Goal: Transaction & Acquisition: Book appointment/travel/reservation

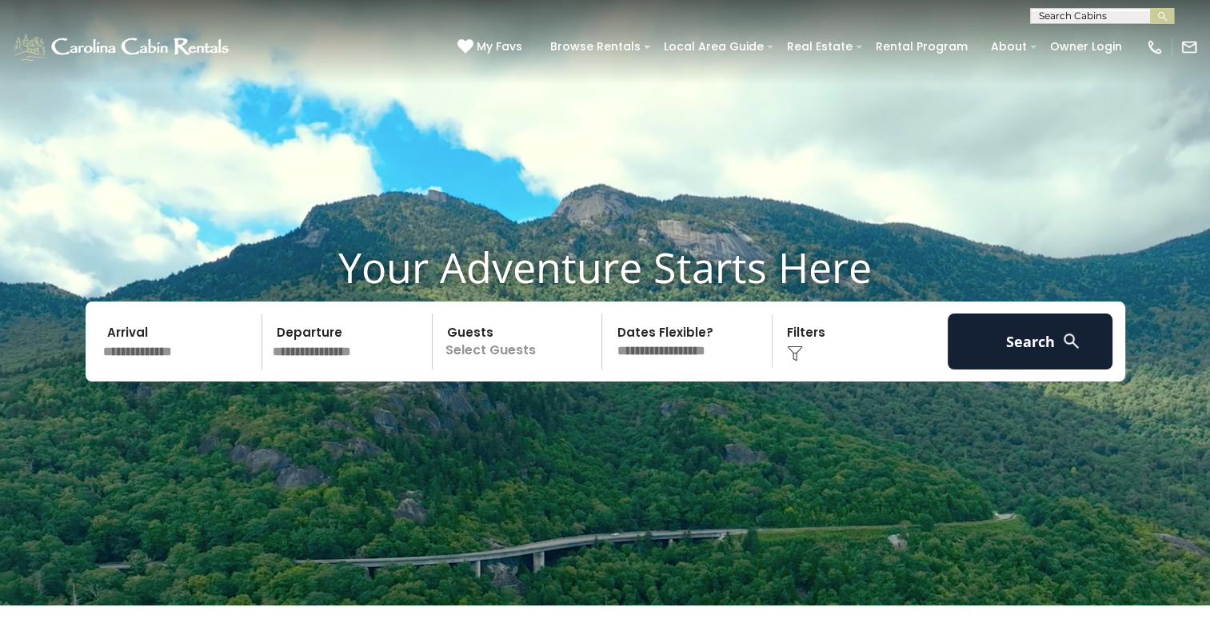
drag, startPoint x: 142, startPoint y: 365, endPoint x: 159, endPoint y: 376, distance: 20.4
click at [159, 369] on input "text" at bounding box center [181, 342] width 166 height 56
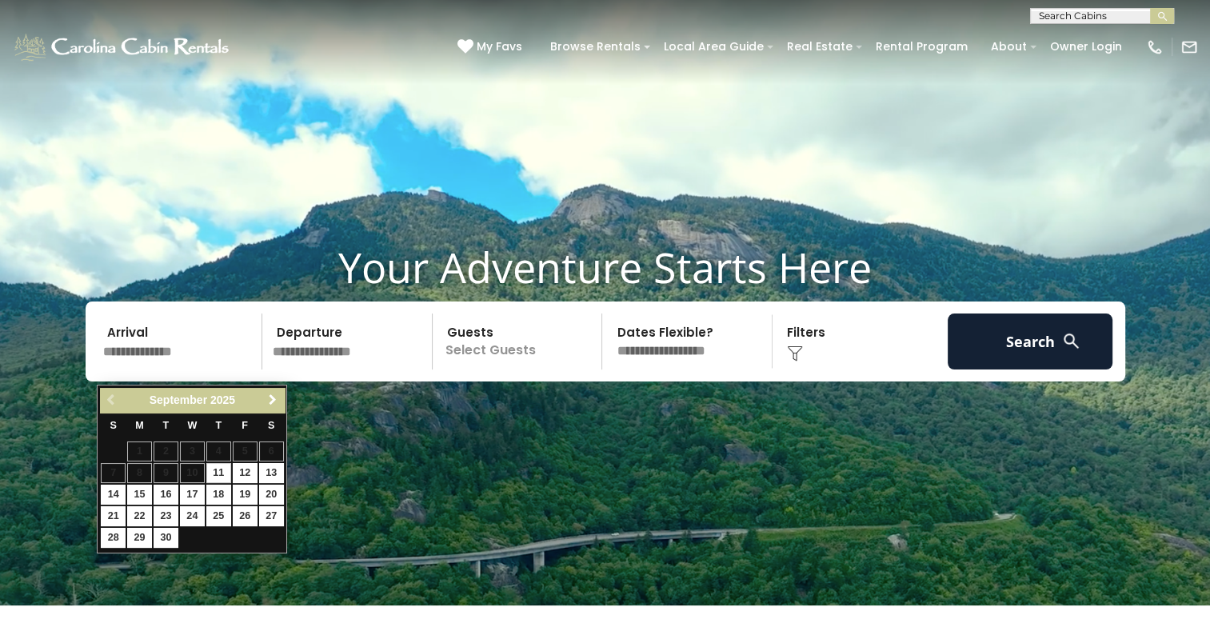
click at [269, 398] on span "Next" at bounding box center [272, 399] width 13 height 13
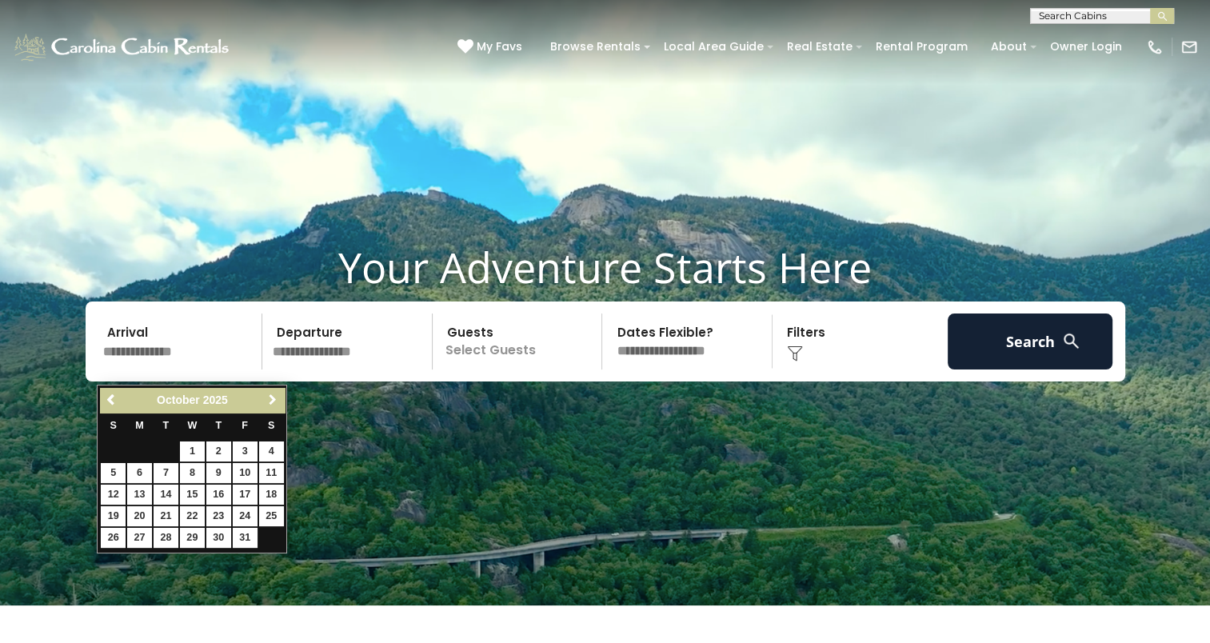
click at [269, 398] on span "Next" at bounding box center [272, 399] width 13 height 13
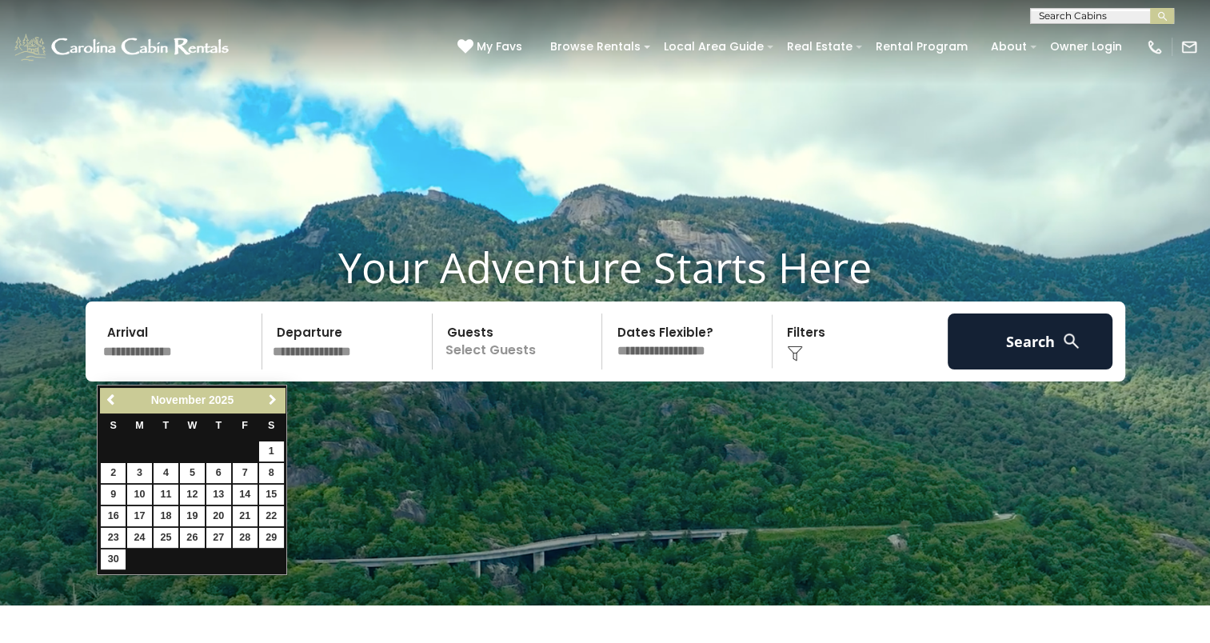
click at [269, 398] on span "Next" at bounding box center [272, 399] width 13 height 13
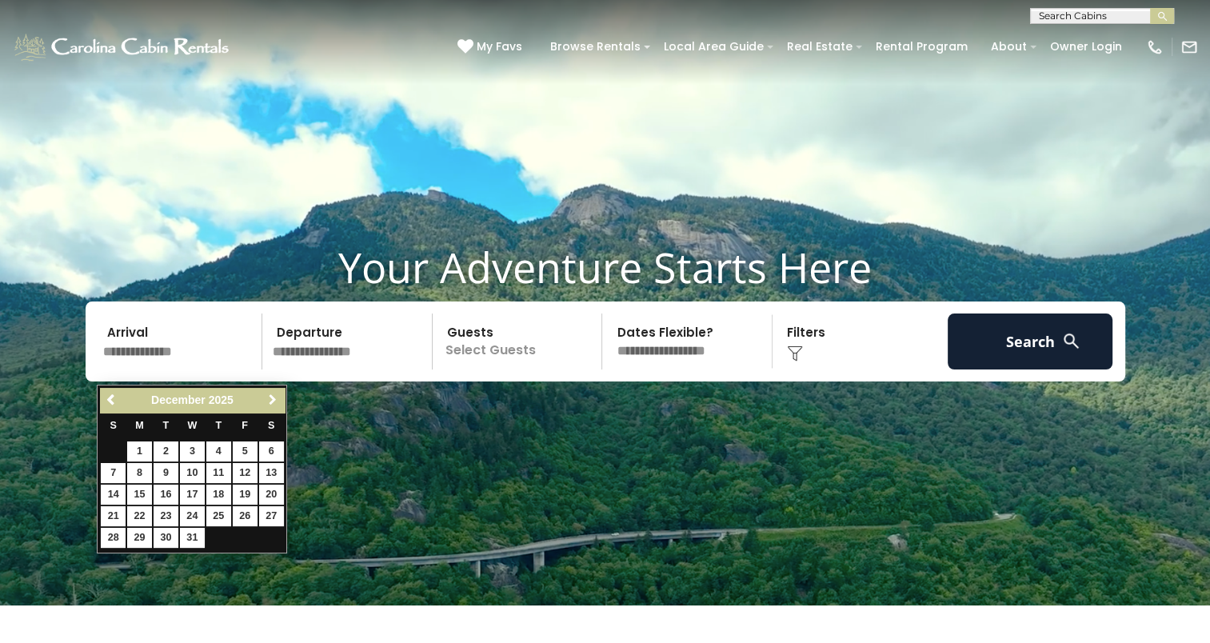
click at [269, 398] on span "Next" at bounding box center [272, 399] width 13 height 13
click at [246, 489] on link "16" at bounding box center [245, 495] width 25 height 20
type input "*******"
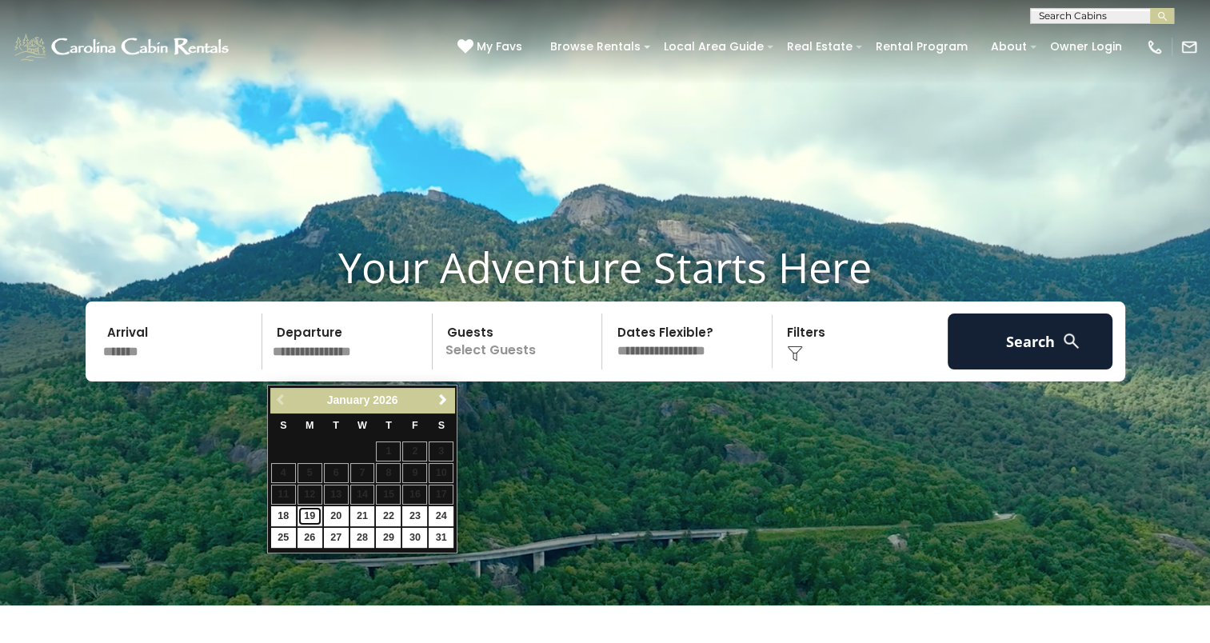
click at [304, 516] on link "19" at bounding box center [310, 516] width 25 height 20
type input "*******"
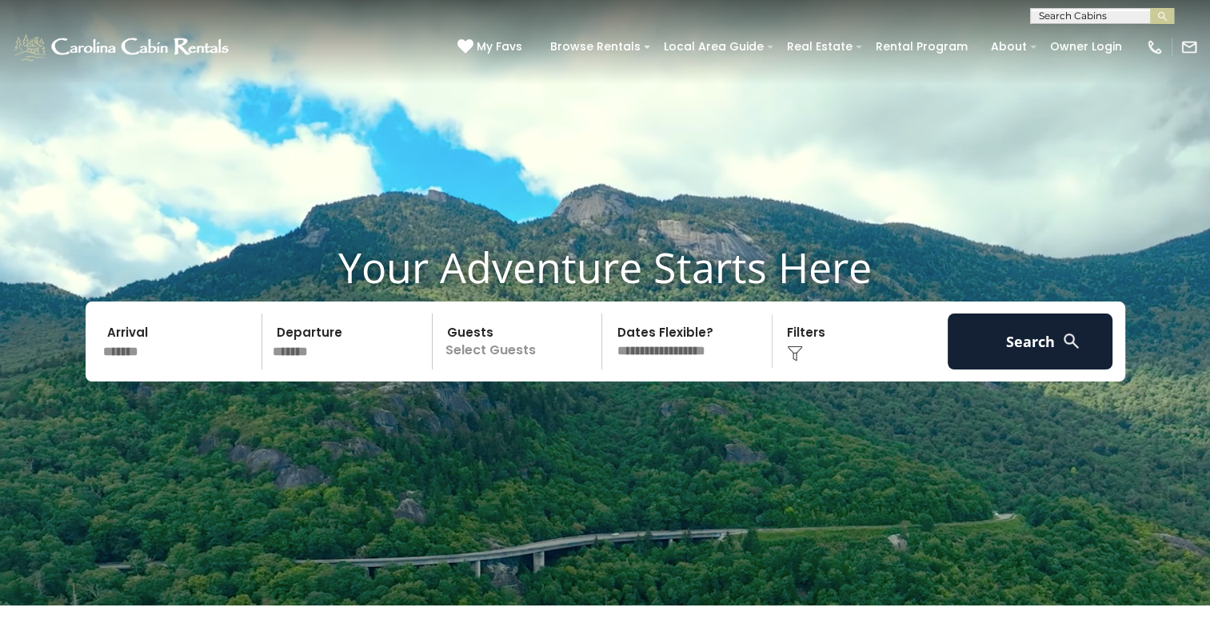
click at [464, 369] on p "Select Guests" at bounding box center [519, 342] width 165 height 56
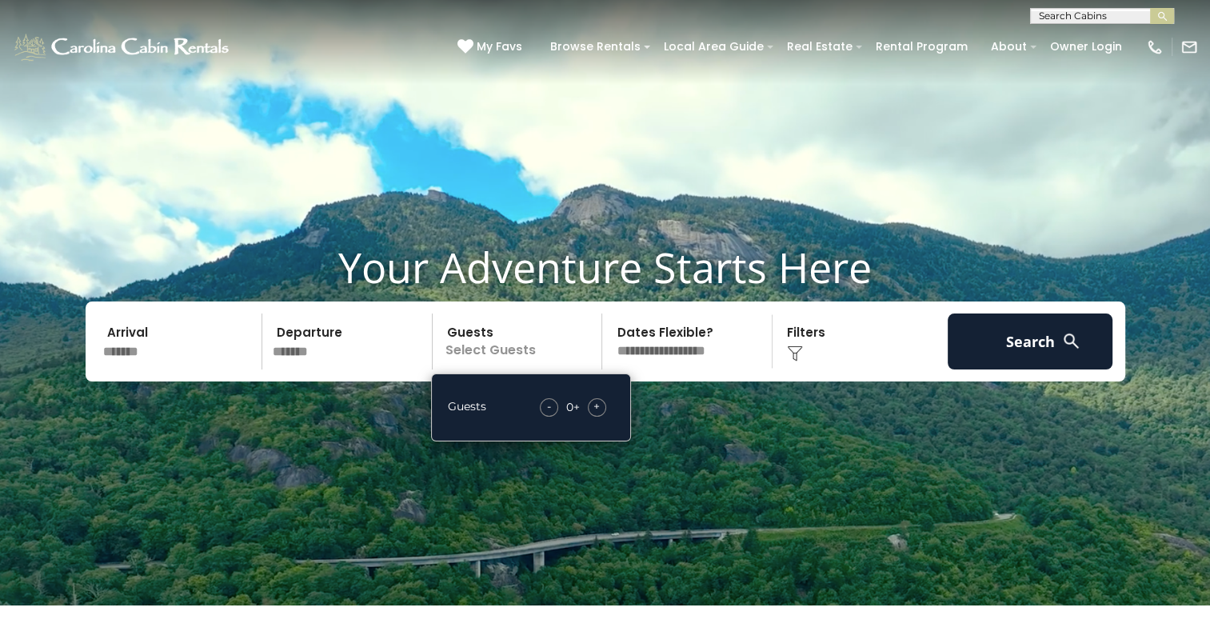
click at [593, 414] on span "+" at bounding box center [596, 406] width 6 height 16
click at [593, 417] on div "+" at bounding box center [597, 407] width 18 height 18
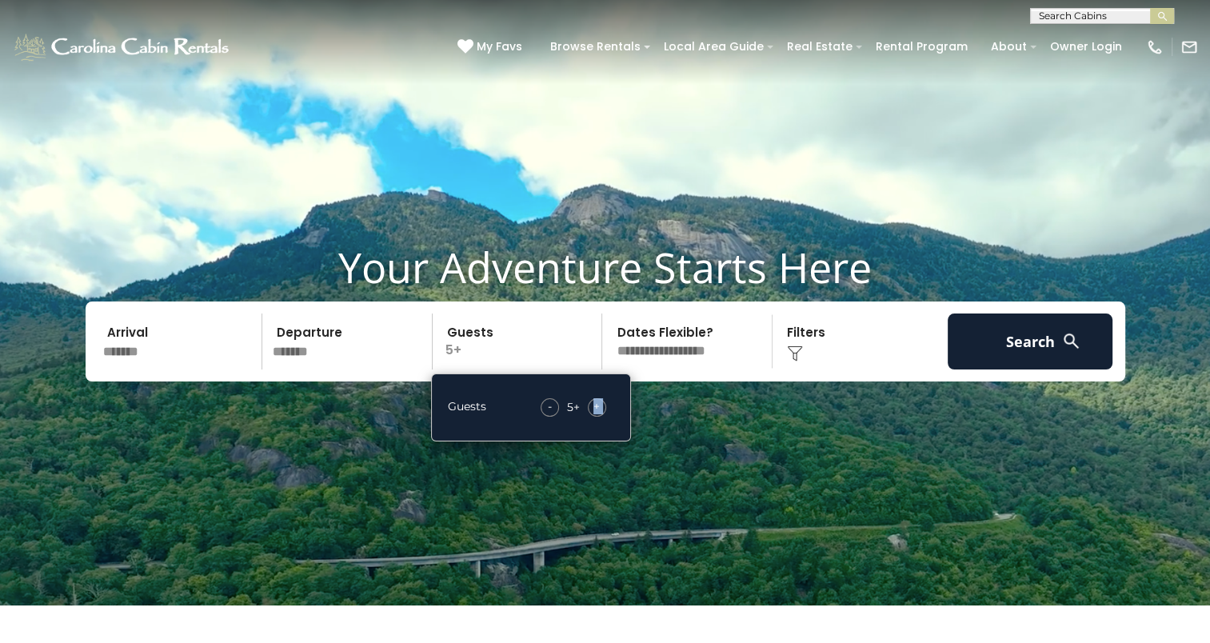
click at [593, 417] on div "+" at bounding box center [597, 407] width 18 height 18
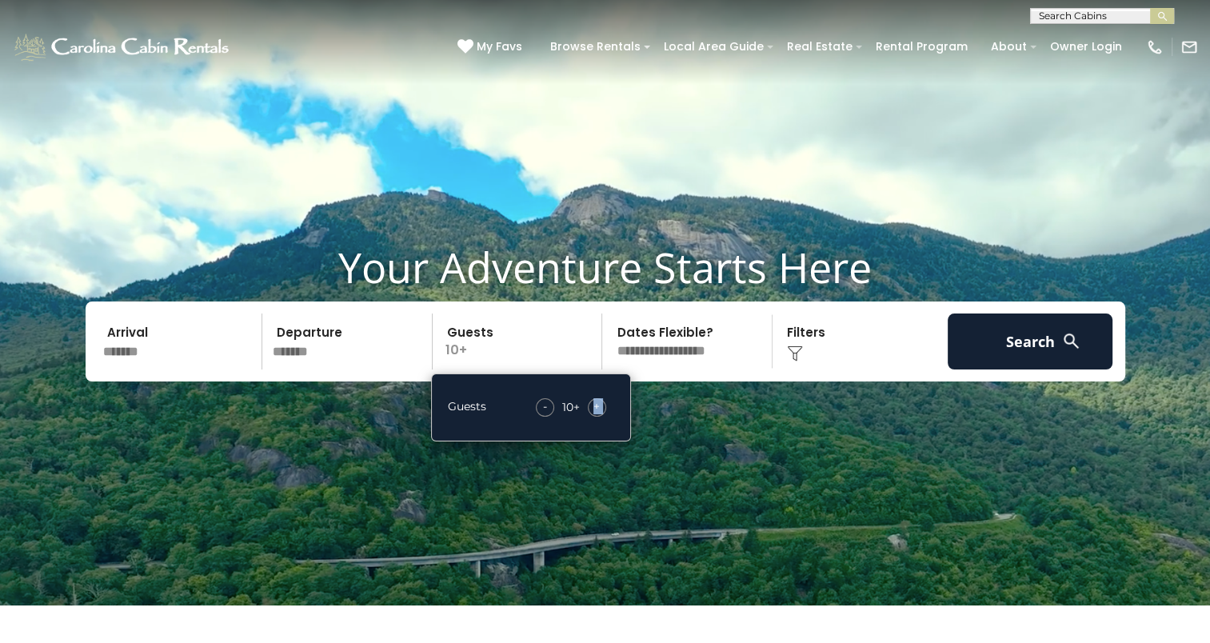
click at [593, 417] on div "+" at bounding box center [597, 407] width 18 height 18
click at [632, 365] on select "**********" at bounding box center [689, 342] width 165 height 56
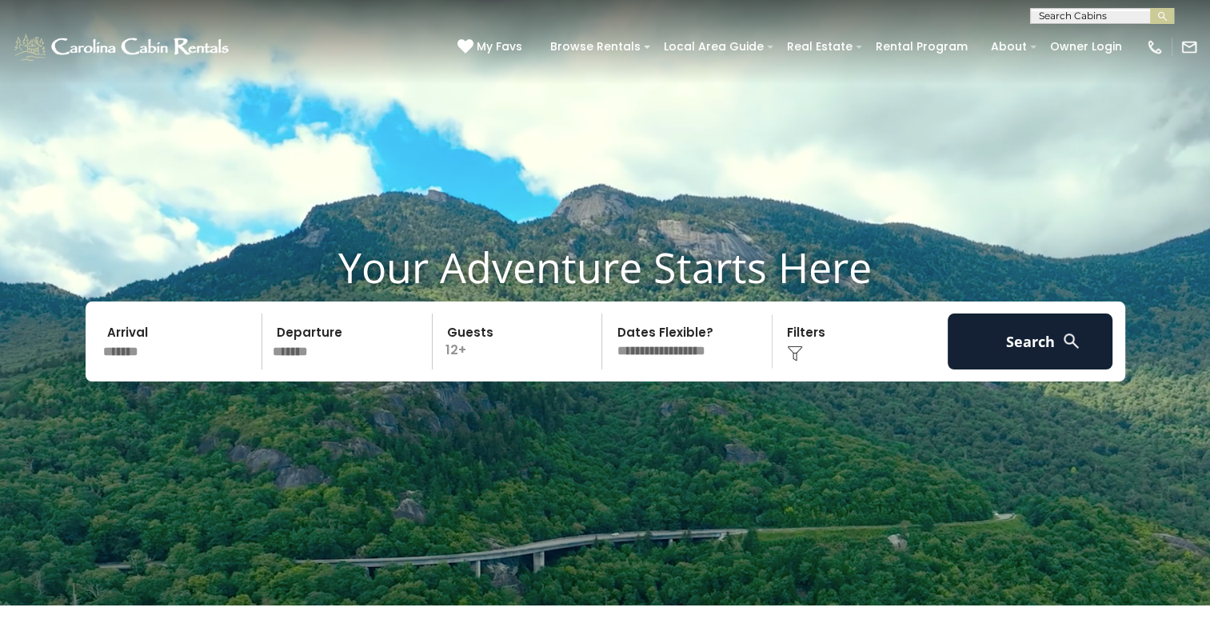
select select "*"
click at [607, 329] on select "**********" at bounding box center [689, 342] width 165 height 56
click at [797, 361] on img at bounding box center [795, 353] width 16 height 16
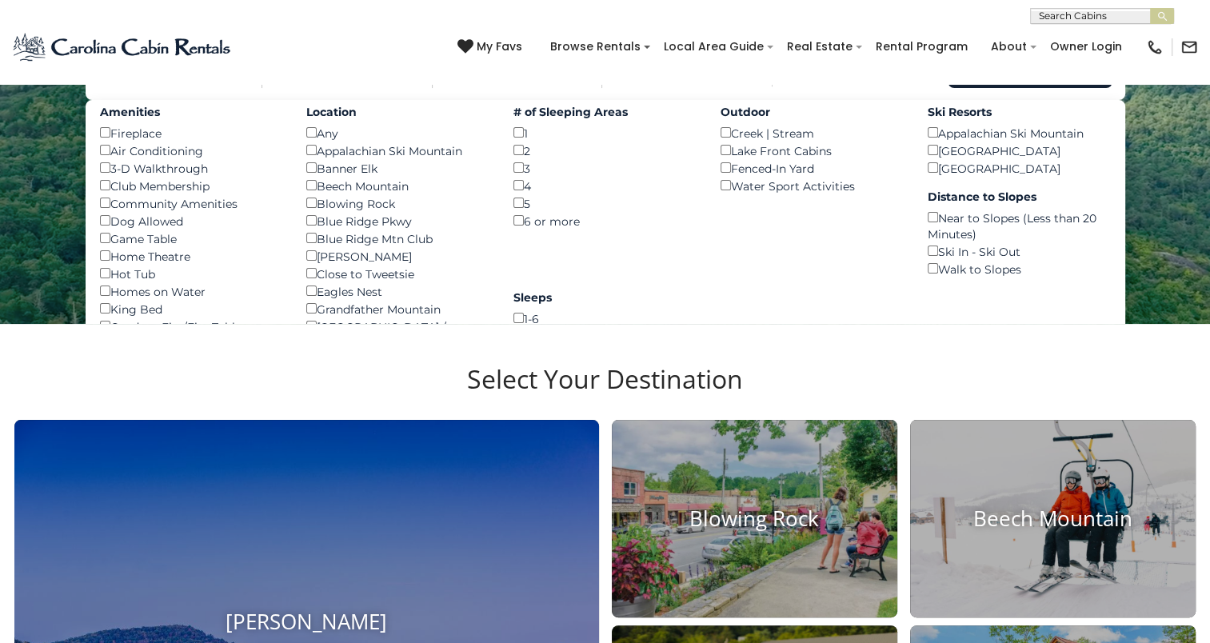
scroll to position [277, 0]
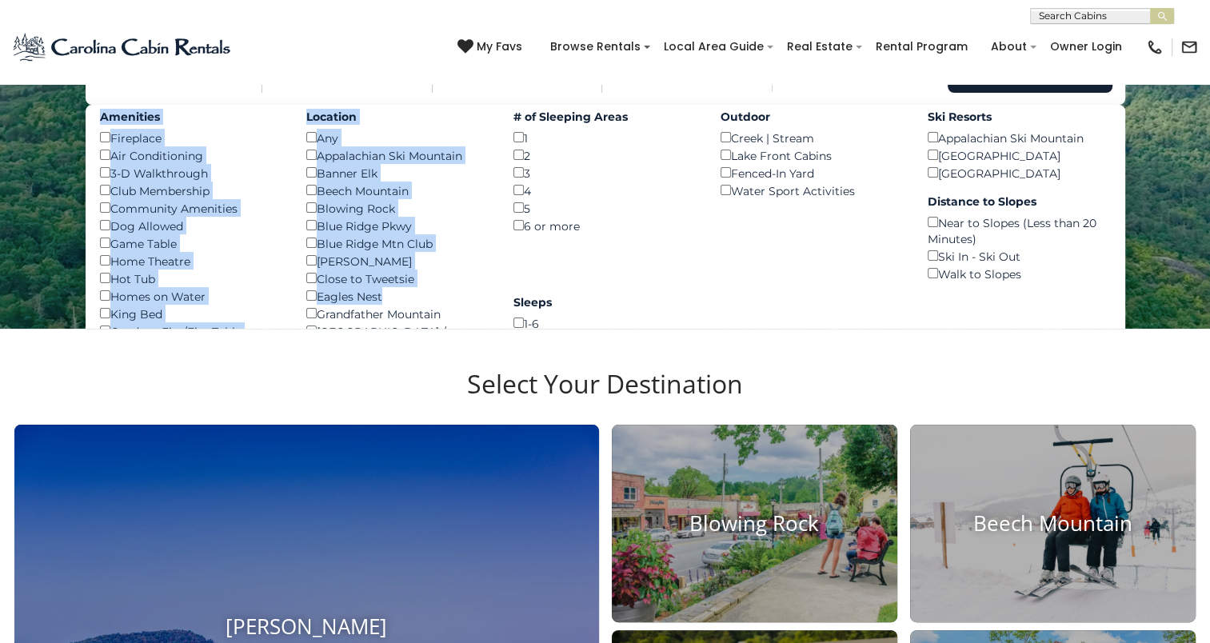
drag, startPoint x: 302, startPoint y: 323, endPoint x: 651, endPoint y: 263, distance: 353.8
click at [651, 263] on div "Amenities Fireplace () Air Conditioning () 3-D Walkthrough () Club Membership (…" at bounding box center [606, 338] width 1040 height 467
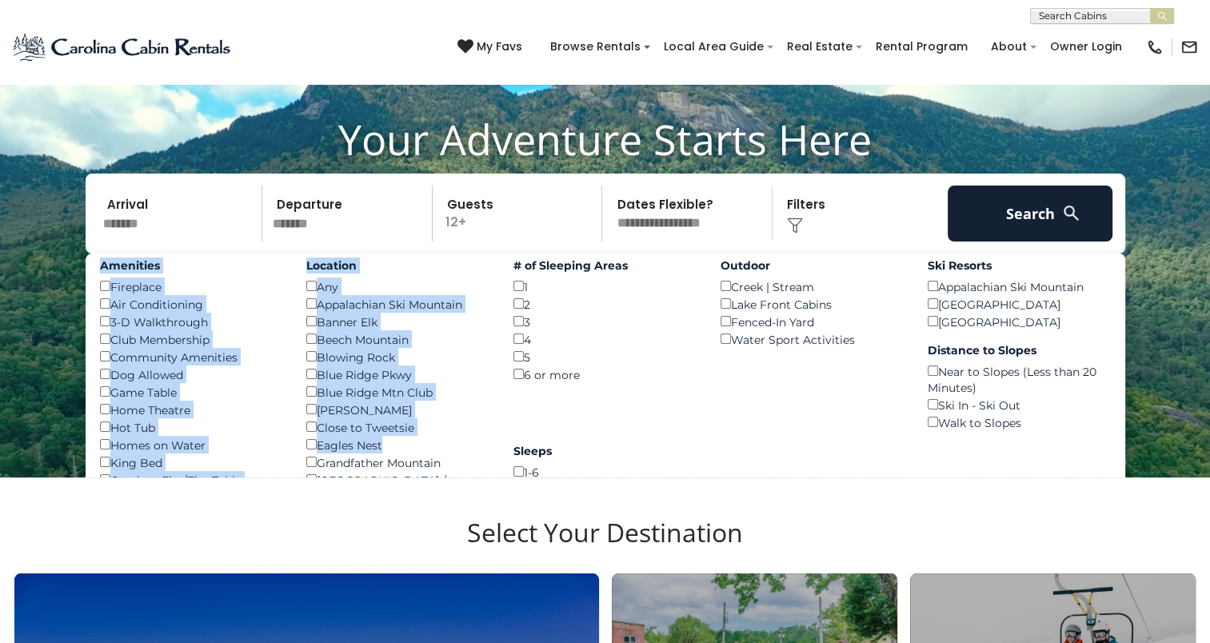
scroll to position [120, 0]
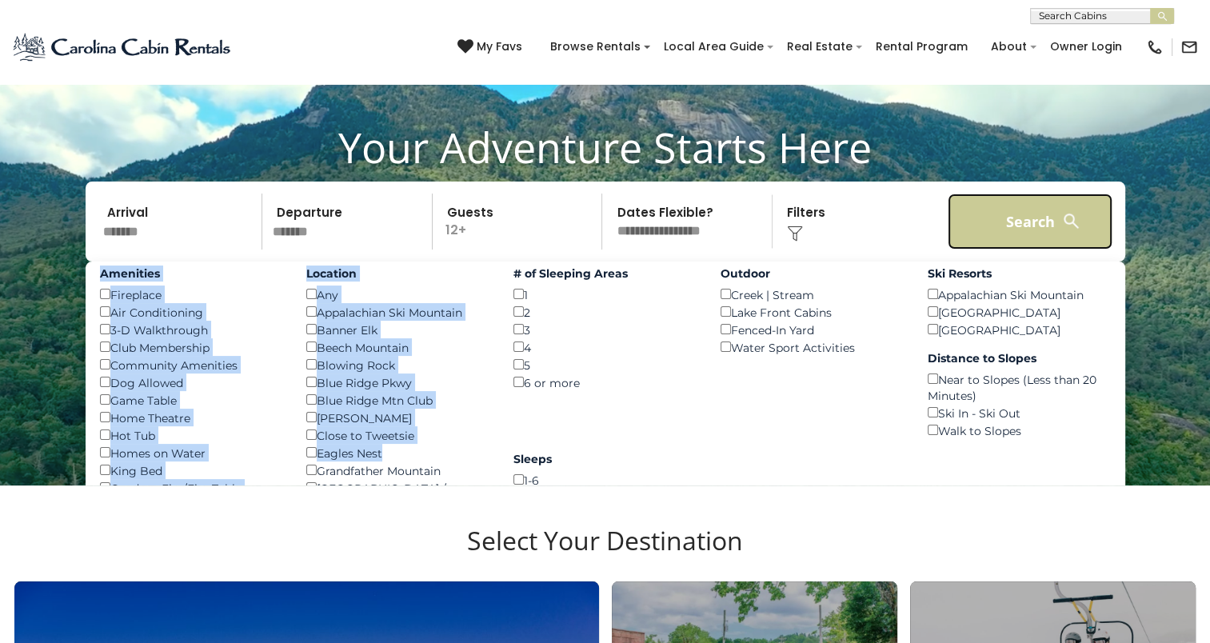
click at [995, 240] on button "Search" at bounding box center [1031, 222] width 166 height 56
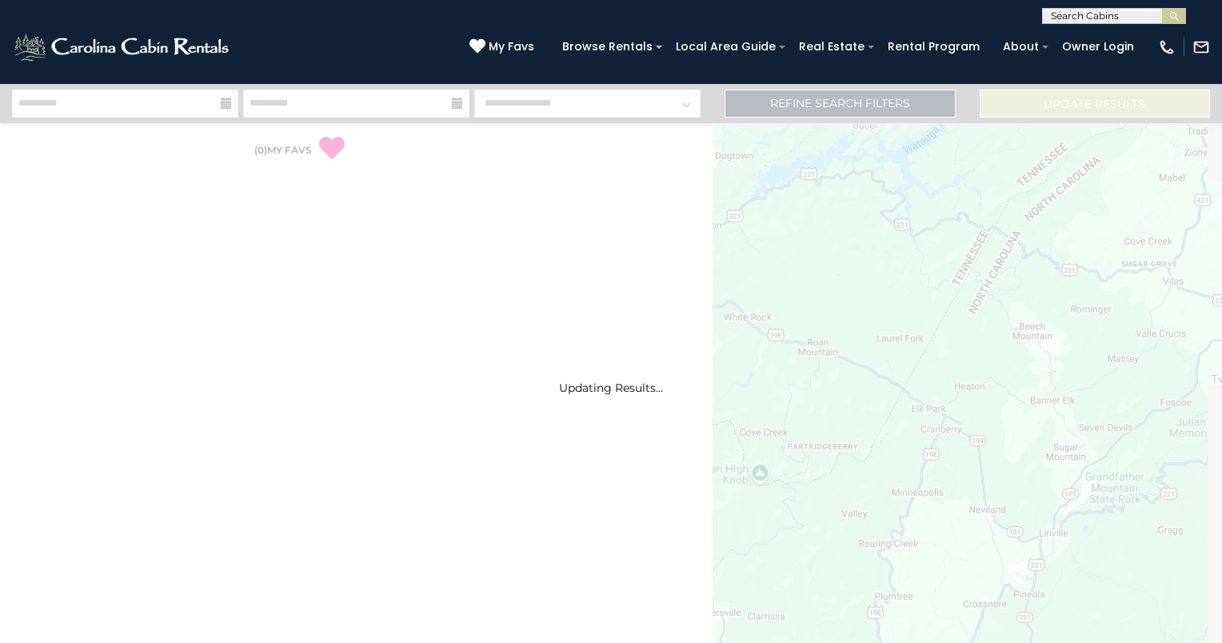
select select "*"
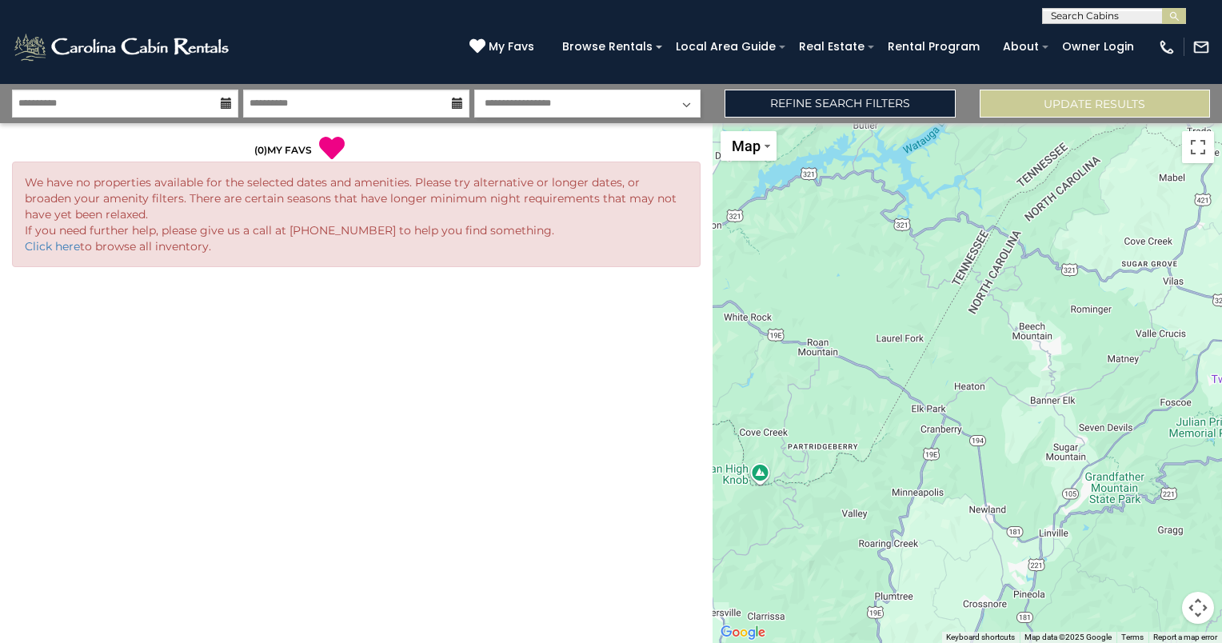
click at [458, 100] on icon at bounding box center [457, 103] width 11 height 11
click at [455, 101] on icon at bounding box center [457, 103] width 11 height 11
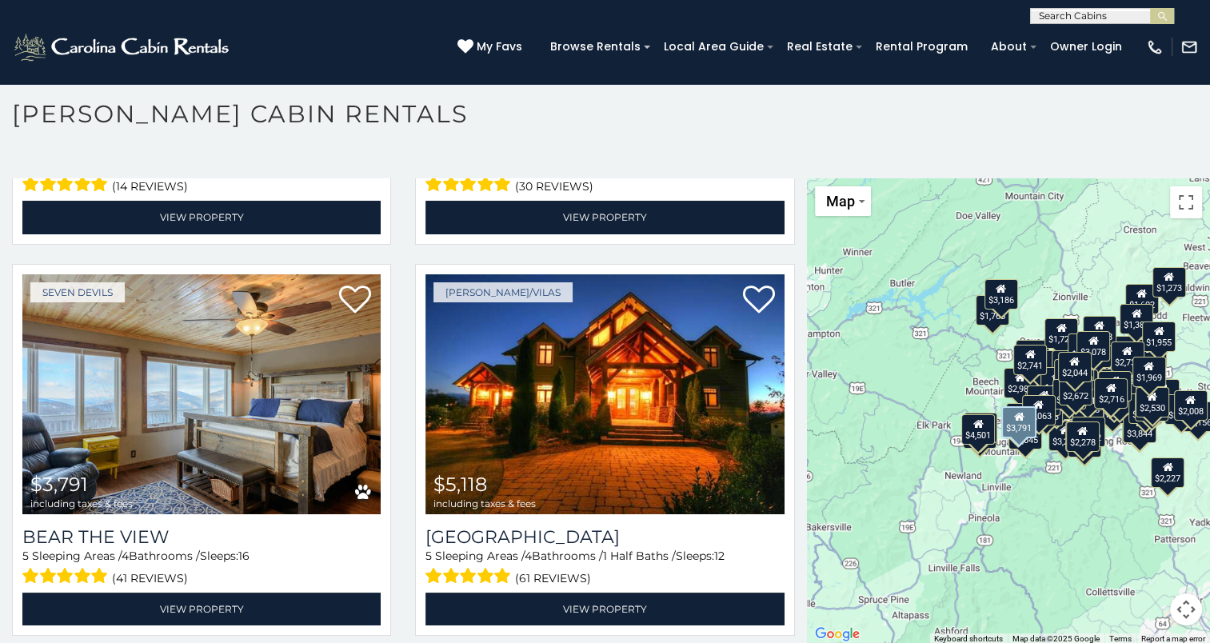
scroll to position [1129, 0]
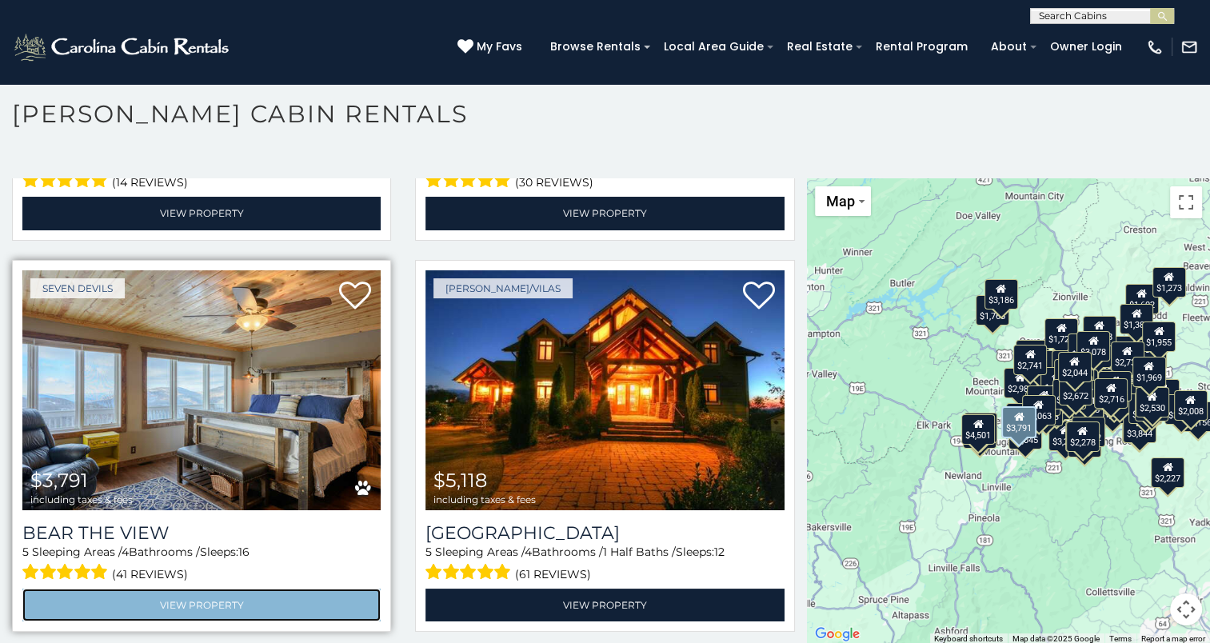
click at [196, 591] on link "View Property" at bounding box center [201, 605] width 358 height 33
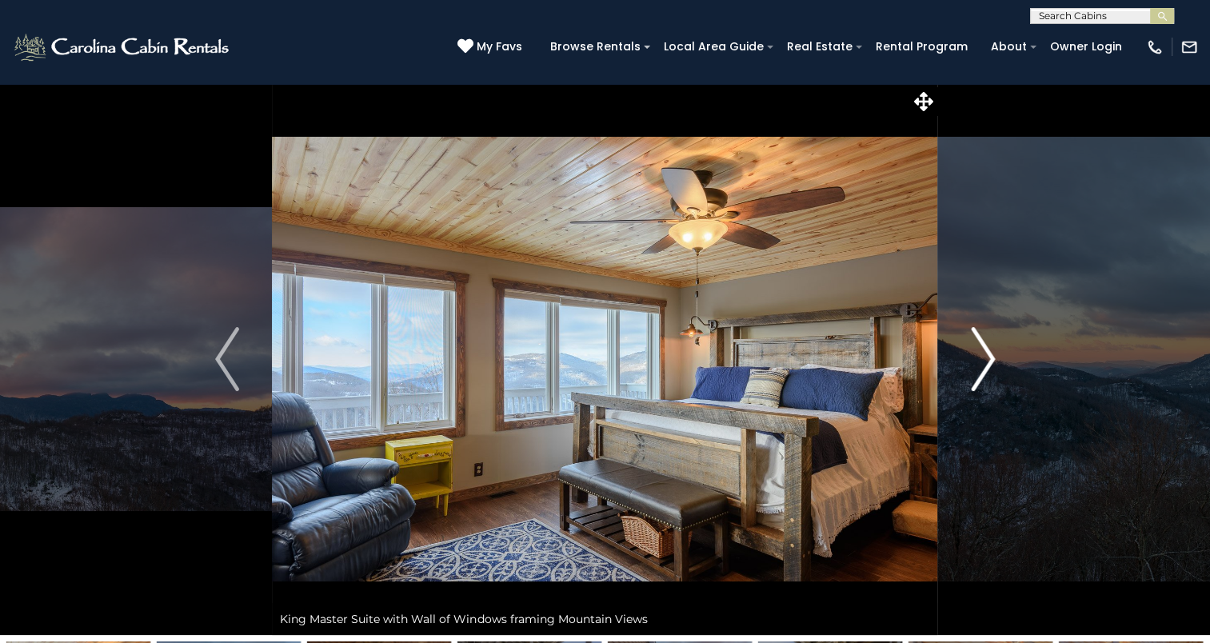
click at [986, 358] on img "Next" at bounding box center [983, 359] width 24 height 64
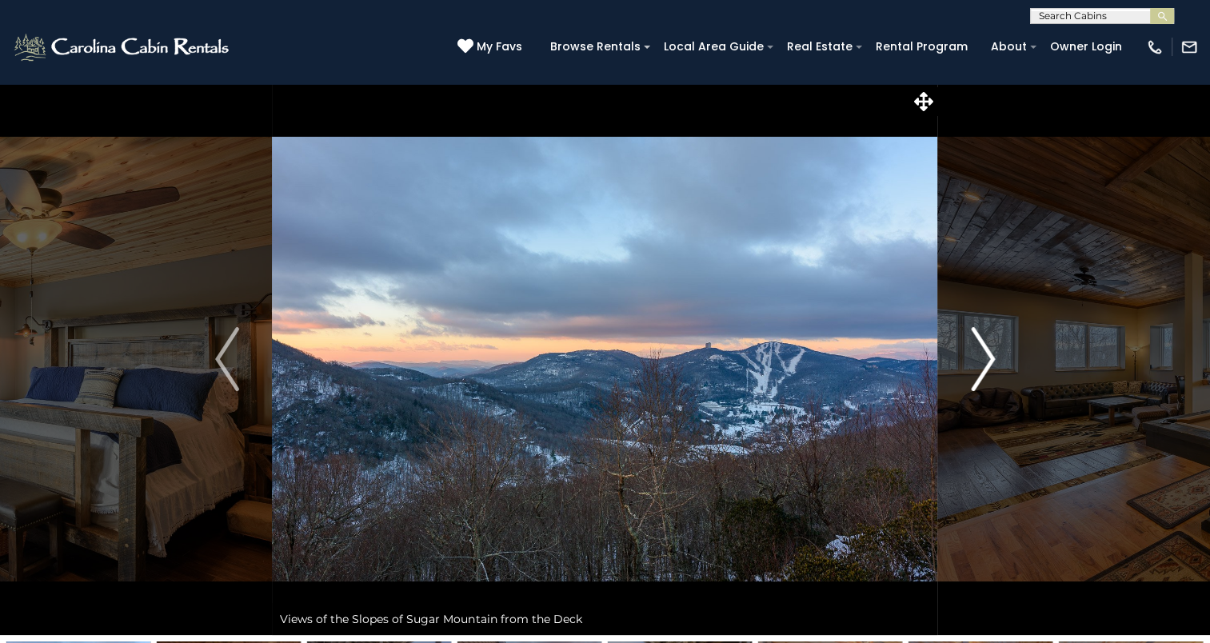
click at [986, 358] on img "Next" at bounding box center [983, 359] width 24 height 64
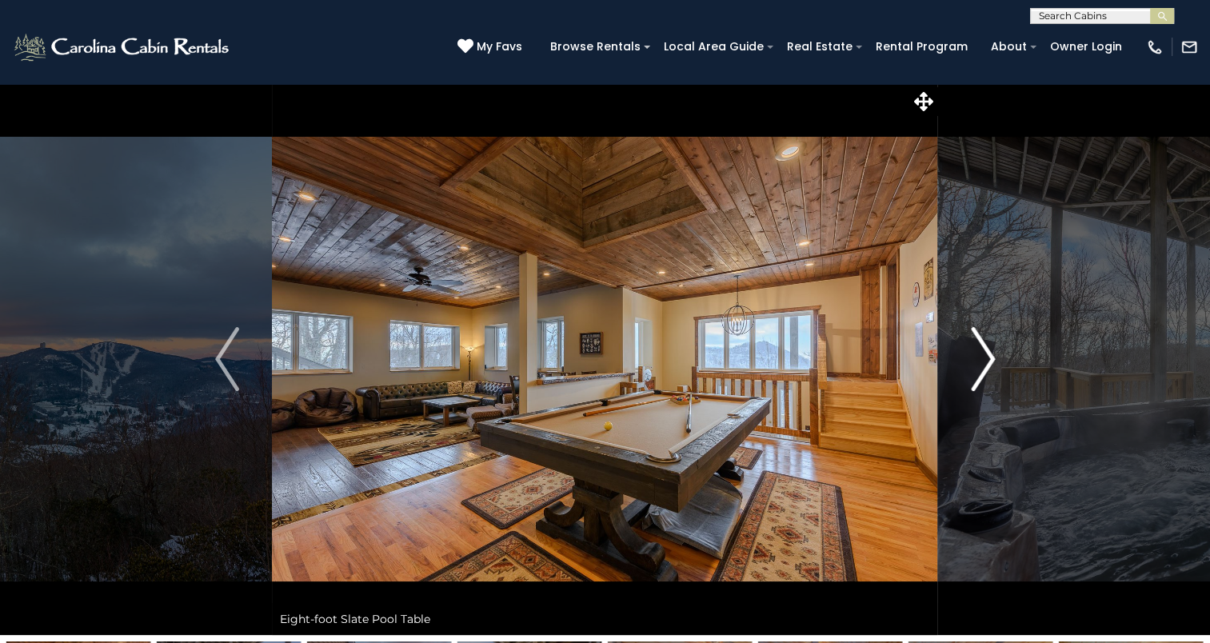
click at [986, 358] on img "Next" at bounding box center [983, 359] width 24 height 64
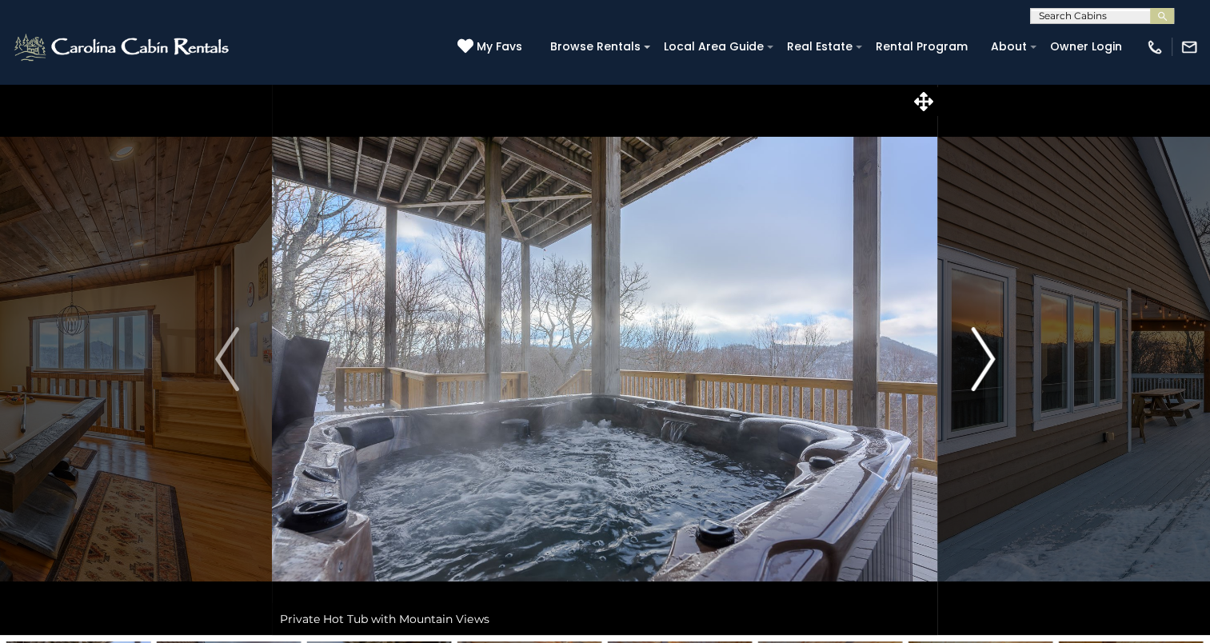
click at [986, 358] on img "Next" at bounding box center [983, 359] width 24 height 64
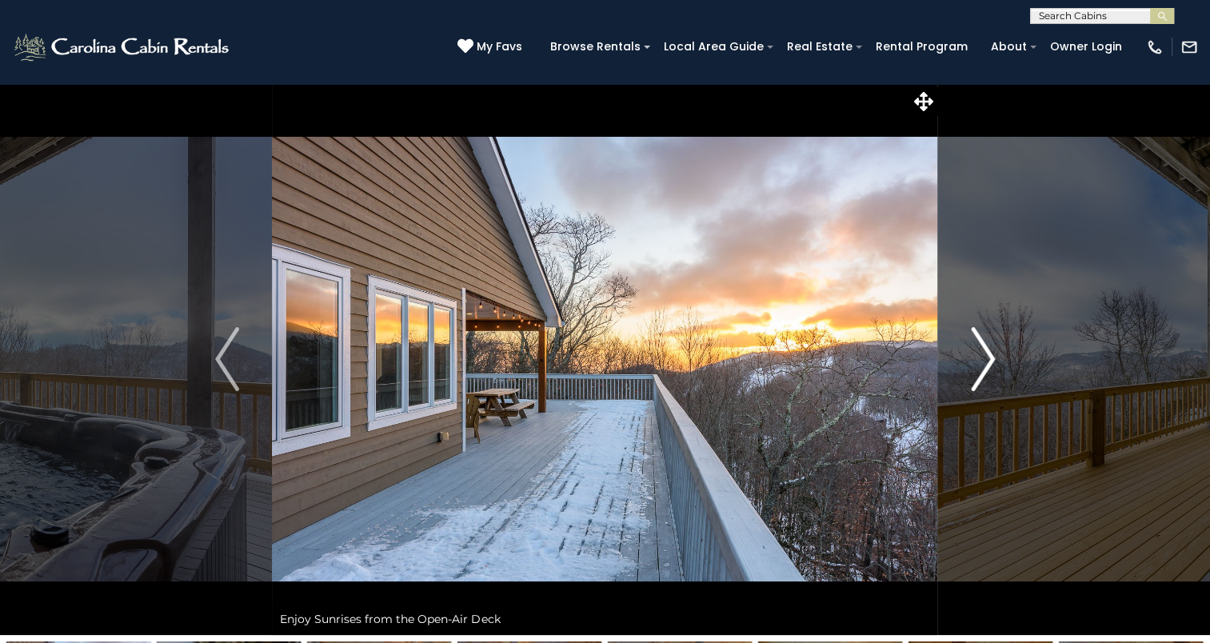
click at [986, 358] on img "Next" at bounding box center [983, 359] width 24 height 64
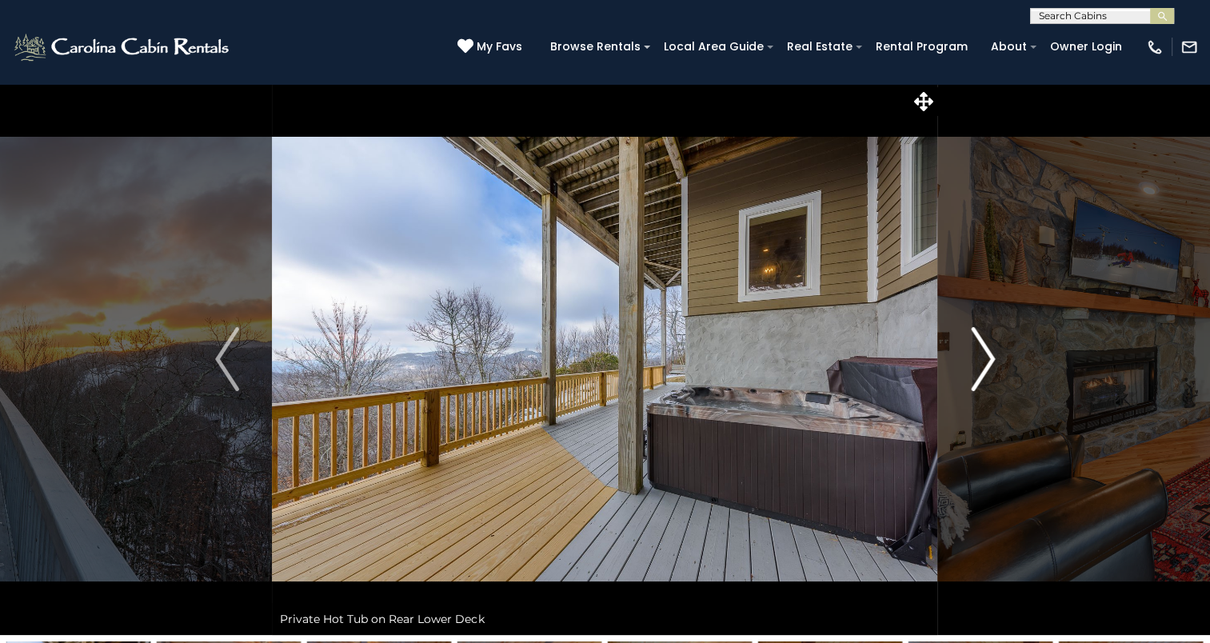
click at [986, 358] on img "Next" at bounding box center [983, 359] width 24 height 64
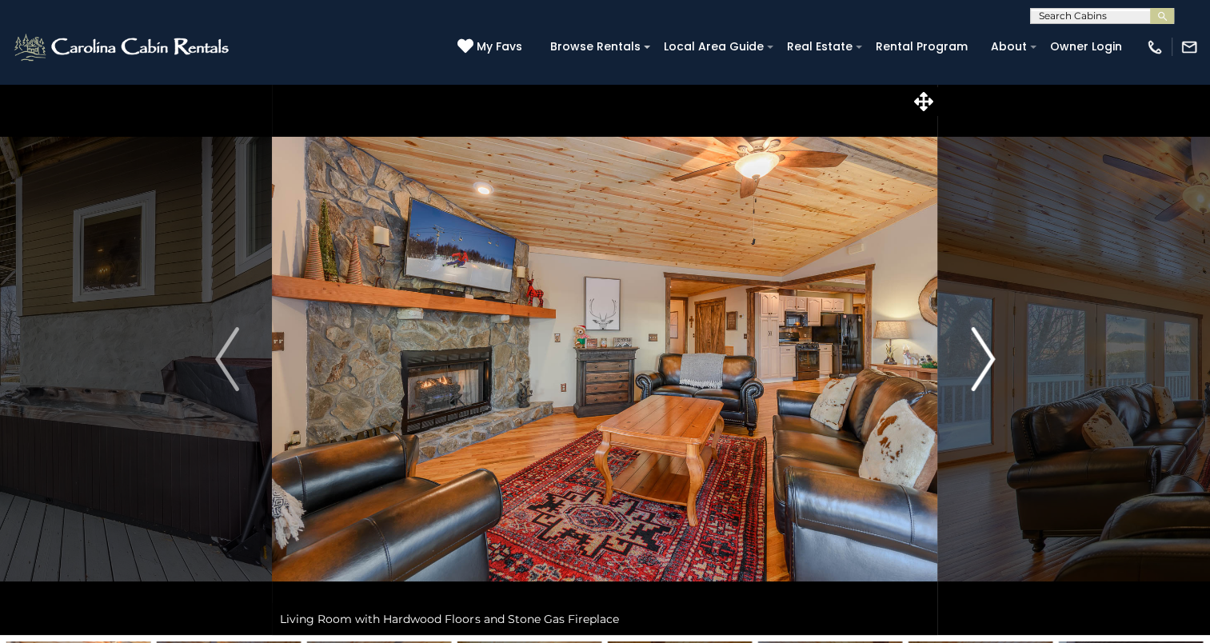
click at [986, 358] on img "Next" at bounding box center [983, 359] width 24 height 64
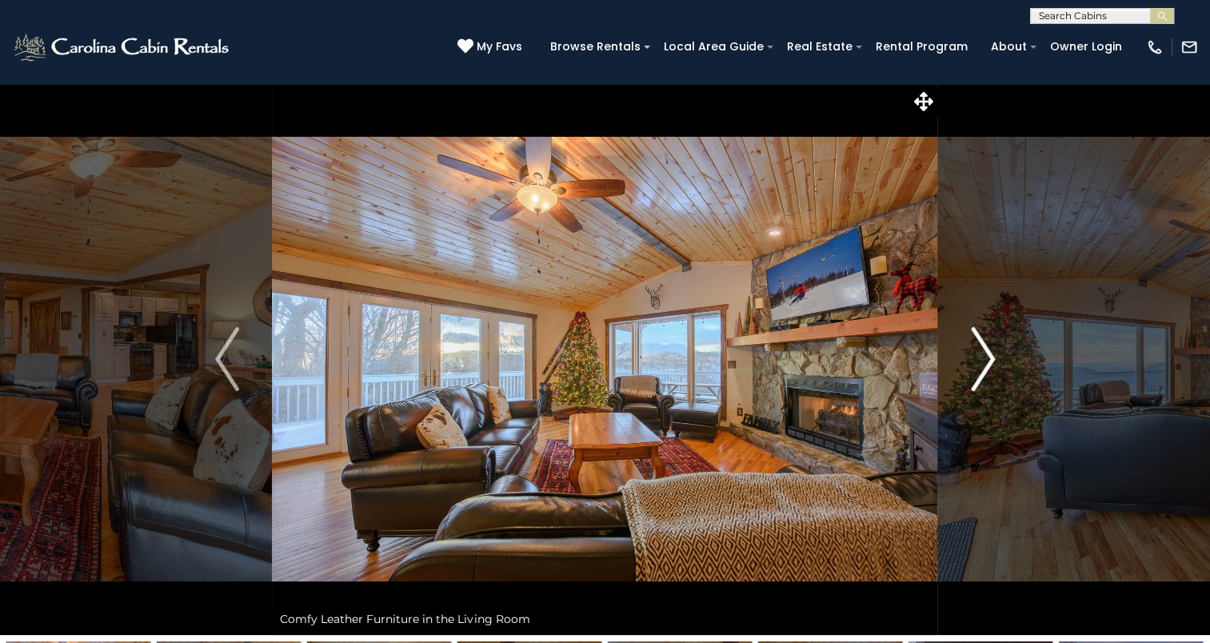
click at [986, 358] on img "Next" at bounding box center [983, 359] width 24 height 64
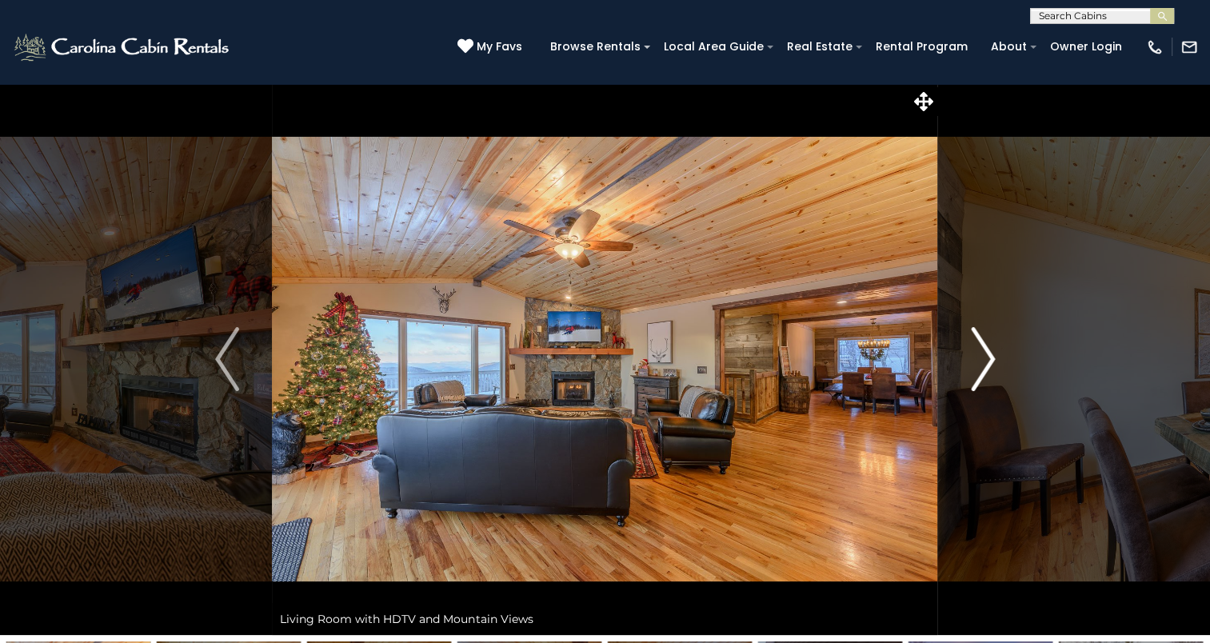
click at [986, 358] on img "Next" at bounding box center [983, 359] width 24 height 64
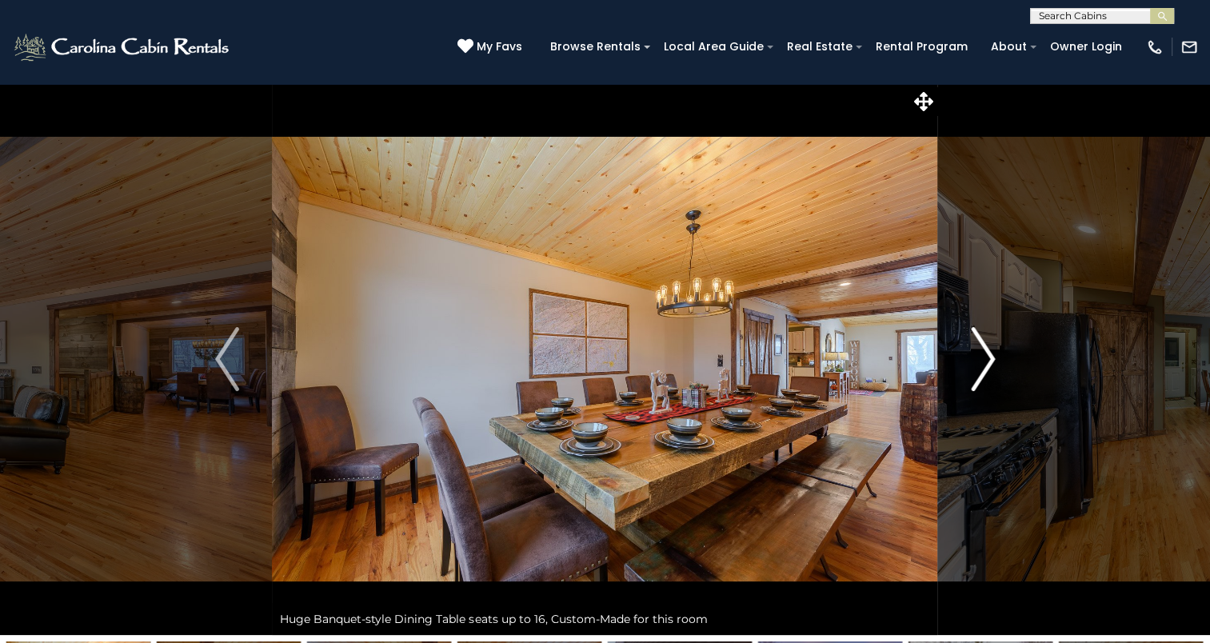
click at [986, 358] on img "Next" at bounding box center [983, 359] width 24 height 64
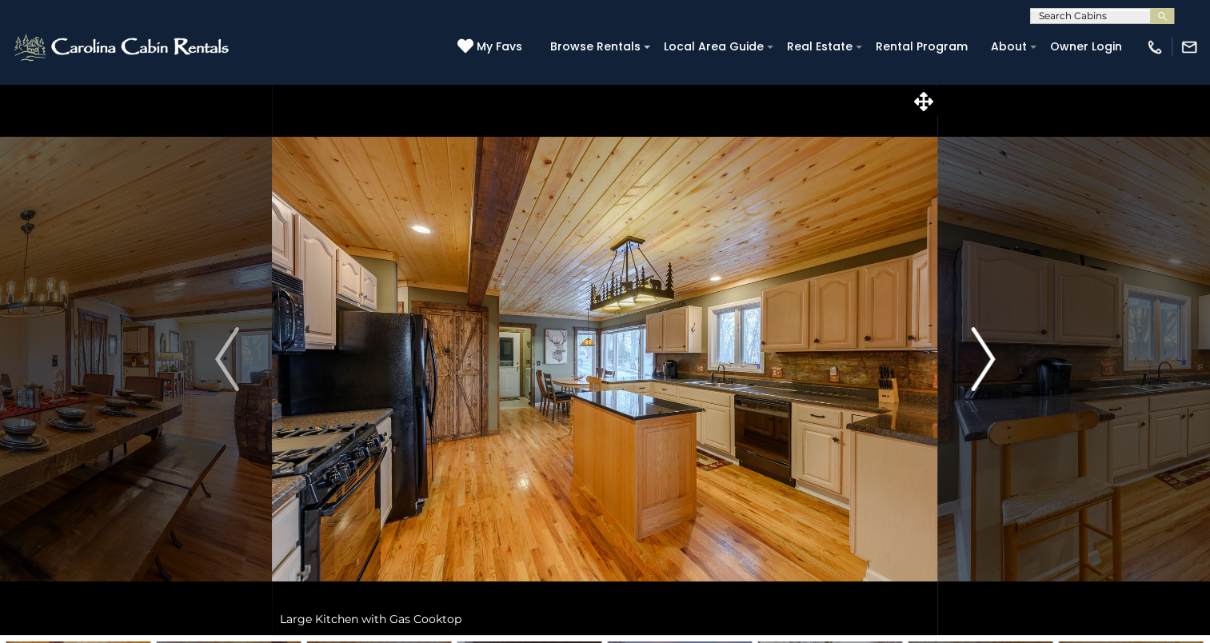
click at [986, 358] on img "Next" at bounding box center [983, 359] width 24 height 64
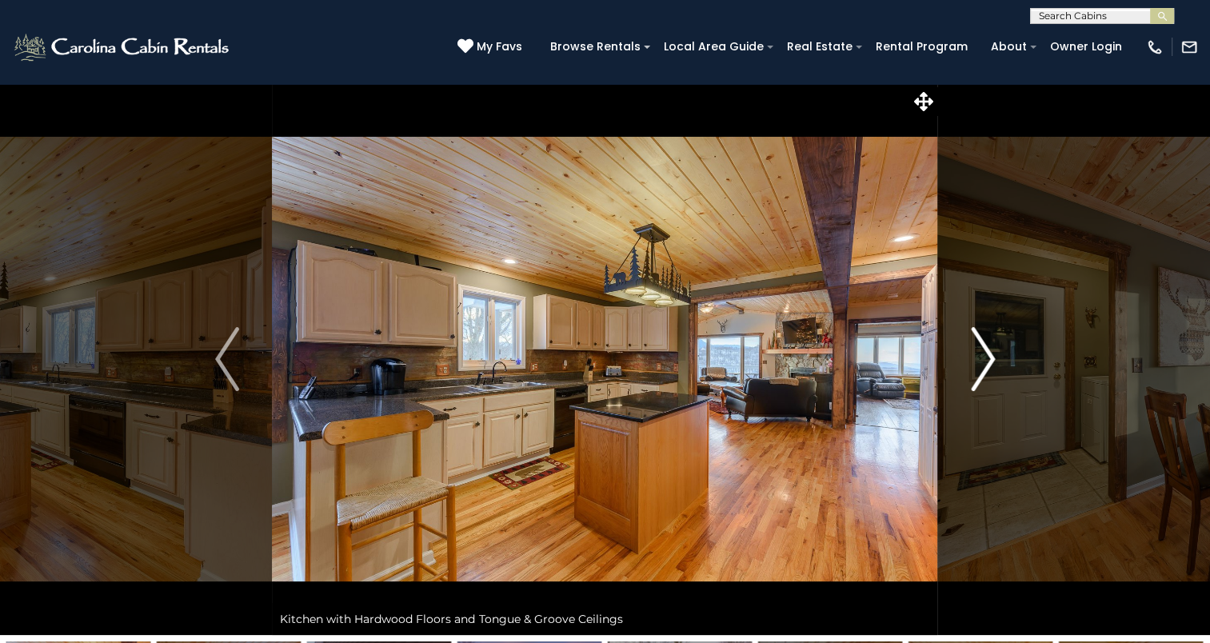
click at [986, 358] on img "Next" at bounding box center [983, 359] width 24 height 64
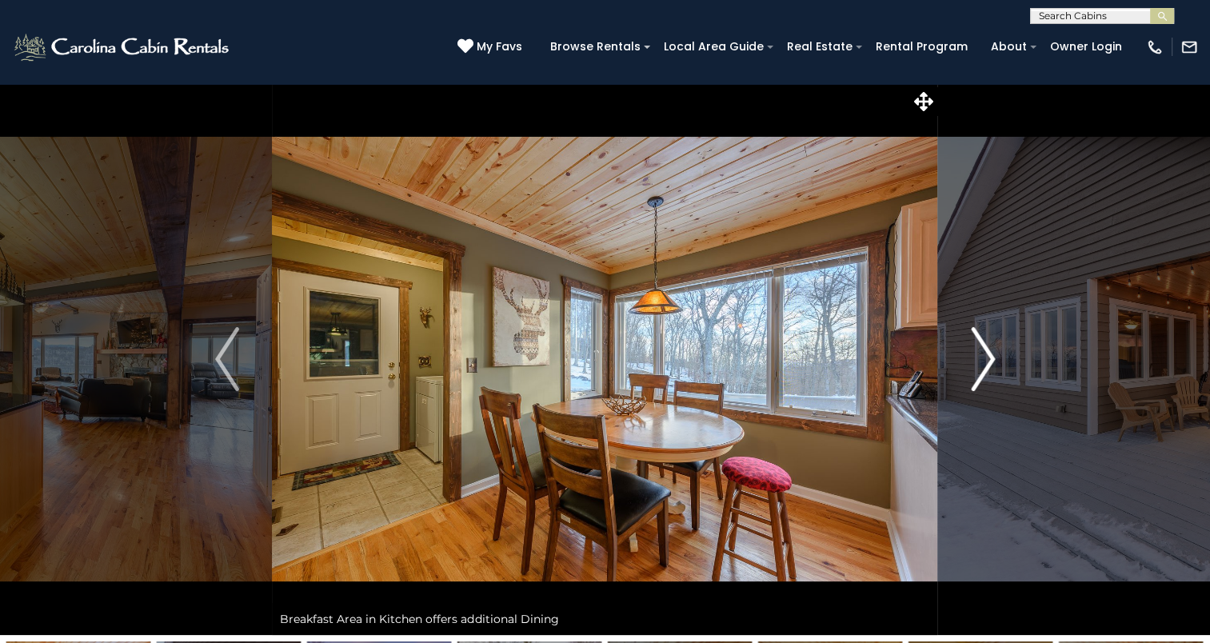
click at [986, 358] on img "Next" at bounding box center [983, 359] width 24 height 64
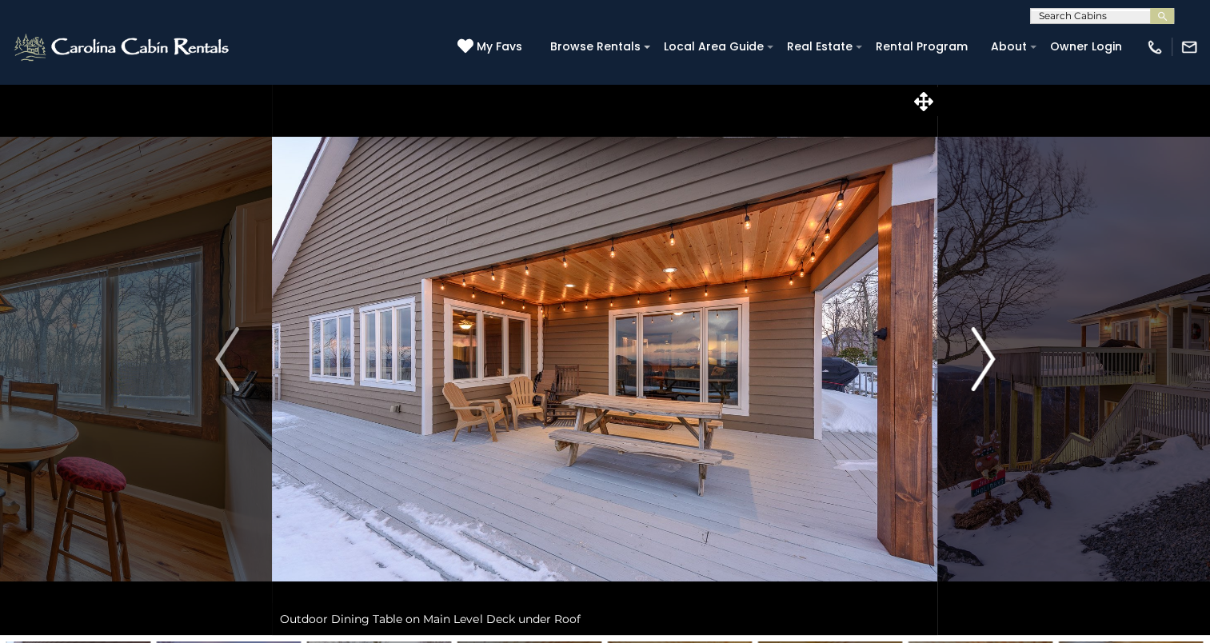
click at [986, 358] on img "Next" at bounding box center [983, 359] width 24 height 64
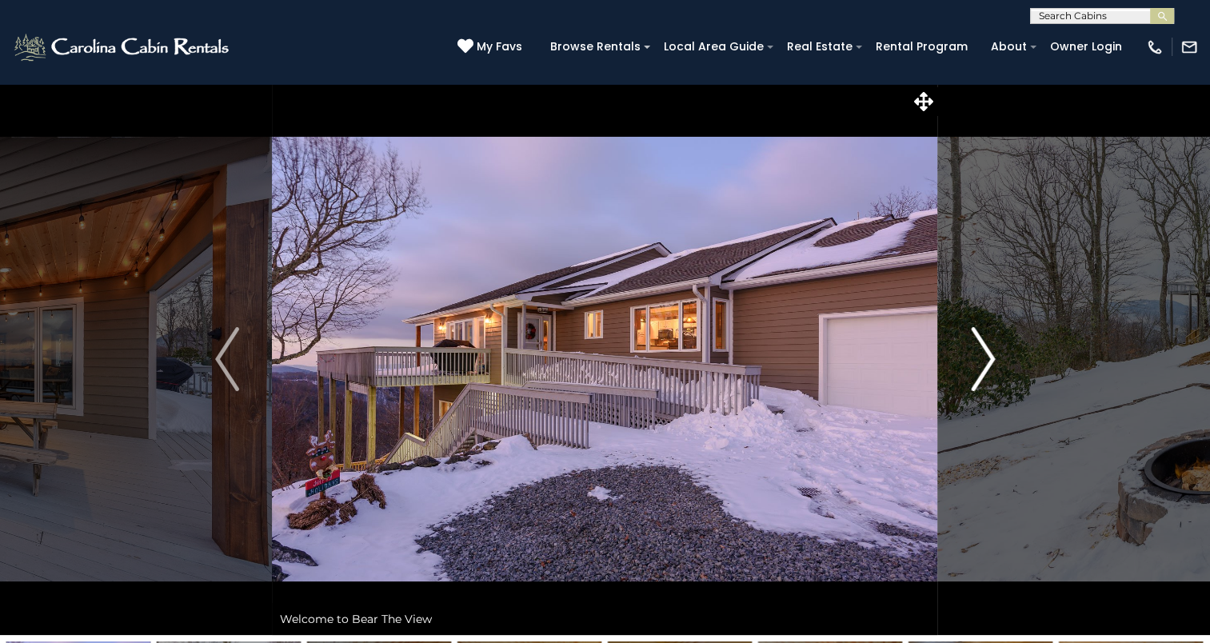
click at [986, 358] on img "Next" at bounding box center [983, 359] width 24 height 64
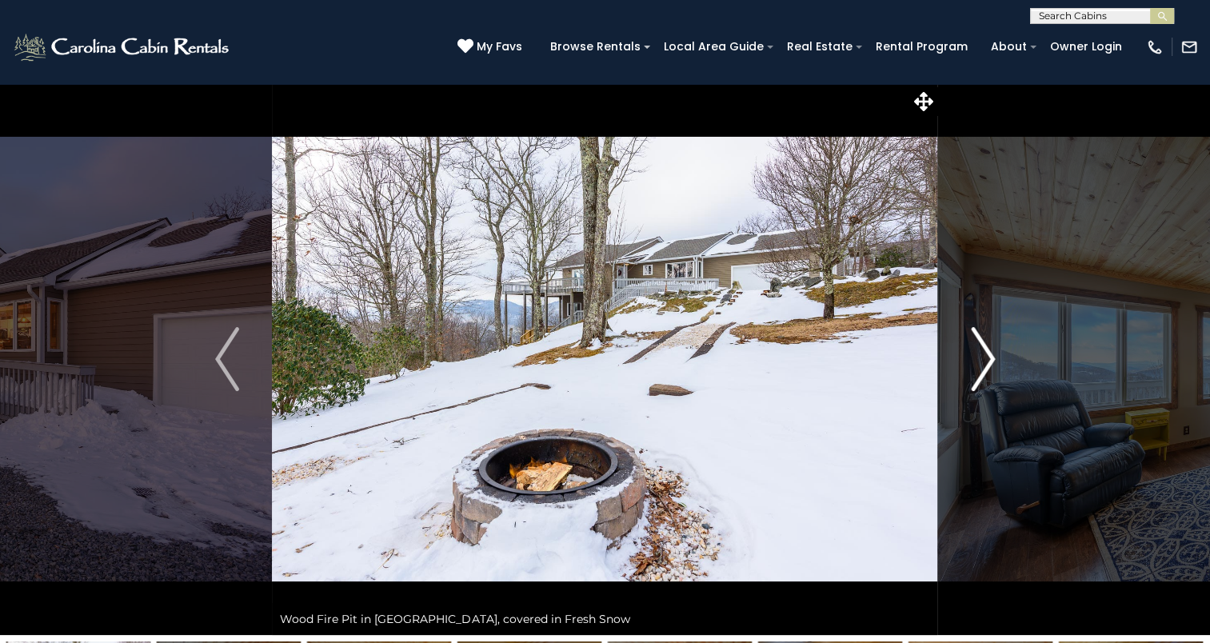
click at [986, 358] on img "Next" at bounding box center [983, 359] width 24 height 64
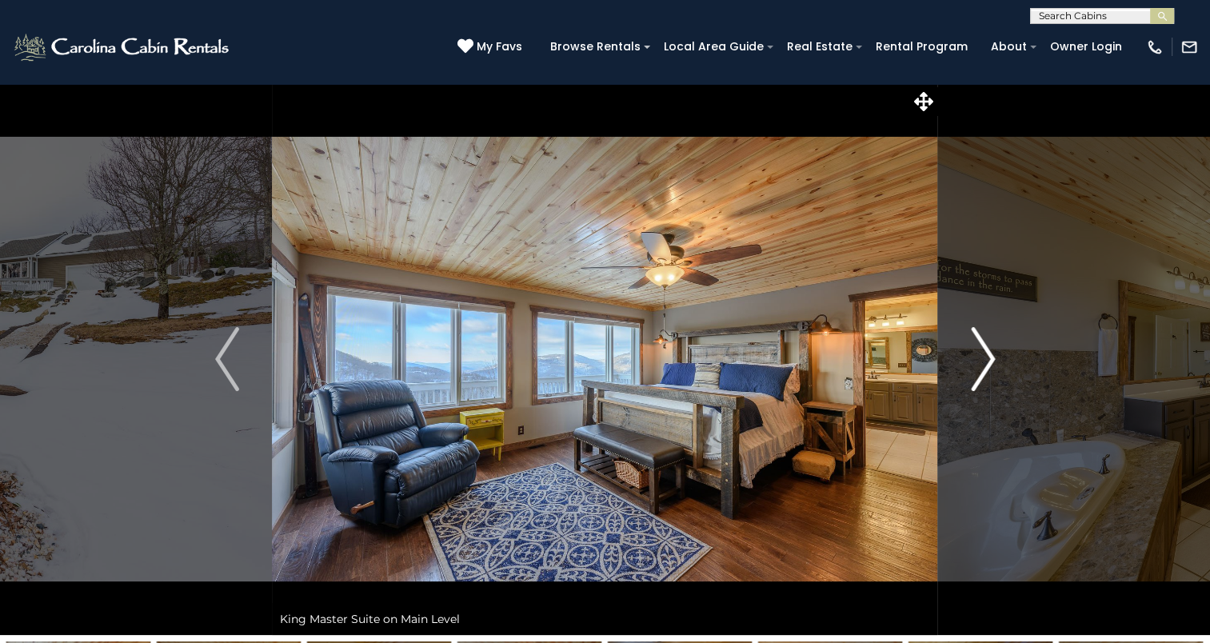
click at [986, 358] on img "Next" at bounding box center [983, 359] width 24 height 64
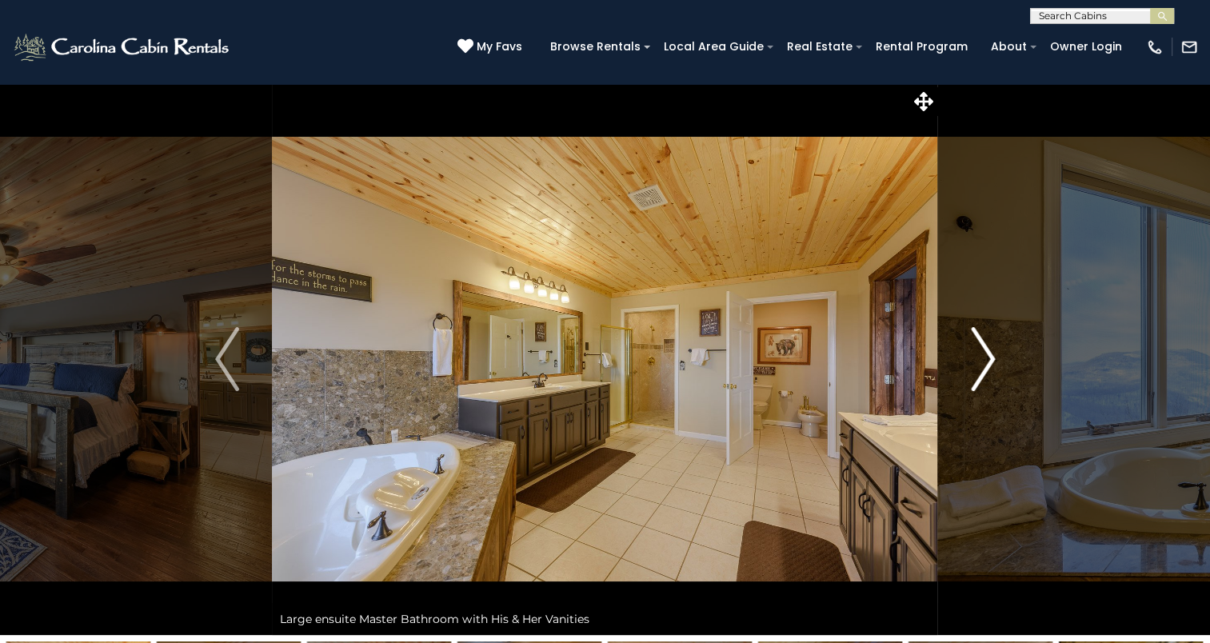
click at [986, 358] on img "Next" at bounding box center [983, 359] width 24 height 64
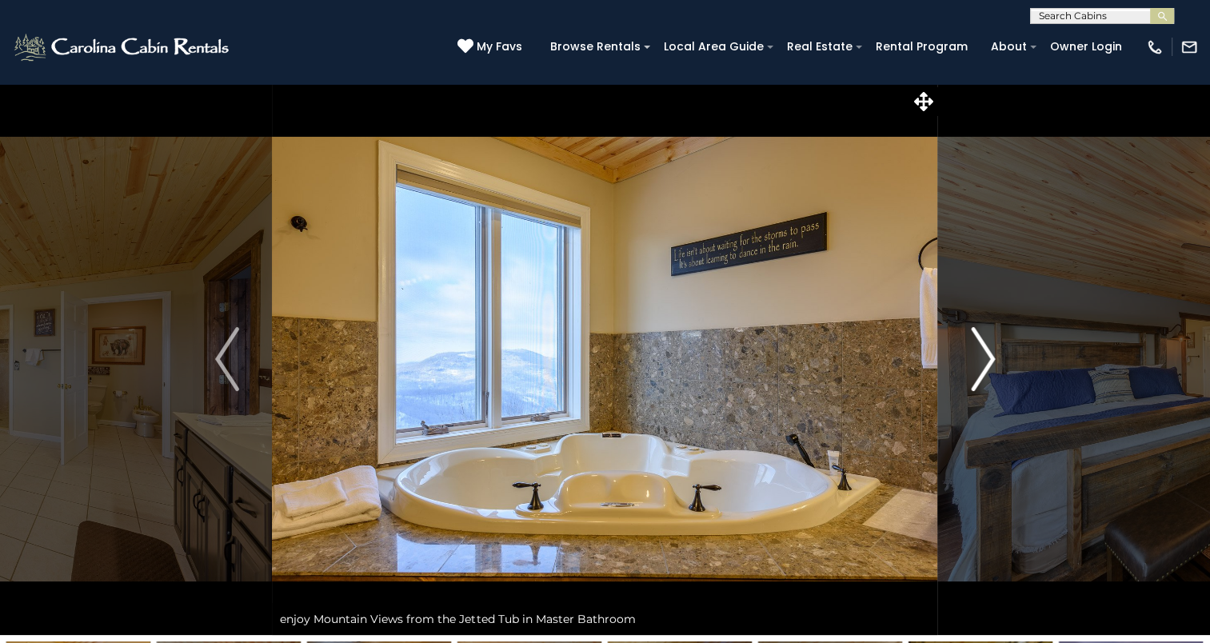
click at [986, 358] on img "Next" at bounding box center [983, 359] width 24 height 64
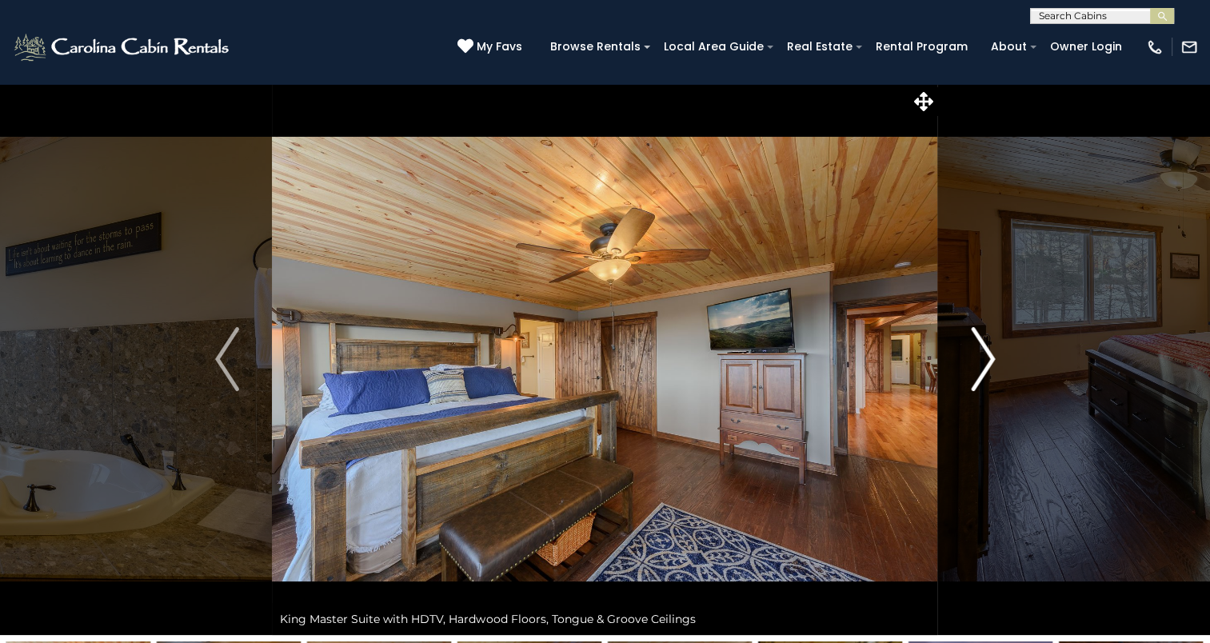
click at [986, 358] on img "Next" at bounding box center [983, 359] width 24 height 64
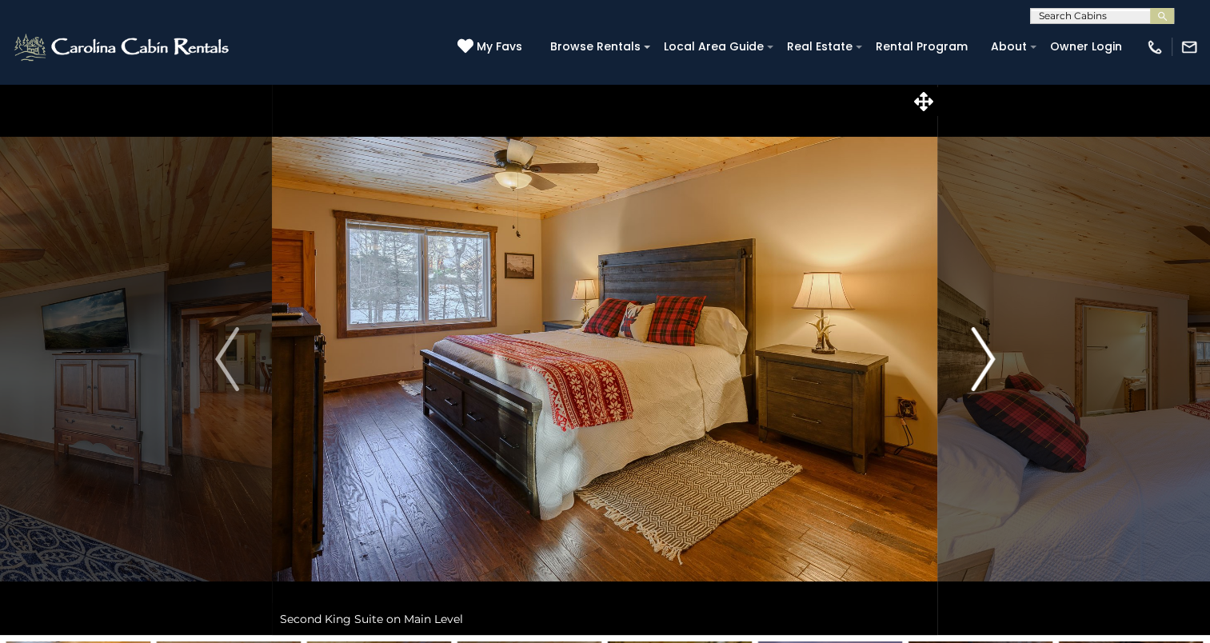
click at [986, 358] on img "Next" at bounding box center [983, 359] width 24 height 64
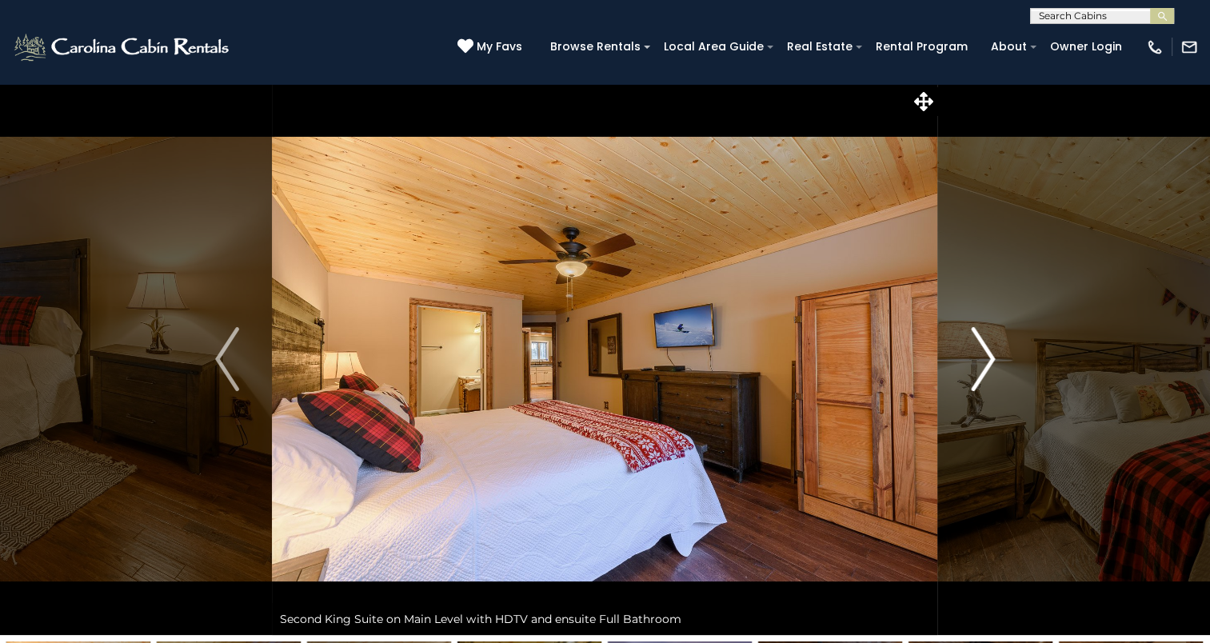
click at [986, 358] on img "Next" at bounding box center [983, 359] width 24 height 64
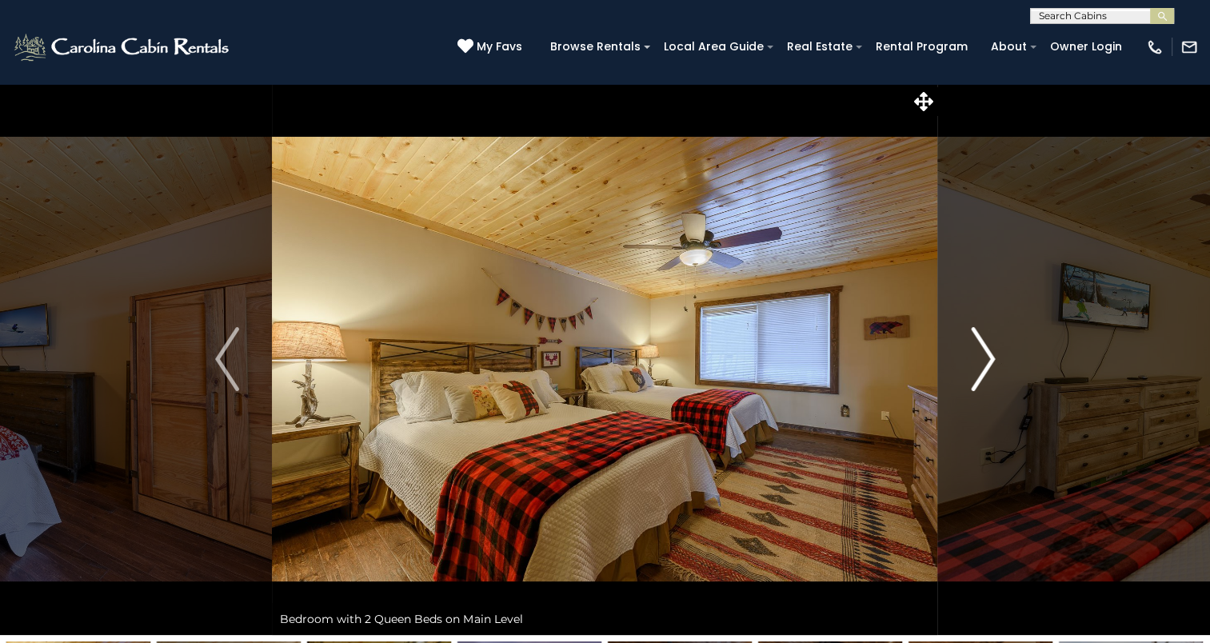
click at [986, 358] on img "Next" at bounding box center [983, 359] width 24 height 64
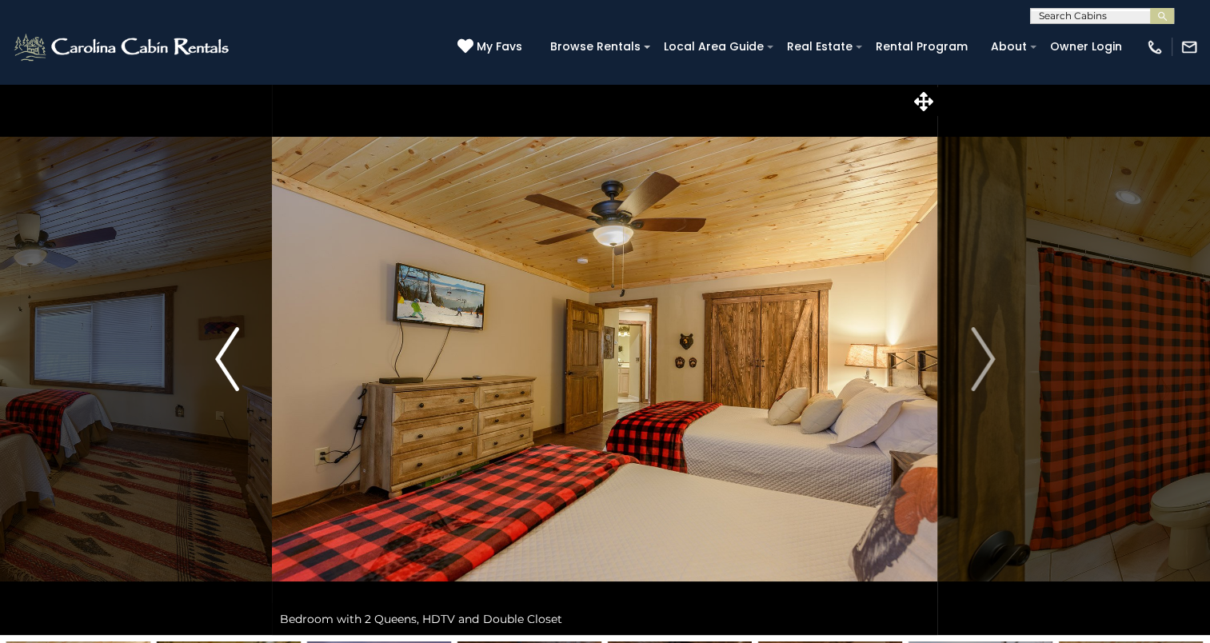
click at [231, 365] on img "Previous" at bounding box center [227, 359] width 24 height 64
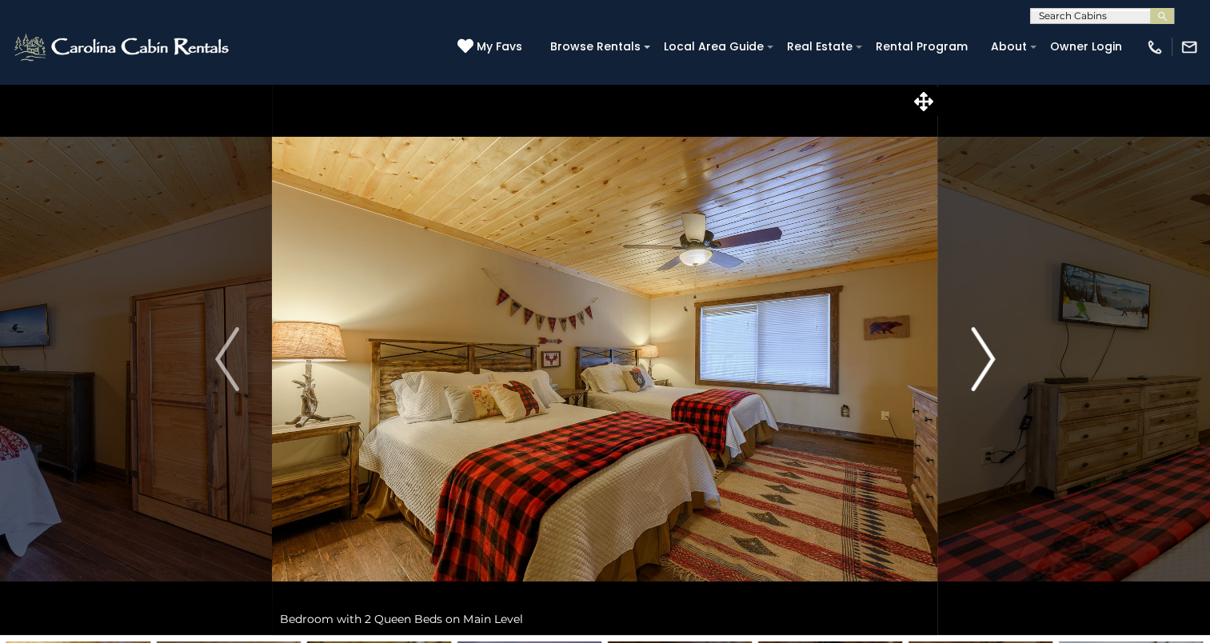
click at [989, 365] on img "Next" at bounding box center [983, 359] width 24 height 64
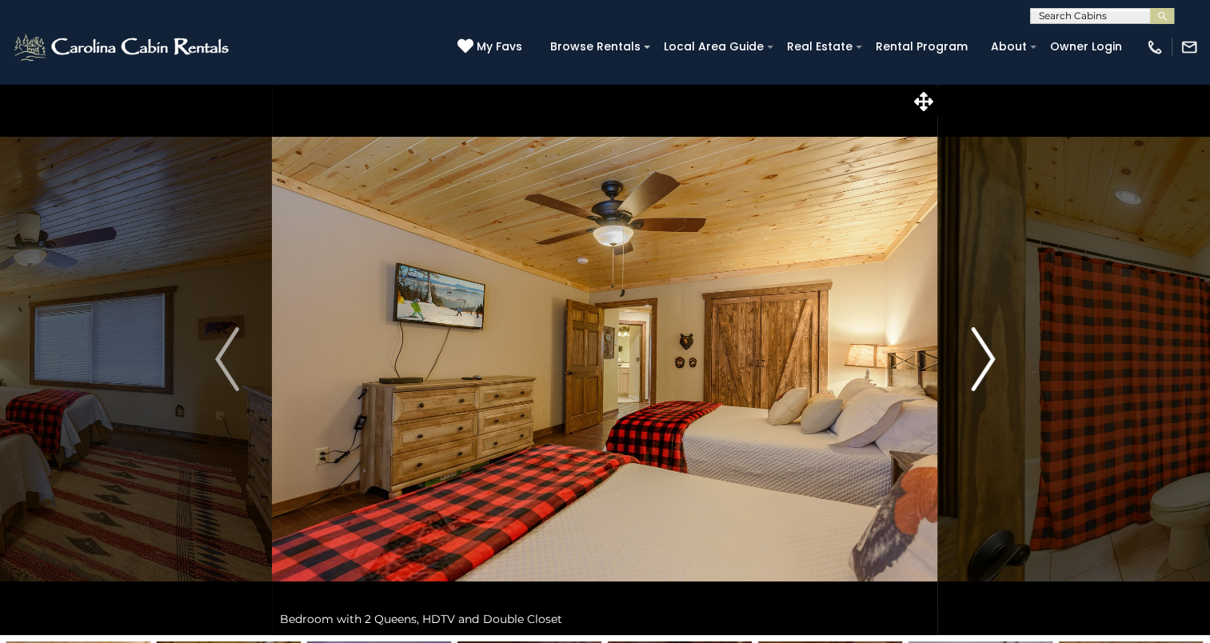
click at [989, 365] on img "Next" at bounding box center [983, 359] width 24 height 64
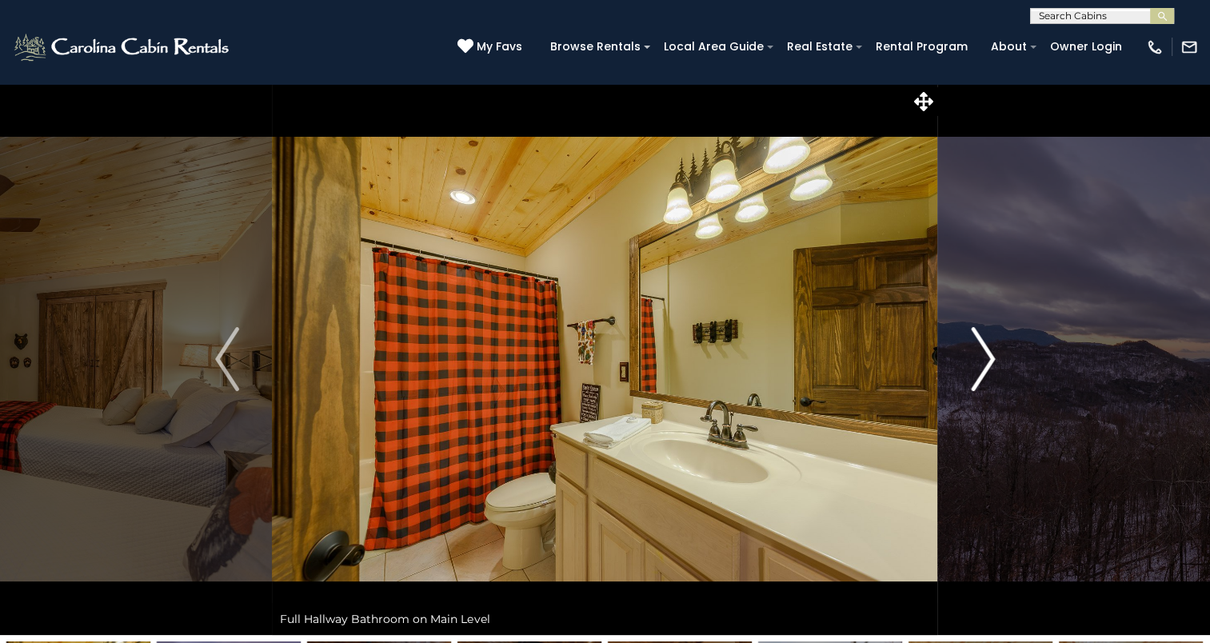
click at [989, 365] on img "Next" at bounding box center [983, 359] width 24 height 64
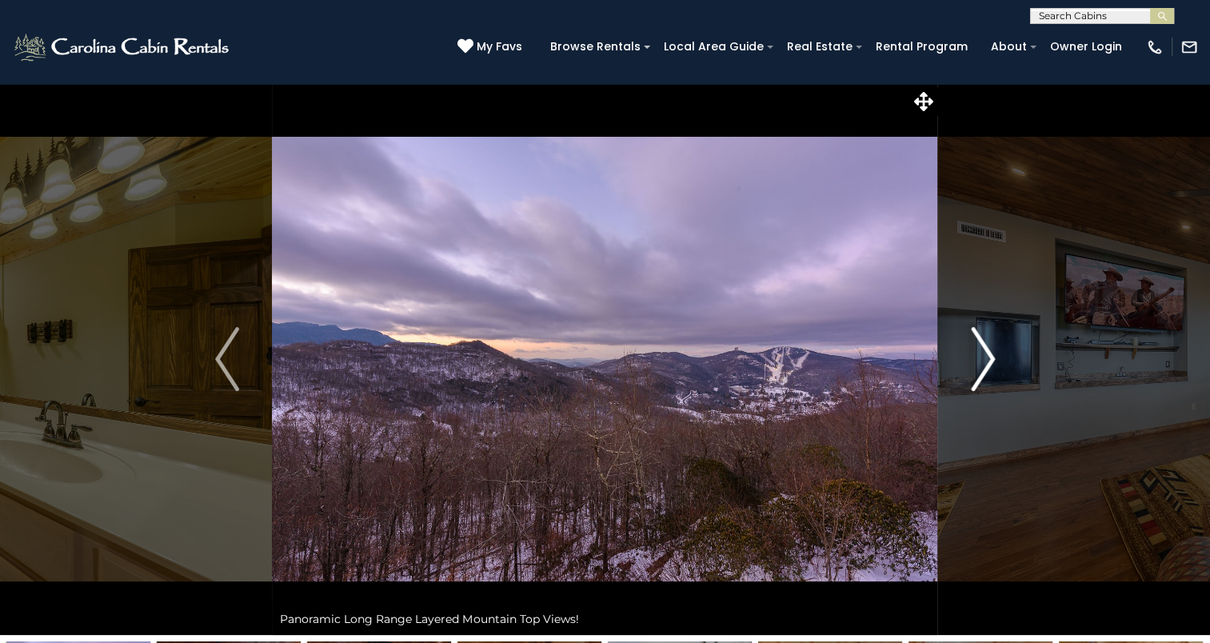
click at [989, 365] on img "Next" at bounding box center [983, 359] width 24 height 64
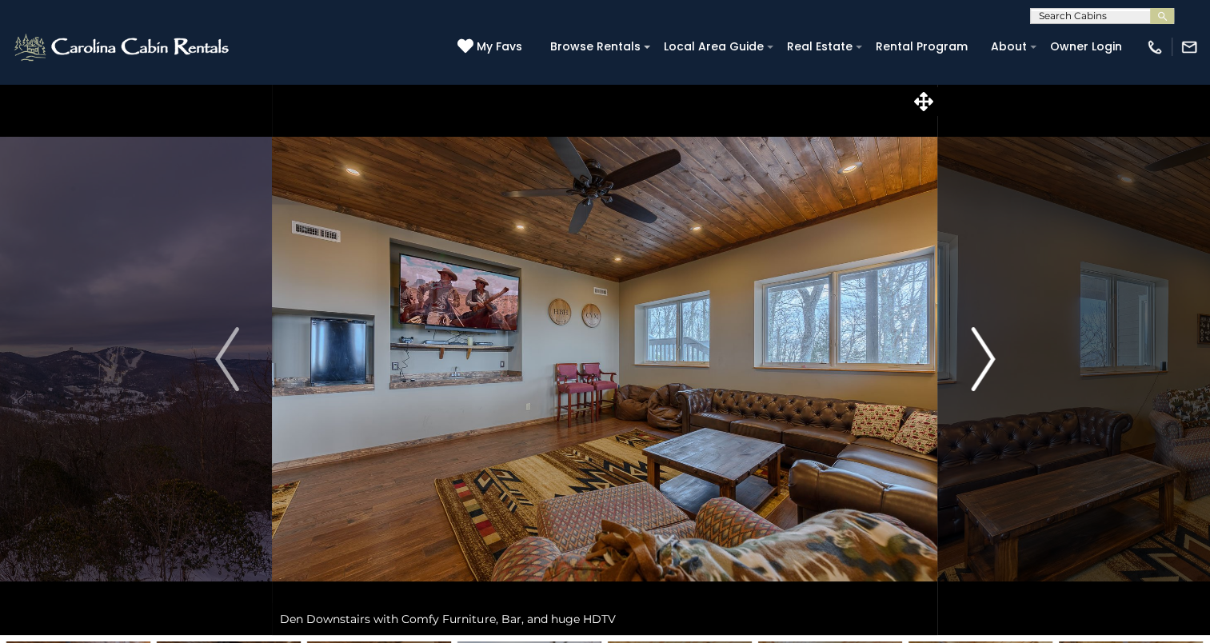
click at [989, 365] on img "Next" at bounding box center [983, 359] width 24 height 64
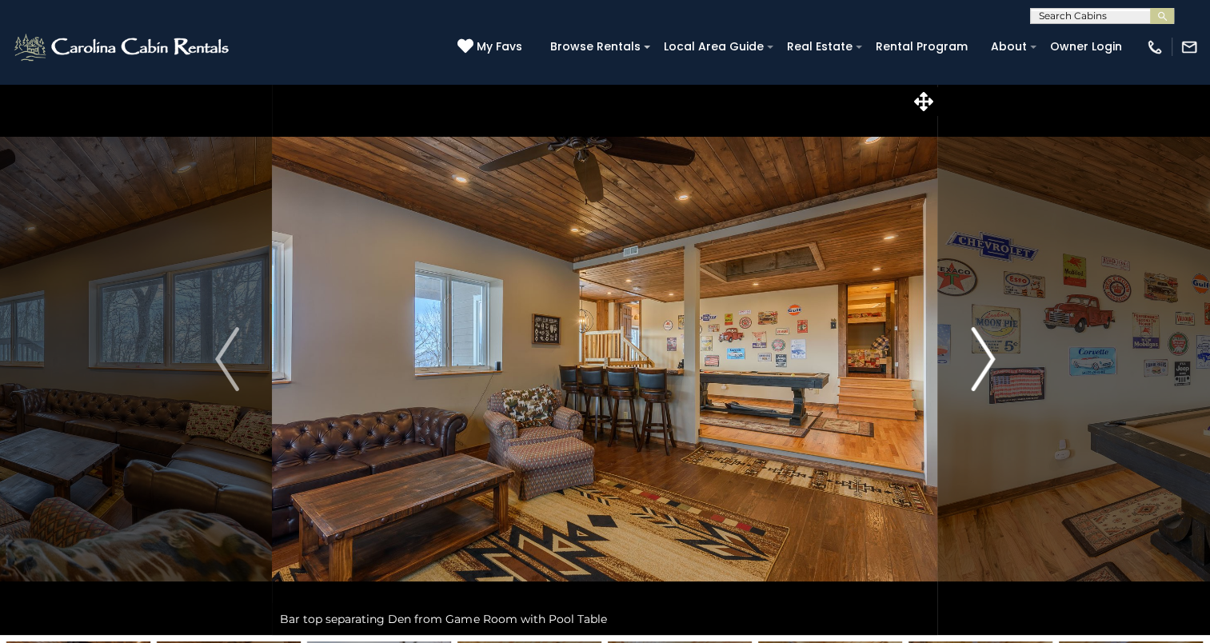
click at [989, 365] on img "Next" at bounding box center [983, 359] width 24 height 64
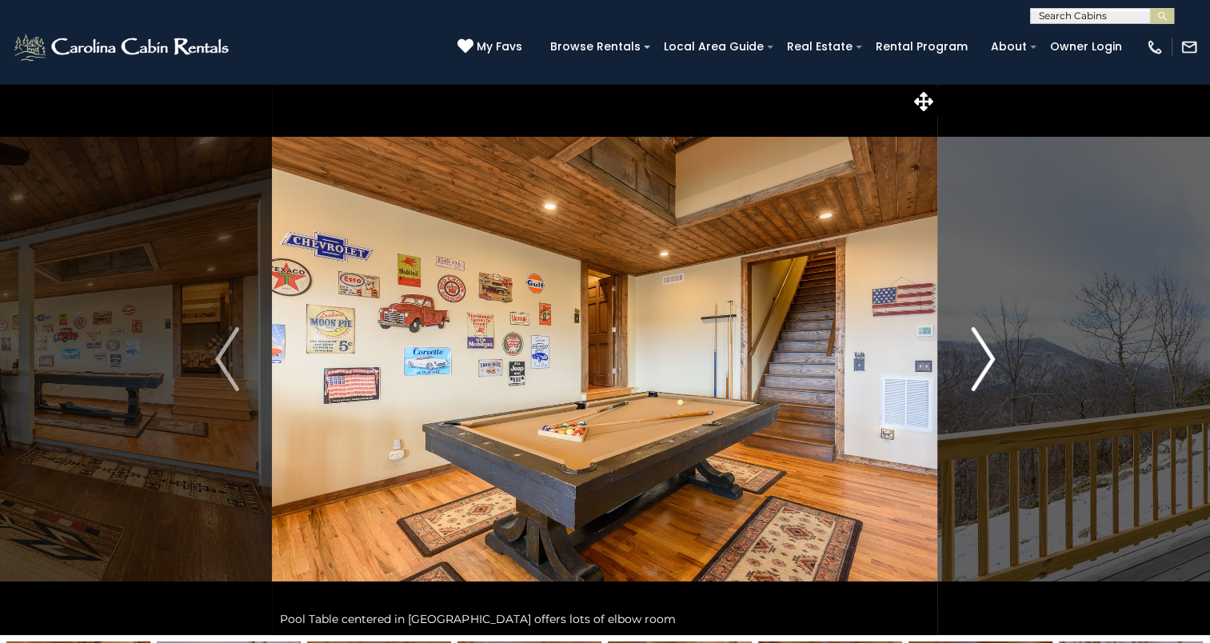
click at [989, 365] on img "Next" at bounding box center [983, 359] width 24 height 64
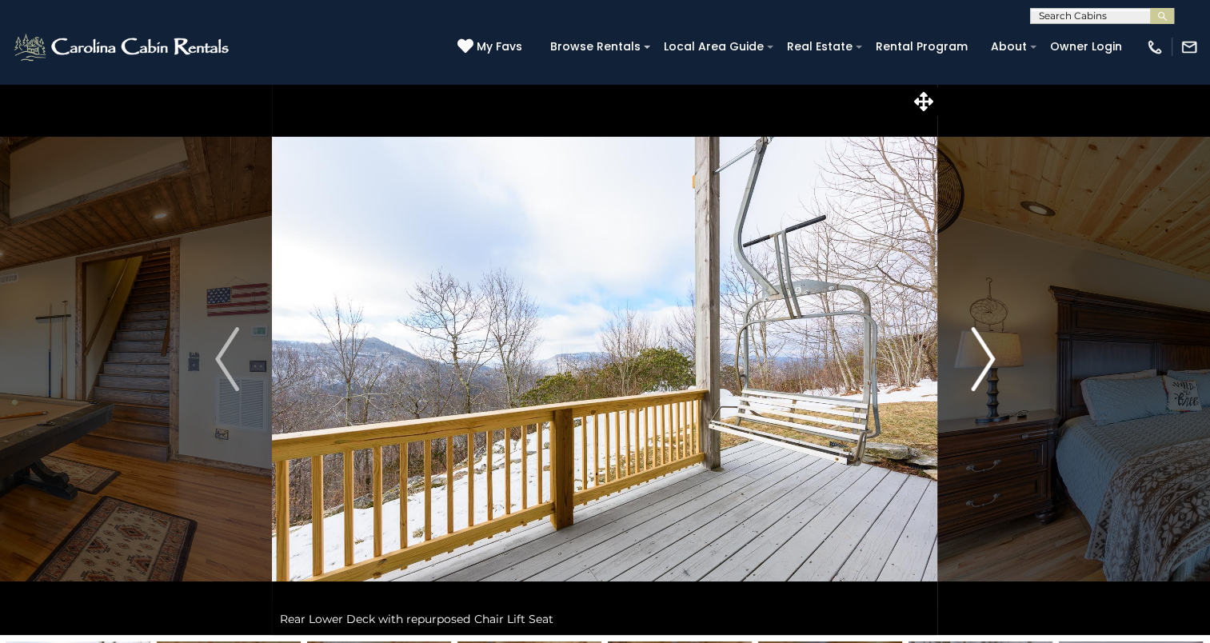
click at [989, 365] on img "Next" at bounding box center [983, 359] width 24 height 64
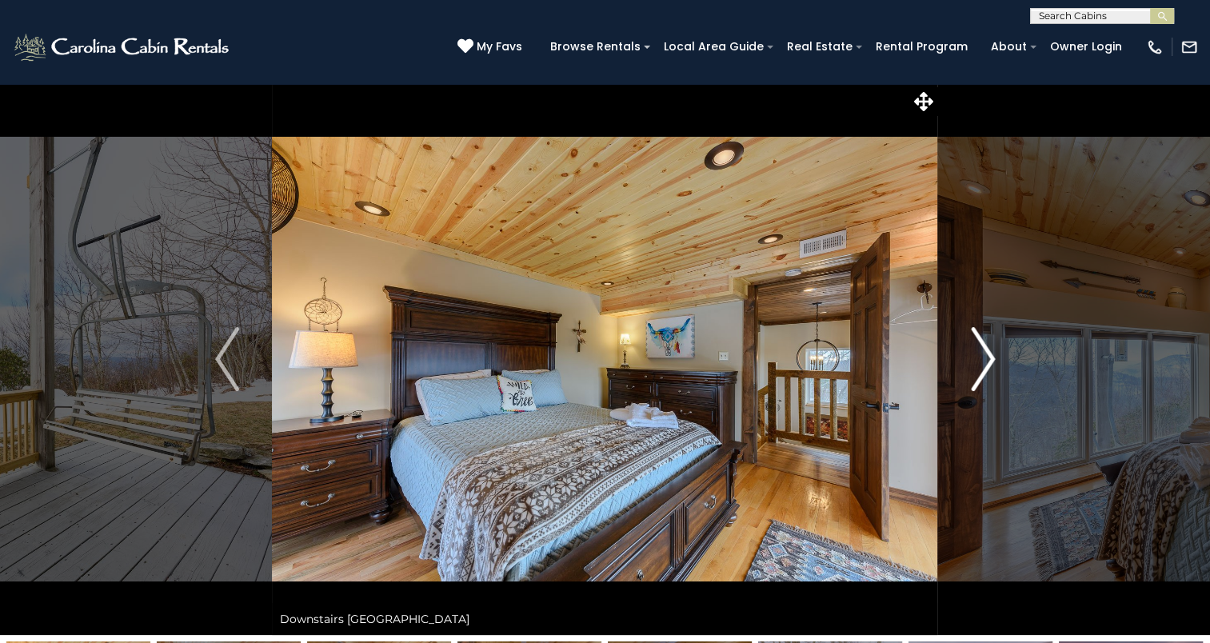
click at [989, 365] on img "Next" at bounding box center [983, 359] width 24 height 64
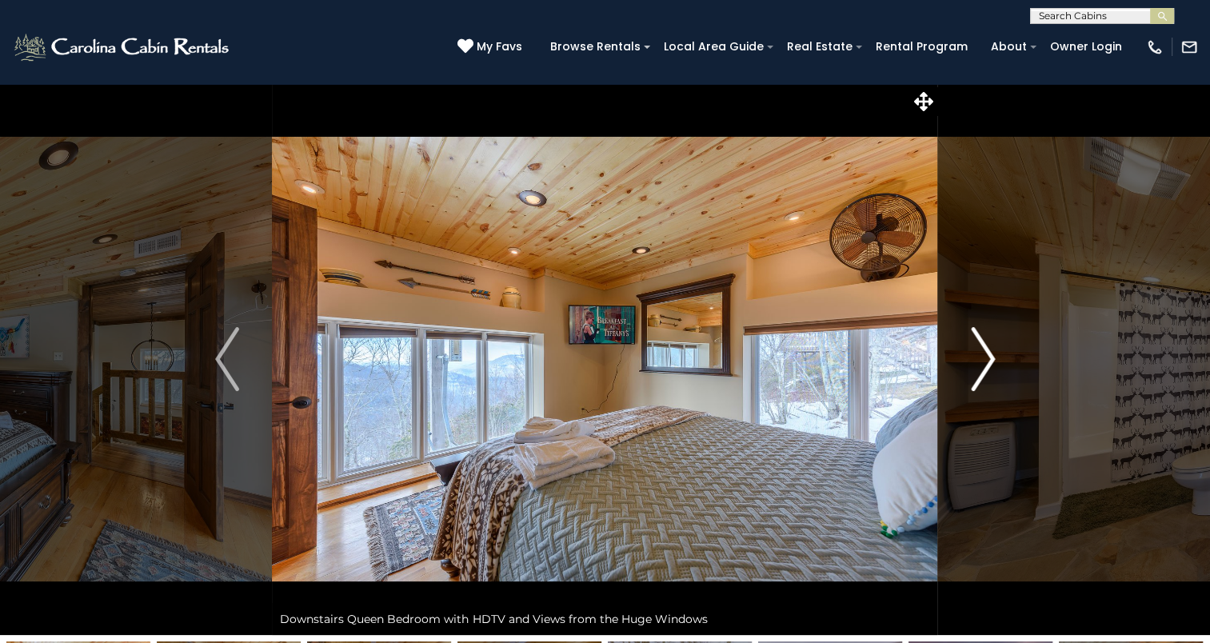
click at [989, 365] on img "Next" at bounding box center [983, 359] width 24 height 64
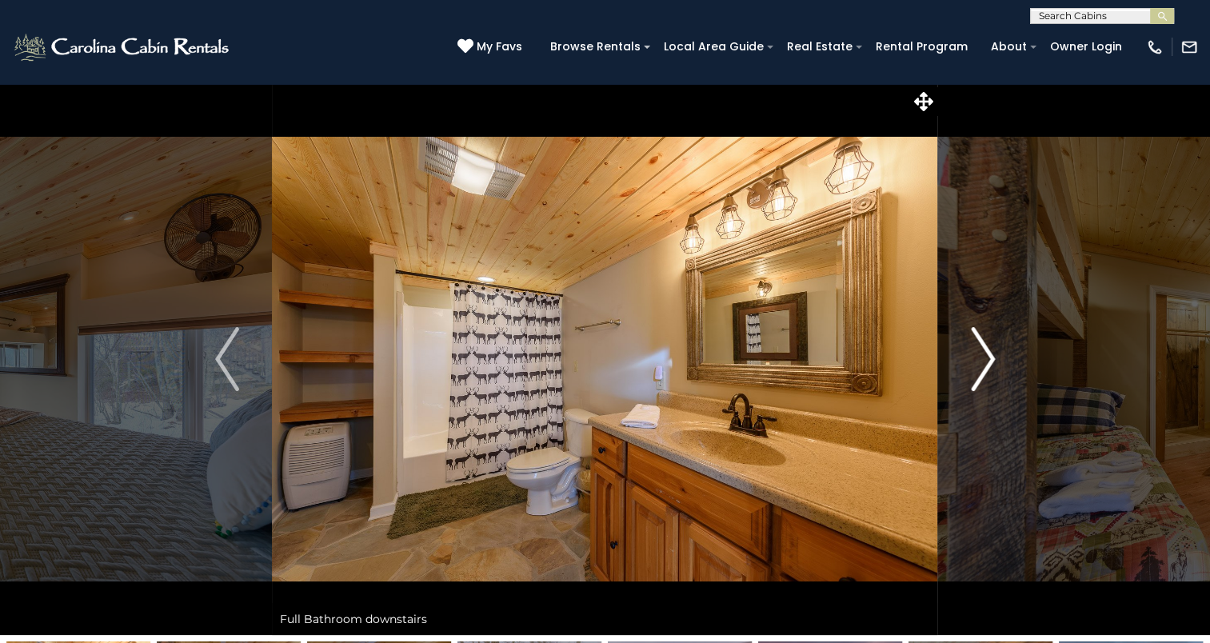
click at [989, 365] on img "Next" at bounding box center [983, 359] width 24 height 64
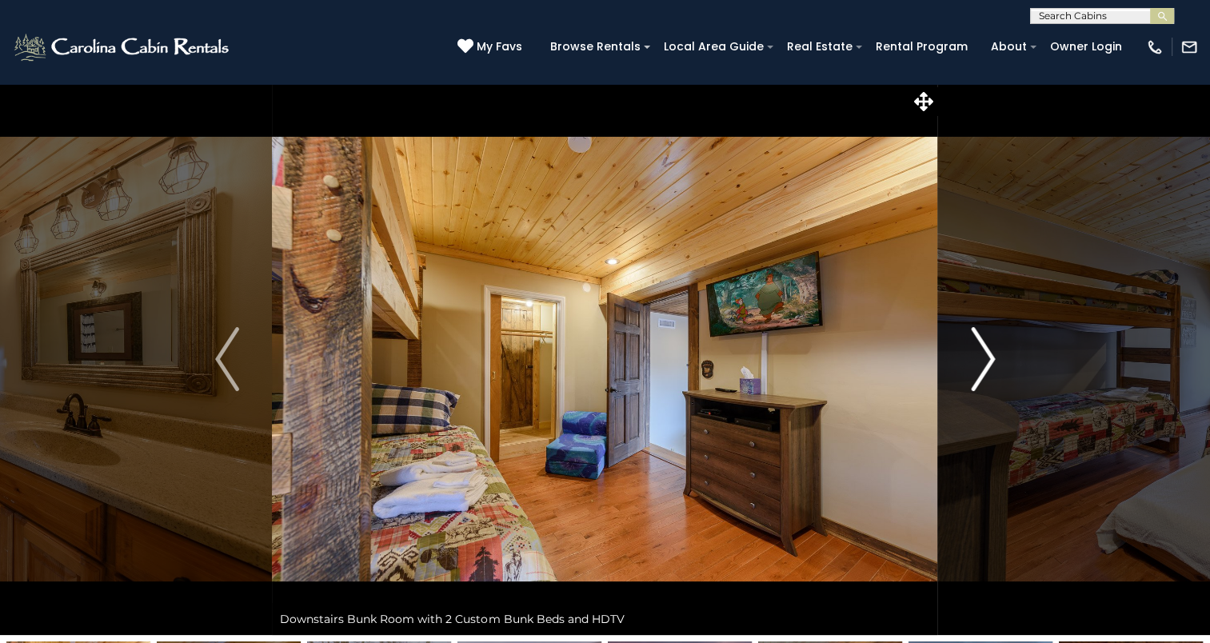
click at [989, 365] on img "Next" at bounding box center [983, 359] width 24 height 64
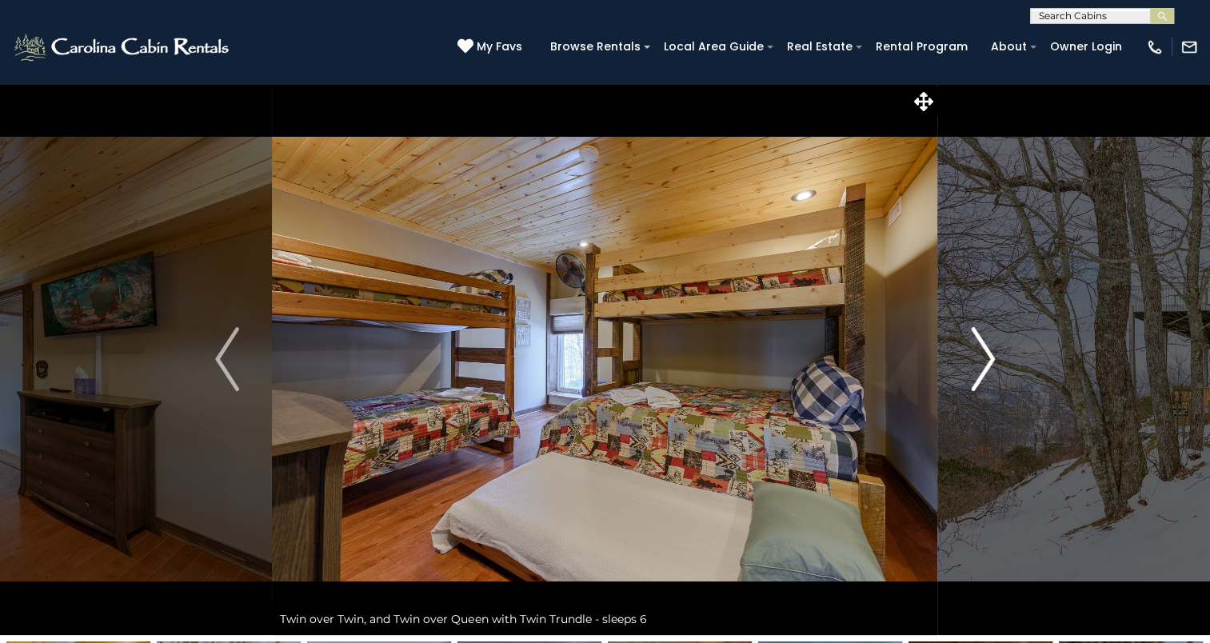
click at [989, 365] on img "Next" at bounding box center [983, 359] width 24 height 64
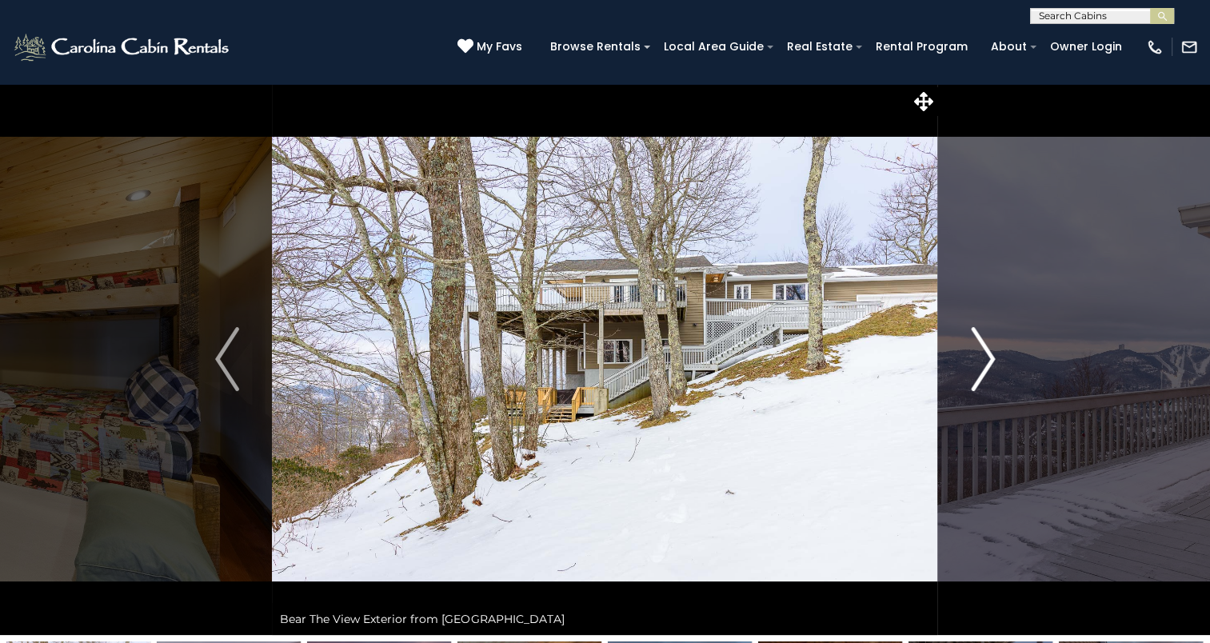
click at [989, 365] on img "Next" at bounding box center [983, 359] width 24 height 64
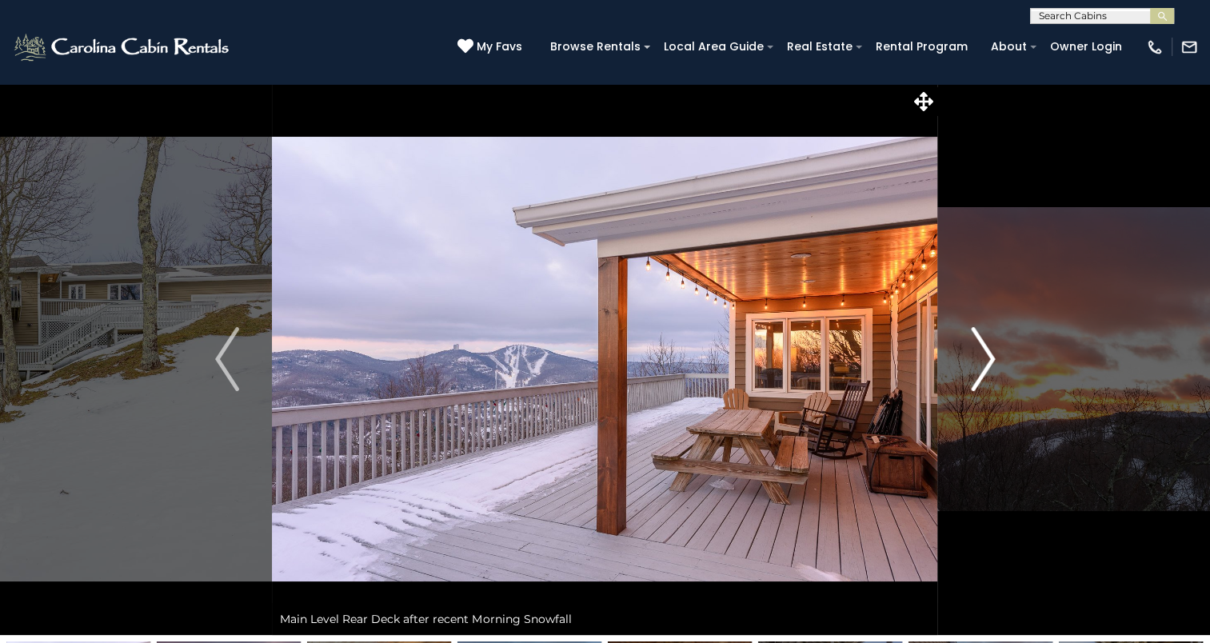
click at [989, 365] on img "Next" at bounding box center [983, 359] width 24 height 64
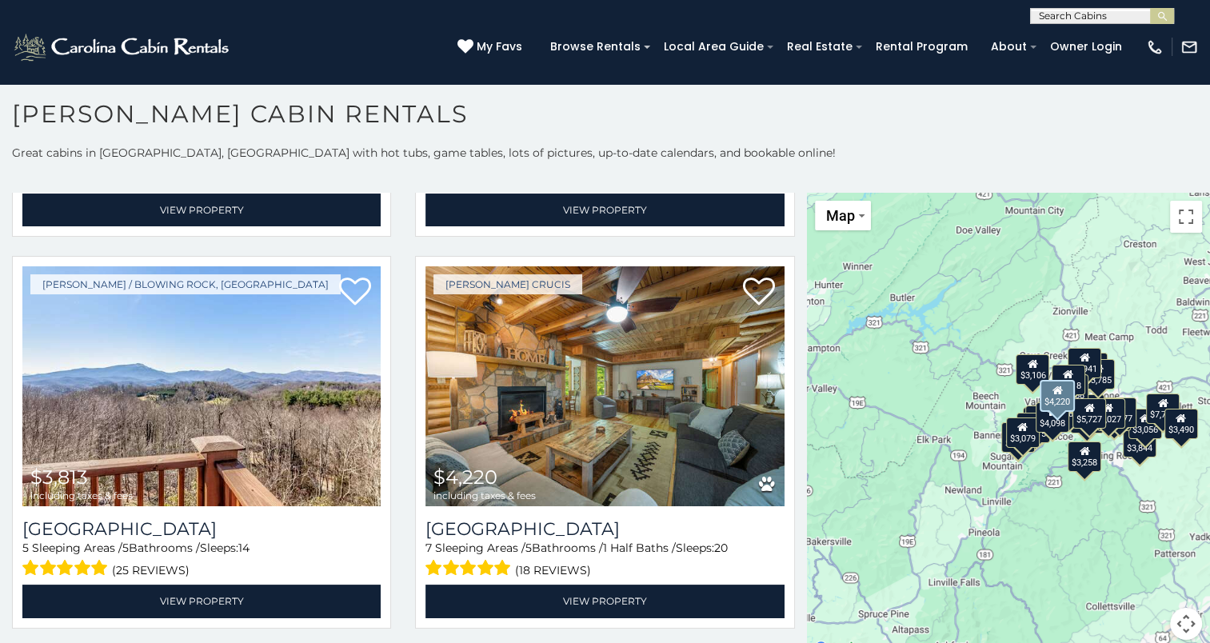
scroll to position [1540, 0]
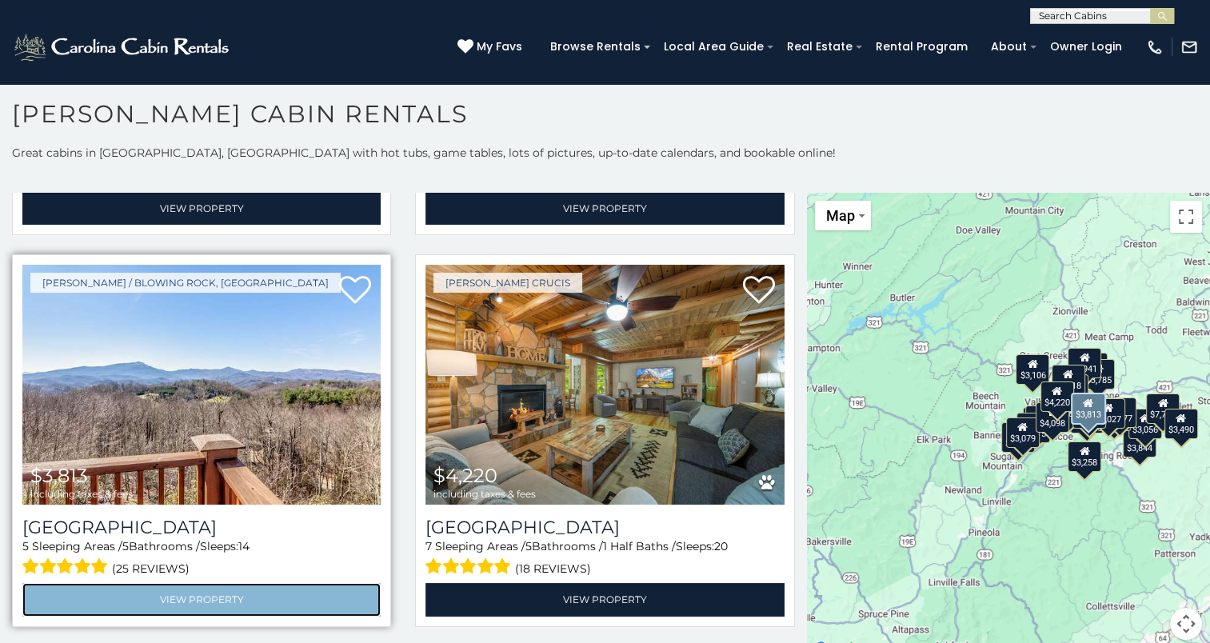
click at [194, 583] on link "View Property" at bounding box center [201, 599] width 358 height 33
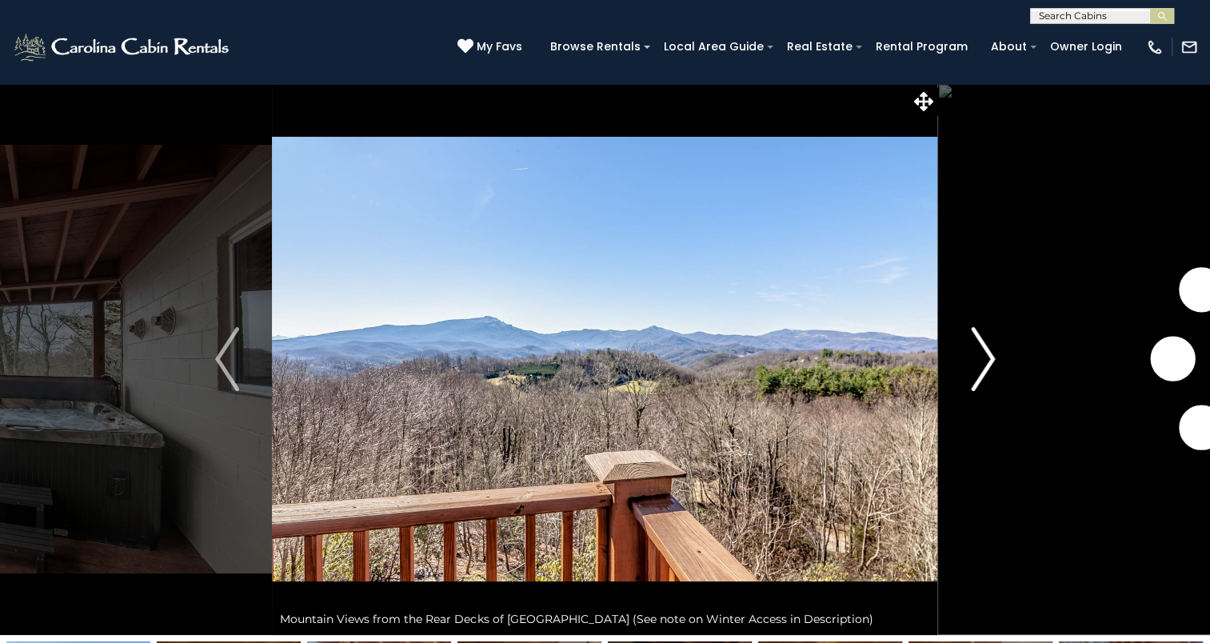
click at [981, 368] on img "Next" at bounding box center [983, 359] width 24 height 64
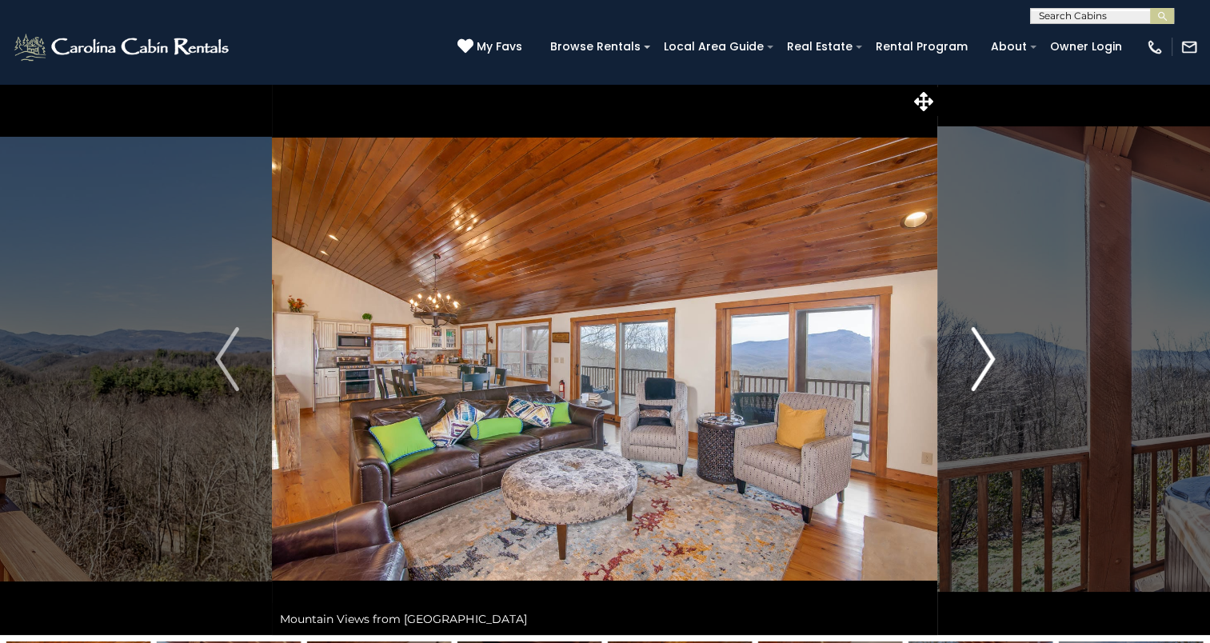
click at [981, 368] on img "Next" at bounding box center [983, 359] width 24 height 64
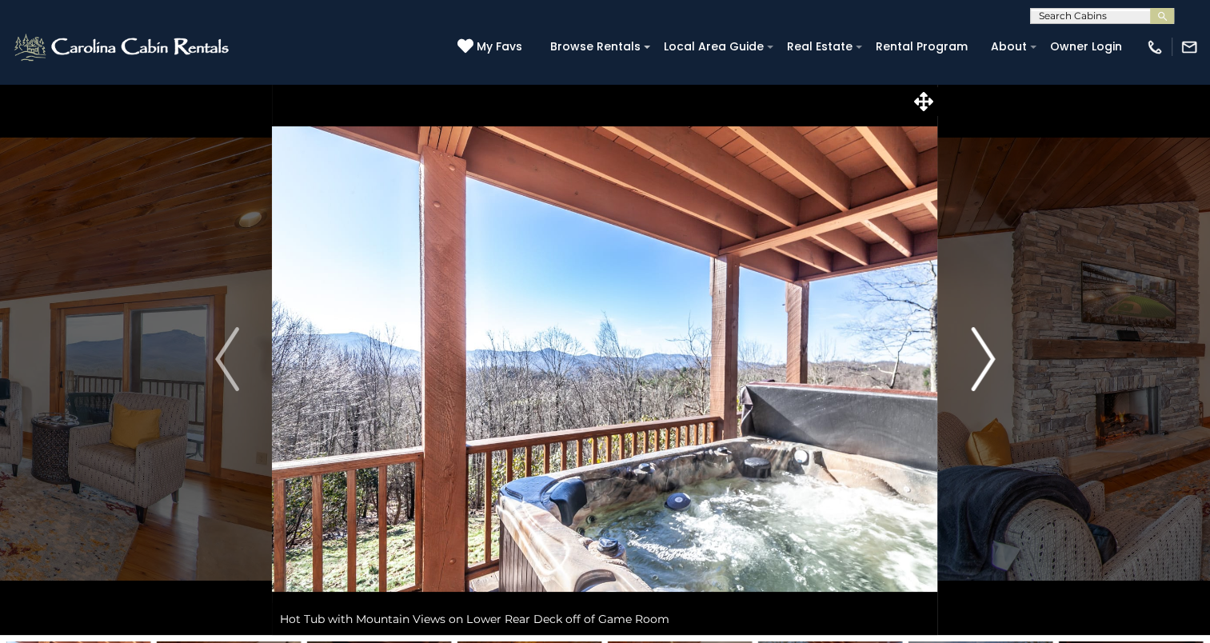
click at [981, 368] on img "Next" at bounding box center [983, 359] width 24 height 64
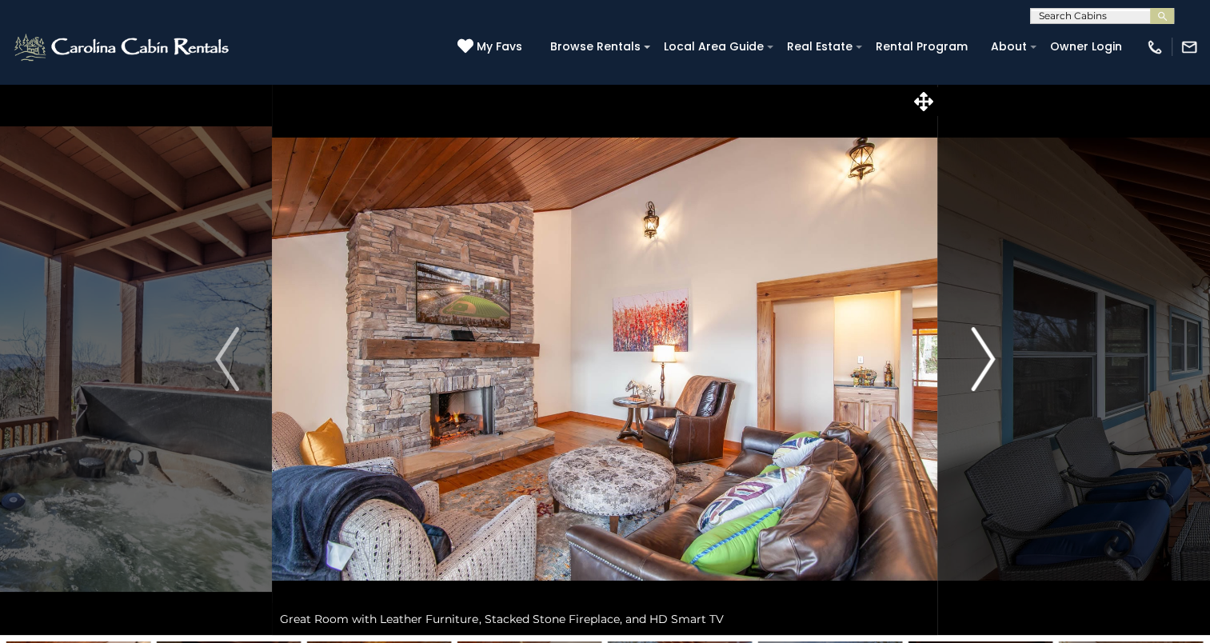
click at [981, 368] on img "Next" at bounding box center [983, 359] width 24 height 64
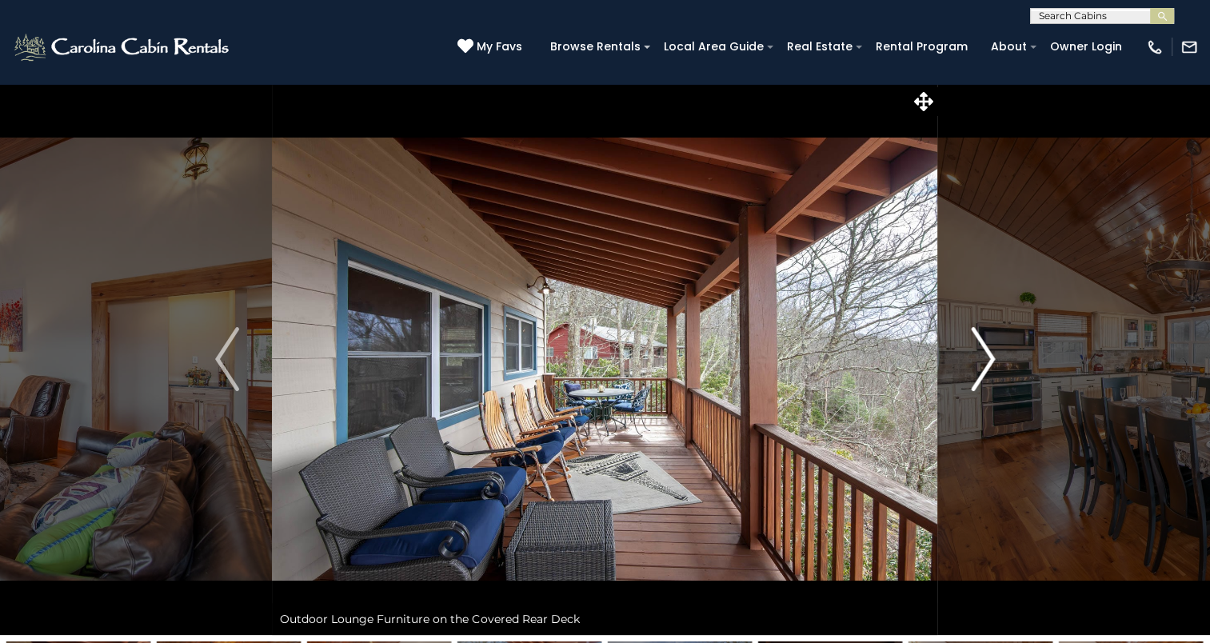
click at [981, 368] on img "Next" at bounding box center [983, 359] width 24 height 64
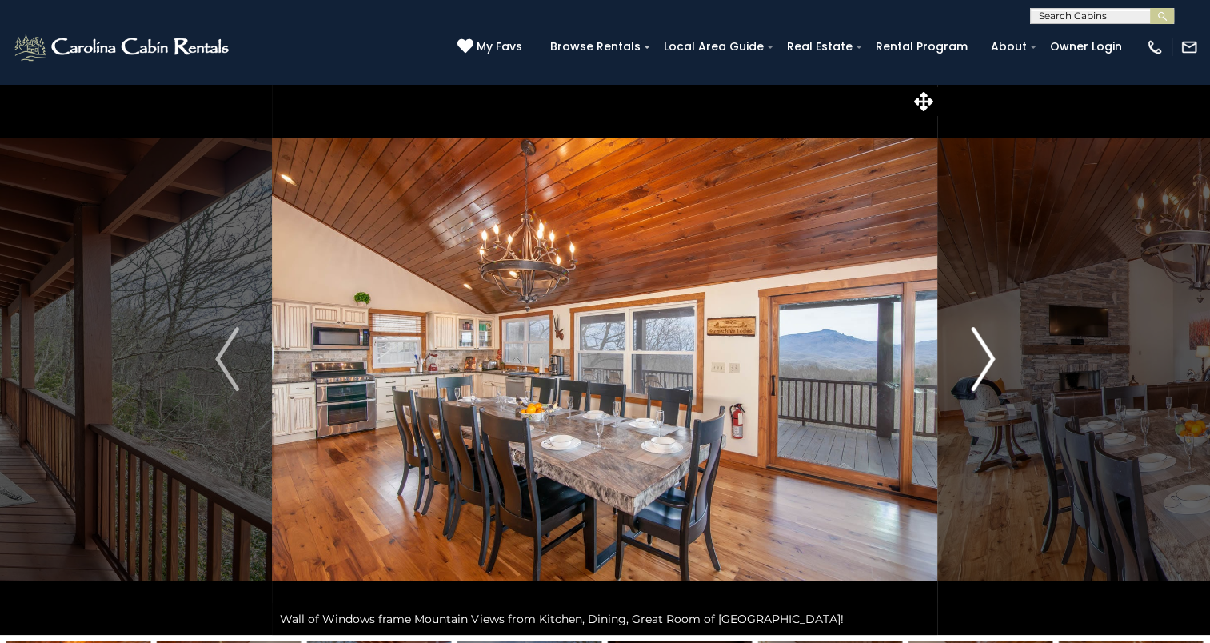
click at [981, 368] on img "Next" at bounding box center [983, 359] width 24 height 64
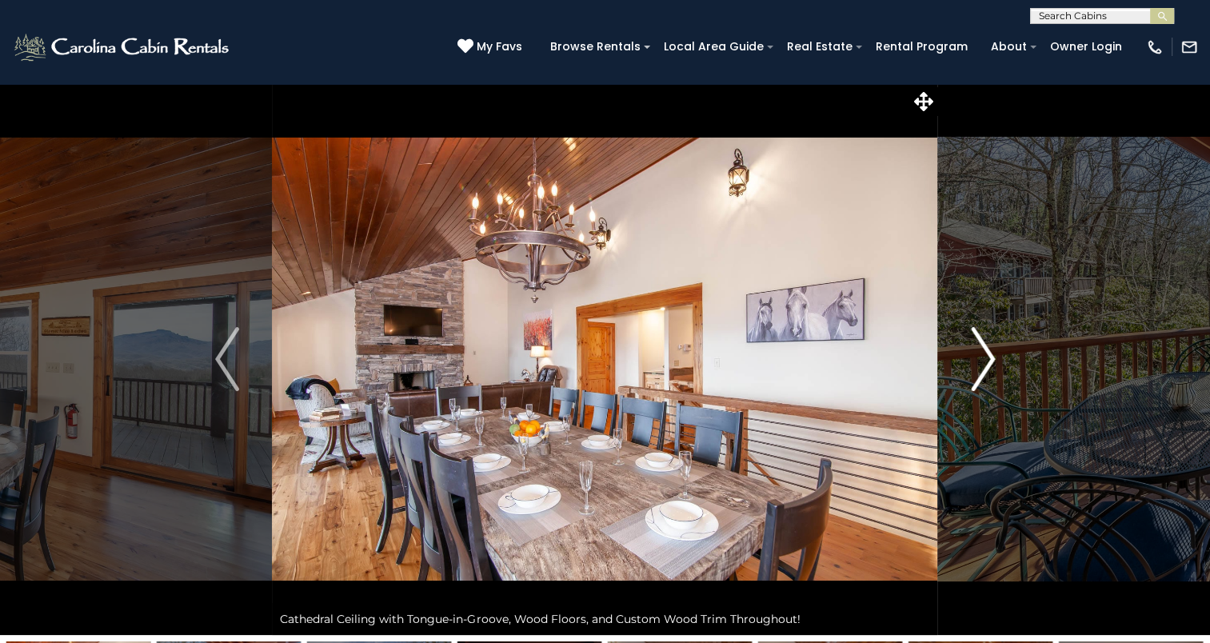
click at [981, 368] on img "Next" at bounding box center [983, 359] width 24 height 64
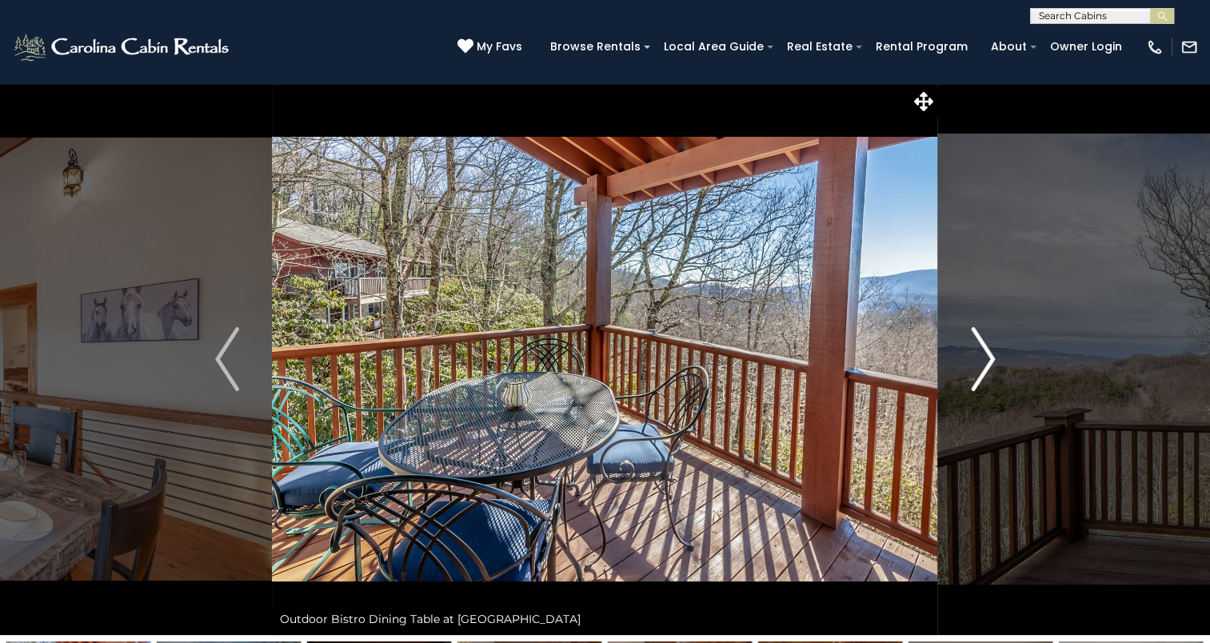
click at [981, 368] on img "Next" at bounding box center [983, 359] width 24 height 64
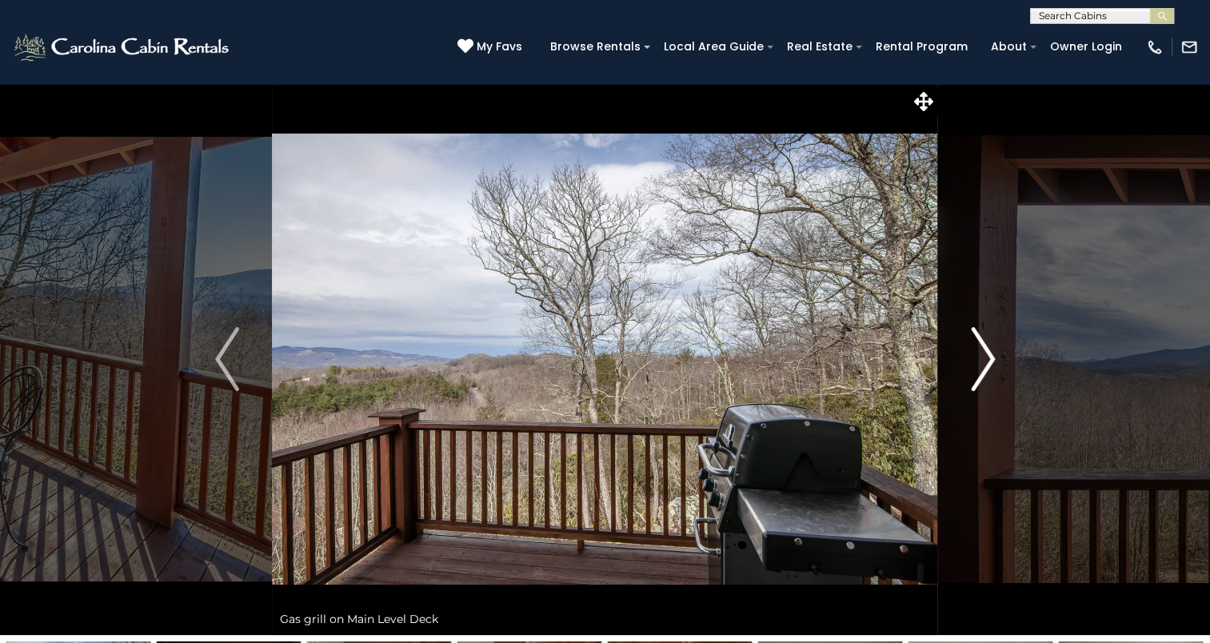
click at [981, 368] on img "Next" at bounding box center [983, 359] width 24 height 64
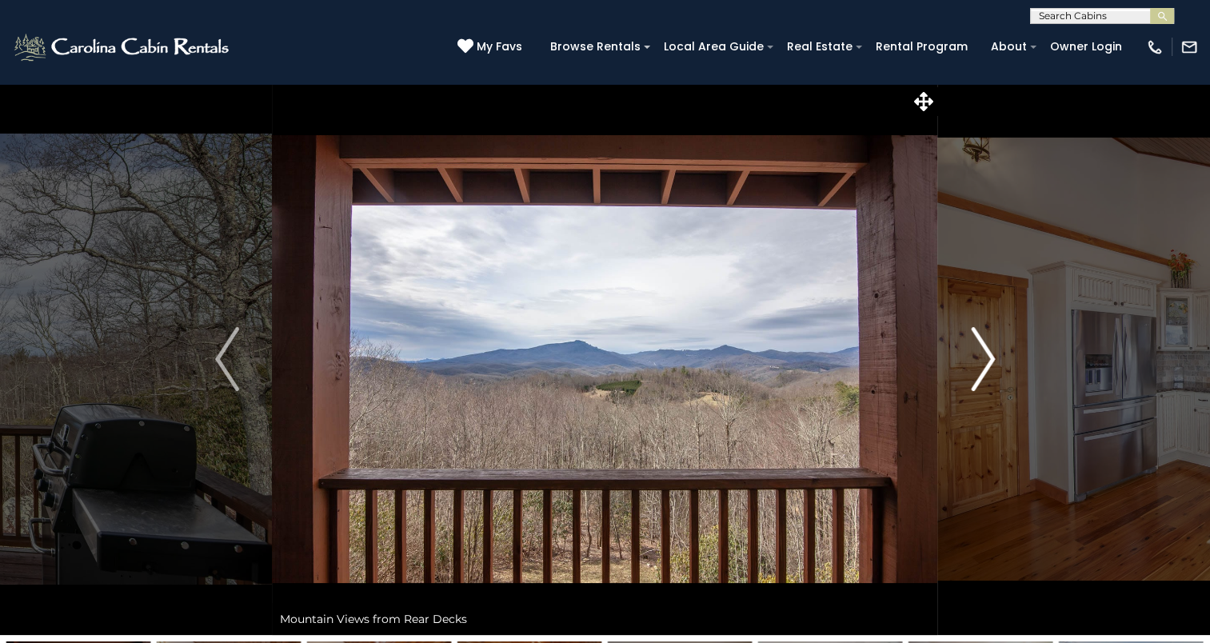
click at [981, 368] on img "Next" at bounding box center [983, 359] width 24 height 64
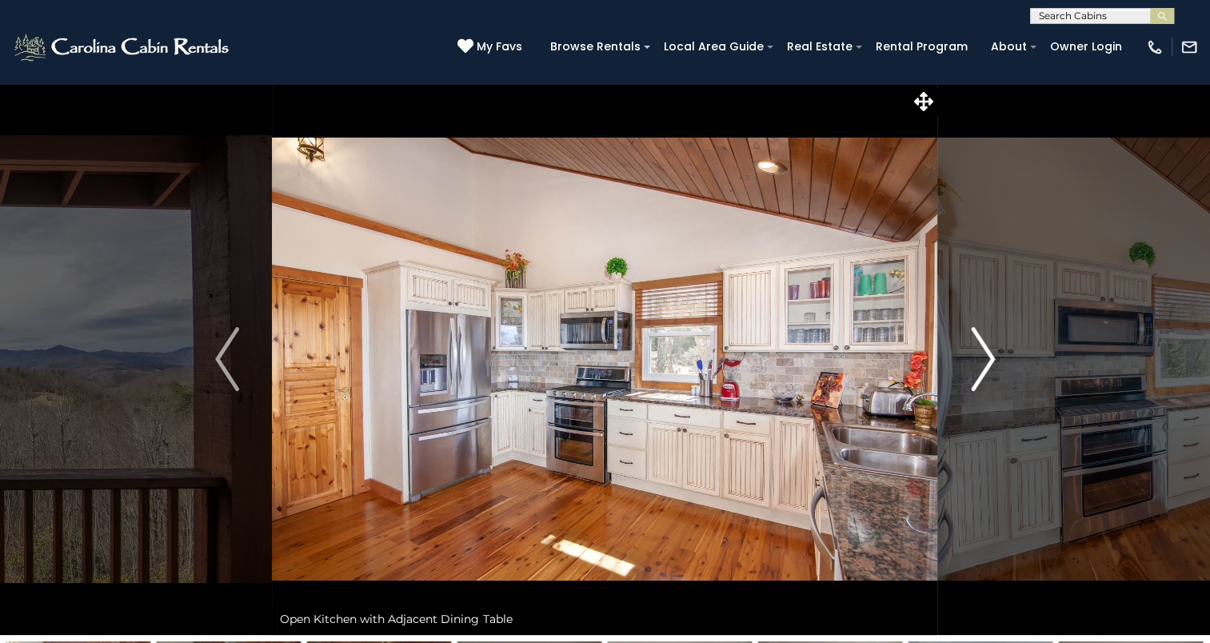
click at [981, 368] on img "Next" at bounding box center [983, 359] width 24 height 64
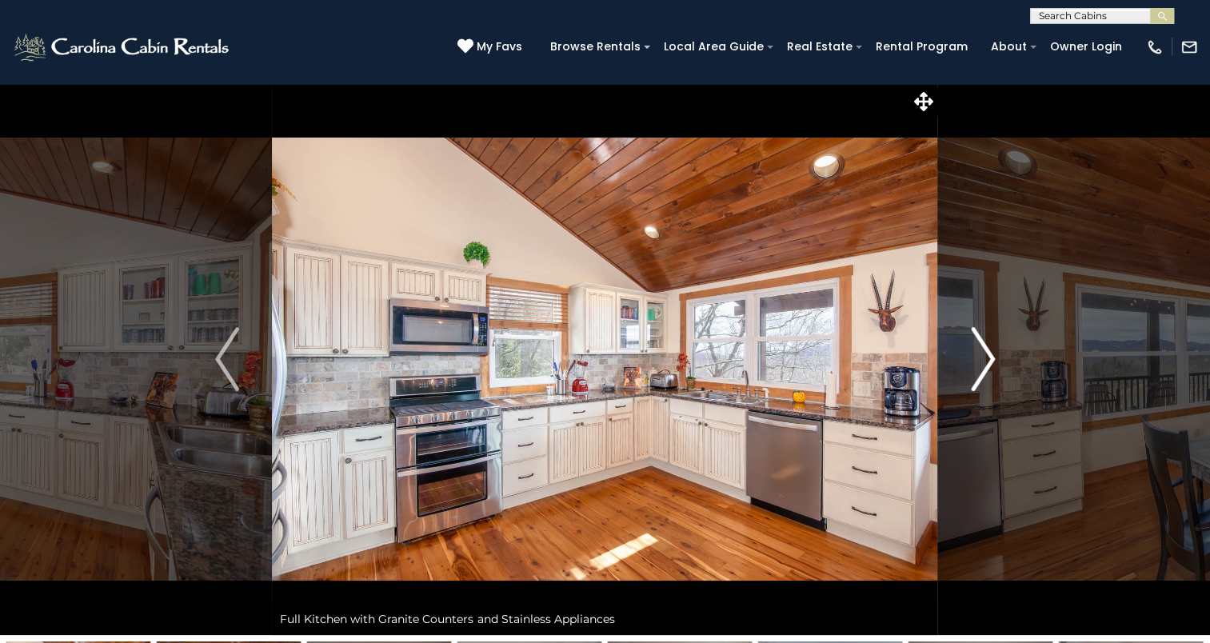
click at [981, 368] on img "Next" at bounding box center [983, 359] width 24 height 64
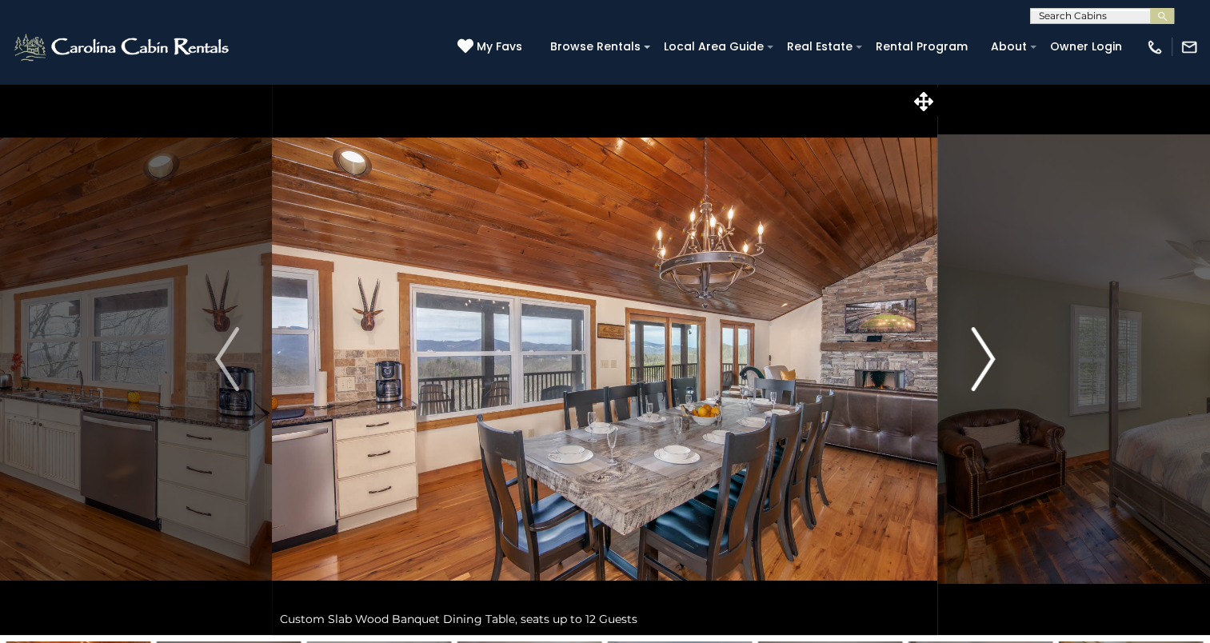
click at [981, 368] on img "Next" at bounding box center [983, 359] width 24 height 64
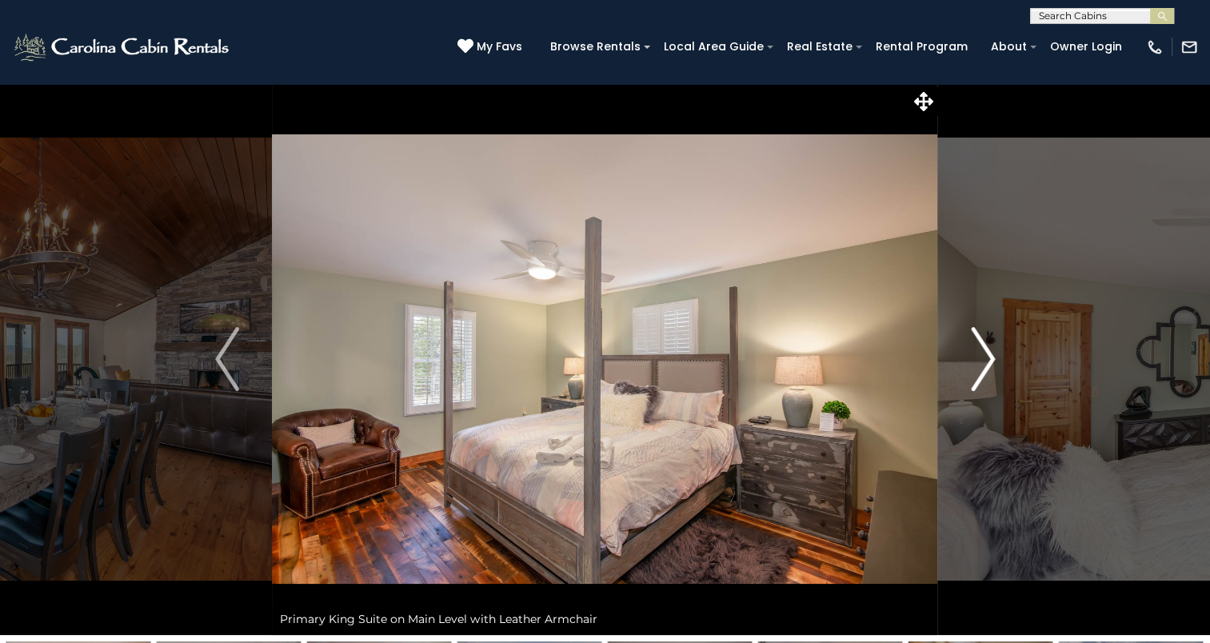
click at [981, 368] on img "Next" at bounding box center [983, 359] width 24 height 64
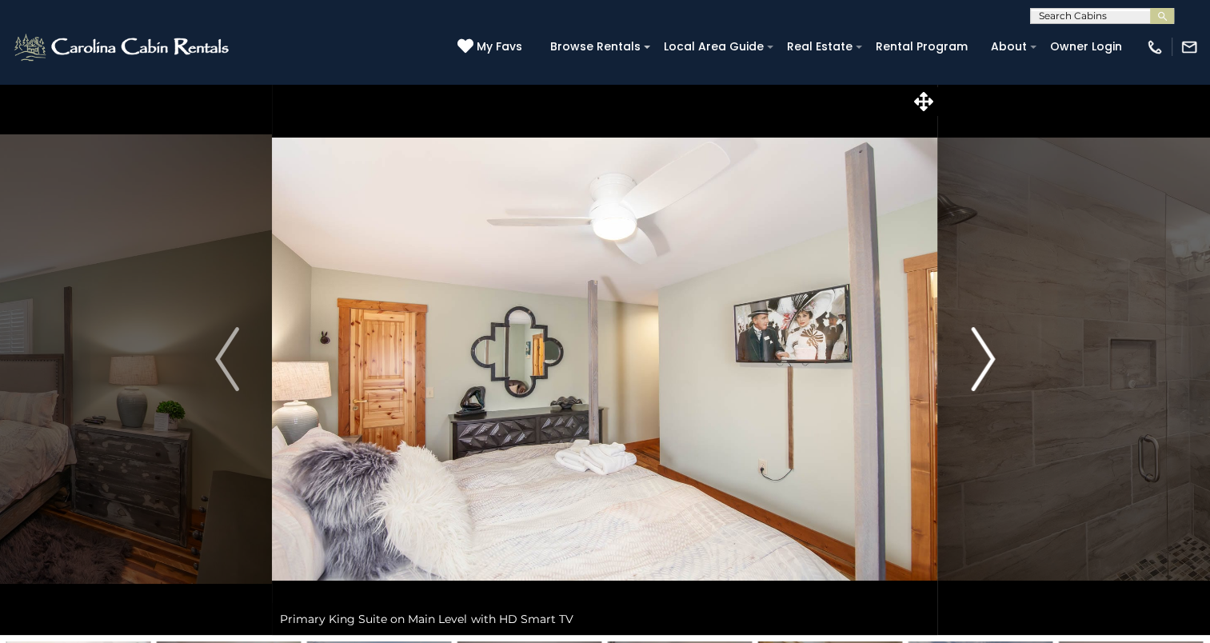
click at [981, 368] on img "Next" at bounding box center [983, 359] width 24 height 64
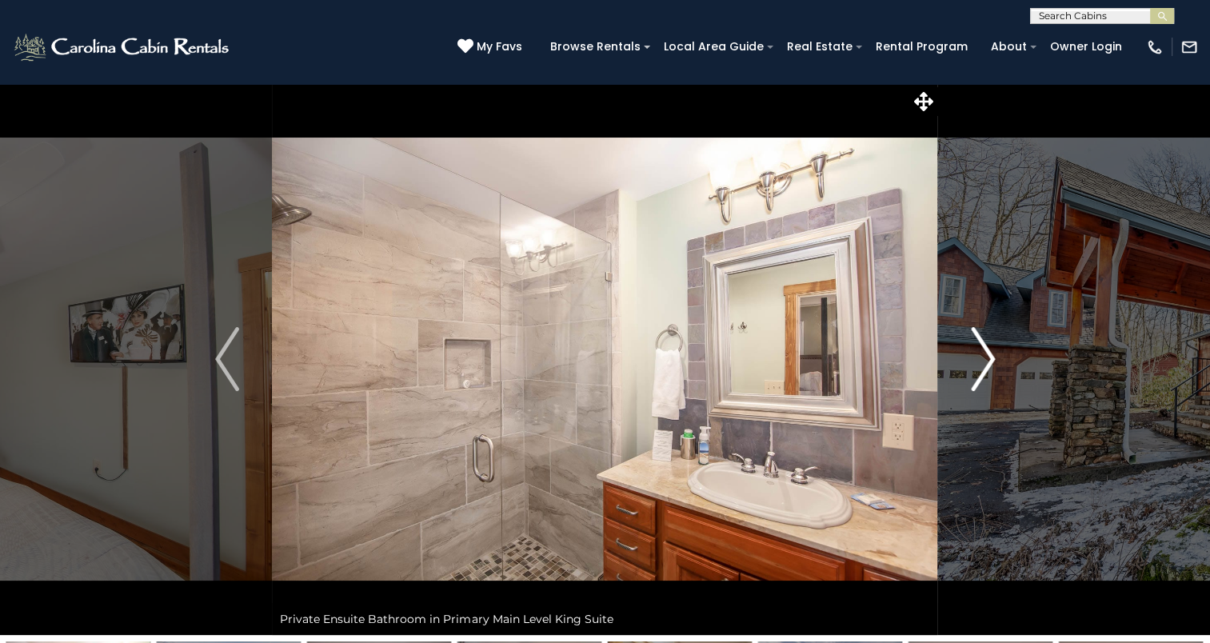
click at [981, 368] on img "Next" at bounding box center [983, 359] width 24 height 64
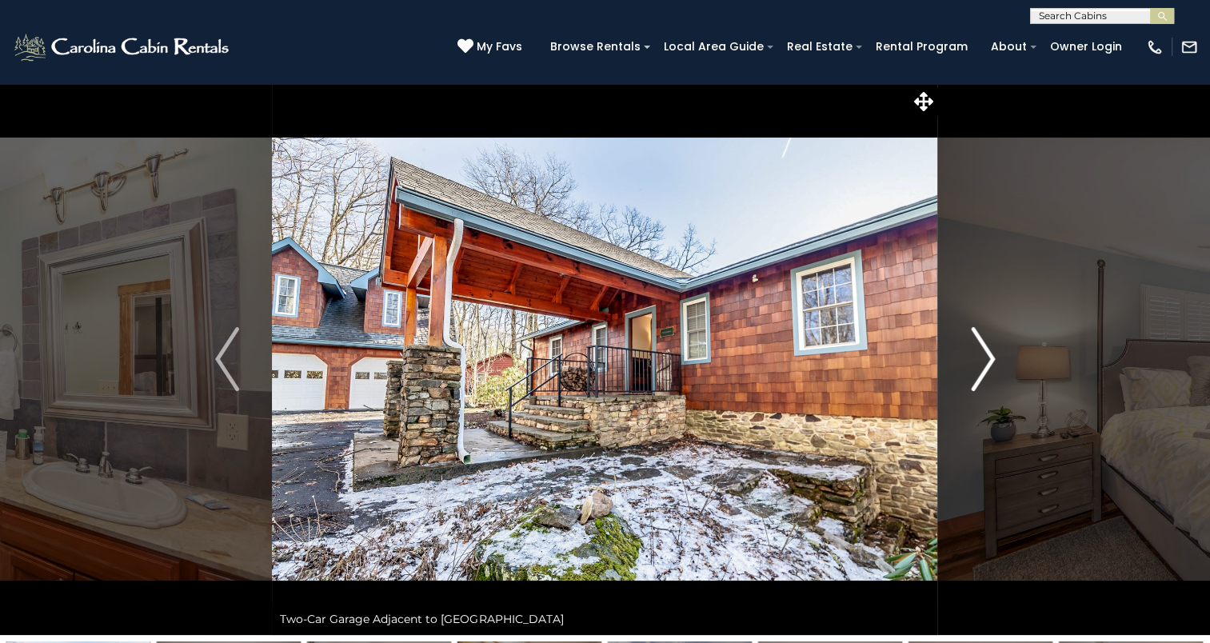
click at [981, 368] on img "Next" at bounding box center [983, 359] width 24 height 64
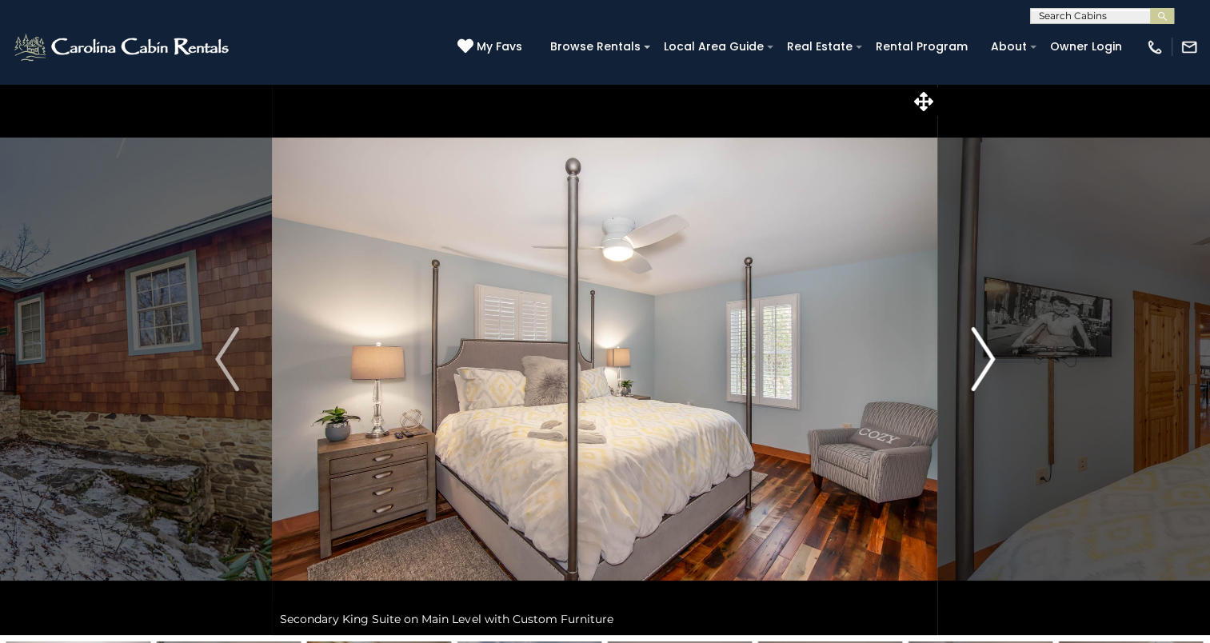
click at [981, 368] on img "Next" at bounding box center [983, 359] width 24 height 64
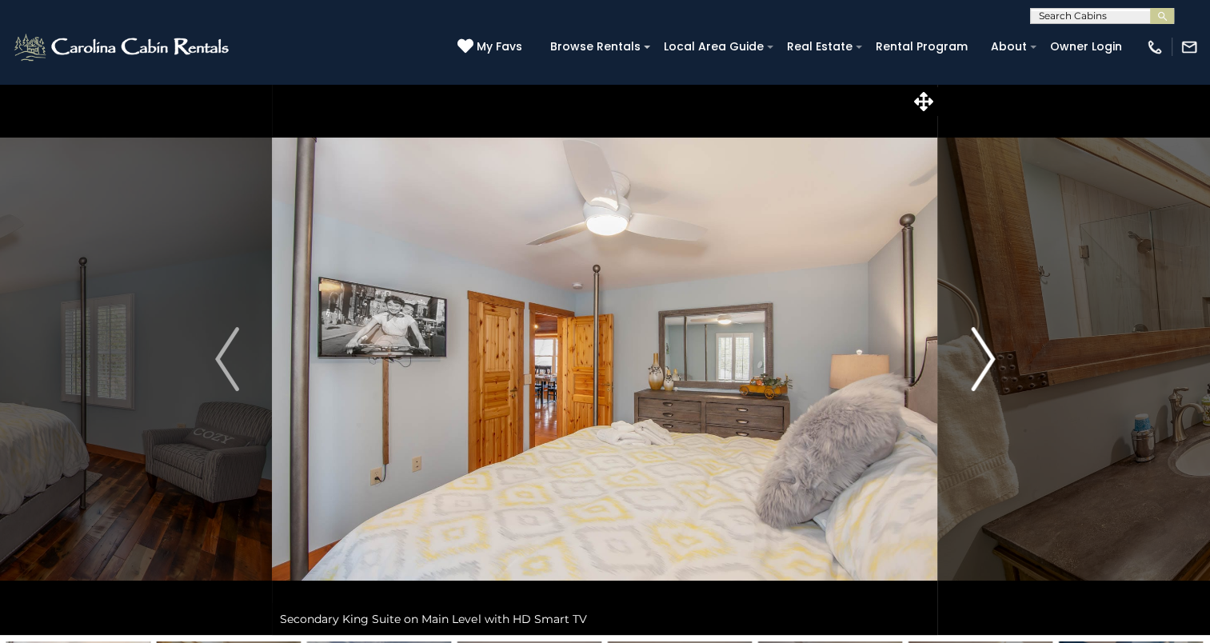
click at [981, 368] on img "Next" at bounding box center [983, 359] width 24 height 64
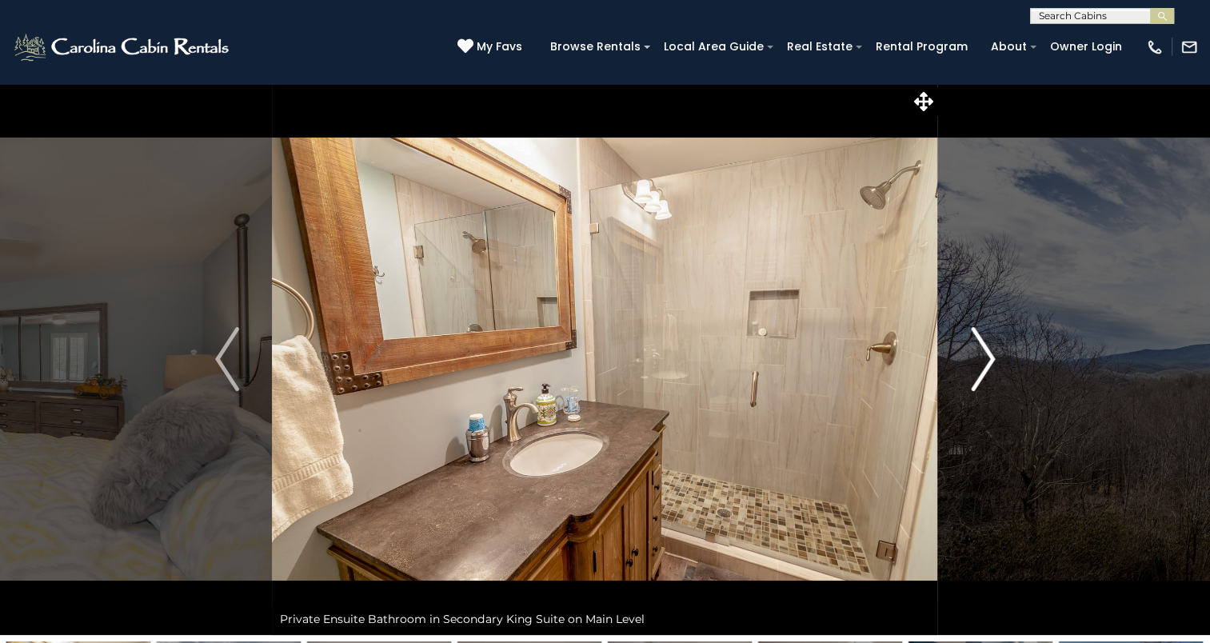
click at [981, 368] on img "Next" at bounding box center [983, 359] width 24 height 64
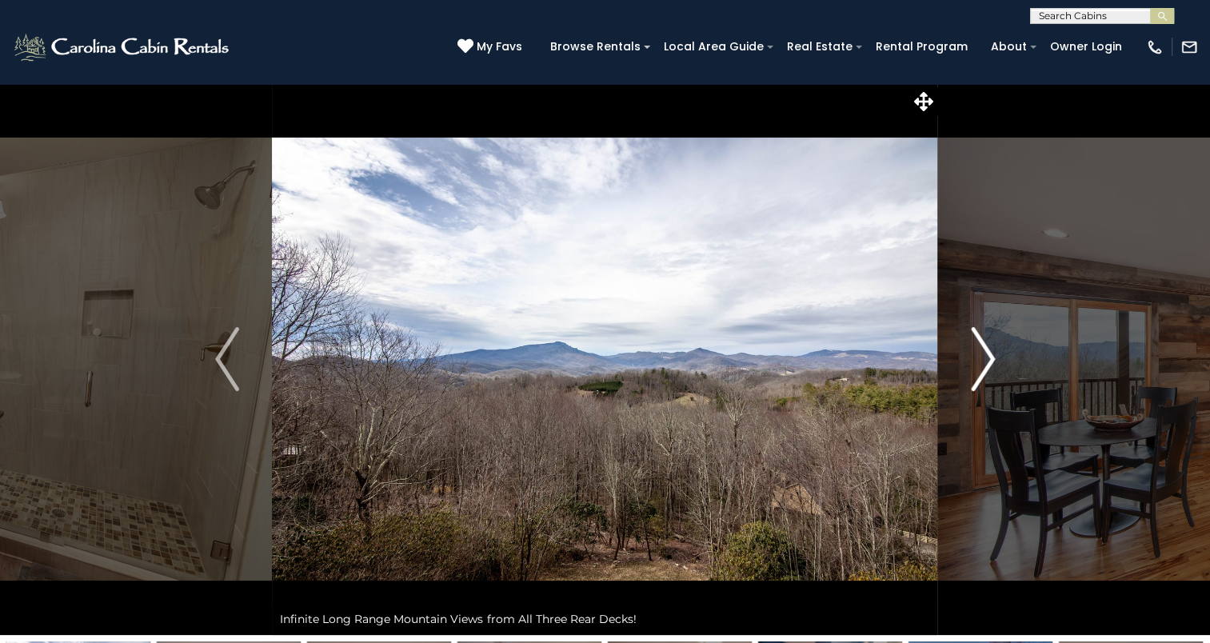
click at [981, 368] on img "Next" at bounding box center [983, 359] width 24 height 64
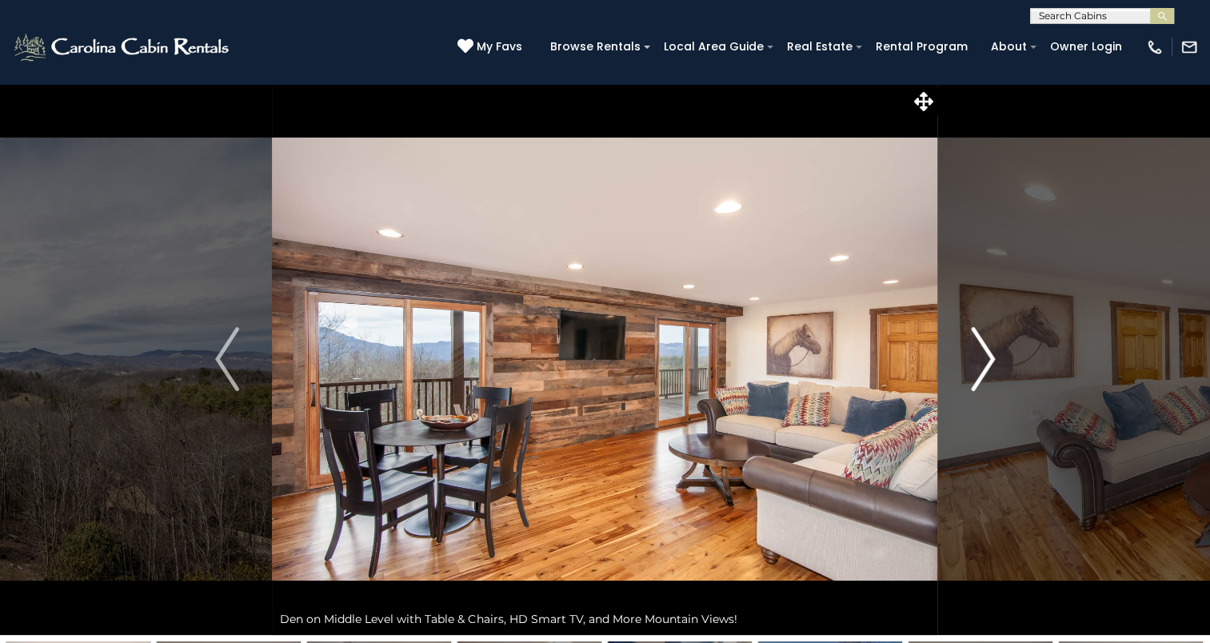
click at [981, 368] on img "Next" at bounding box center [983, 359] width 24 height 64
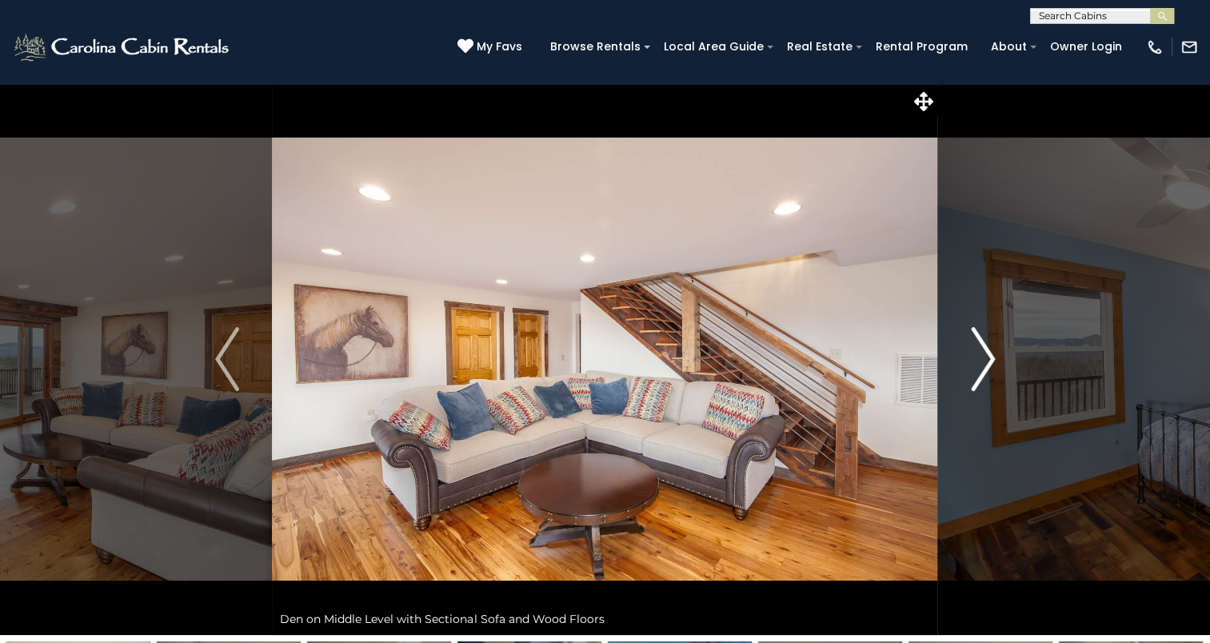
click at [981, 368] on img "Next" at bounding box center [983, 359] width 24 height 64
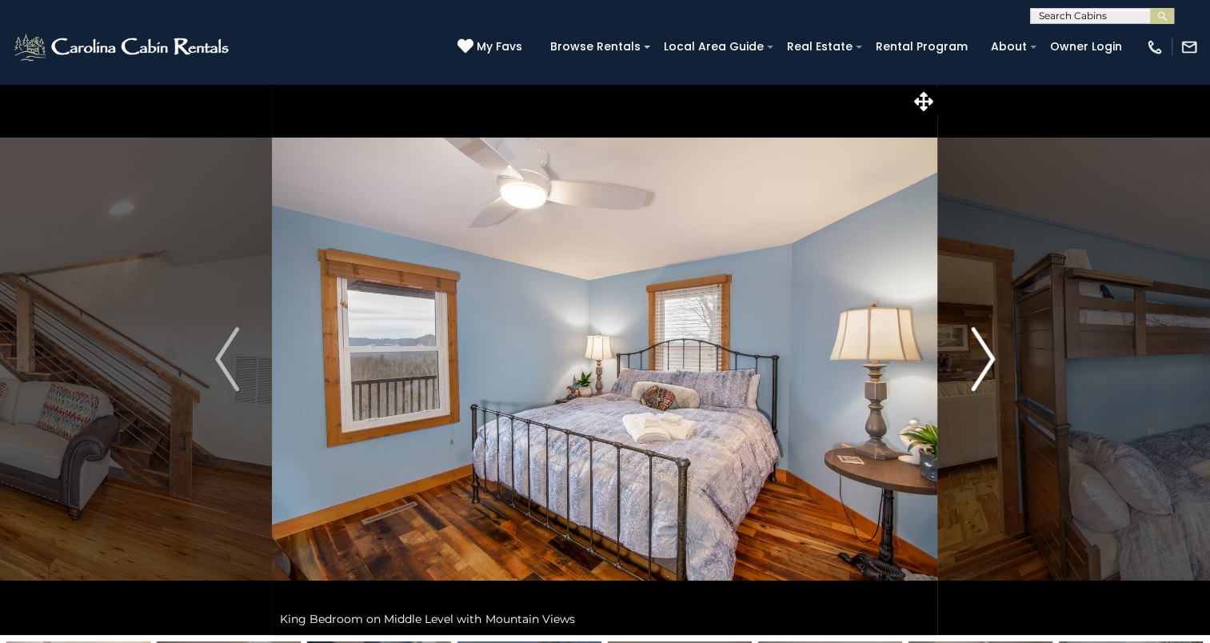
click at [981, 368] on img "Next" at bounding box center [983, 359] width 24 height 64
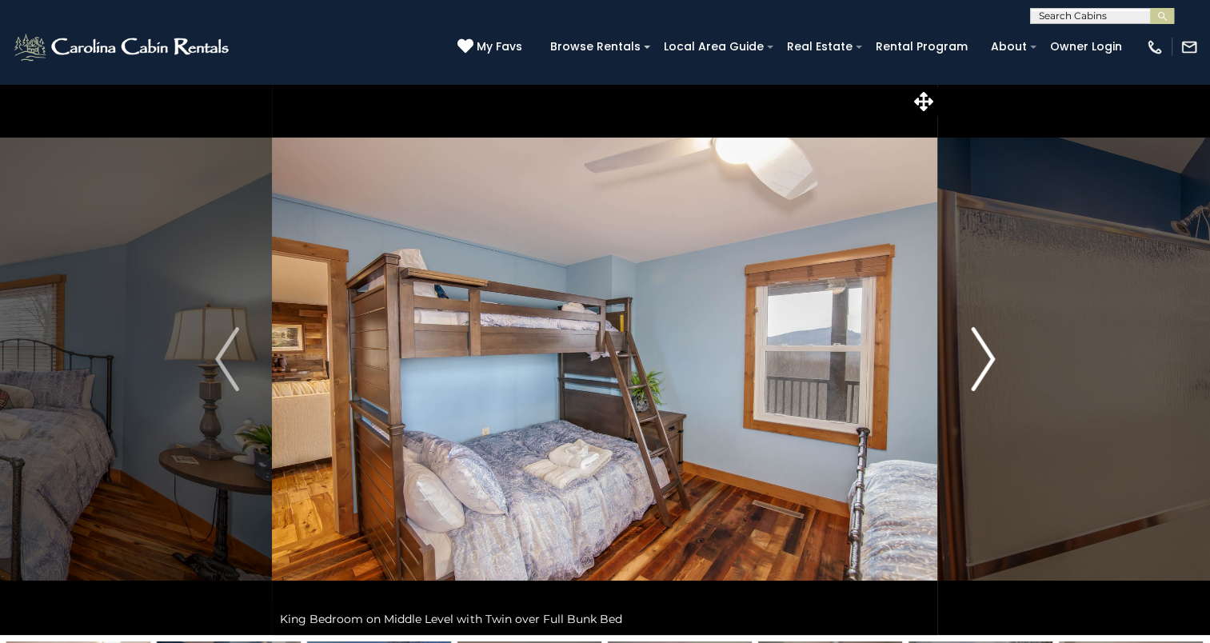
click at [981, 368] on img "Next" at bounding box center [983, 359] width 24 height 64
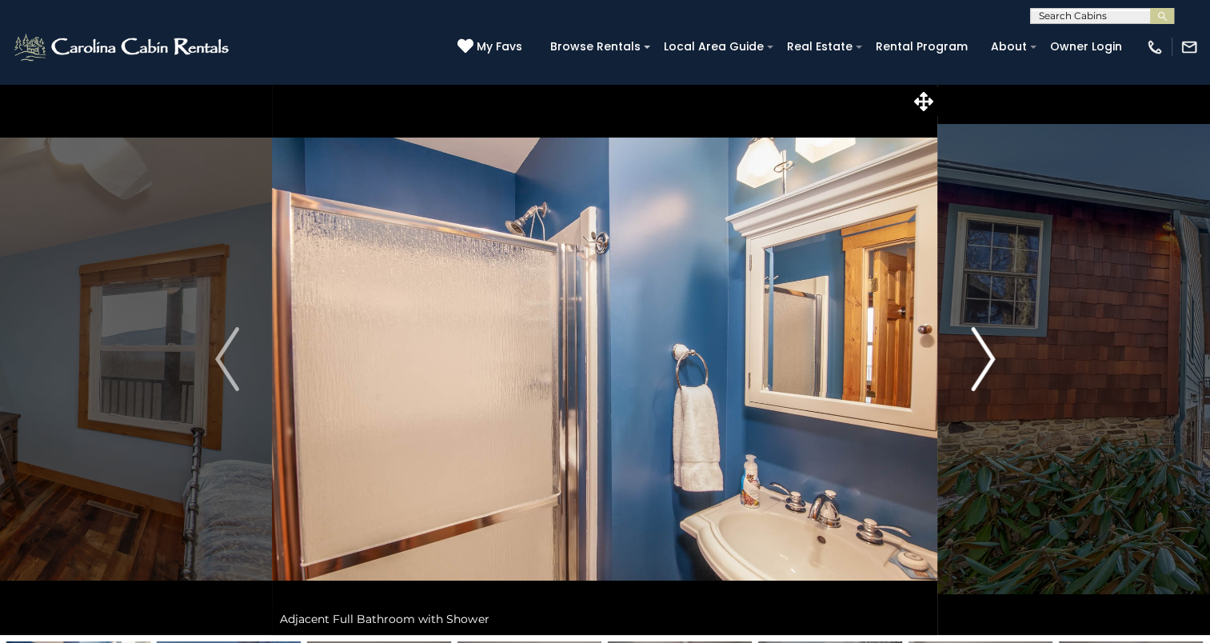
click at [981, 368] on img "Next" at bounding box center [983, 359] width 24 height 64
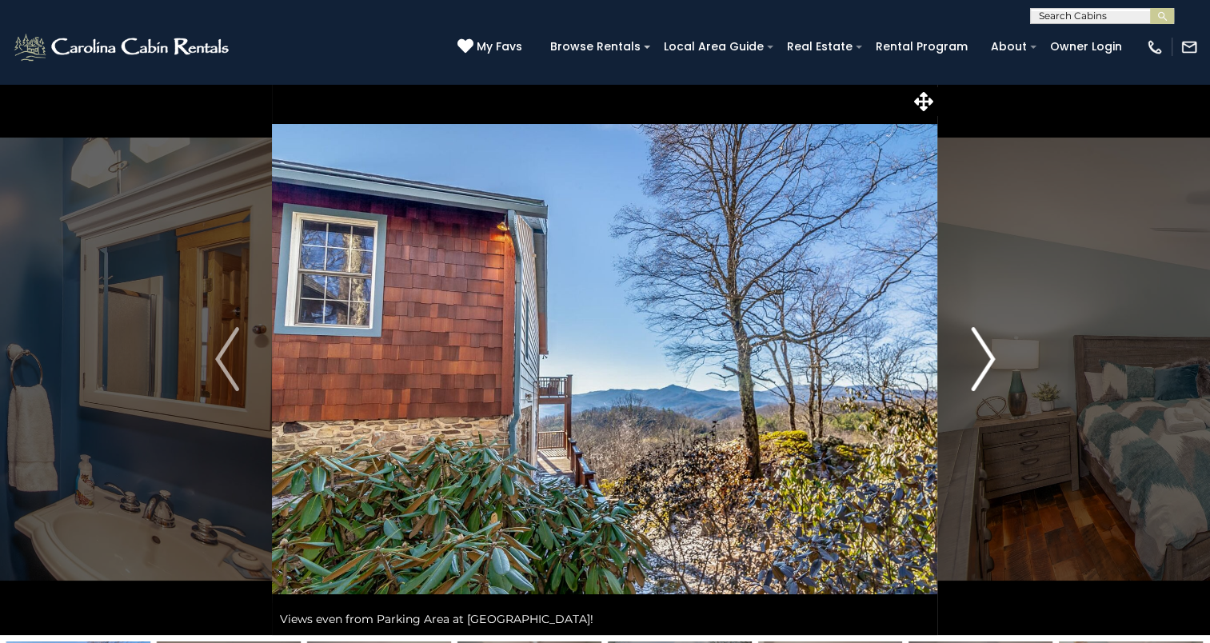
click at [981, 368] on img "Next" at bounding box center [983, 359] width 24 height 64
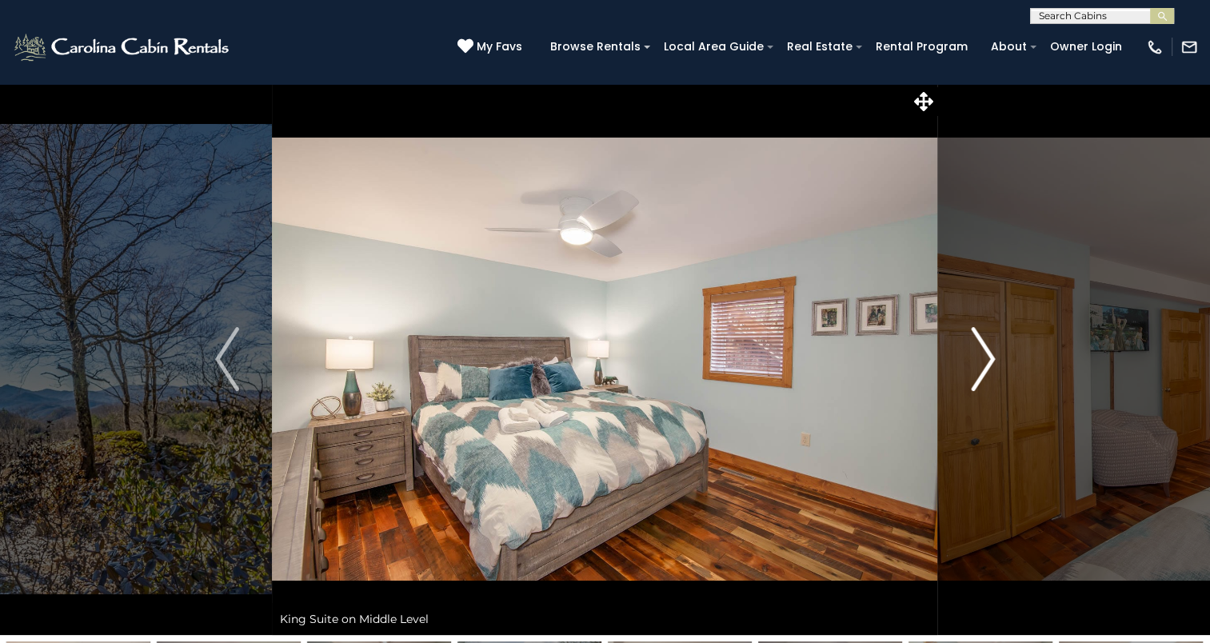
click at [981, 368] on img "Next" at bounding box center [983, 359] width 24 height 64
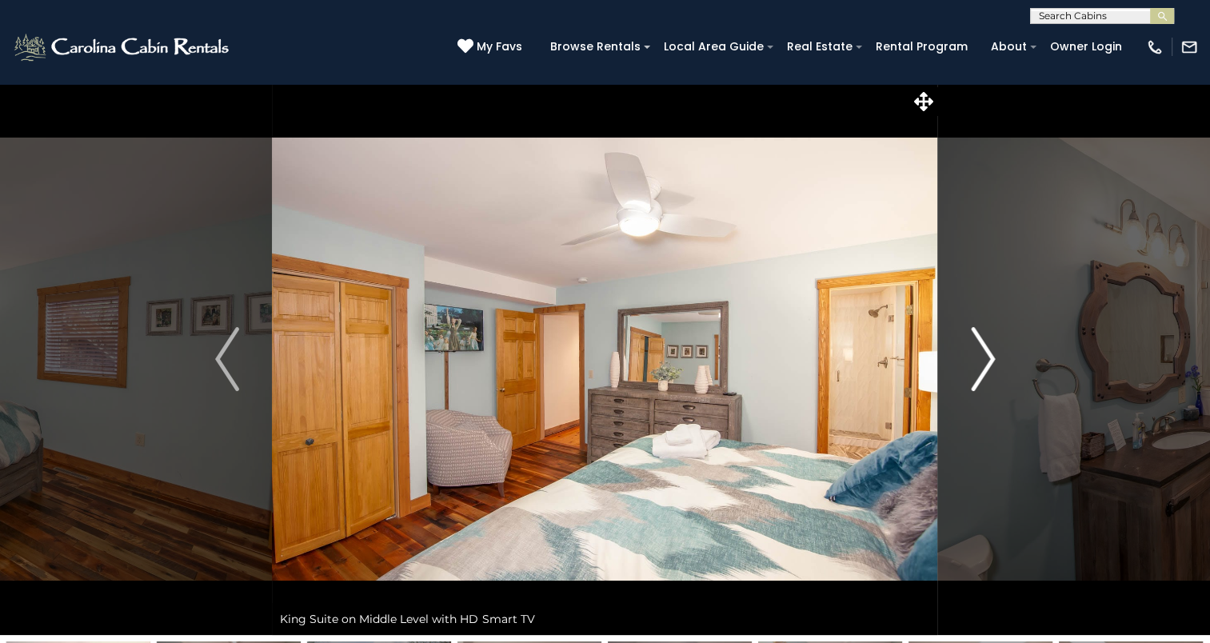
click at [981, 368] on img "Next" at bounding box center [983, 359] width 24 height 64
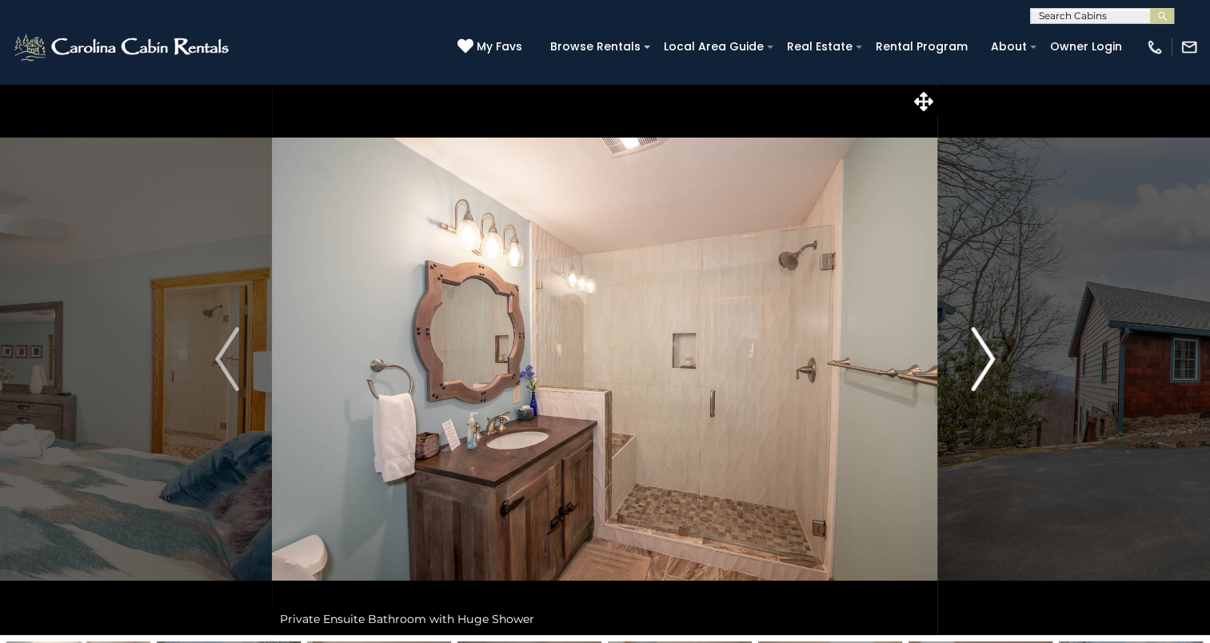
click at [981, 368] on img "Next" at bounding box center [983, 359] width 24 height 64
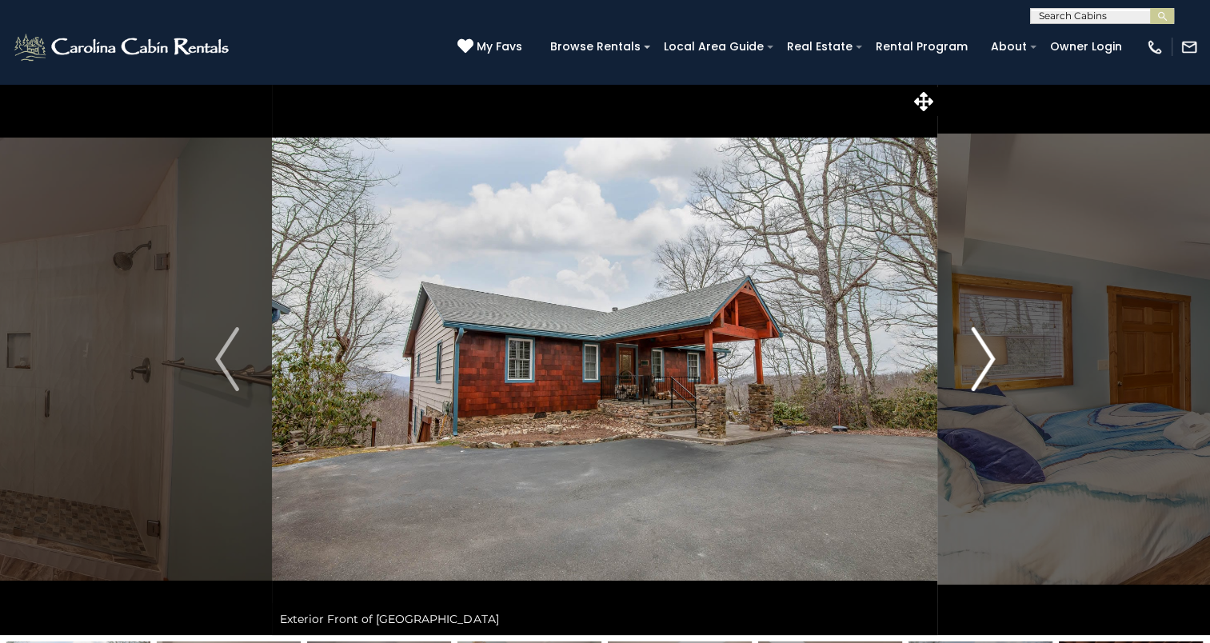
click at [981, 368] on img "Next" at bounding box center [983, 359] width 24 height 64
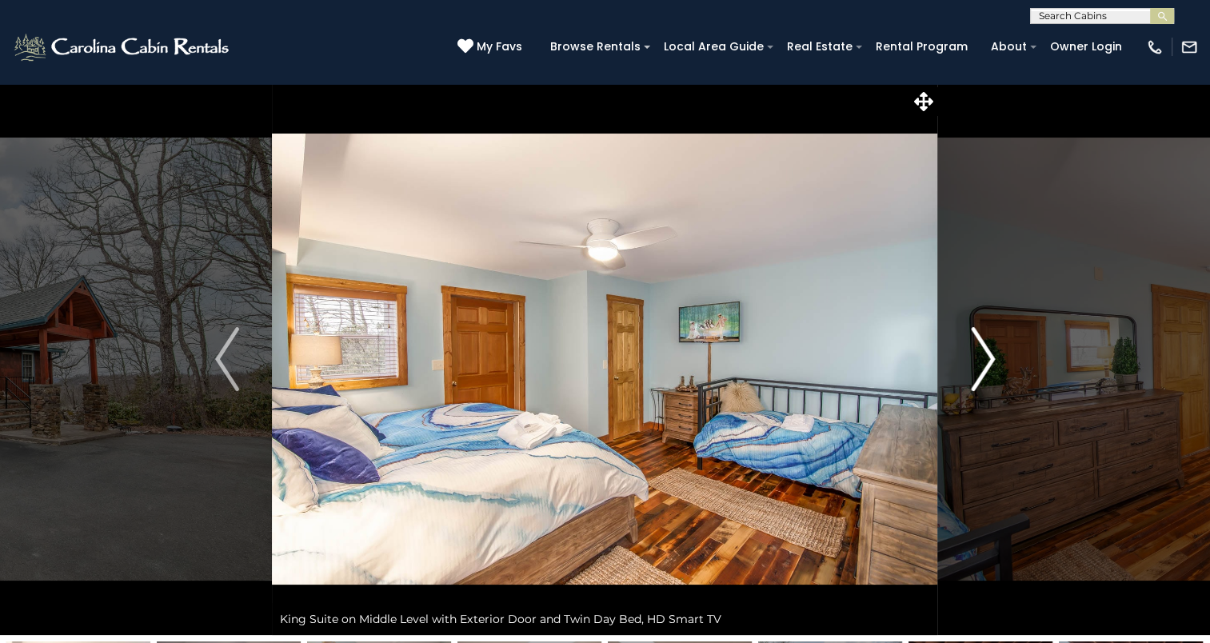
click at [981, 368] on img "Next" at bounding box center [983, 359] width 24 height 64
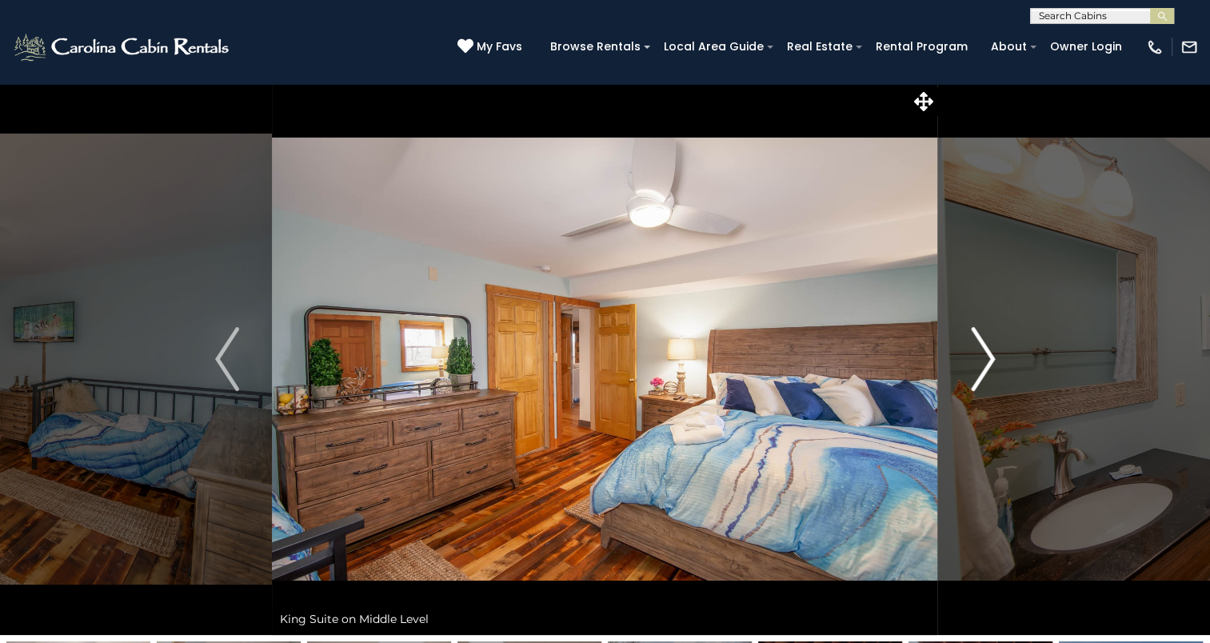
click at [981, 368] on img "Next" at bounding box center [983, 359] width 24 height 64
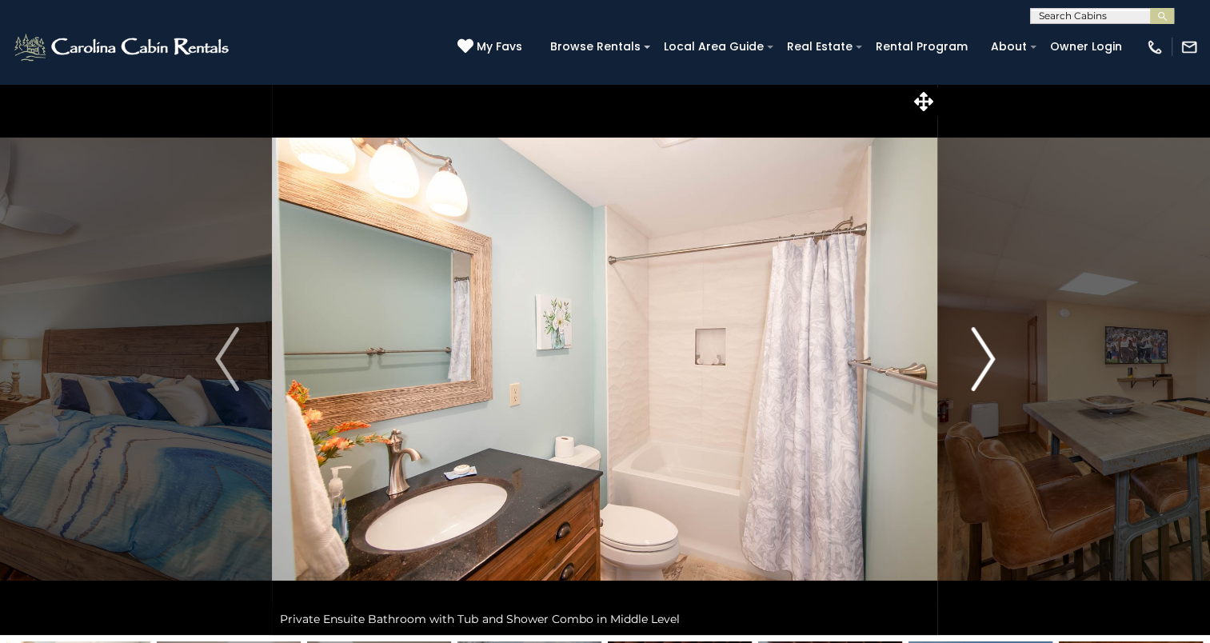
click at [981, 368] on img "Next" at bounding box center [983, 359] width 24 height 64
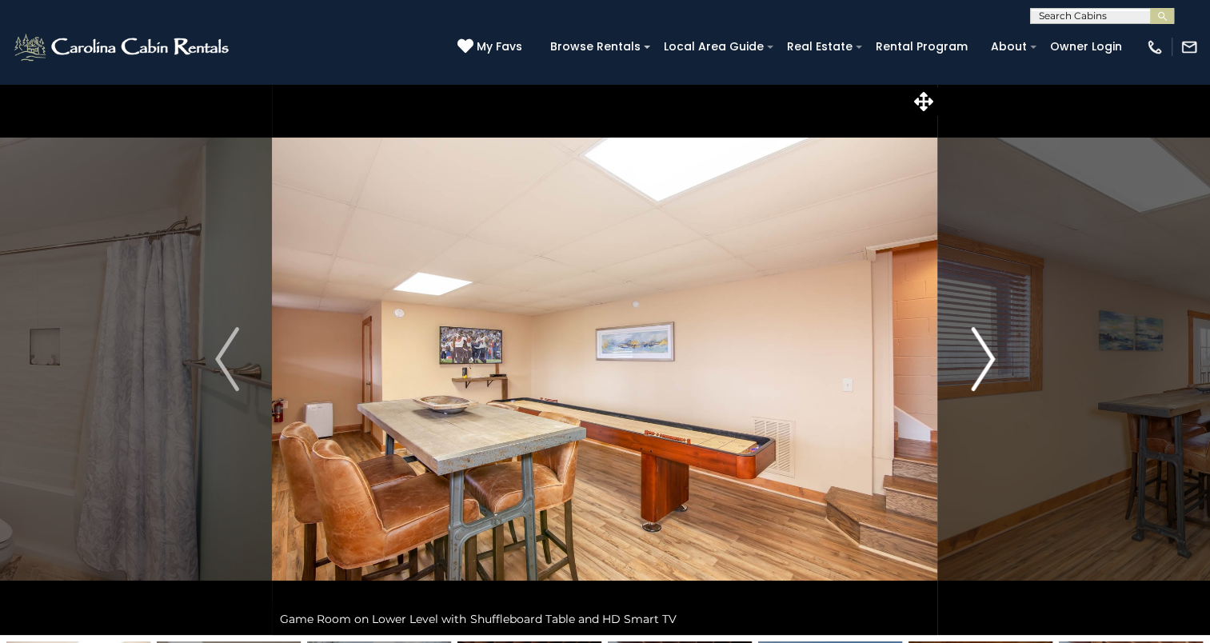
click at [981, 368] on img "Next" at bounding box center [983, 359] width 24 height 64
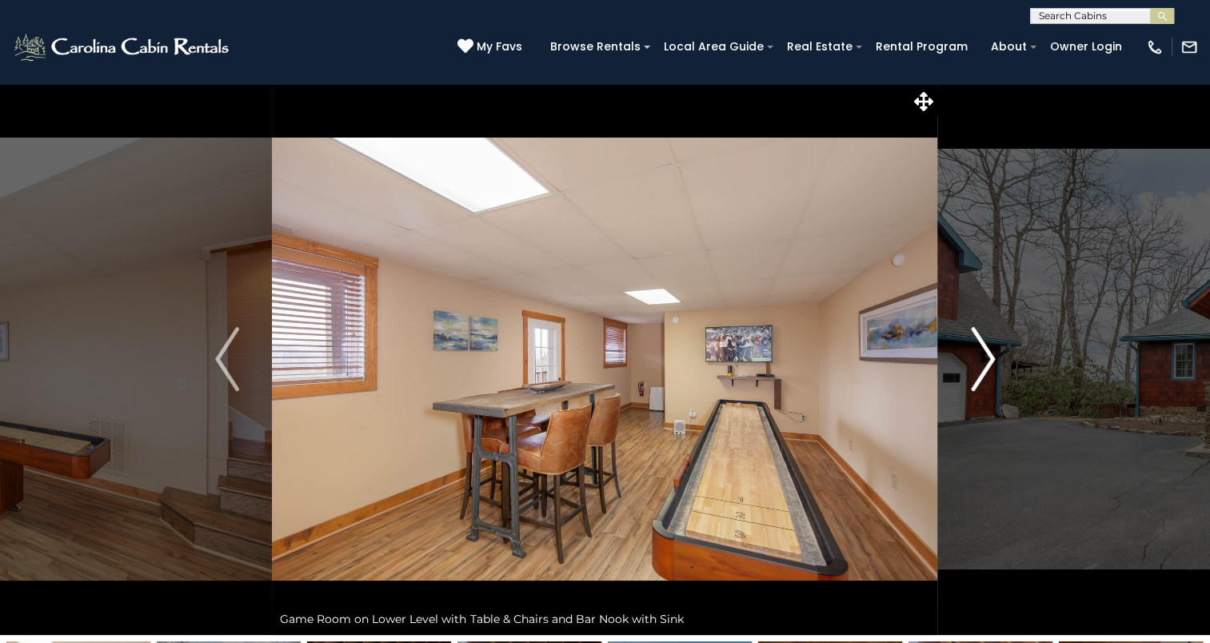
click at [981, 368] on img "Next" at bounding box center [983, 359] width 24 height 64
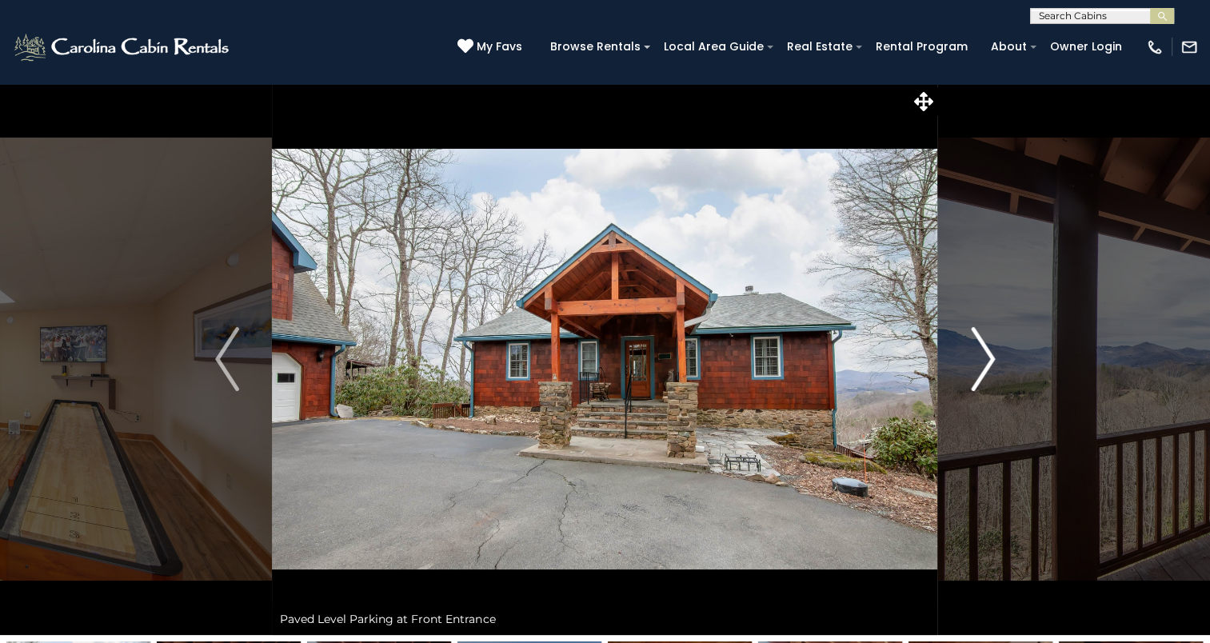
click at [981, 368] on img "Next" at bounding box center [983, 359] width 24 height 64
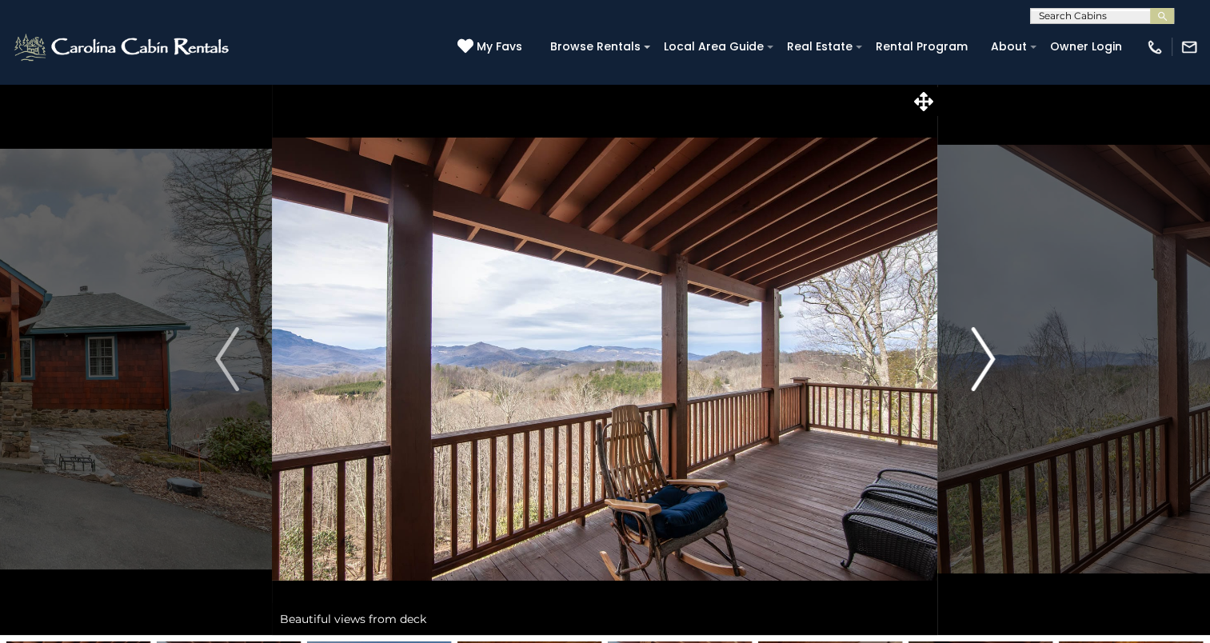
click at [981, 368] on img "Next" at bounding box center [983, 359] width 24 height 64
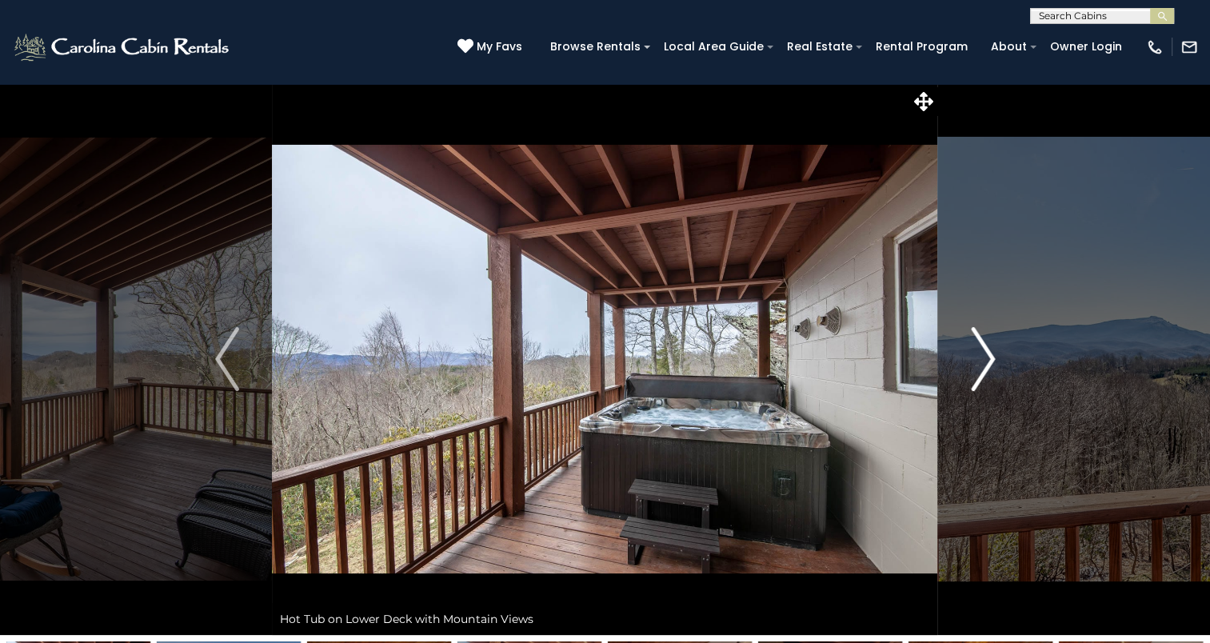
click at [982, 368] on img "Next" at bounding box center [983, 359] width 24 height 64
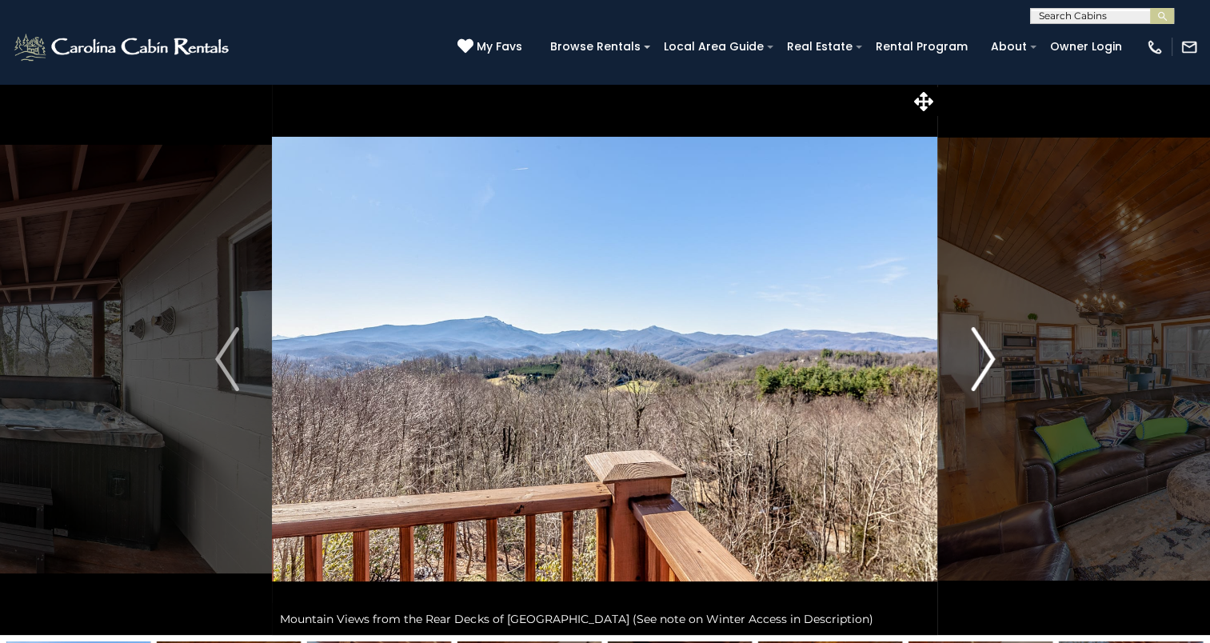
click at [982, 368] on img "Next" at bounding box center [983, 359] width 24 height 64
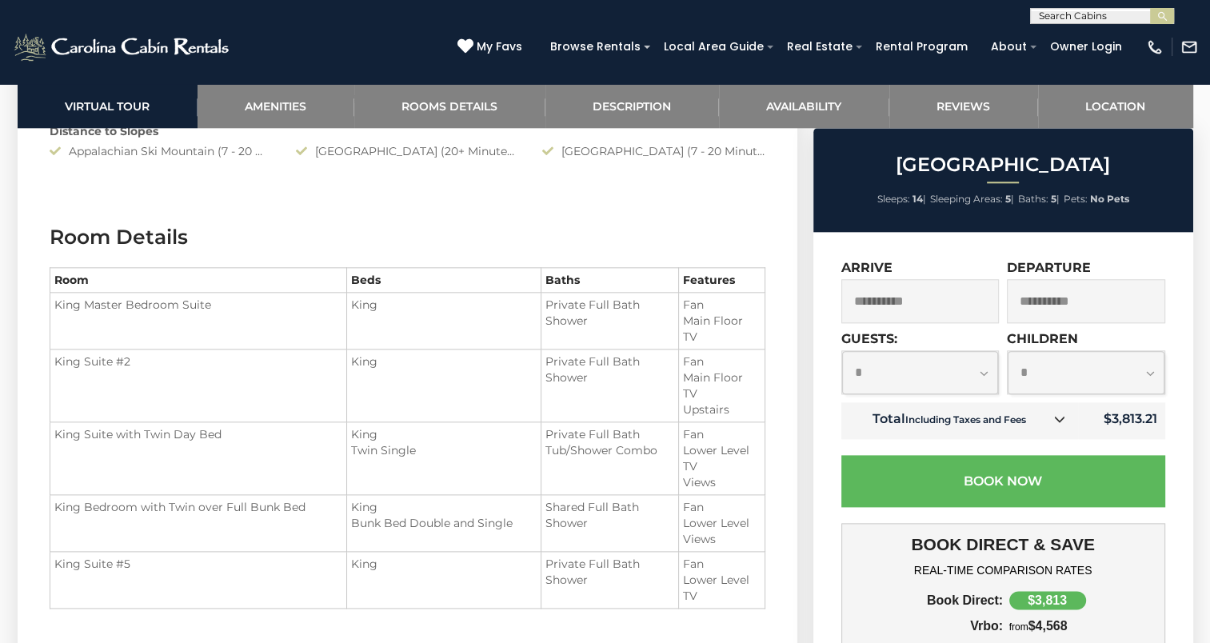
scroll to position [1830, 0]
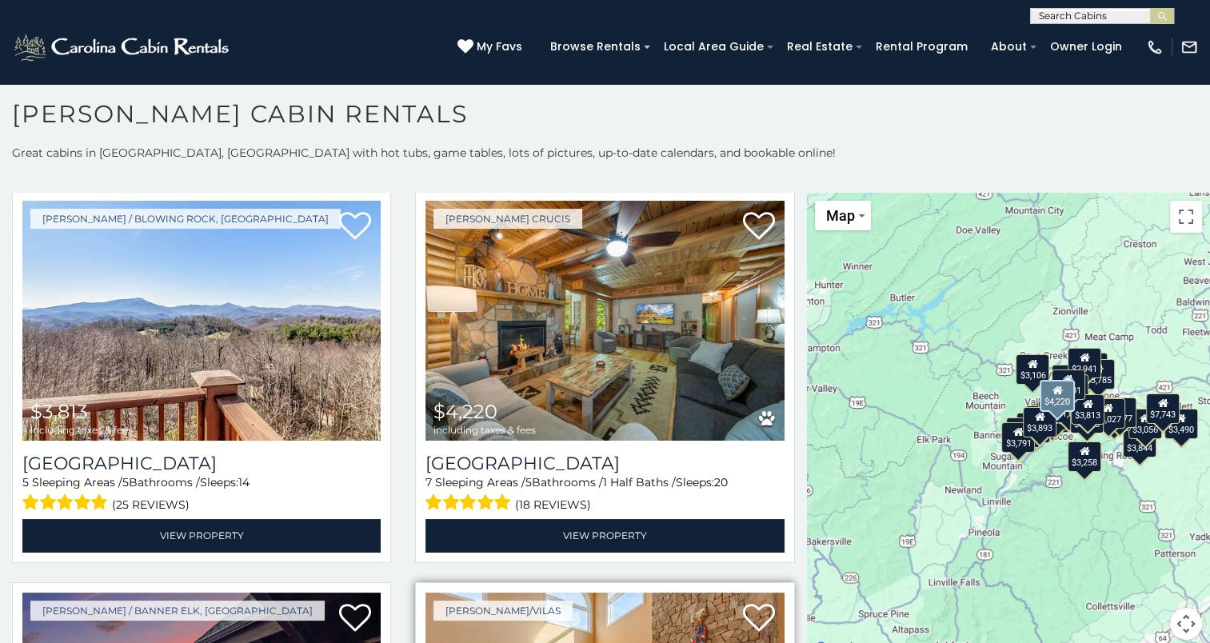
scroll to position [1603, 0]
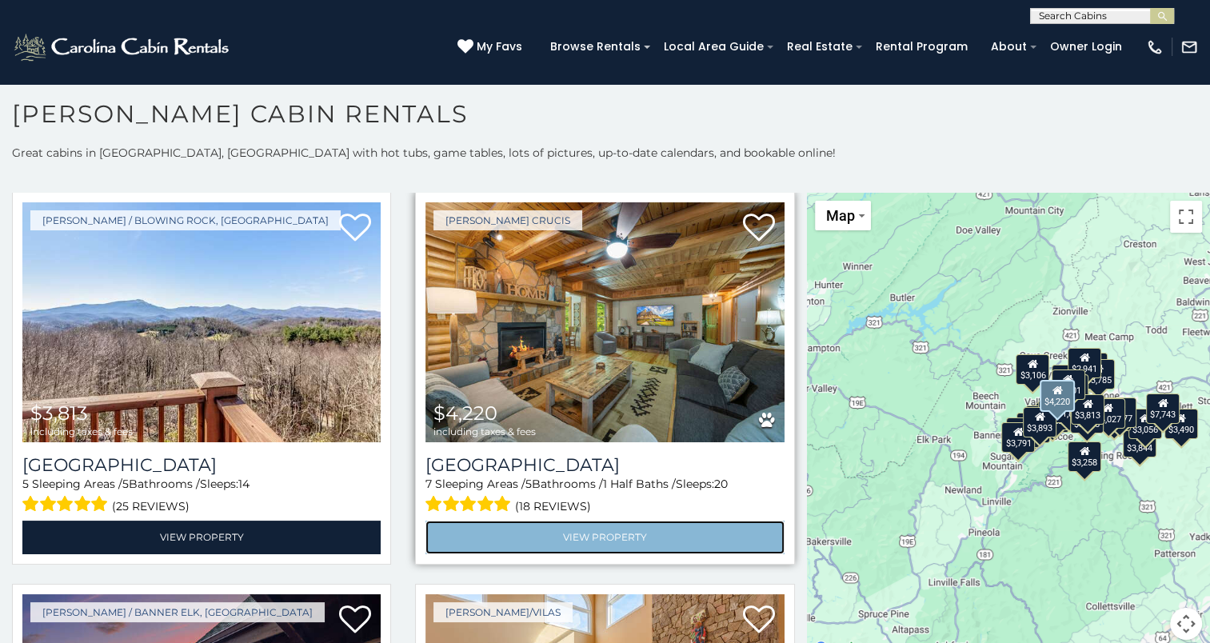
click at [542, 521] on link "View Property" at bounding box center [604, 537] width 358 height 33
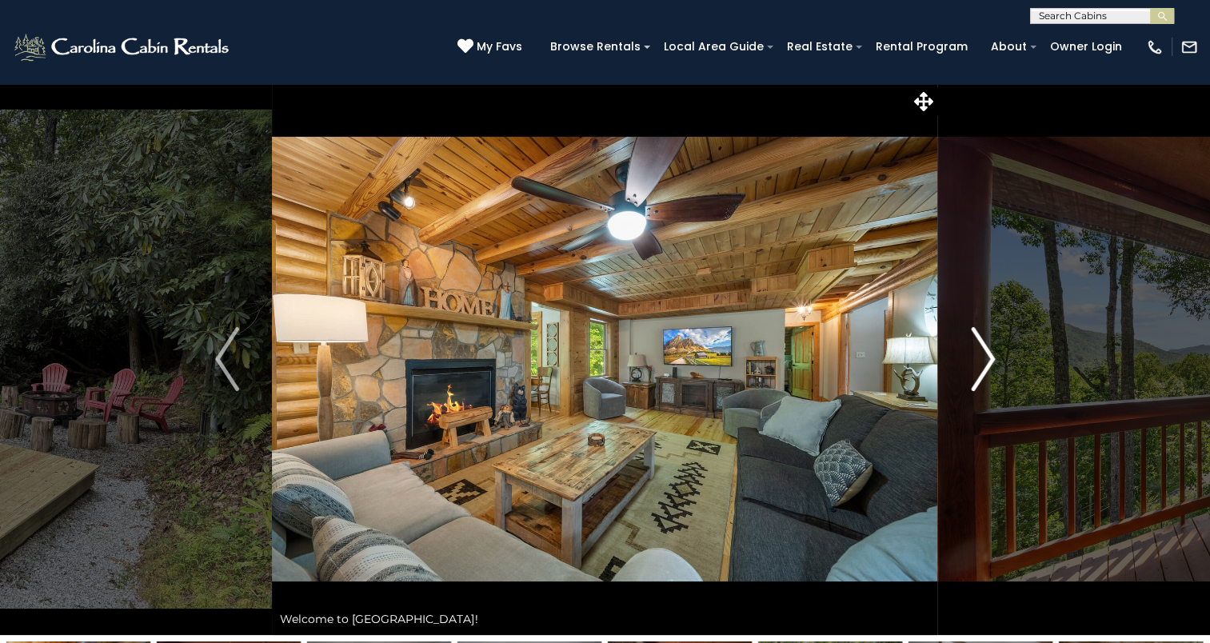
click at [981, 361] on img "Next" at bounding box center [983, 359] width 24 height 64
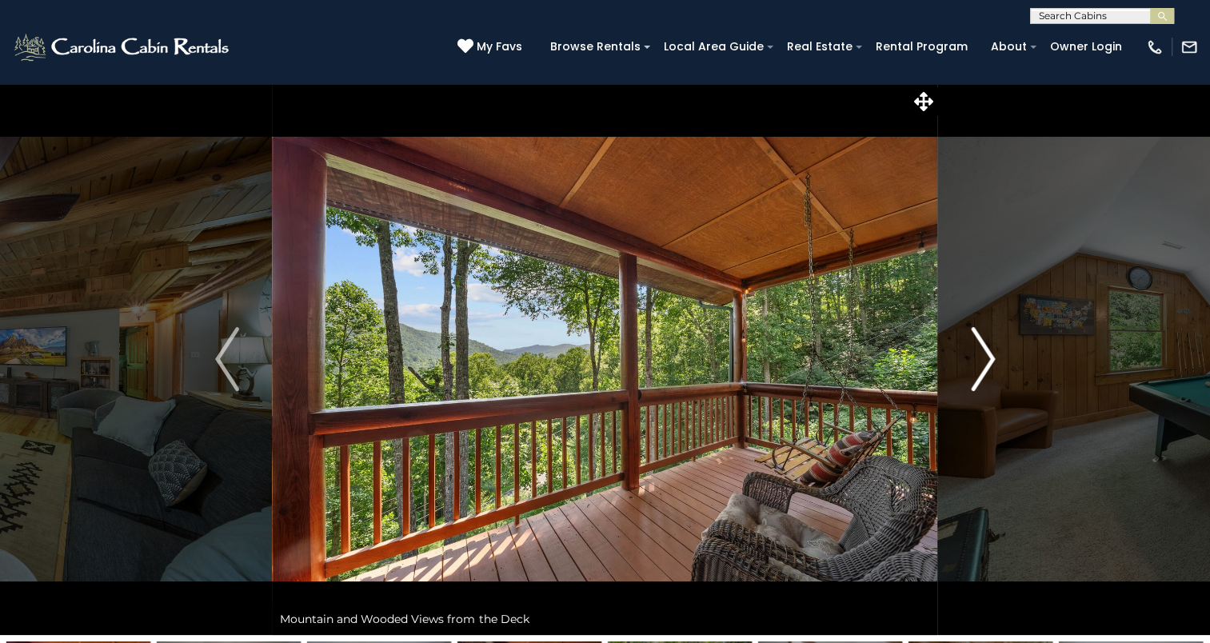
click at [981, 361] on img "Next" at bounding box center [983, 359] width 24 height 64
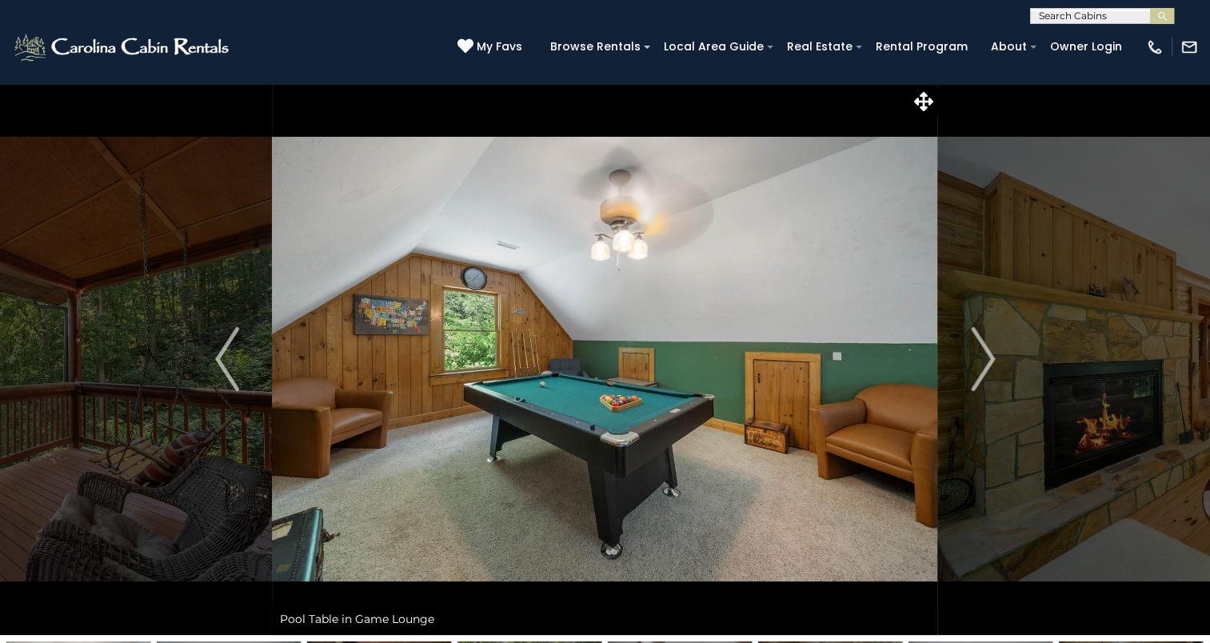
drag, startPoint x: 585, startPoint y: 76, endPoint x: 749, endPoint y: 543, distance: 494.7
click at [749, 543] on img at bounding box center [604, 359] width 665 height 552
click at [967, 366] on button "Next" at bounding box center [983, 359] width 90 height 552
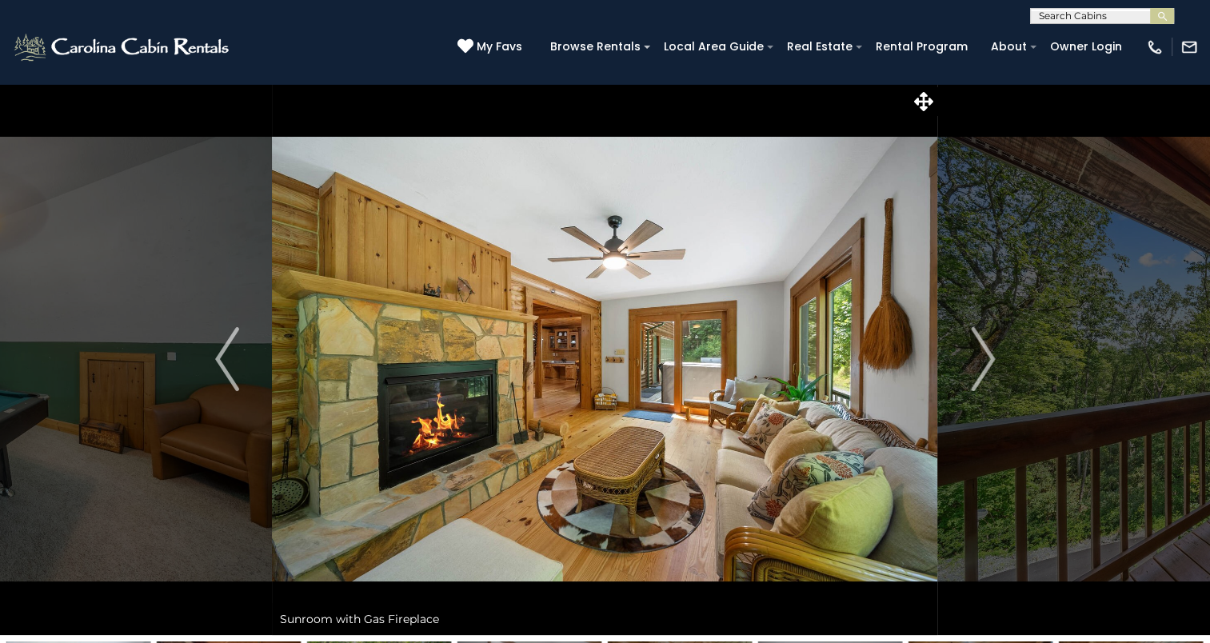
click at [938, 83] on button "Next" at bounding box center [983, 359] width 90 height 552
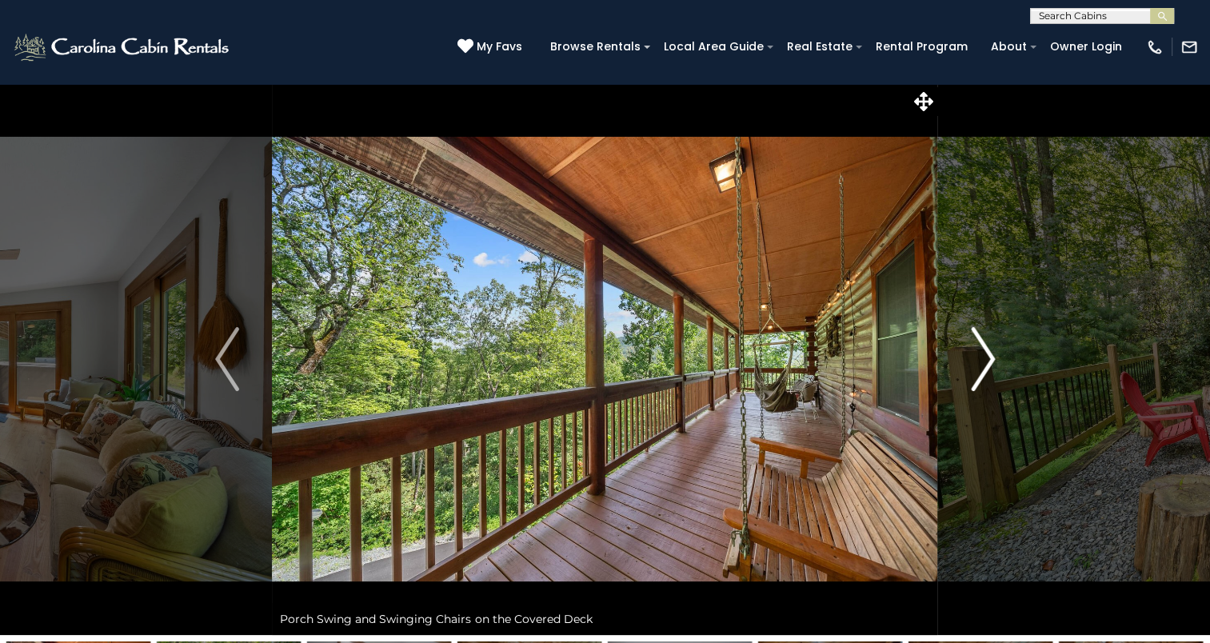
click at [973, 363] on img "Next" at bounding box center [983, 359] width 24 height 64
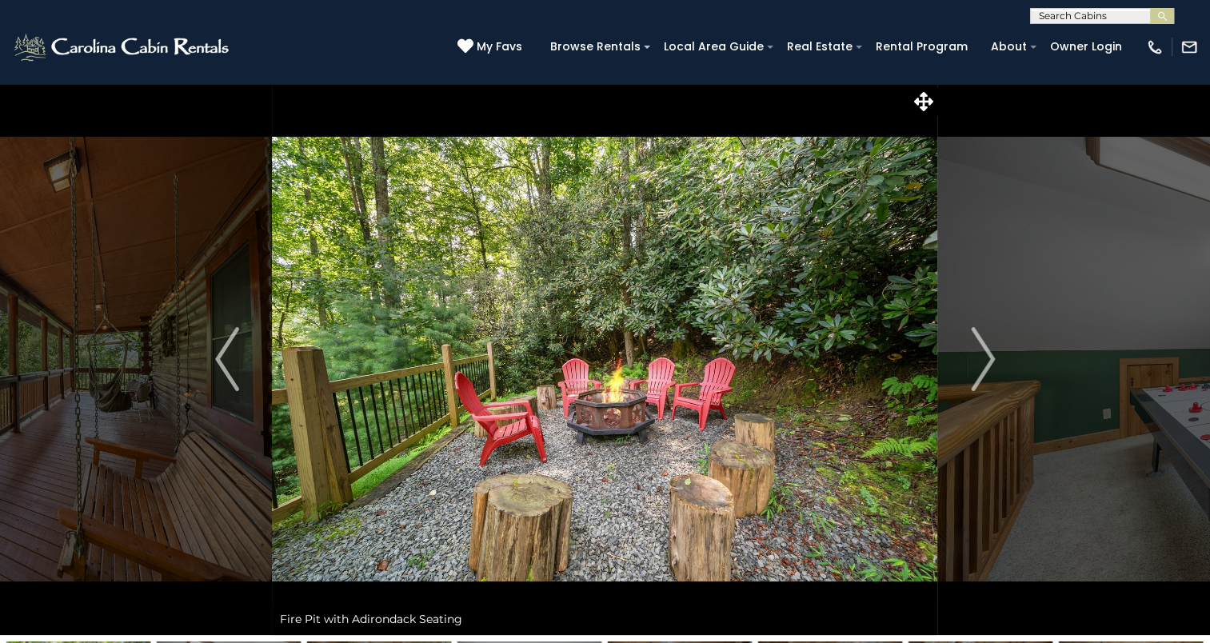
drag, startPoint x: 973, startPoint y: 361, endPoint x: 934, endPoint y: 315, distance: 60.7
drag, startPoint x: 934, startPoint y: 315, endPoint x: 978, endPoint y: 202, distance: 121.8
drag, startPoint x: 978, startPoint y: 202, endPoint x: 953, endPoint y: 504, distance: 303.3
click at [953, 504] on button "Next" at bounding box center [983, 359] width 90 height 552
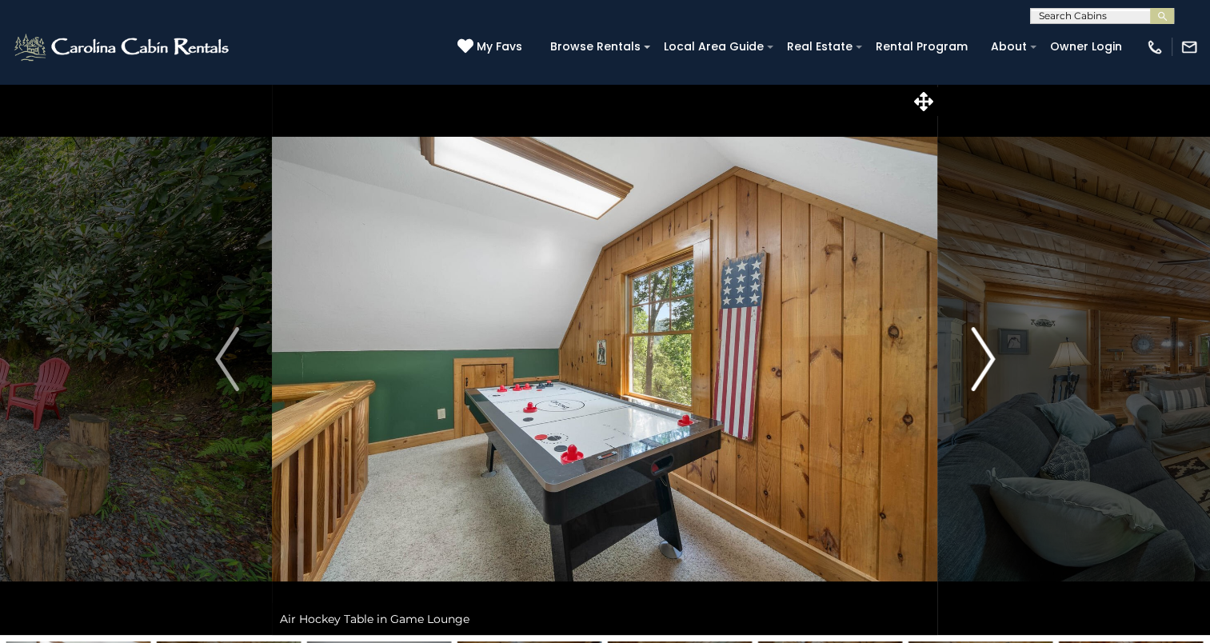
click at [980, 361] on img "Next" at bounding box center [983, 359] width 24 height 64
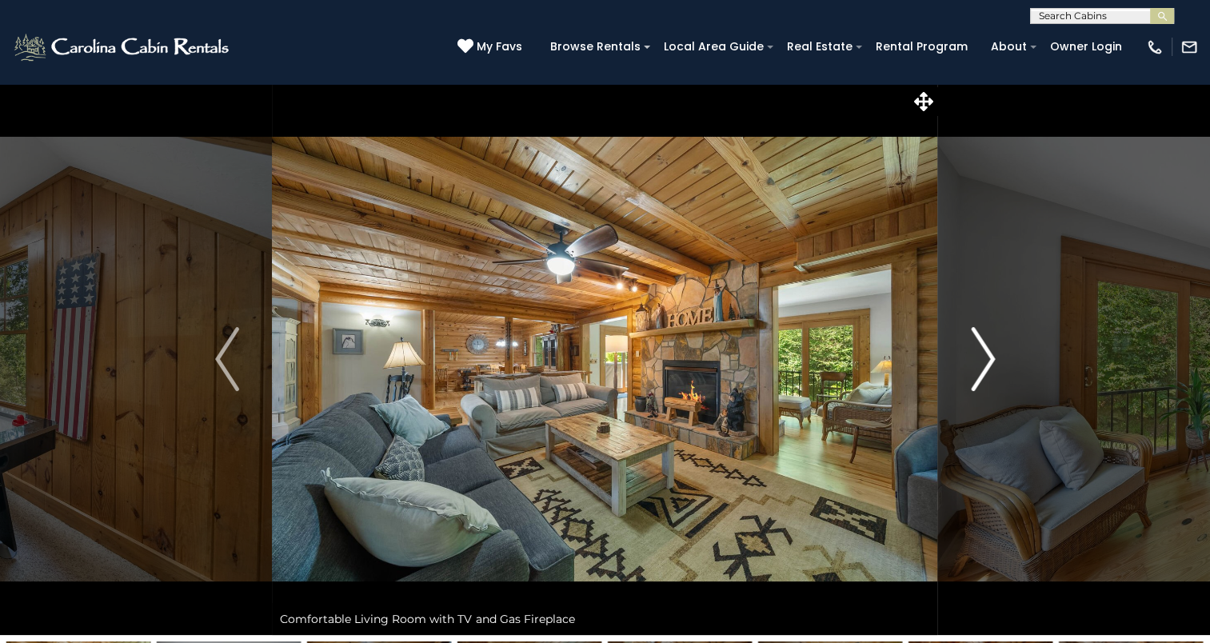
click at [980, 361] on img "Next" at bounding box center [983, 359] width 24 height 64
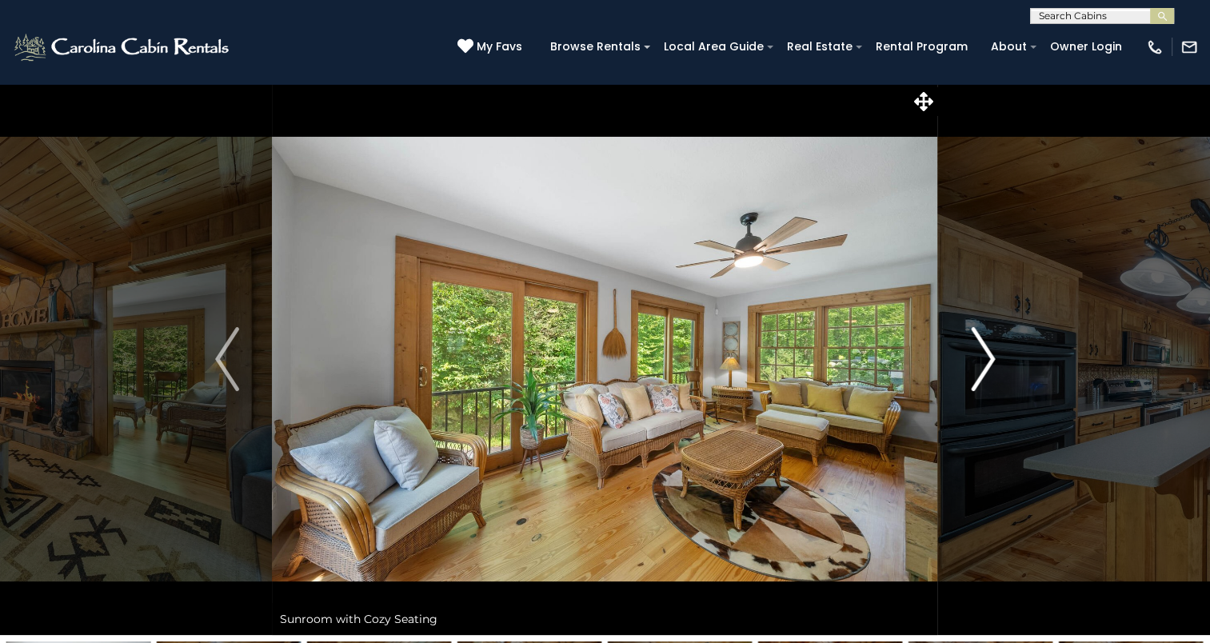
click at [980, 361] on img "Next" at bounding box center [983, 359] width 24 height 64
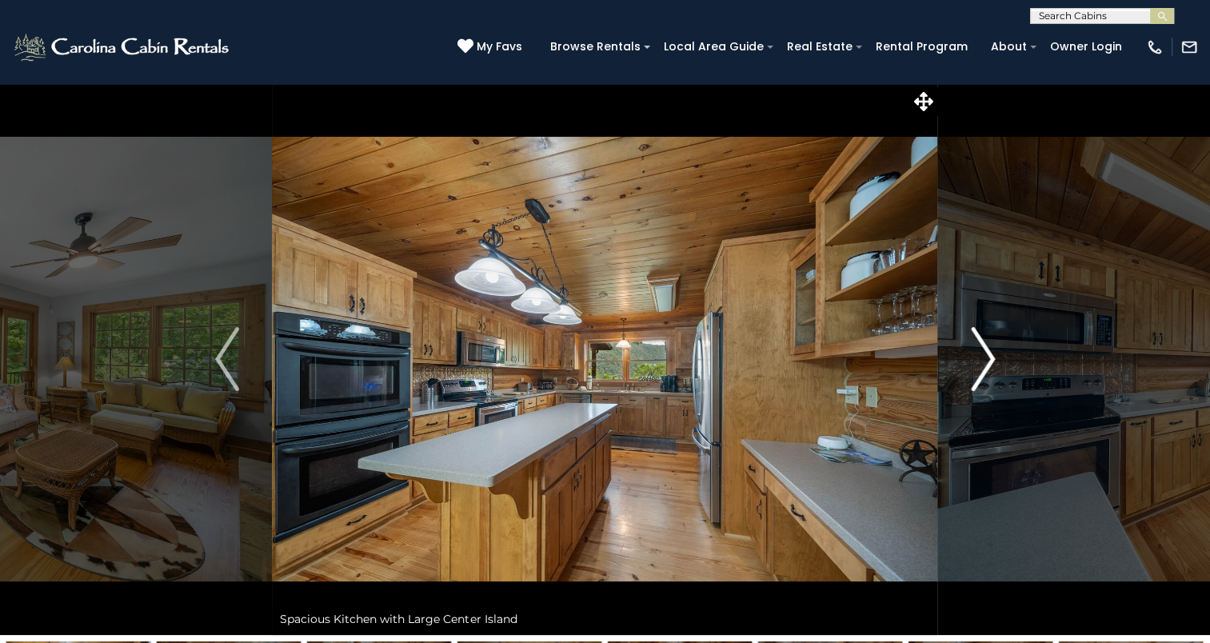
click at [980, 361] on img "Next" at bounding box center [983, 359] width 24 height 64
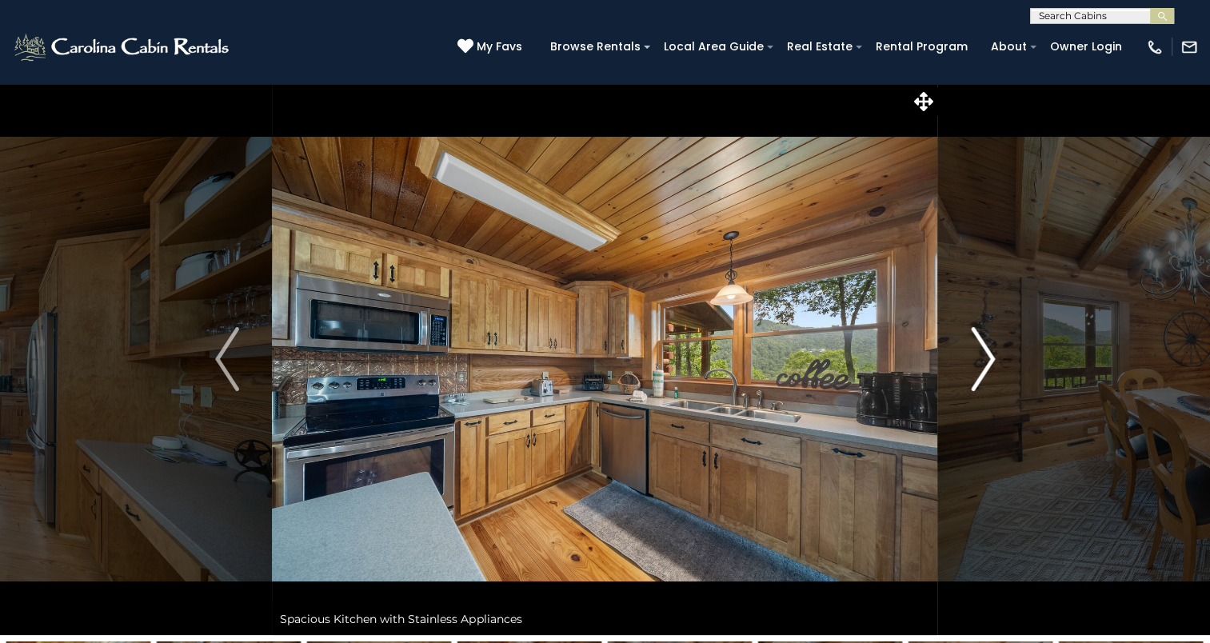
click at [980, 361] on img "Next" at bounding box center [983, 359] width 24 height 64
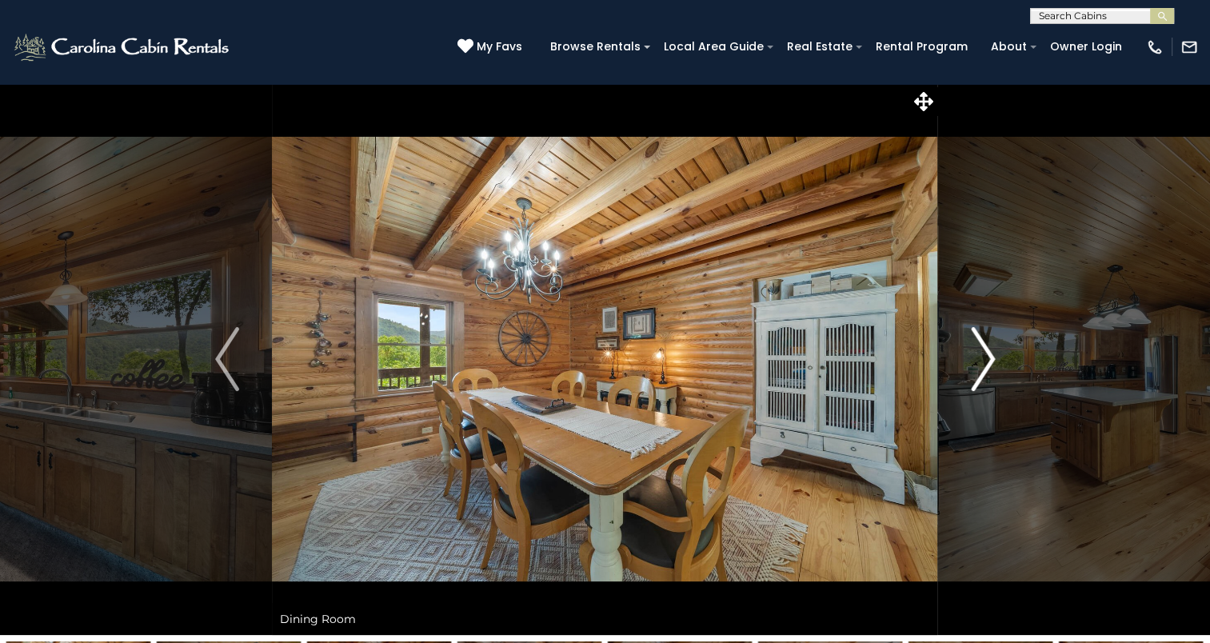
click at [980, 361] on img "Next" at bounding box center [983, 359] width 24 height 64
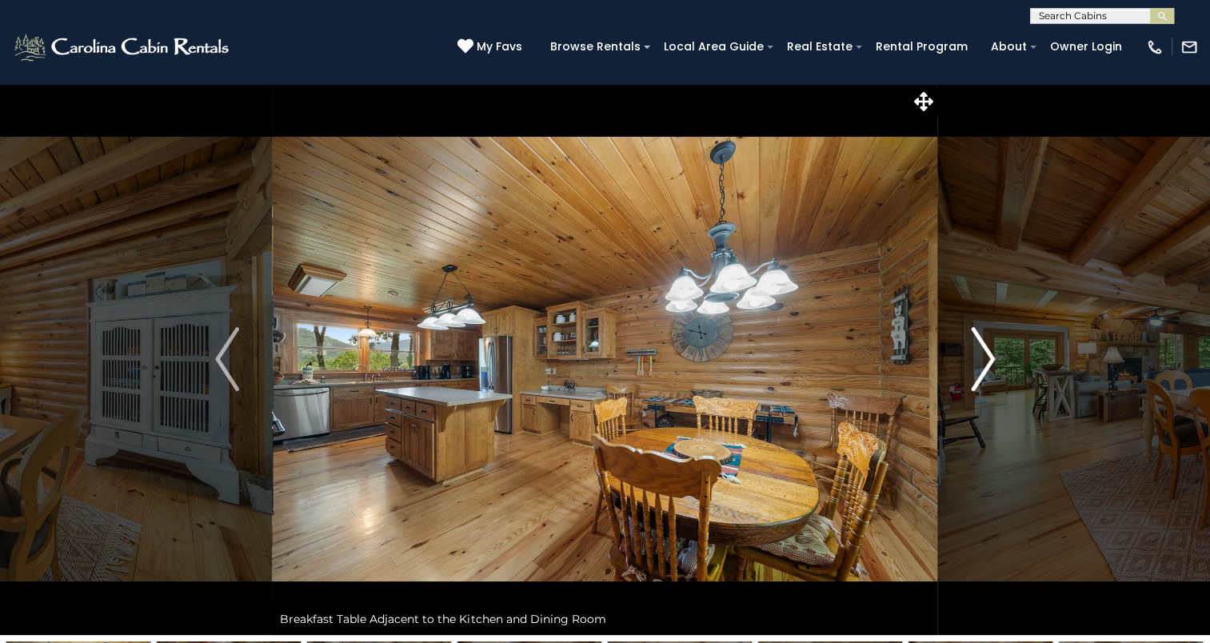
click at [980, 361] on img "Next" at bounding box center [983, 359] width 24 height 64
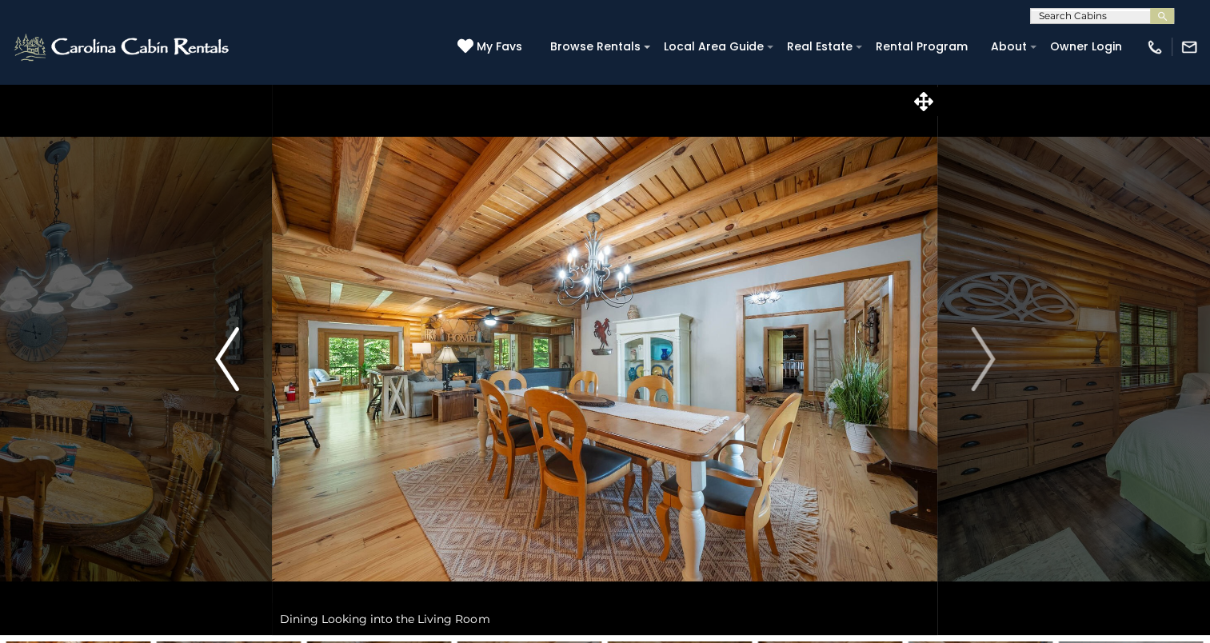
click at [224, 387] on img "Previous" at bounding box center [227, 359] width 24 height 64
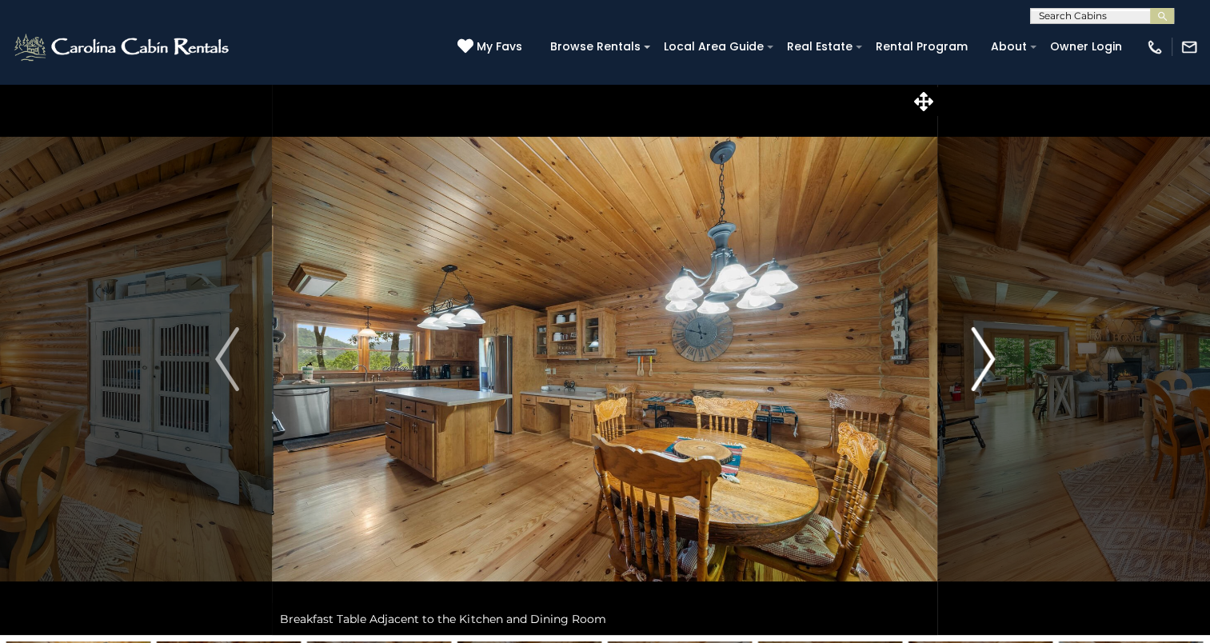
click at [978, 357] on img "Next" at bounding box center [983, 359] width 24 height 64
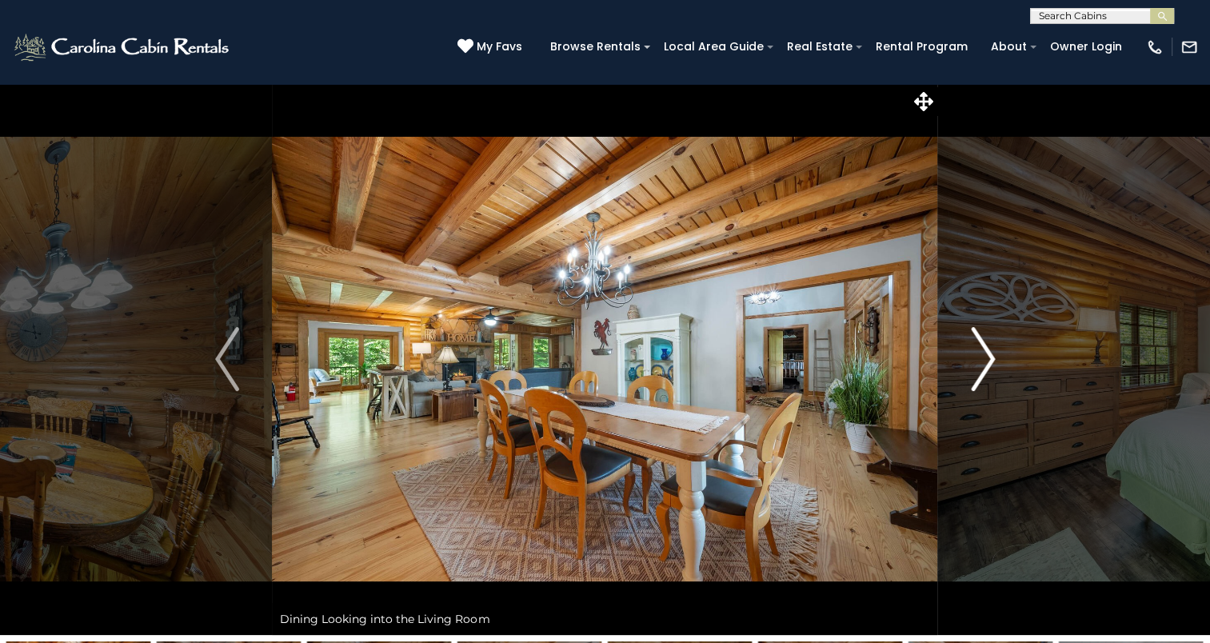
click at [978, 357] on img "Next" at bounding box center [983, 359] width 24 height 64
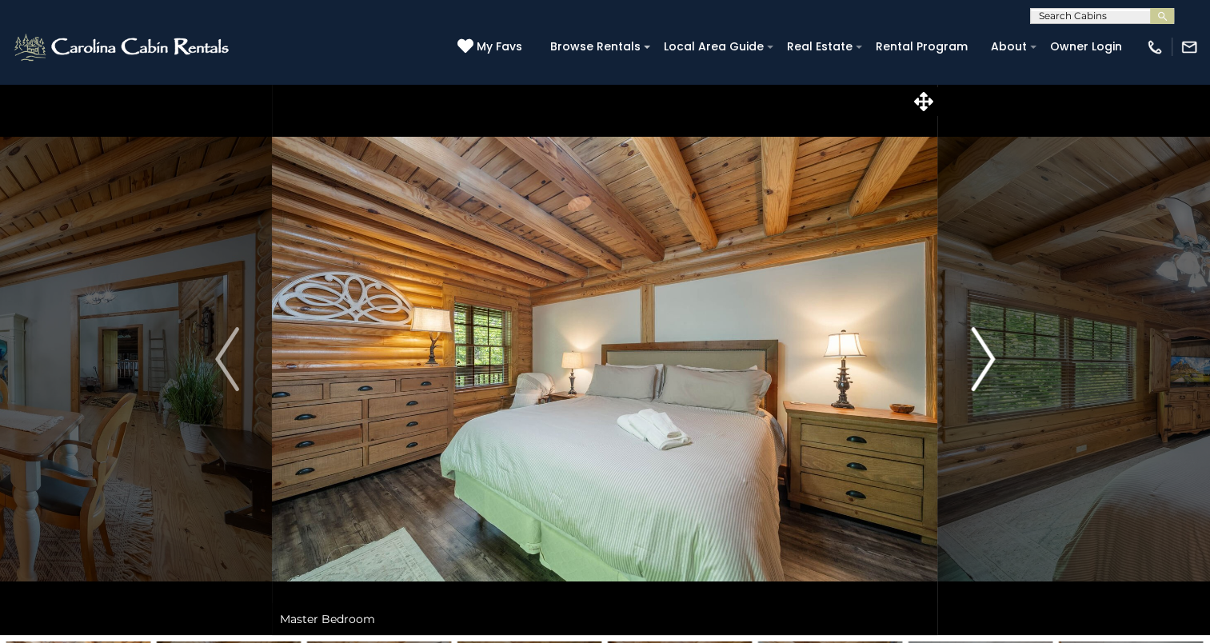
click at [978, 357] on img "Next" at bounding box center [983, 359] width 24 height 64
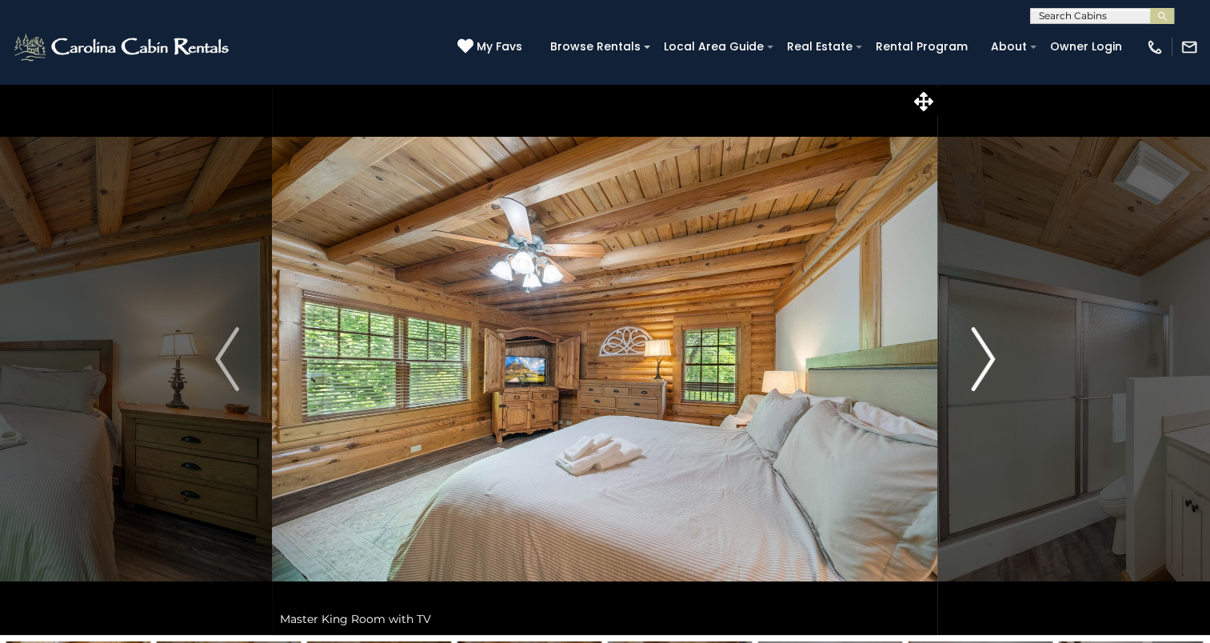
click at [978, 357] on img "Next" at bounding box center [983, 359] width 24 height 64
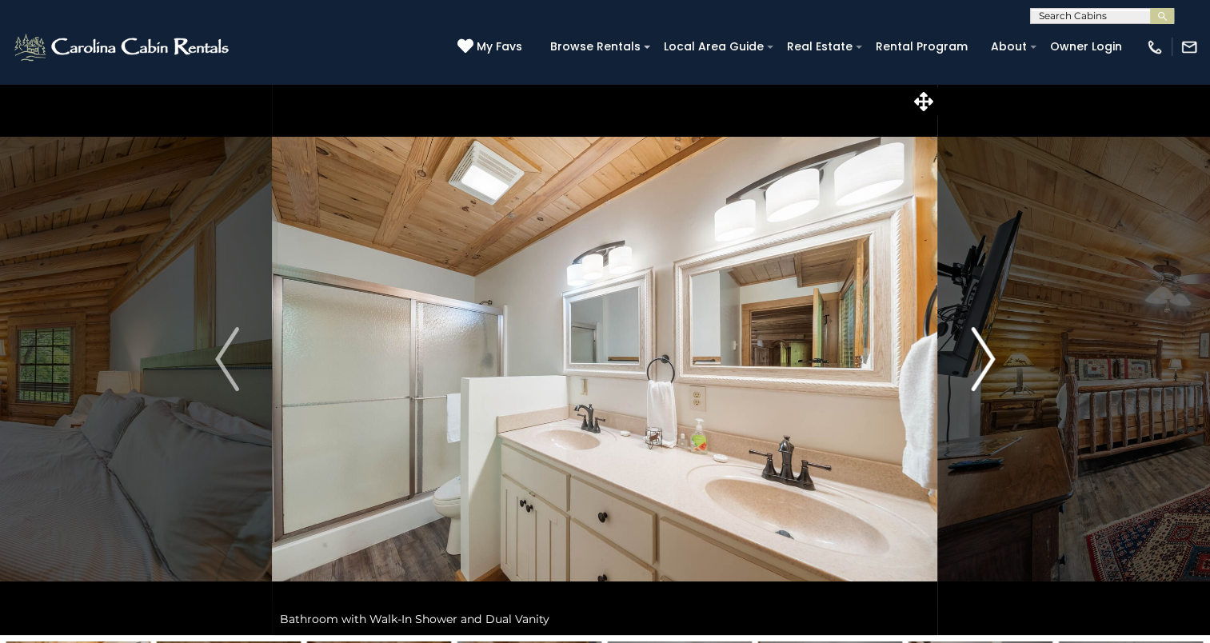
click at [978, 357] on img "Next" at bounding box center [983, 359] width 24 height 64
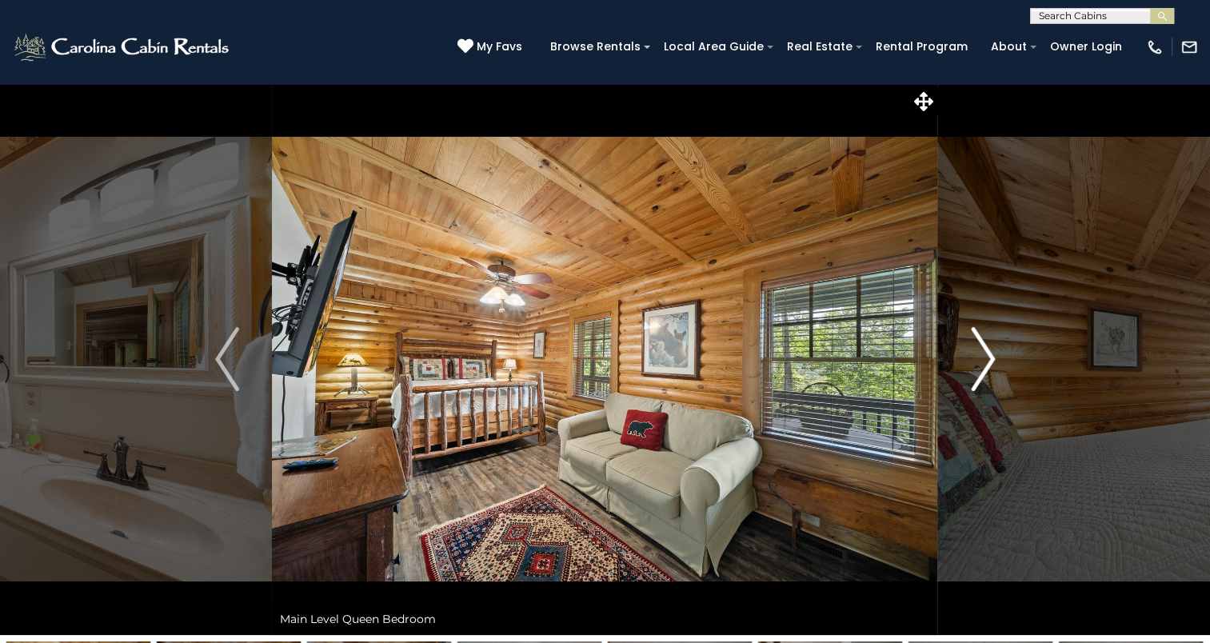
click at [978, 357] on img "Next" at bounding box center [983, 359] width 24 height 64
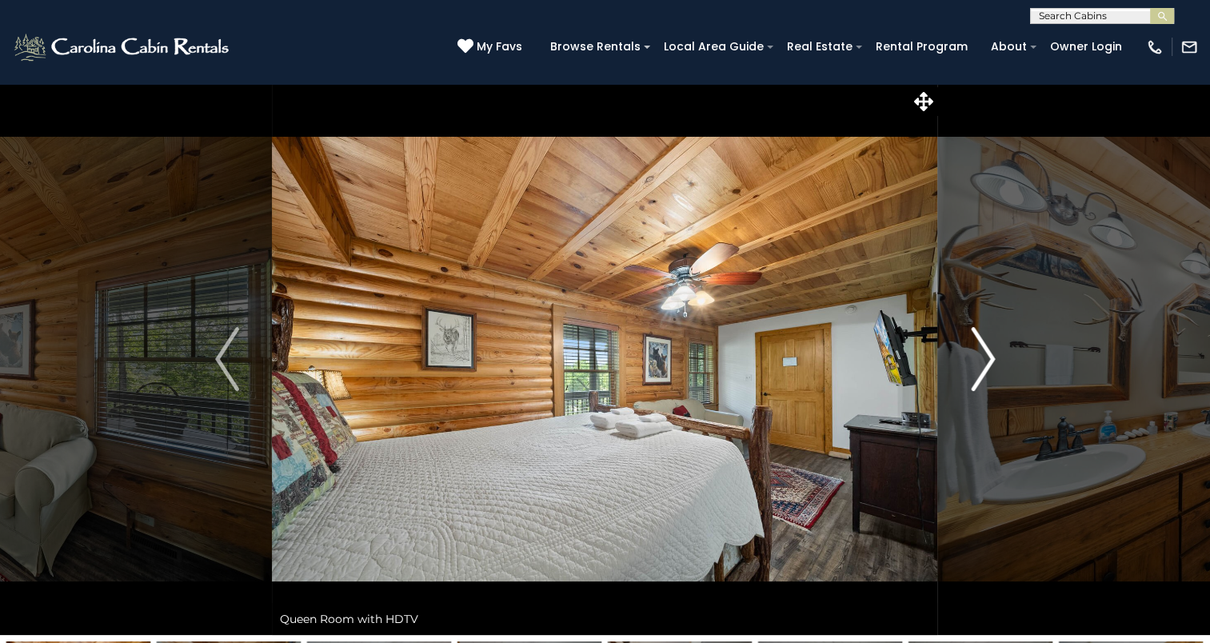
click at [978, 357] on img "Next" at bounding box center [983, 359] width 24 height 64
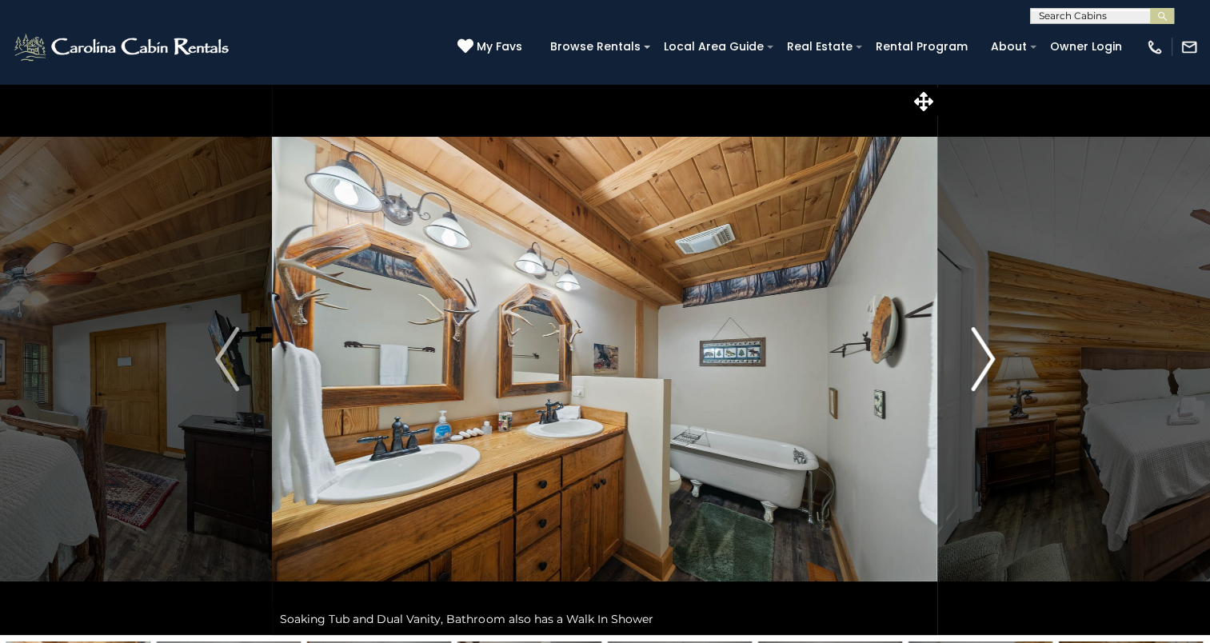
click at [978, 357] on img "Next" at bounding box center [983, 359] width 24 height 64
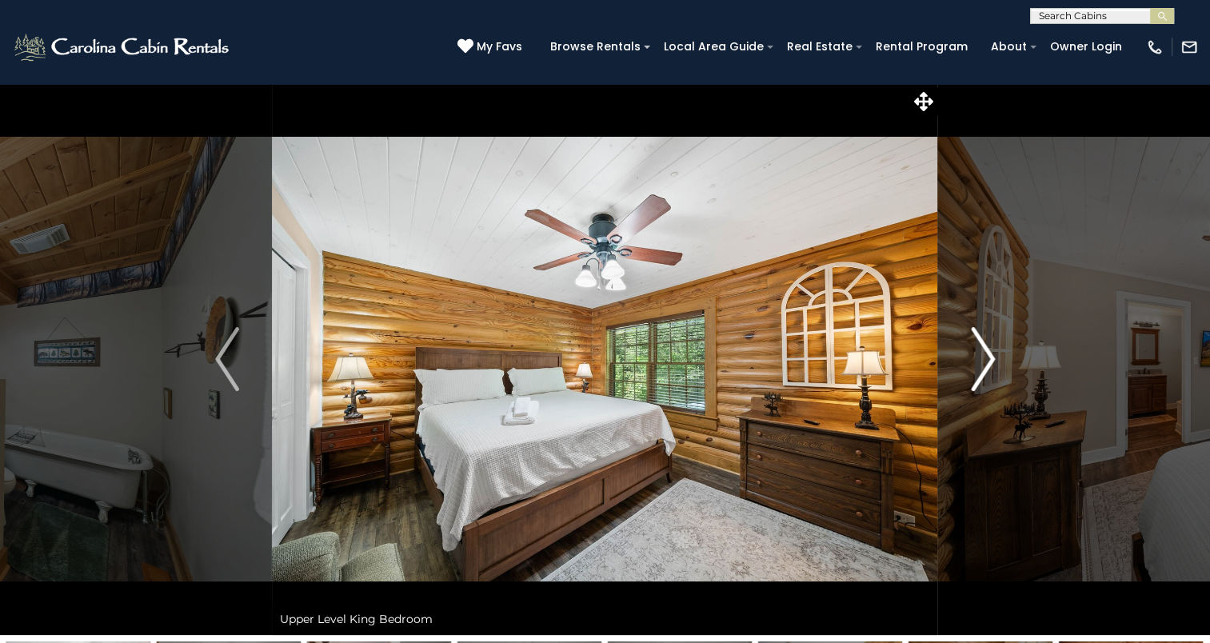
click at [978, 357] on img "Next" at bounding box center [983, 359] width 24 height 64
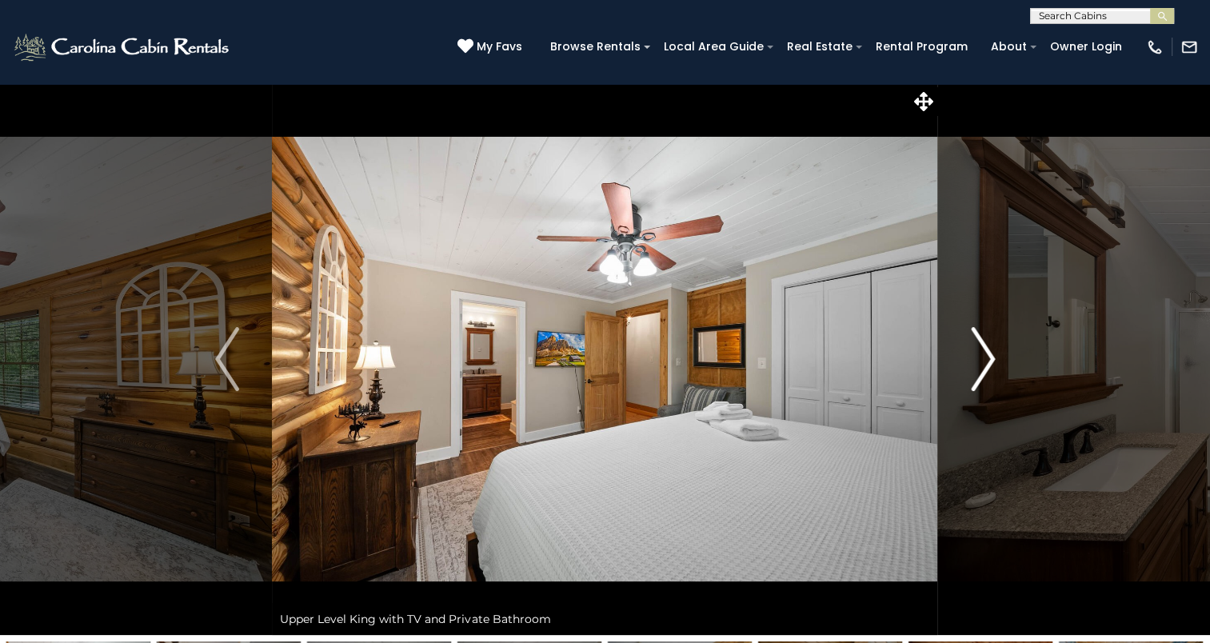
click at [978, 357] on img "Next" at bounding box center [983, 359] width 24 height 64
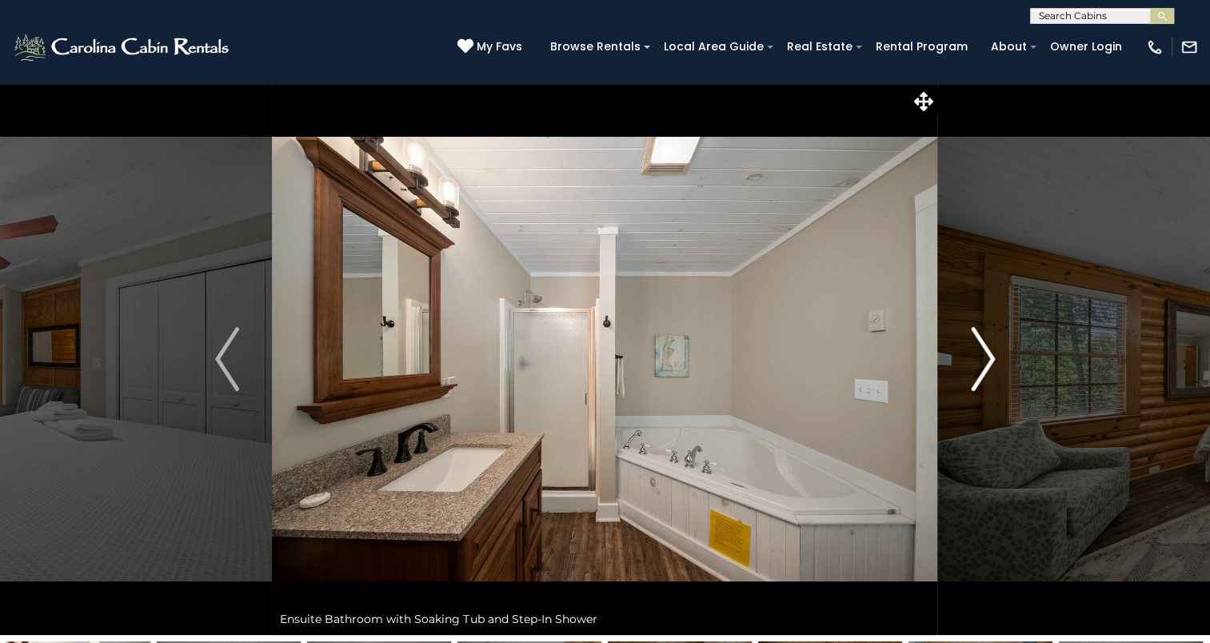
click at [978, 357] on img "Next" at bounding box center [983, 359] width 24 height 64
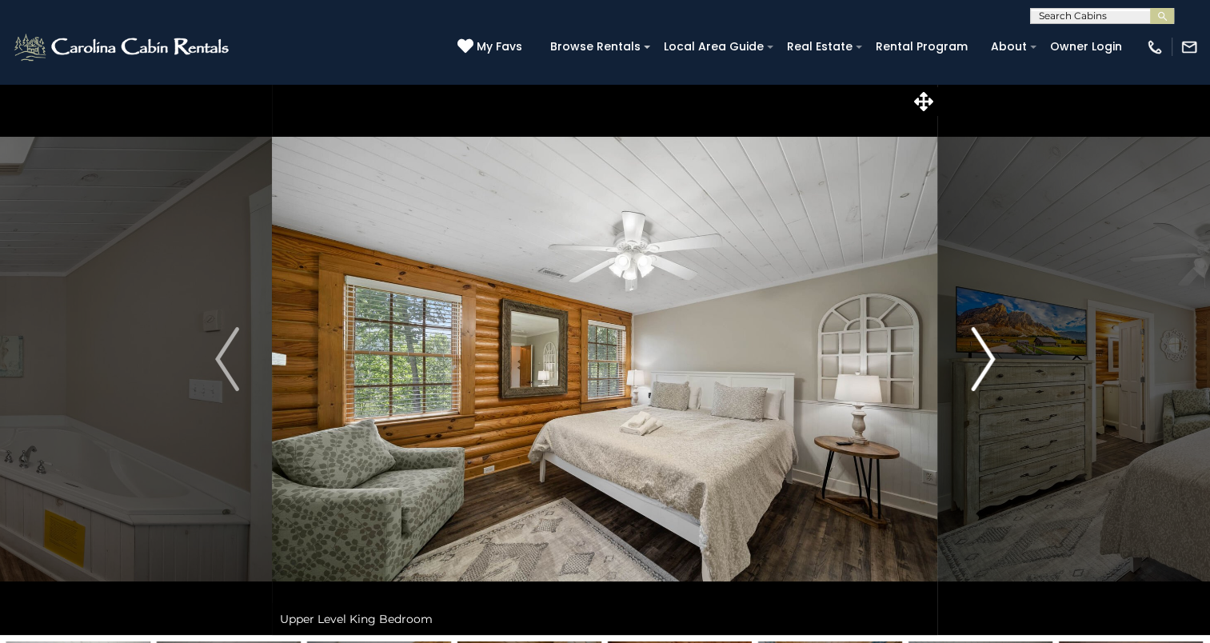
click at [978, 357] on img "Next" at bounding box center [983, 359] width 24 height 64
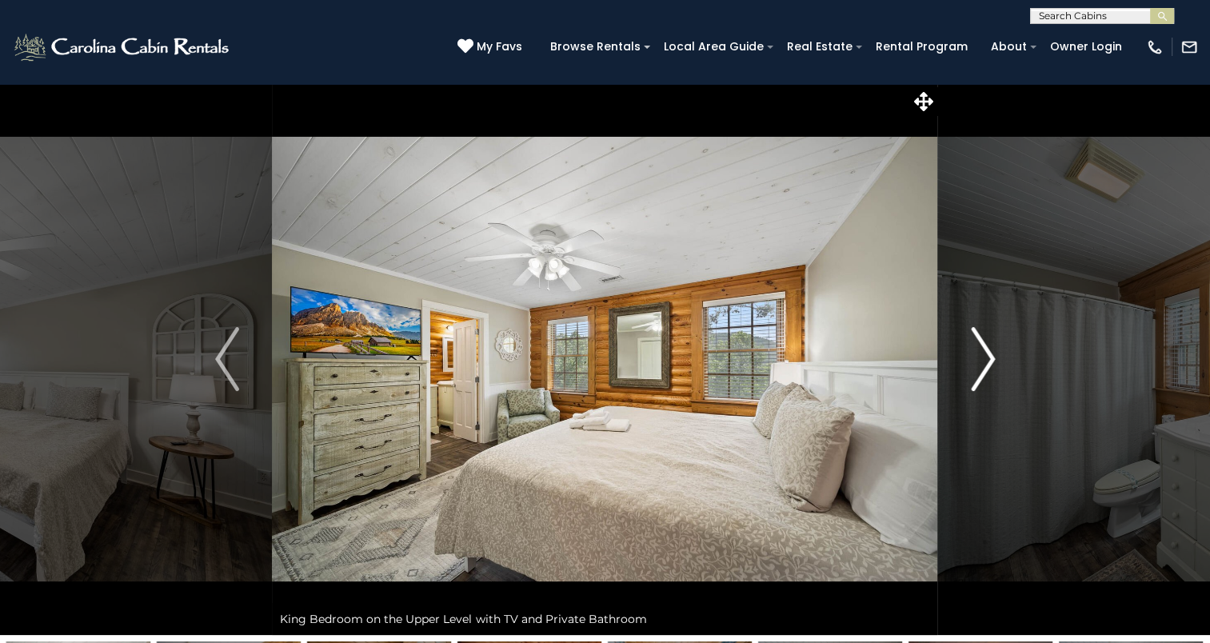
click at [978, 357] on img "Next" at bounding box center [983, 359] width 24 height 64
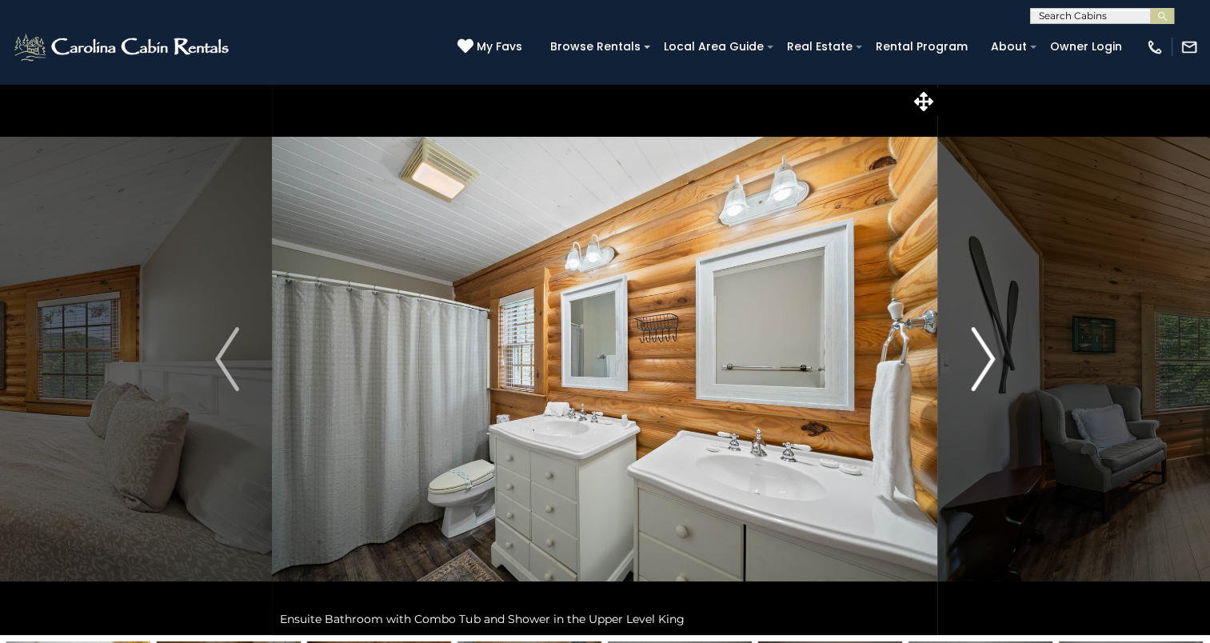
click at [978, 357] on img "Next" at bounding box center [983, 359] width 24 height 64
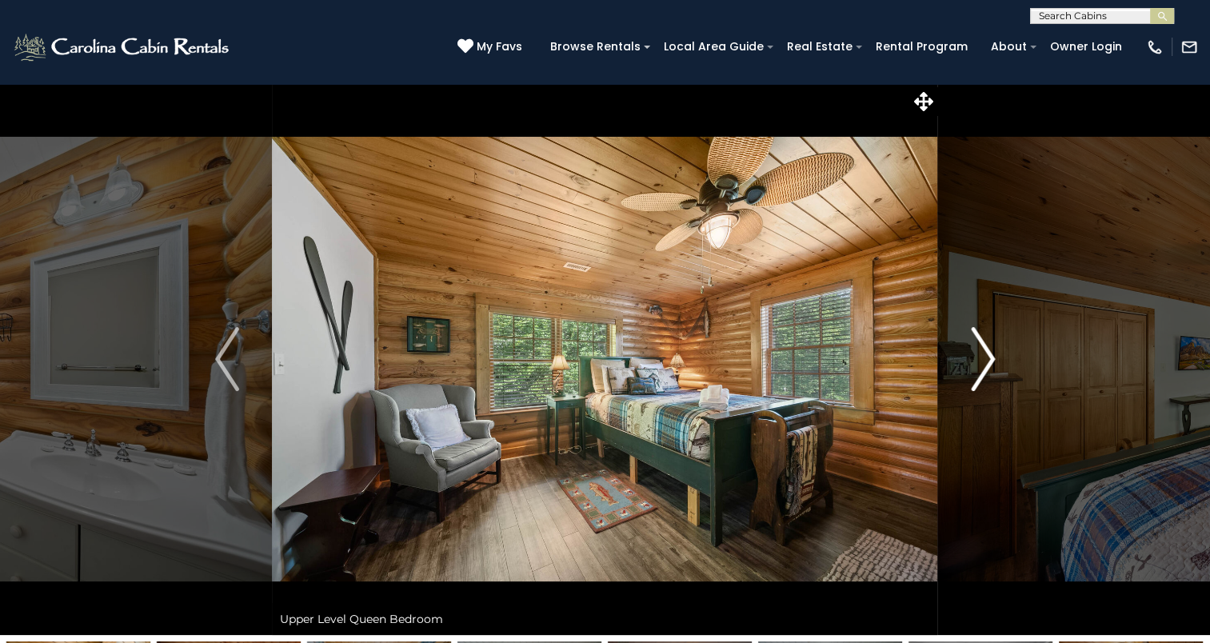
click at [978, 357] on img "Next" at bounding box center [983, 359] width 24 height 64
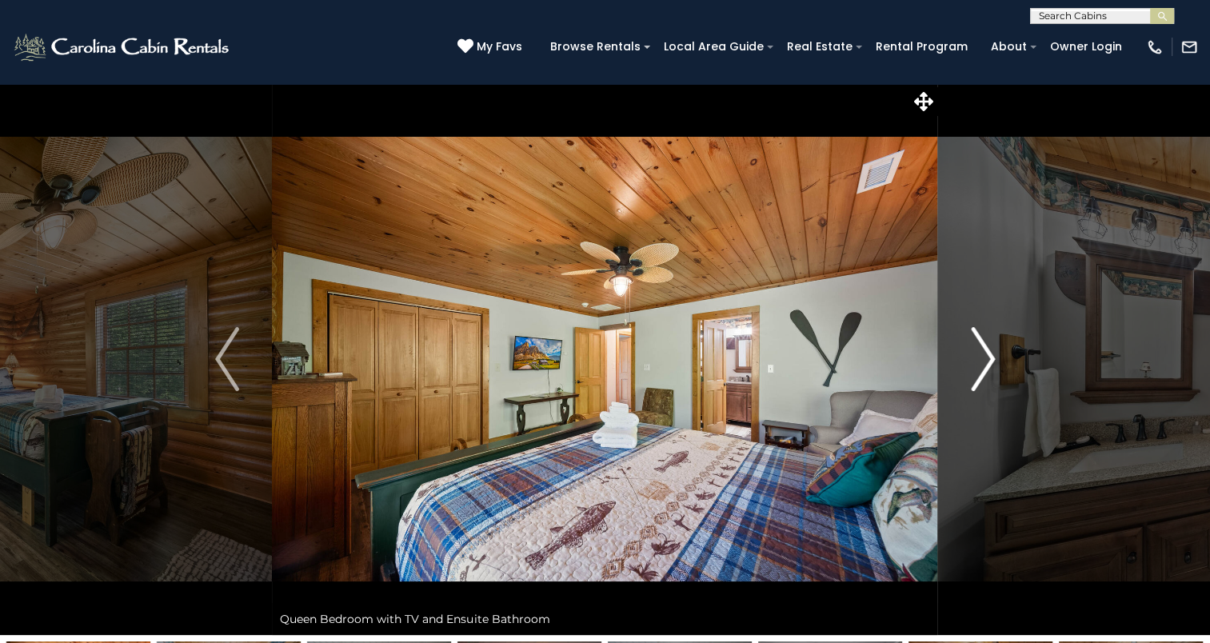
click at [978, 357] on img "Next" at bounding box center [983, 359] width 24 height 64
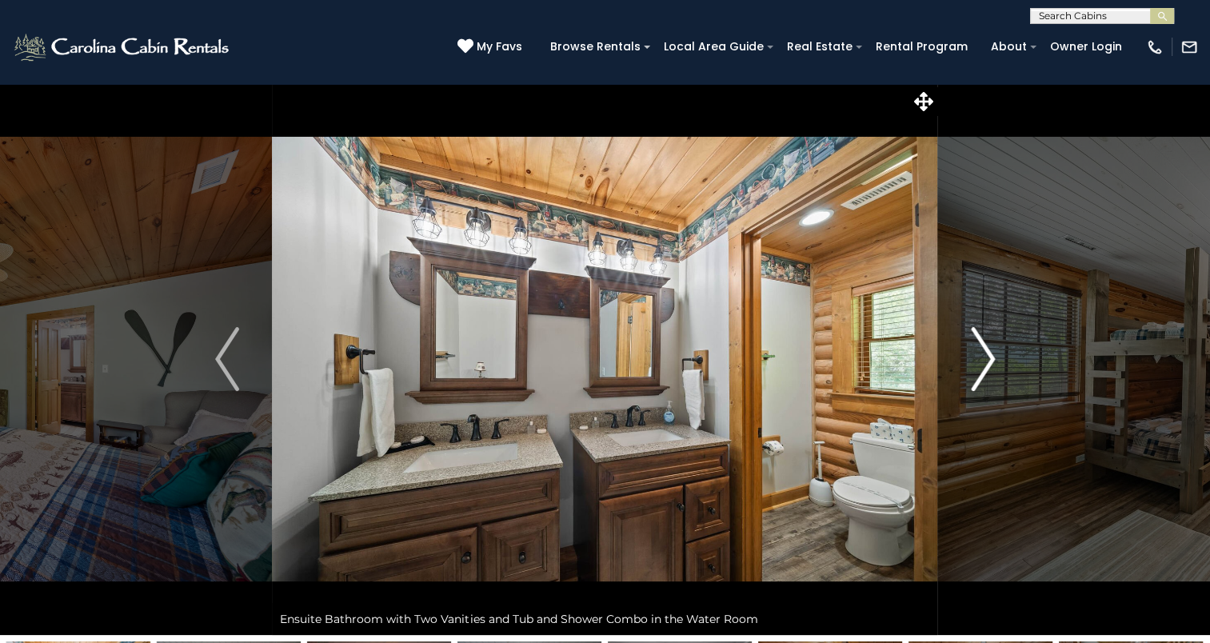
click at [978, 357] on img "Next" at bounding box center [983, 359] width 24 height 64
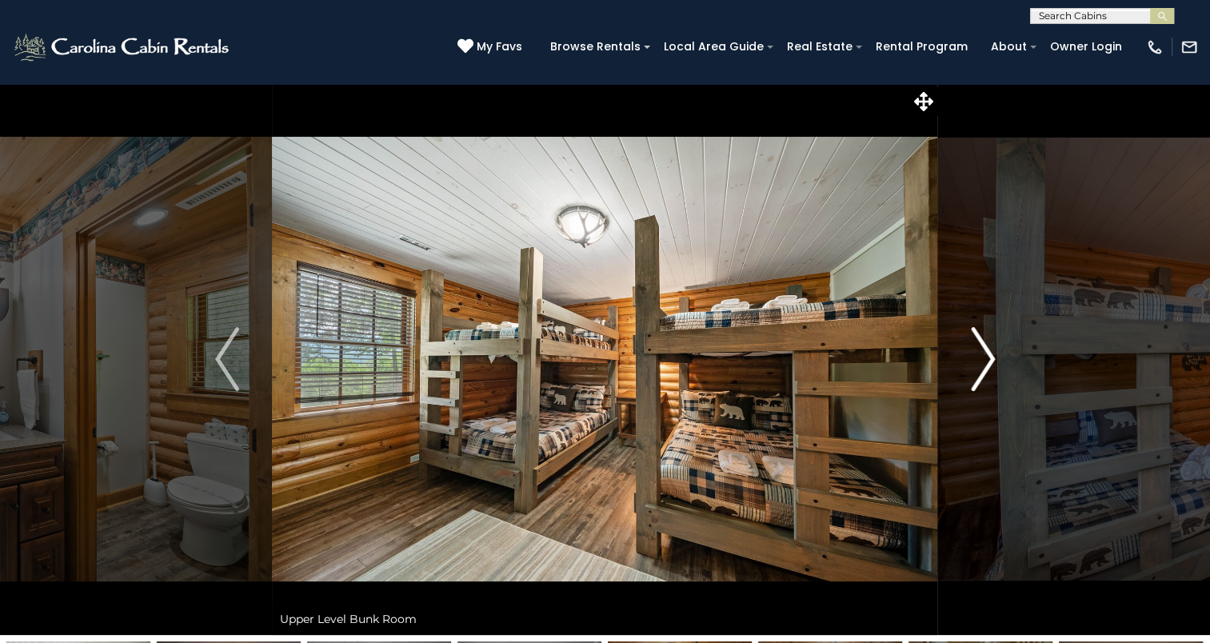
click at [978, 357] on img "Next" at bounding box center [983, 359] width 24 height 64
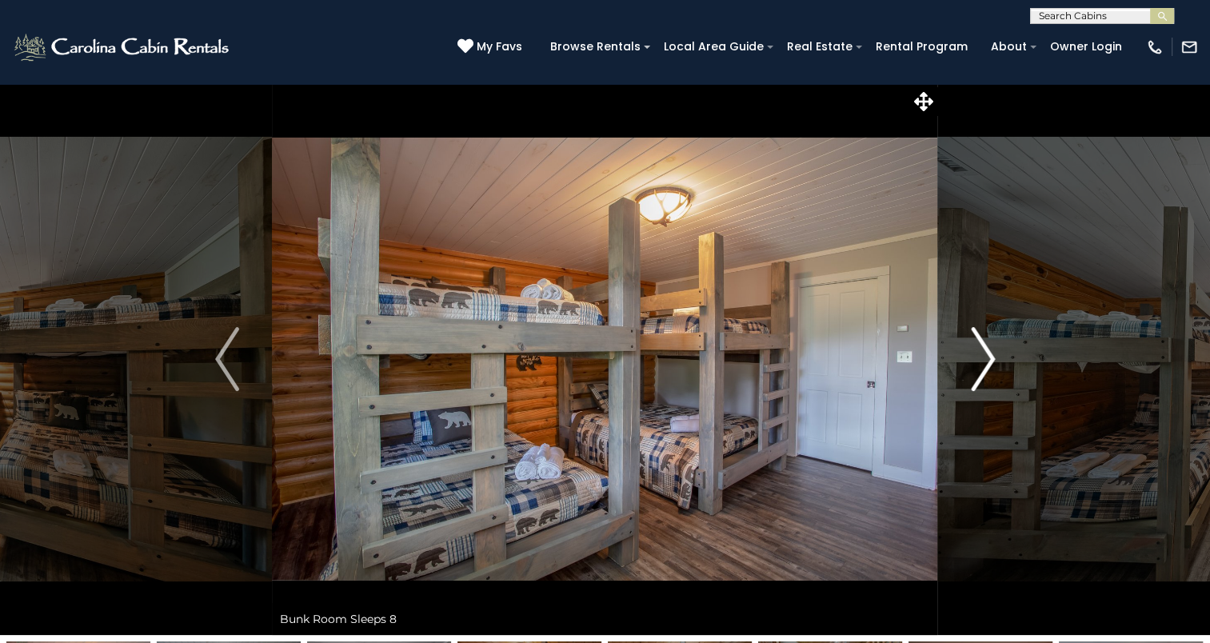
click at [978, 357] on img "Next" at bounding box center [983, 359] width 24 height 64
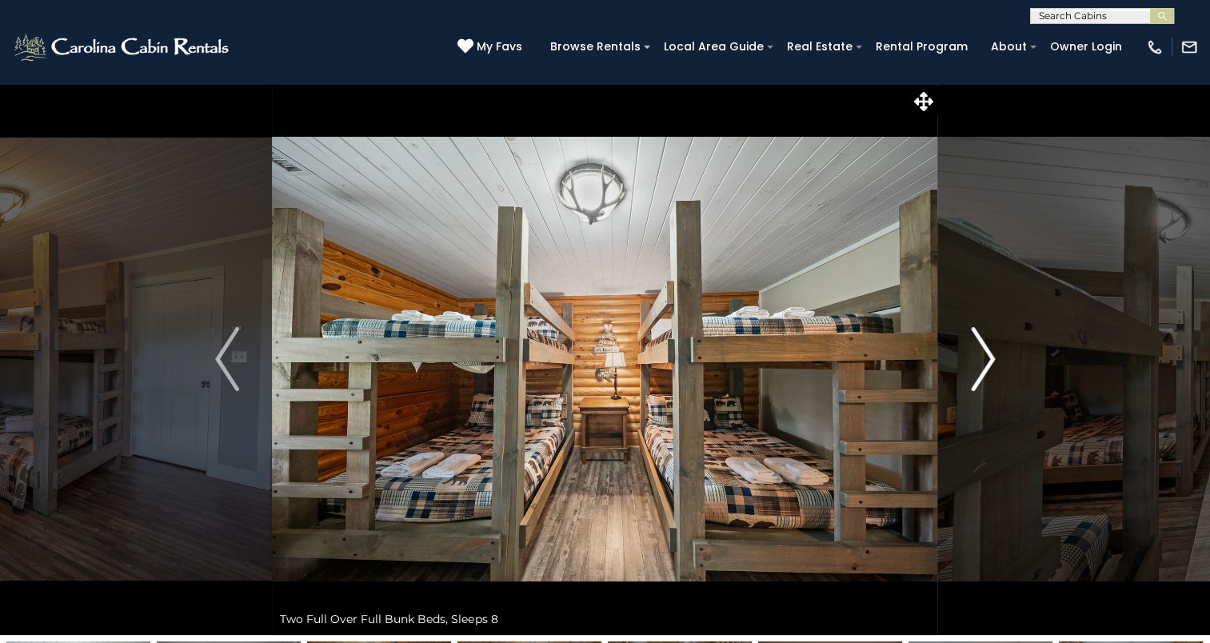
click at [978, 357] on img "Next" at bounding box center [983, 359] width 24 height 64
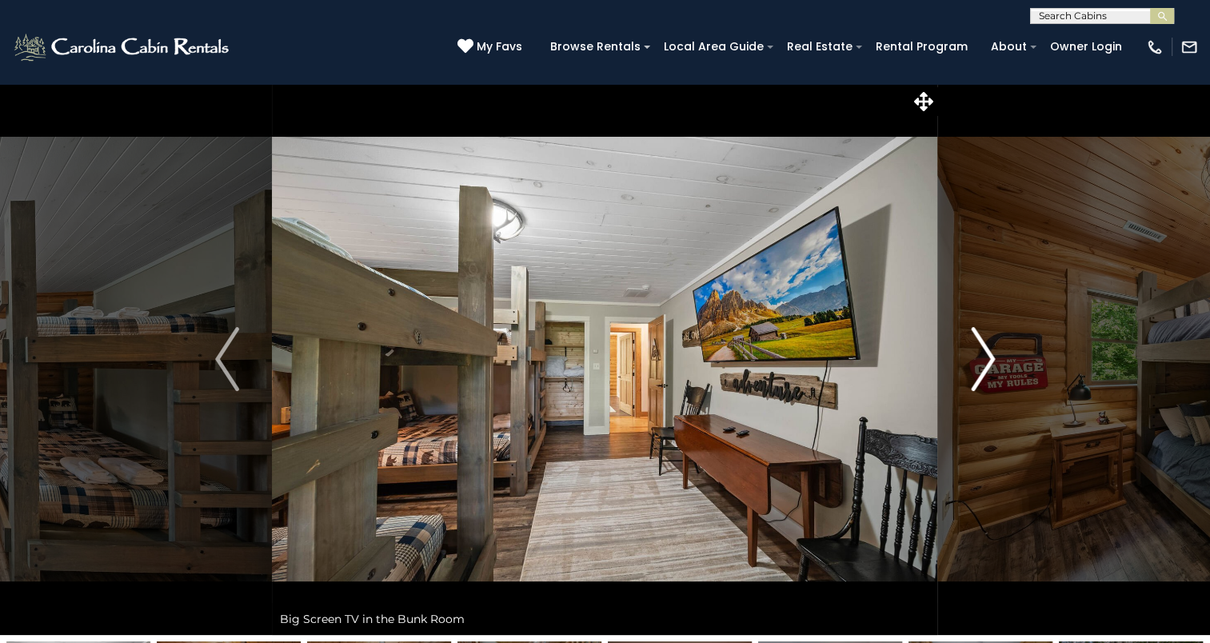
click at [978, 357] on img "Next" at bounding box center [983, 359] width 24 height 64
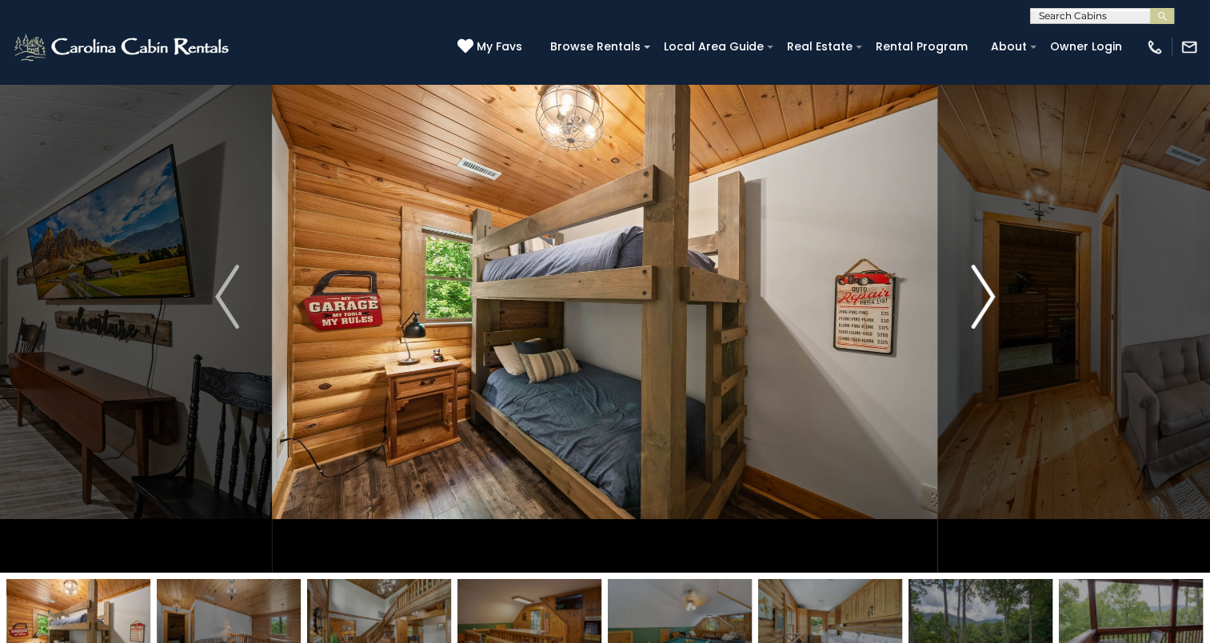
scroll to position [63, 0]
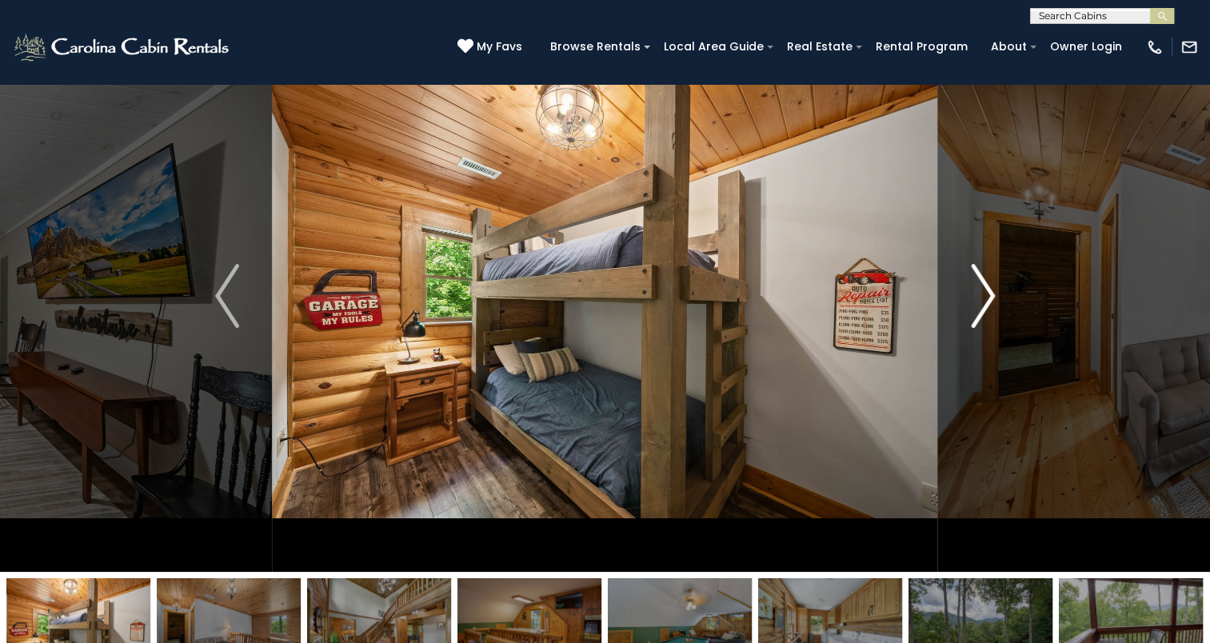
click at [975, 318] on img "Next" at bounding box center [983, 296] width 24 height 64
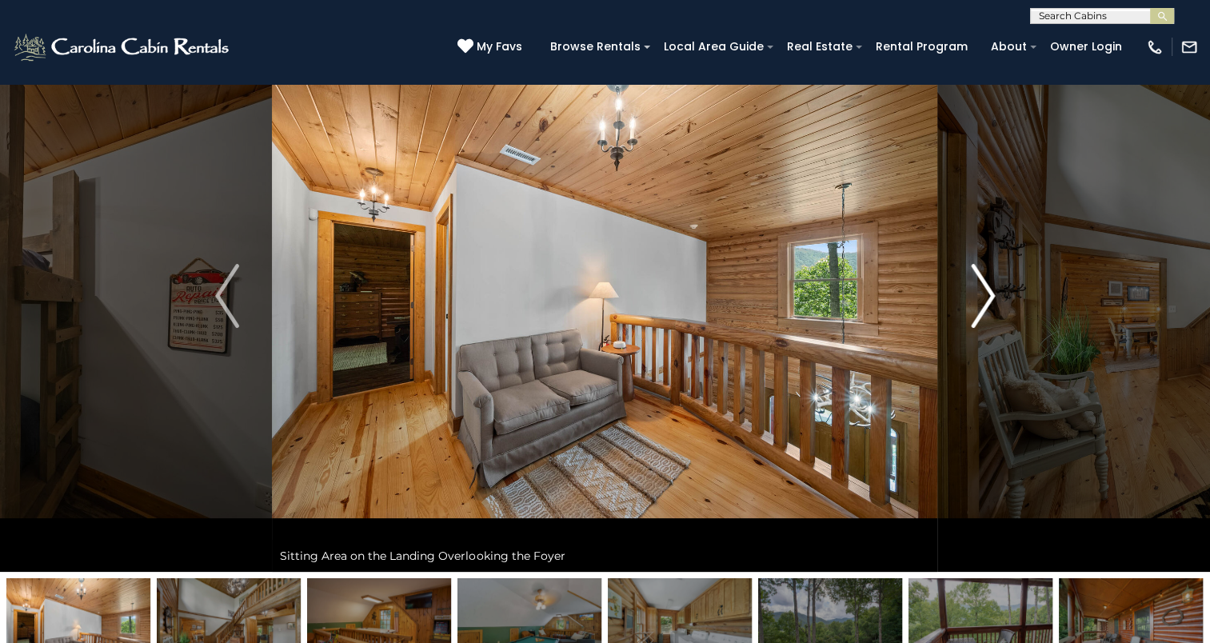
click at [975, 318] on img "Next" at bounding box center [983, 296] width 24 height 64
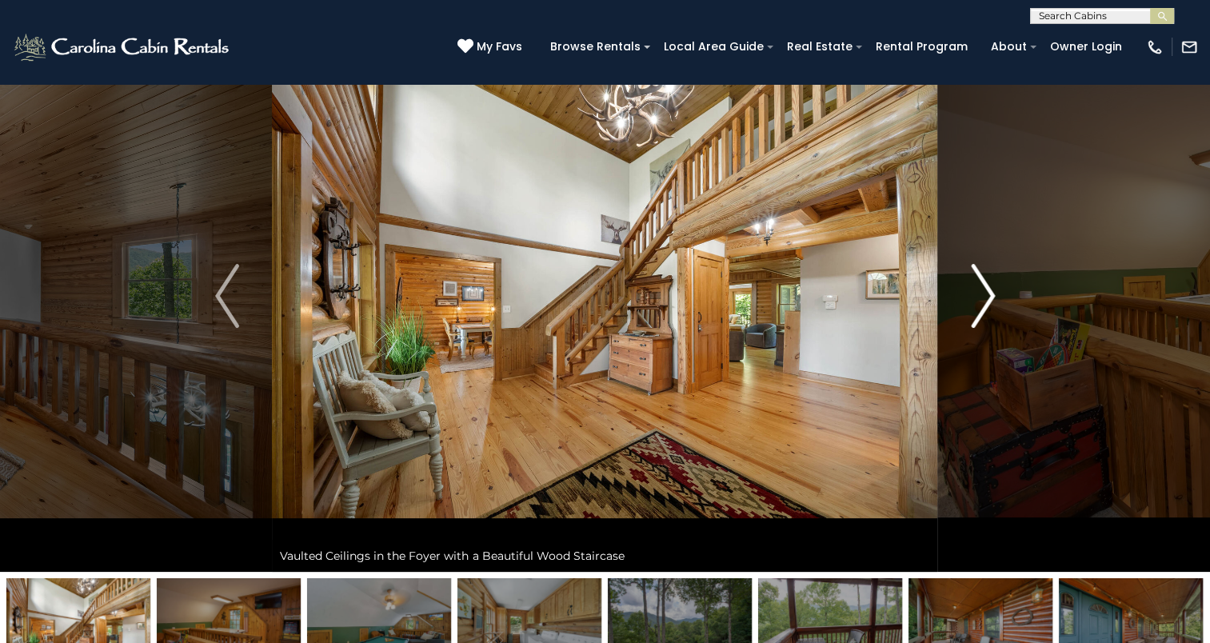
click at [973, 301] on img "Next" at bounding box center [983, 296] width 24 height 64
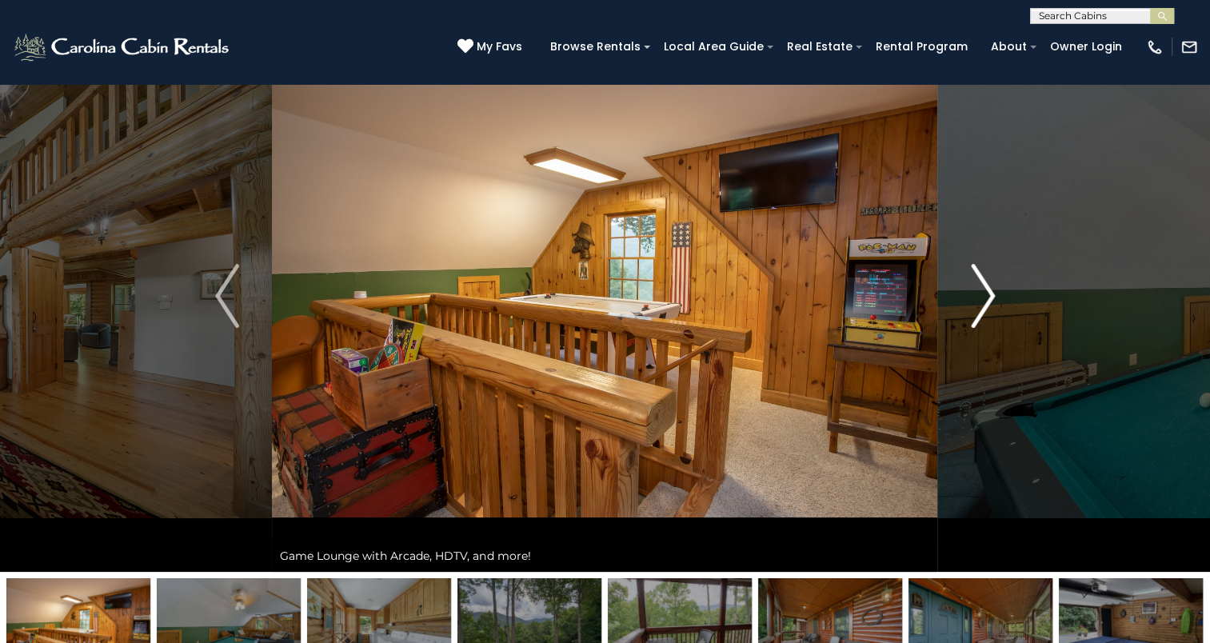
click at [973, 301] on img "Next" at bounding box center [983, 296] width 24 height 64
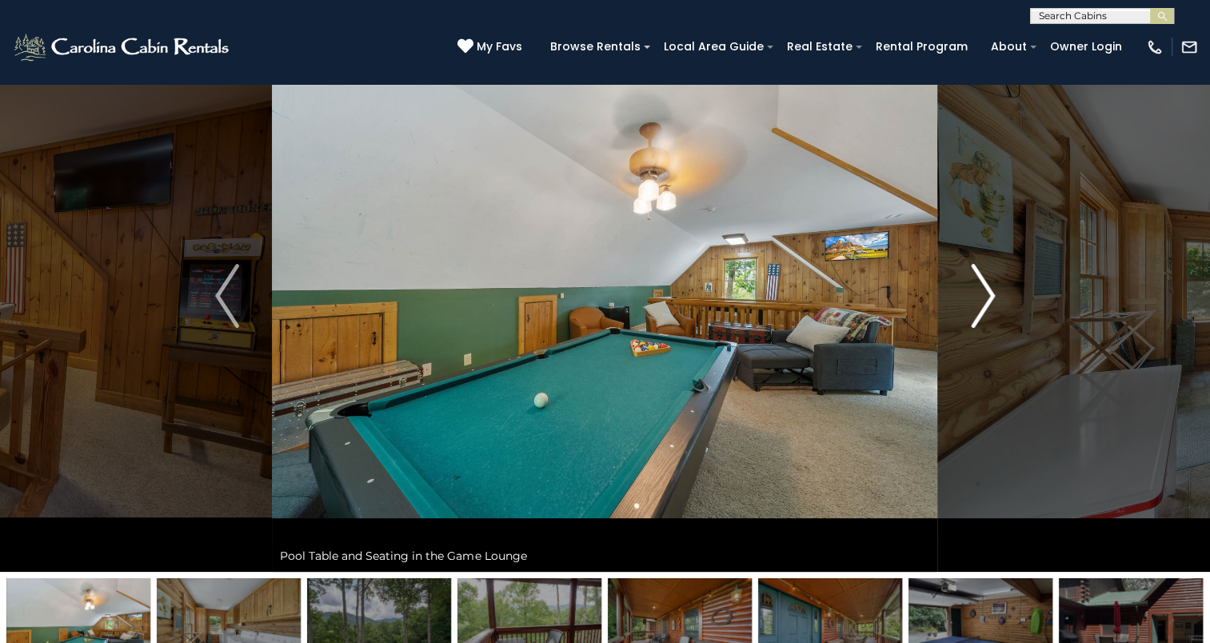
click at [972, 304] on img "Next" at bounding box center [983, 296] width 24 height 64
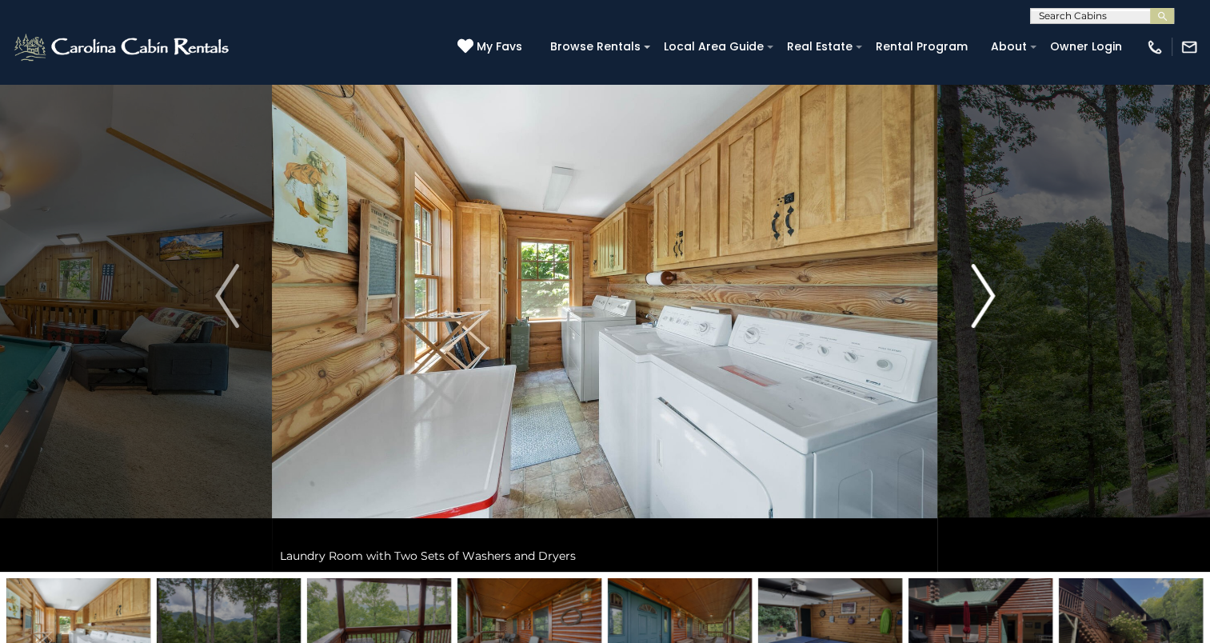
click at [972, 304] on img "Next" at bounding box center [983, 296] width 24 height 64
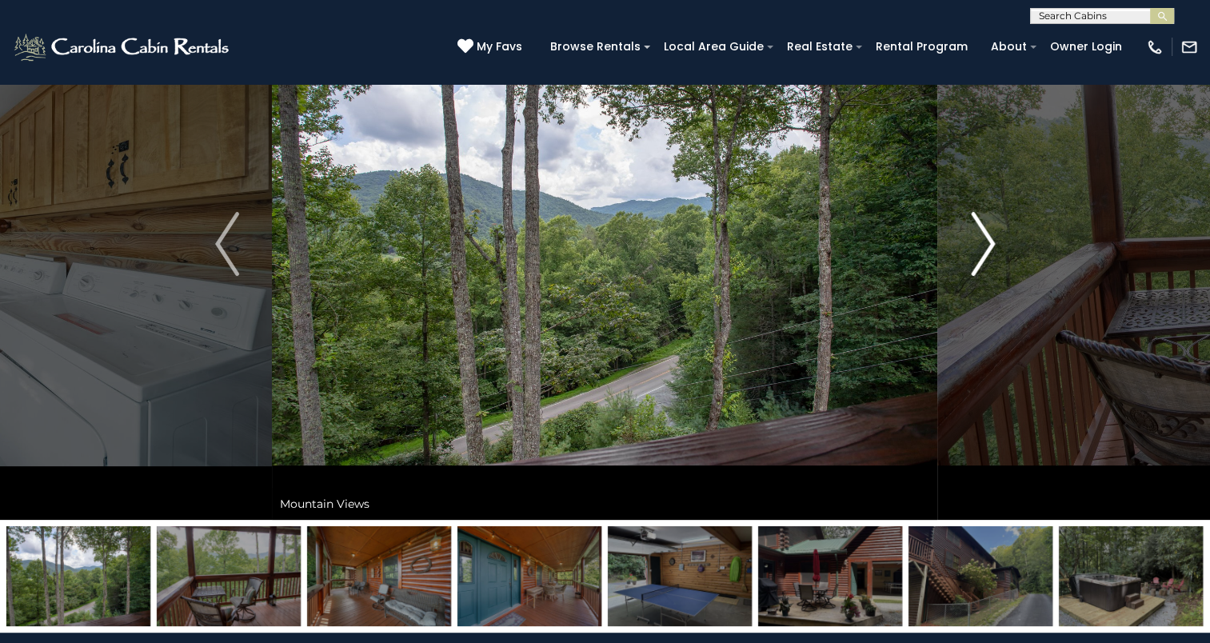
scroll to position [143, 0]
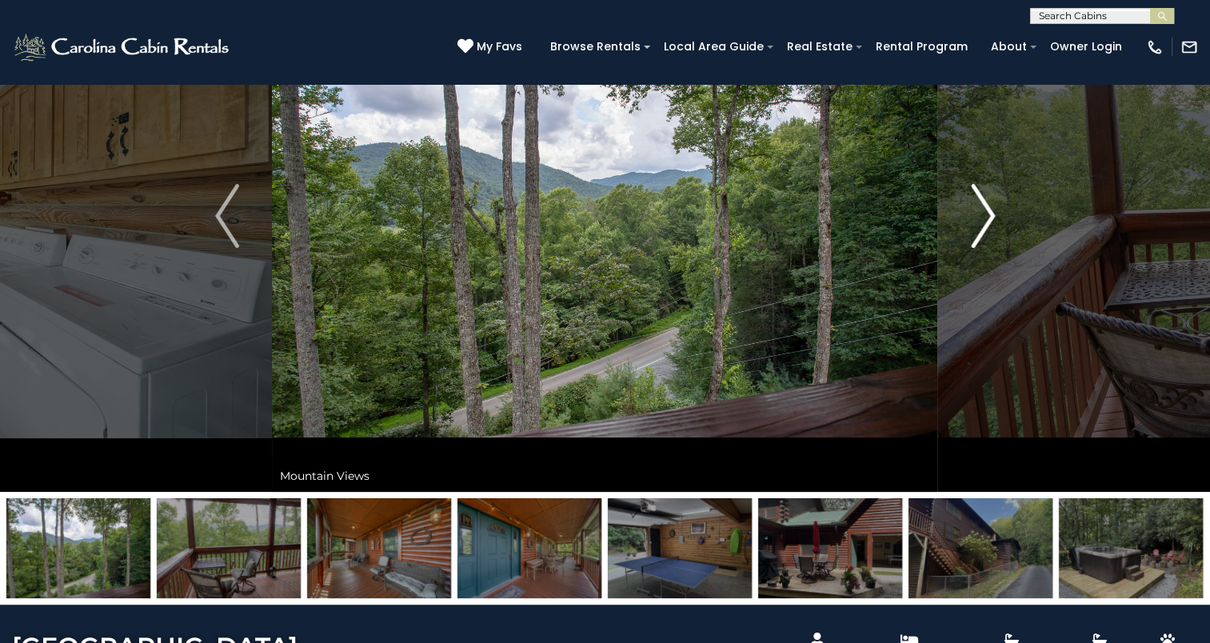
click at [976, 230] on img "Next" at bounding box center [983, 216] width 24 height 64
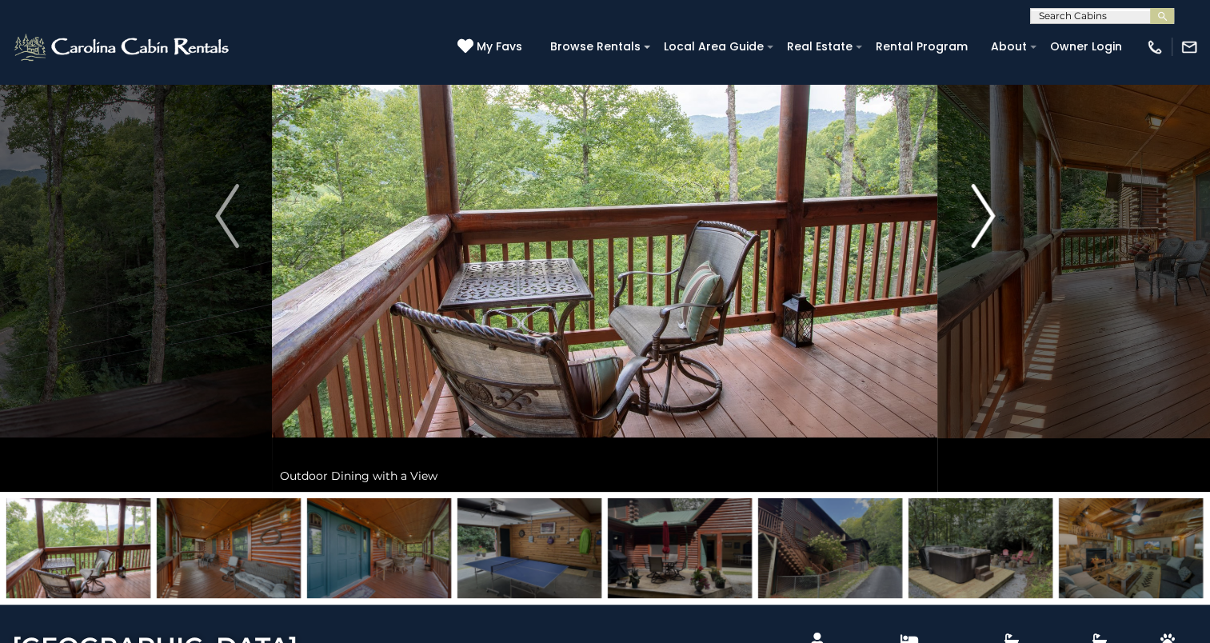
click at [976, 230] on img "Next" at bounding box center [983, 216] width 24 height 64
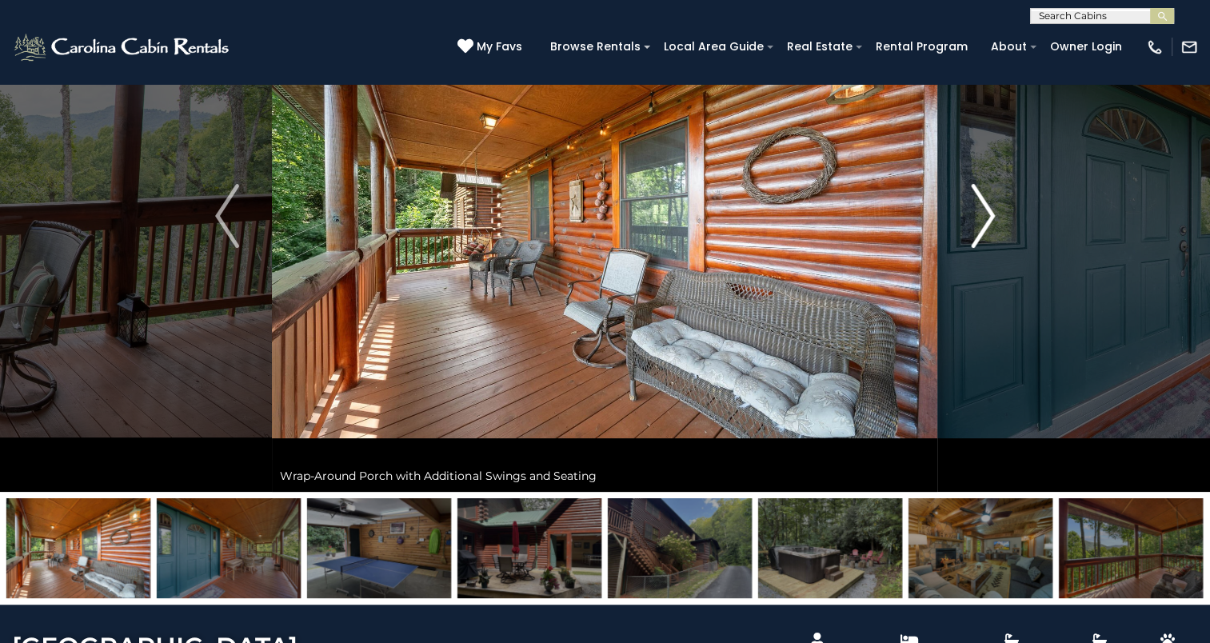
click at [976, 230] on img "Next" at bounding box center [983, 216] width 24 height 64
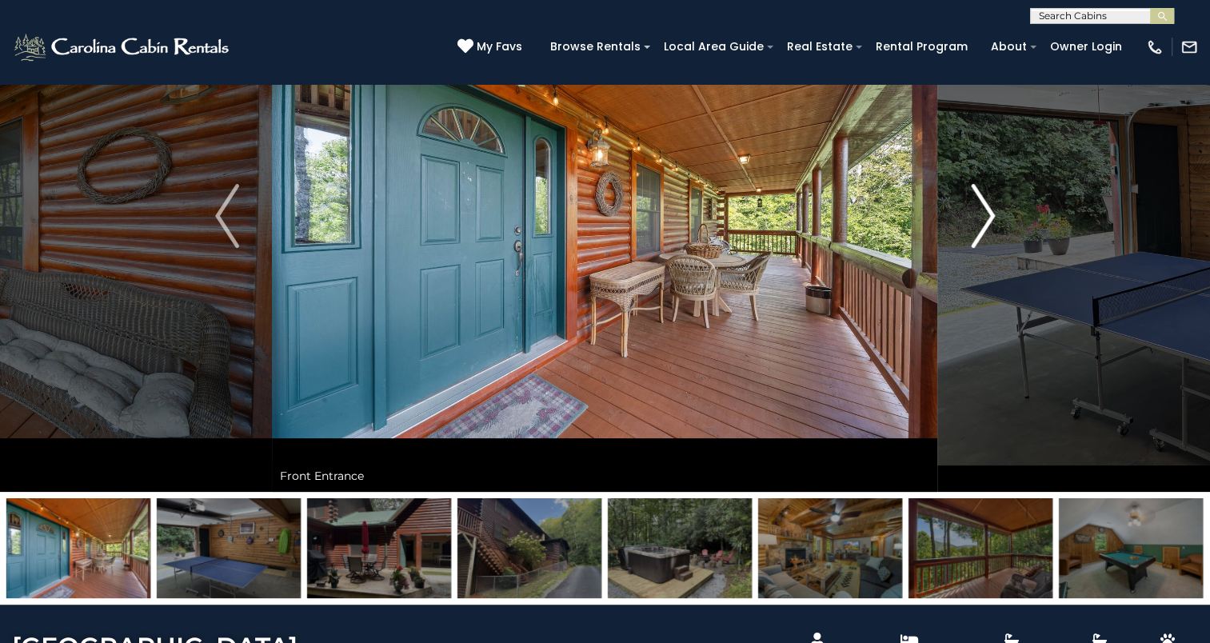
click at [976, 230] on img "Next" at bounding box center [983, 216] width 24 height 64
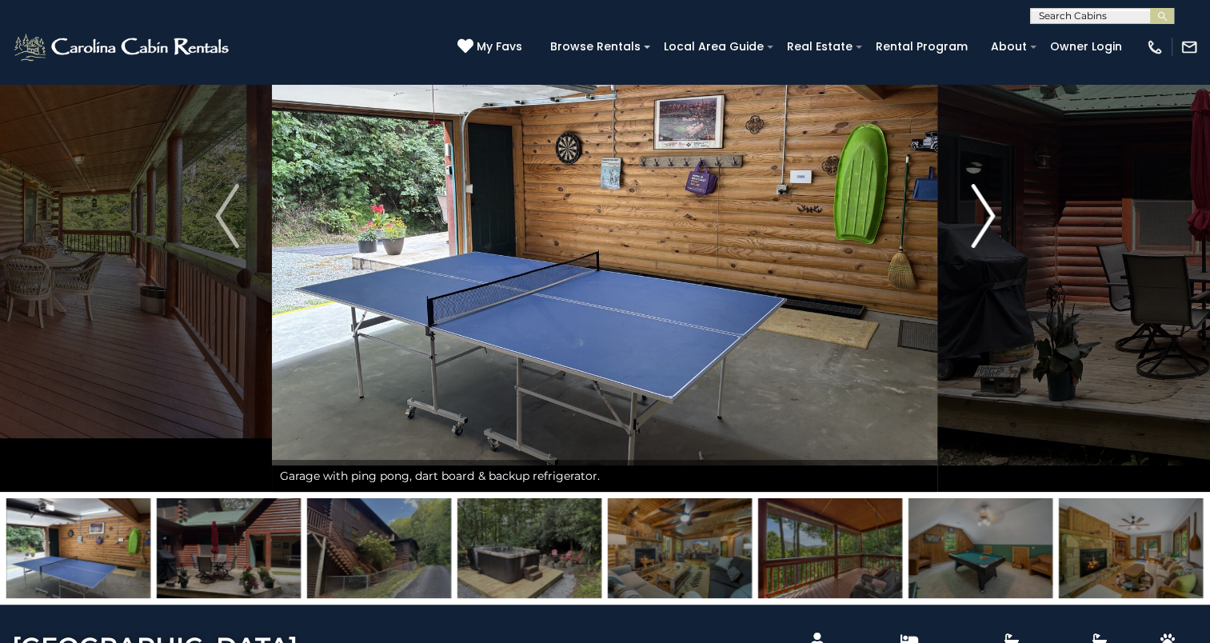
click at [976, 230] on img "Next" at bounding box center [983, 216] width 24 height 64
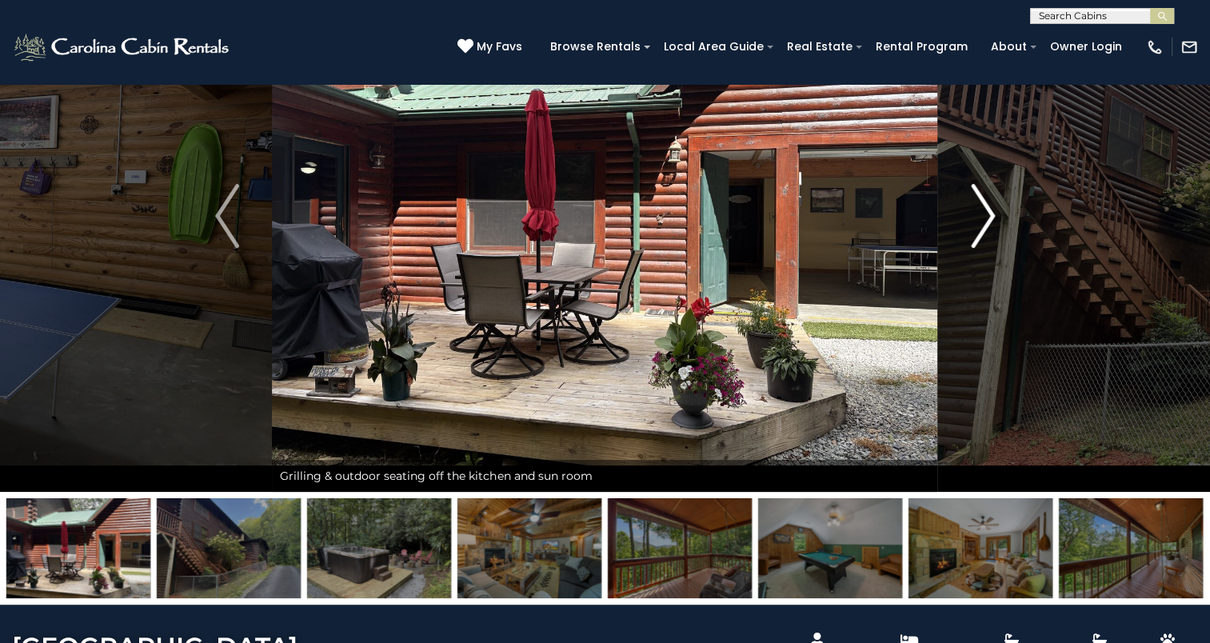
click at [976, 230] on img "Next" at bounding box center [983, 216] width 24 height 64
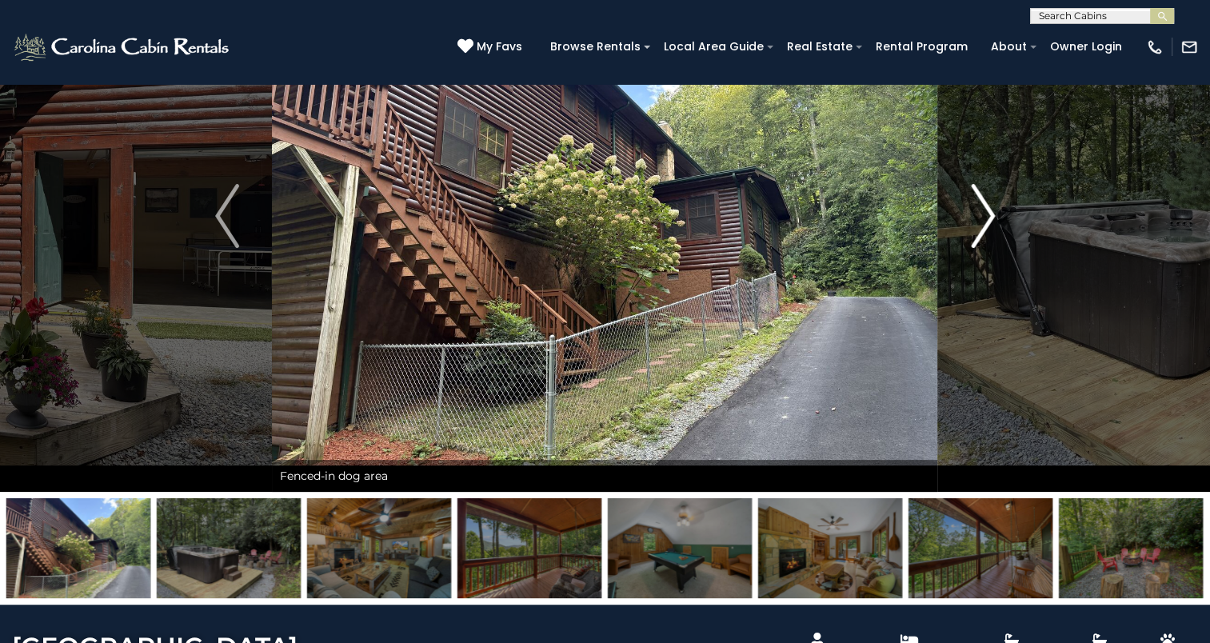
click at [976, 230] on img "Next" at bounding box center [983, 216] width 24 height 64
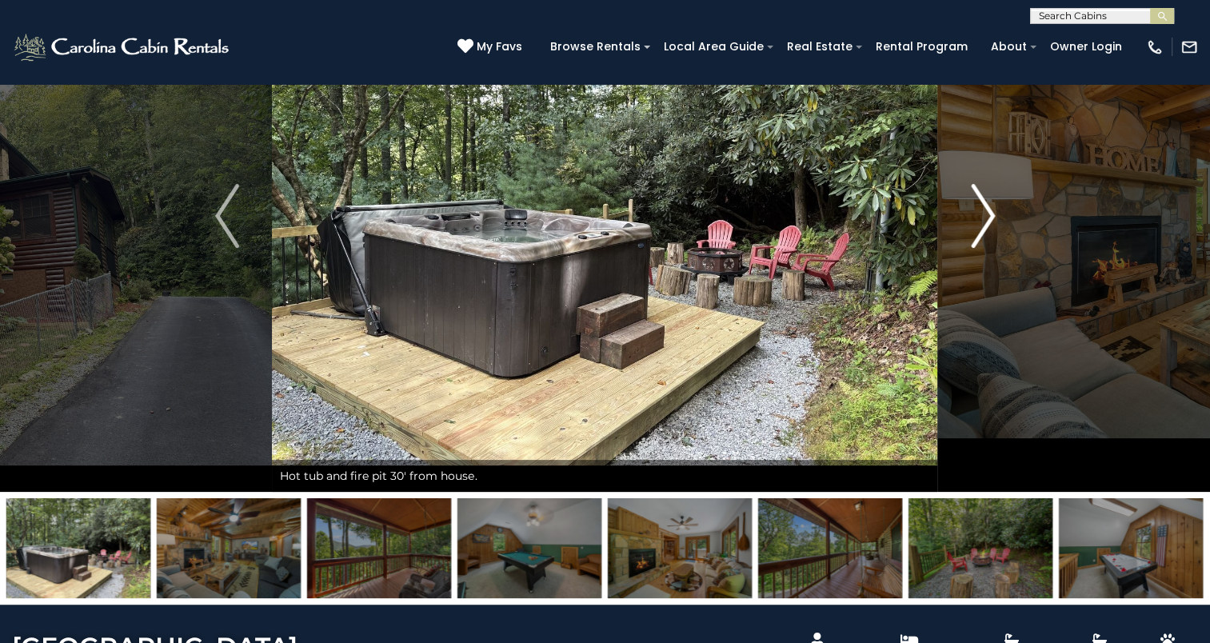
click at [976, 230] on img "Next" at bounding box center [983, 216] width 24 height 64
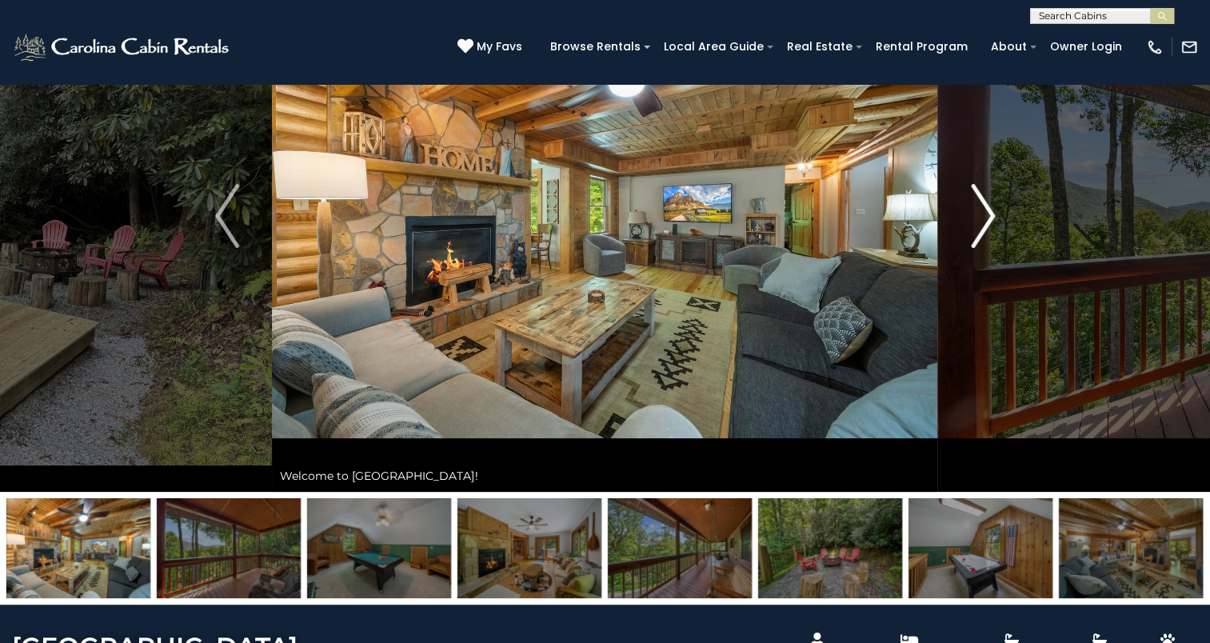
click at [976, 230] on img "Next" at bounding box center [983, 216] width 24 height 64
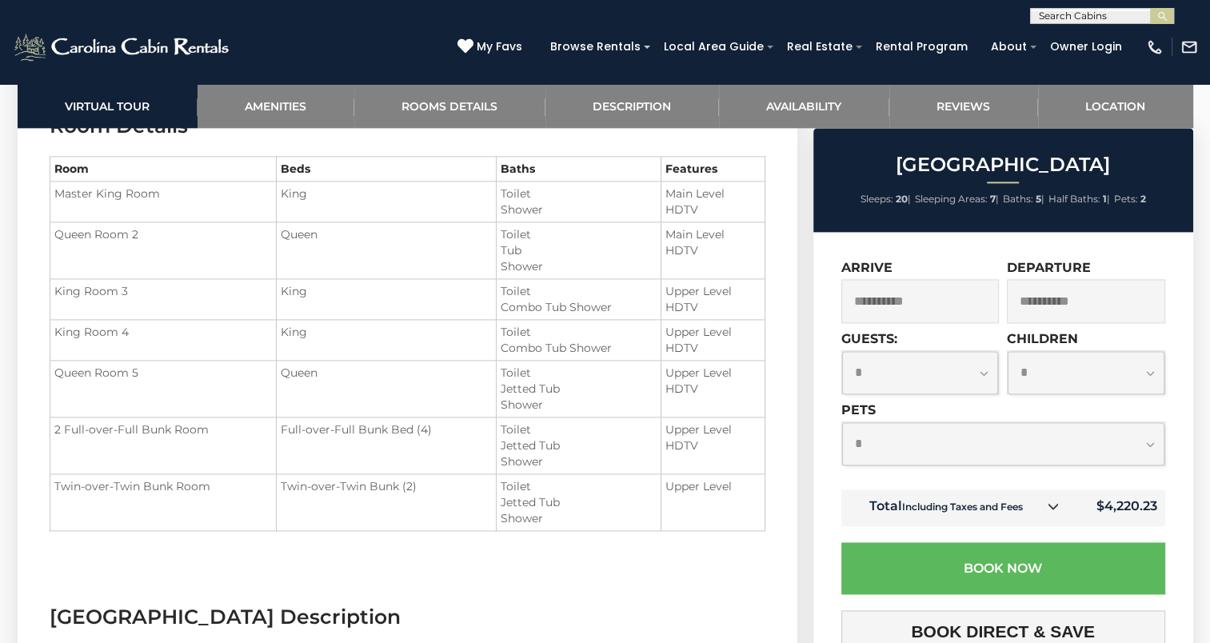
scroll to position [2052, 0]
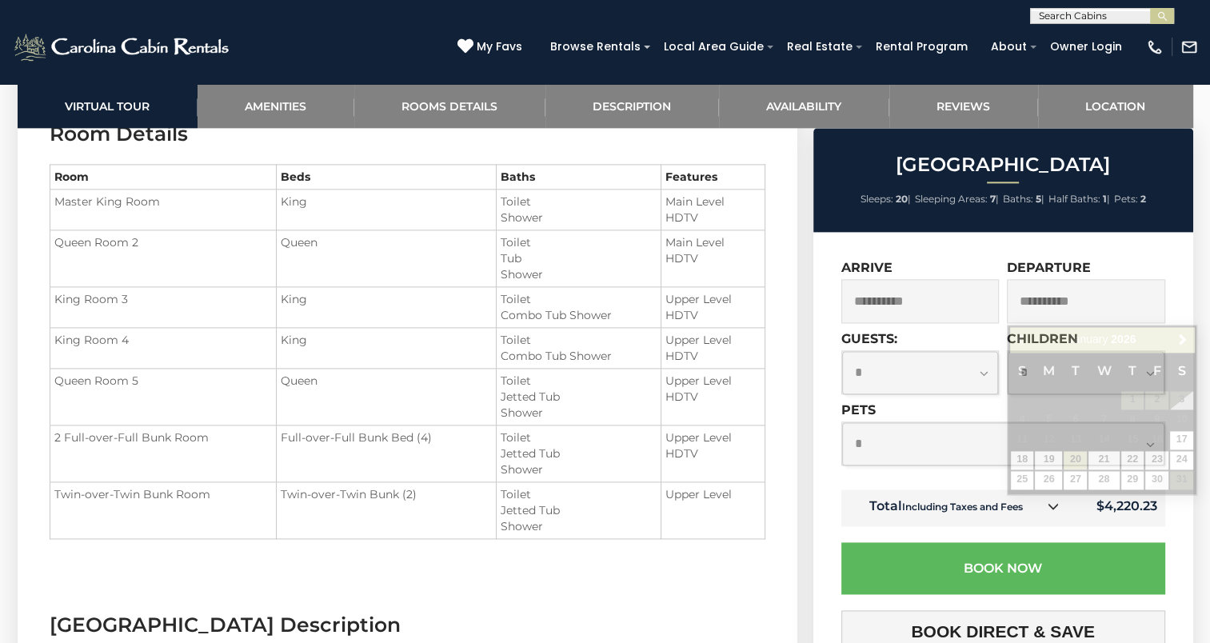
click at [1134, 304] on input "**********" at bounding box center [1086, 301] width 158 height 44
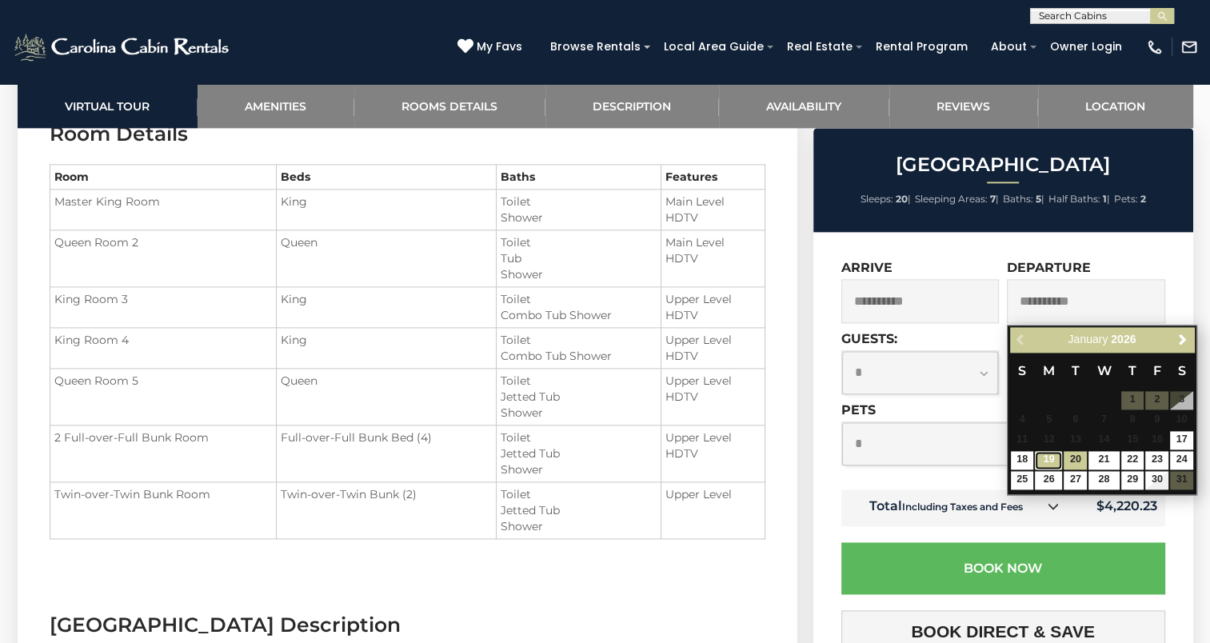
click at [1059, 455] on link "19" at bounding box center [1048, 460] width 27 height 18
type input "**********"
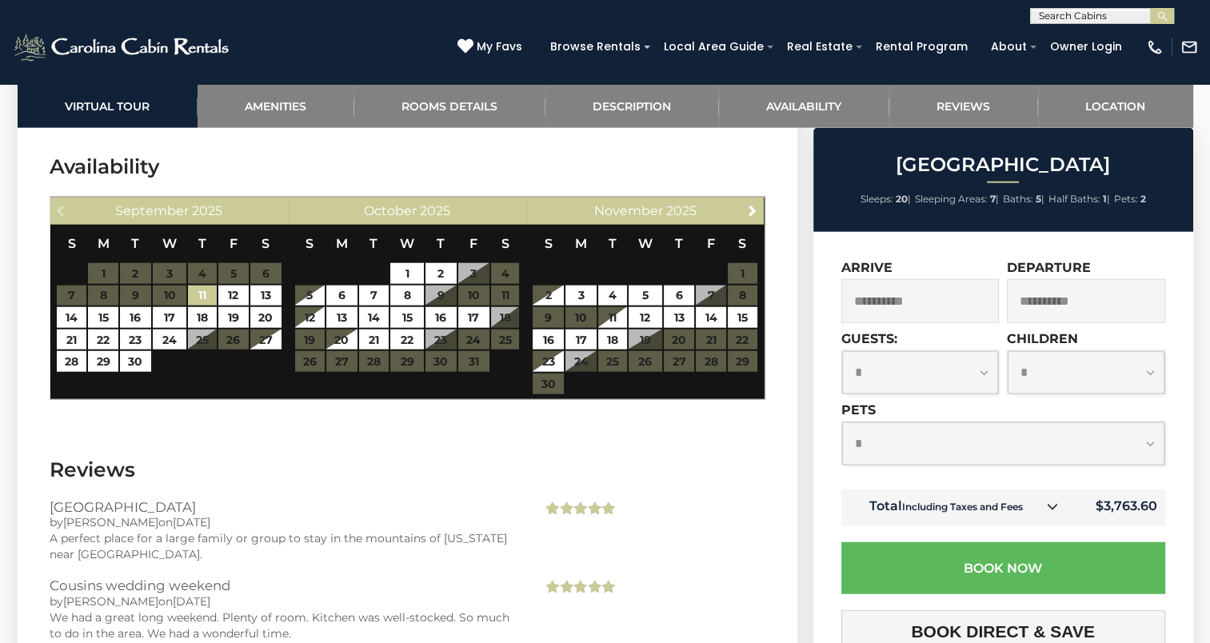
scroll to position [3903, 0]
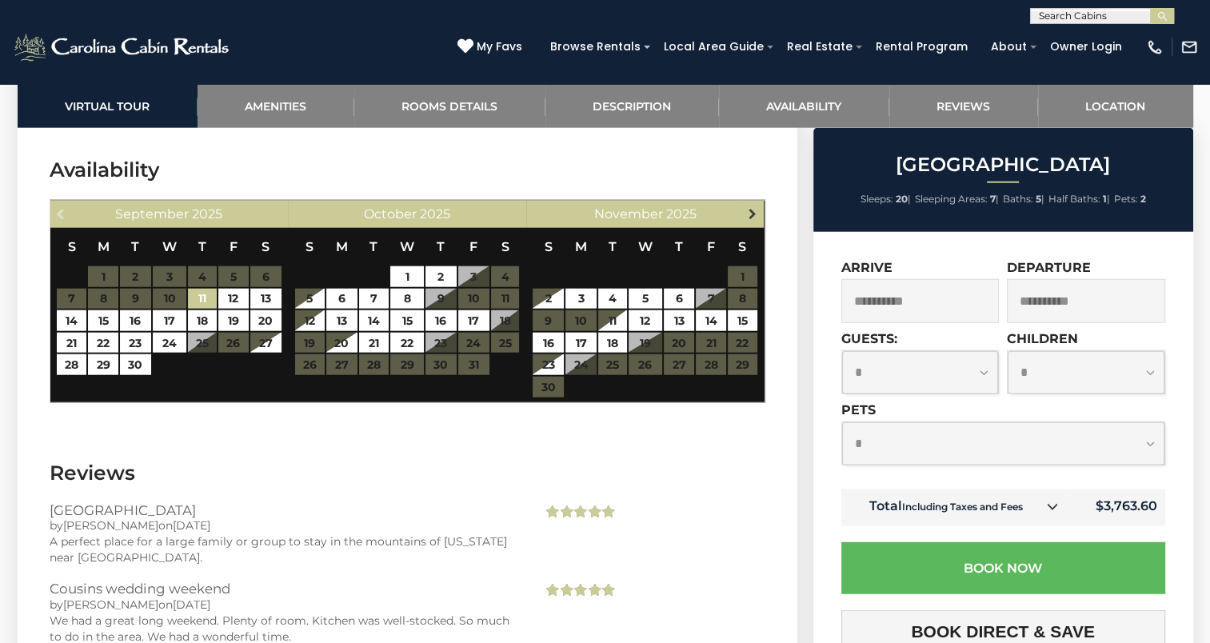
click at [749, 207] on span "Next" at bounding box center [752, 213] width 13 height 13
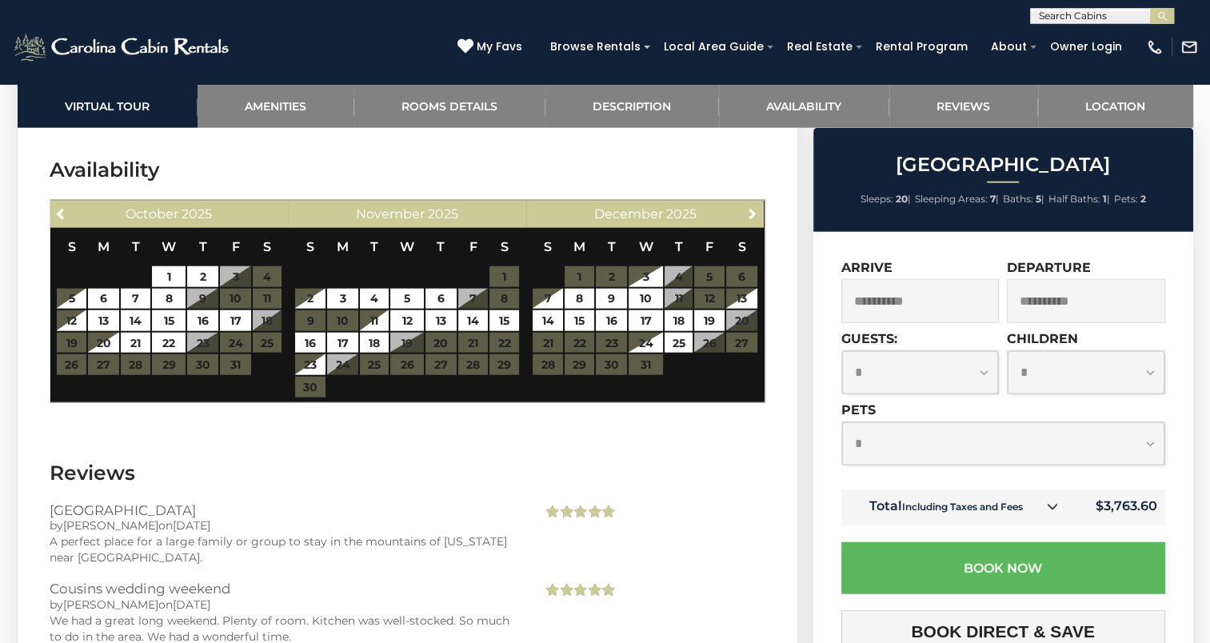
click at [749, 207] on span "Next" at bounding box center [752, 213] width 13 height 13
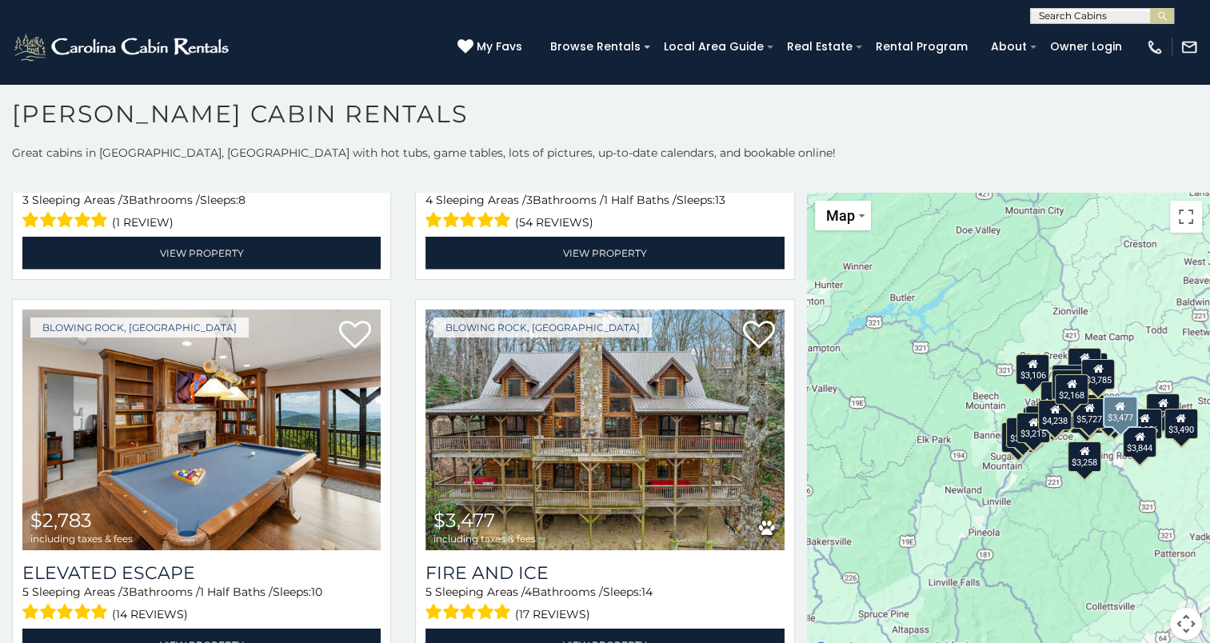
scroll to position [4629, 0]
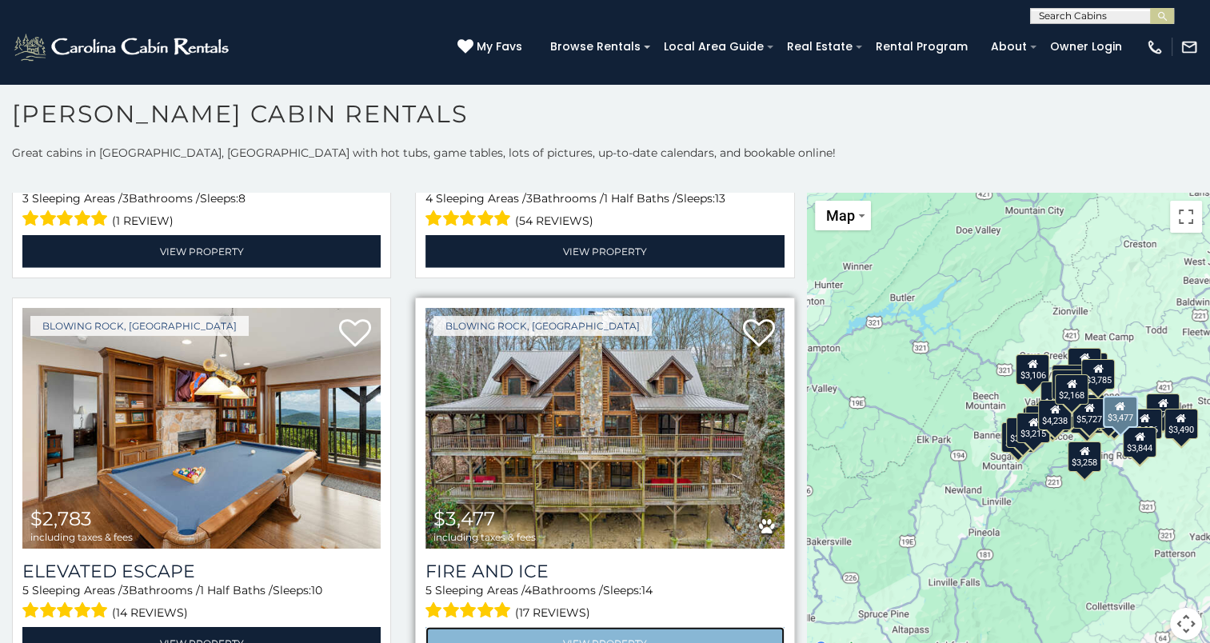
click at [585, 627] on link "View Property" at bounding box center [604, 643] width 358 height 33
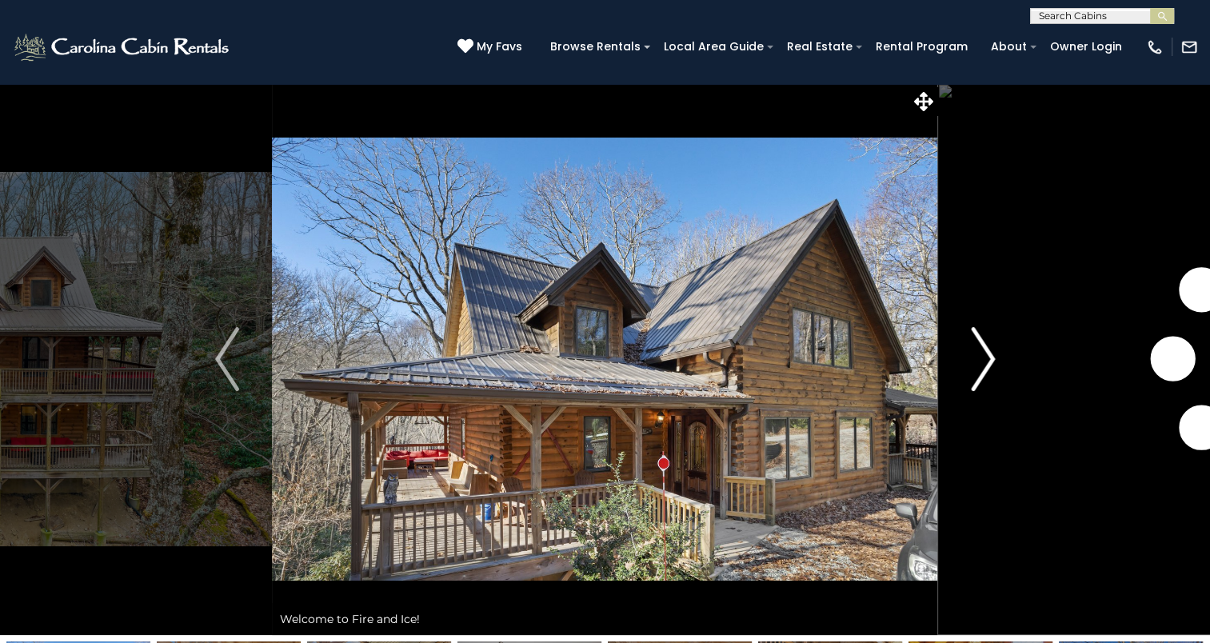
click at [977, 359] on img "Next" at bounding box center [983, 359] width 24 height 64
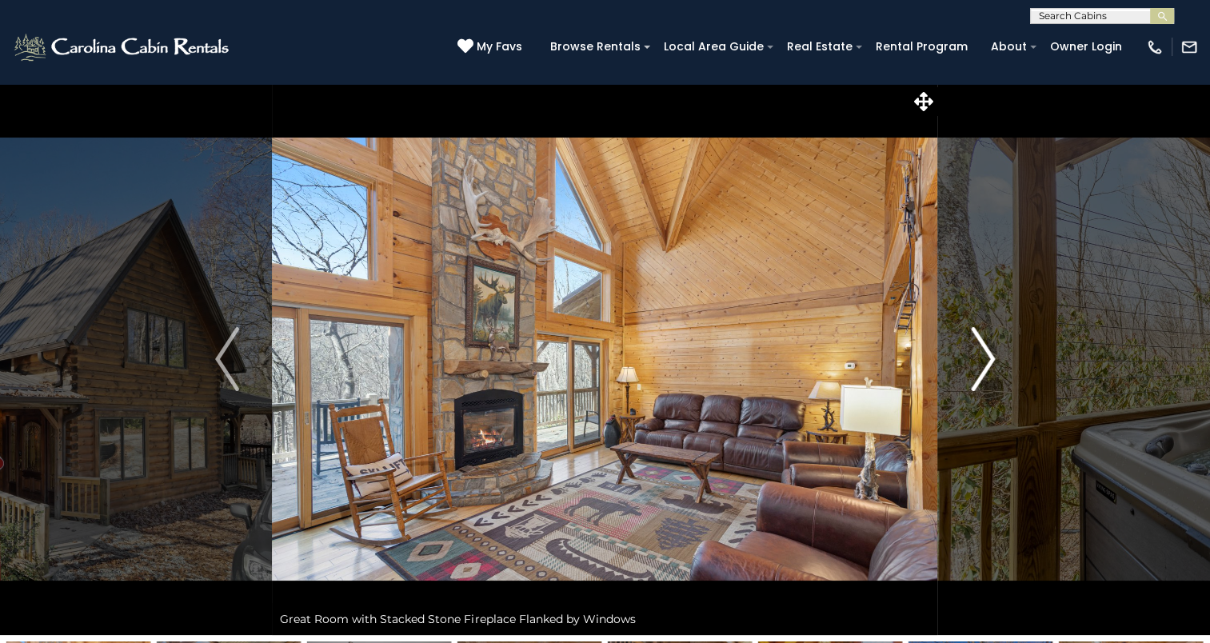
click at [977, 359] on img "Next" at bounding box center [983, 359] width 24 height 64
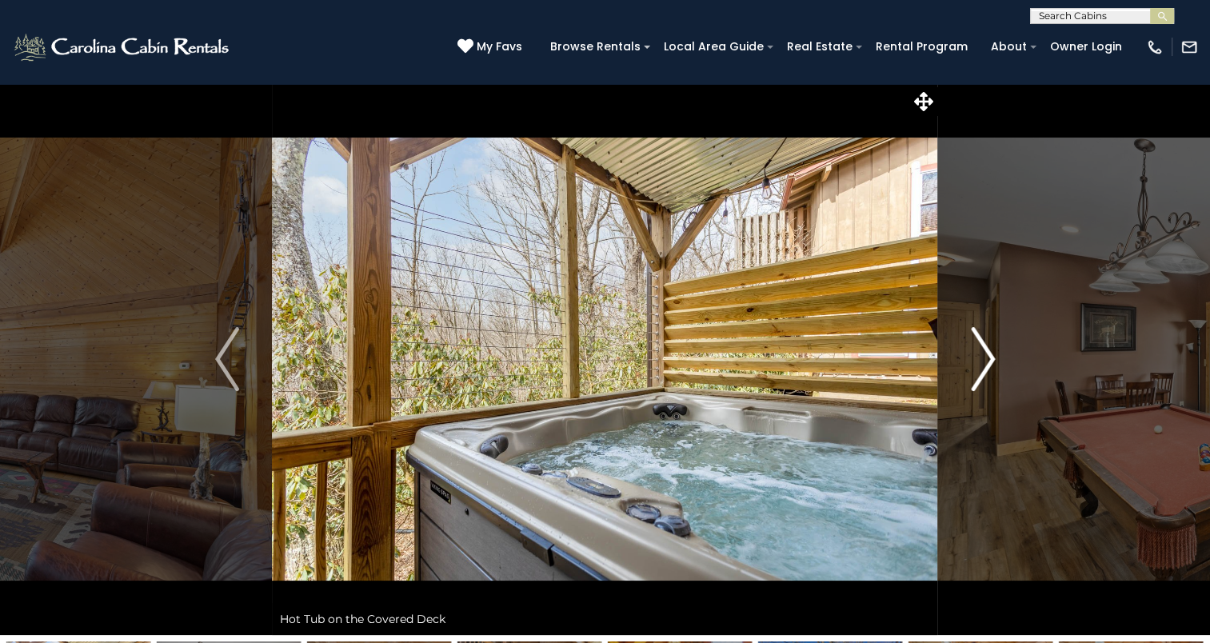
click at [977, 359] on img "Next" at bounding box center [983, 359] width 24 height 64
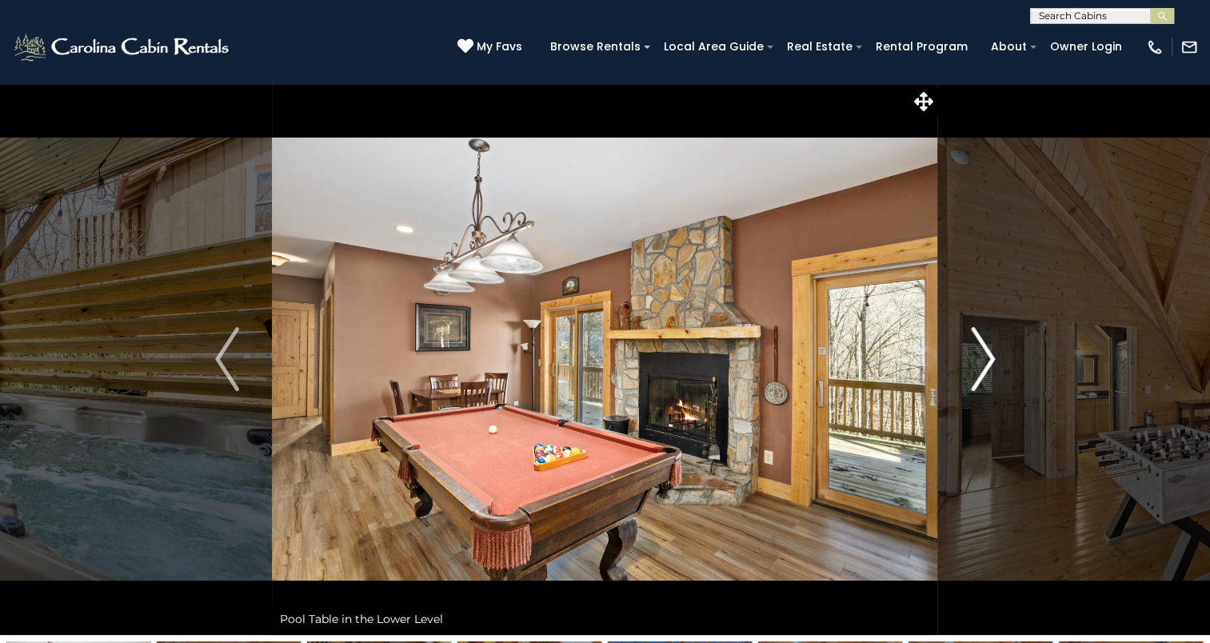
click at [990, 363] on img "Next" at bounding box center [983, 359] width 24 height 64
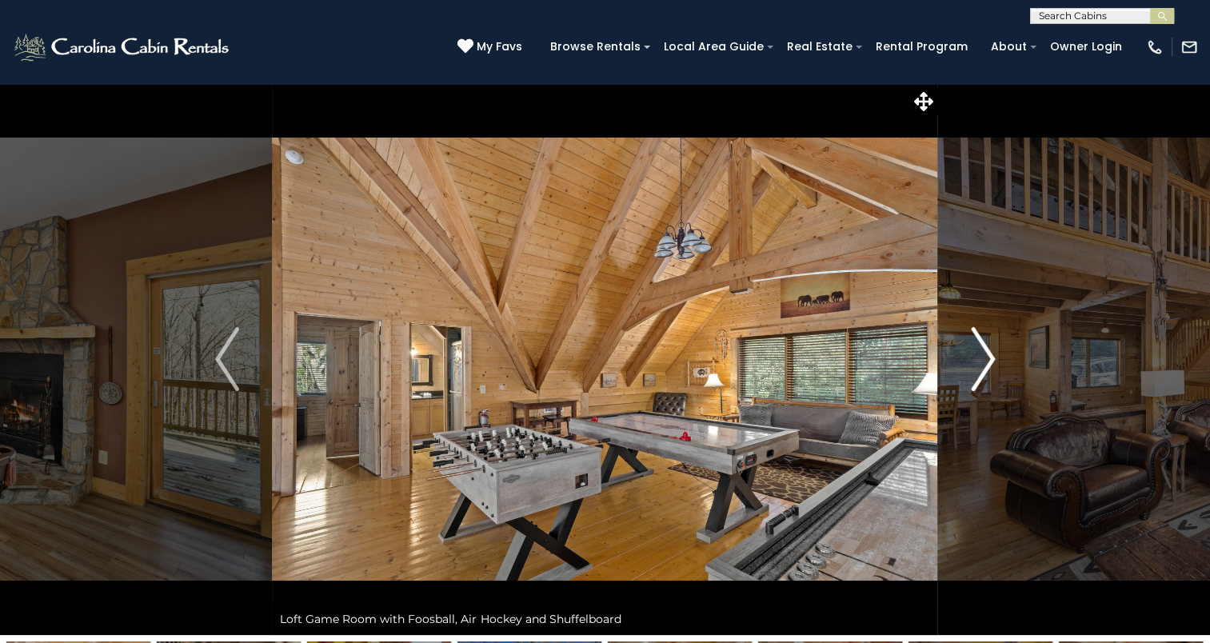
click at [978, 361] on img "Next" at bounding box center [983, 359] width 24 height 64
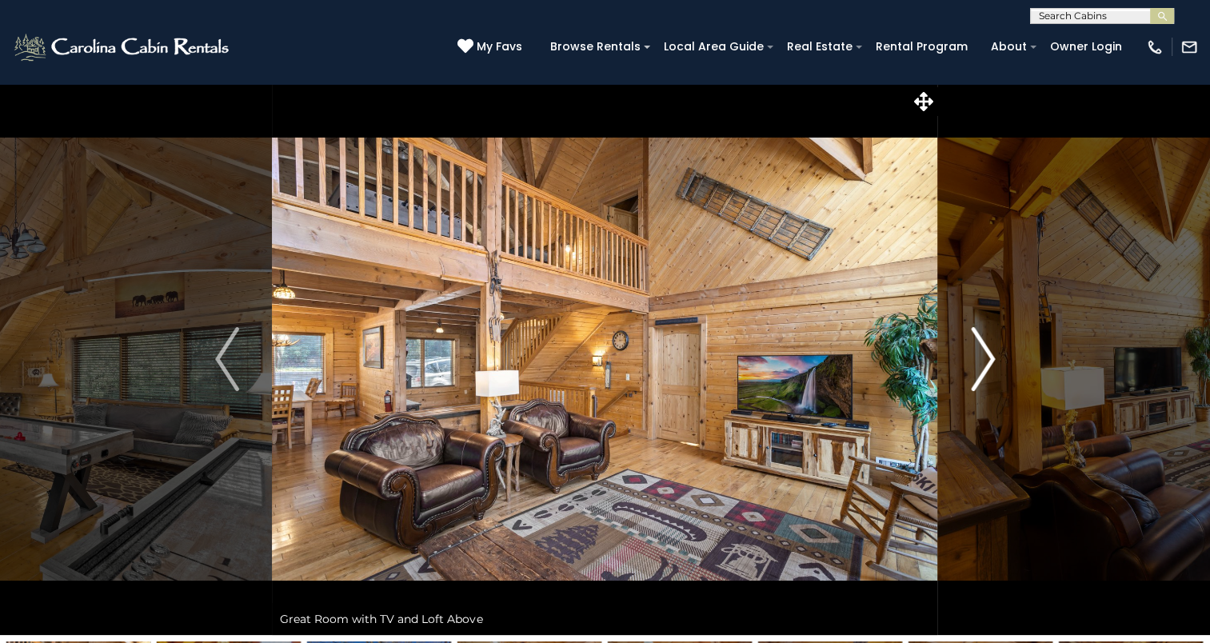
click at [978, 361] on img "Next" at bounding box center [983, 359] width 24 height 64
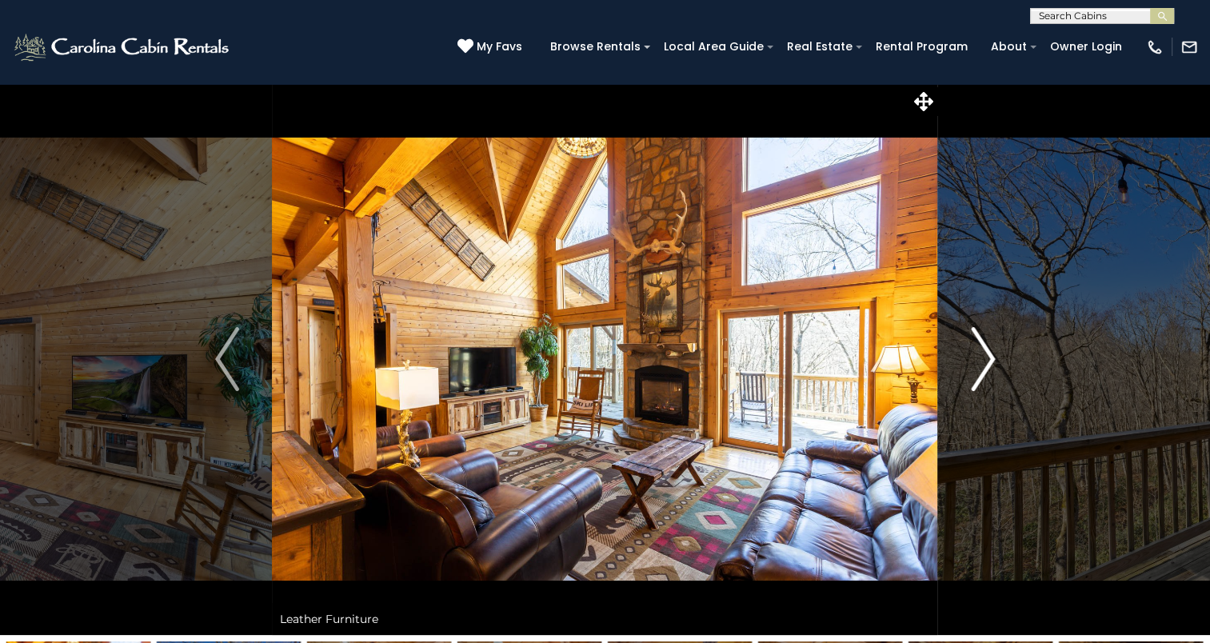
click at [978, 361] on img "Next" at bounding box center [983, 359] width 24 height 64
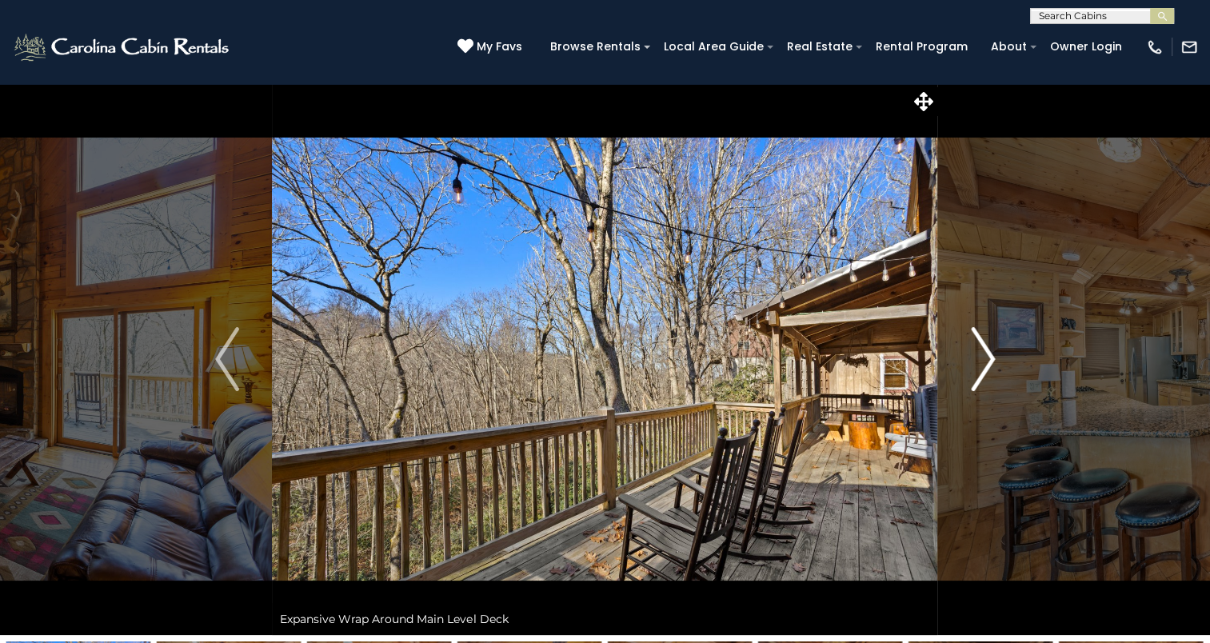
click at [978, 361] on img "Next" at bounding box center [983, 359] width 24 height 64
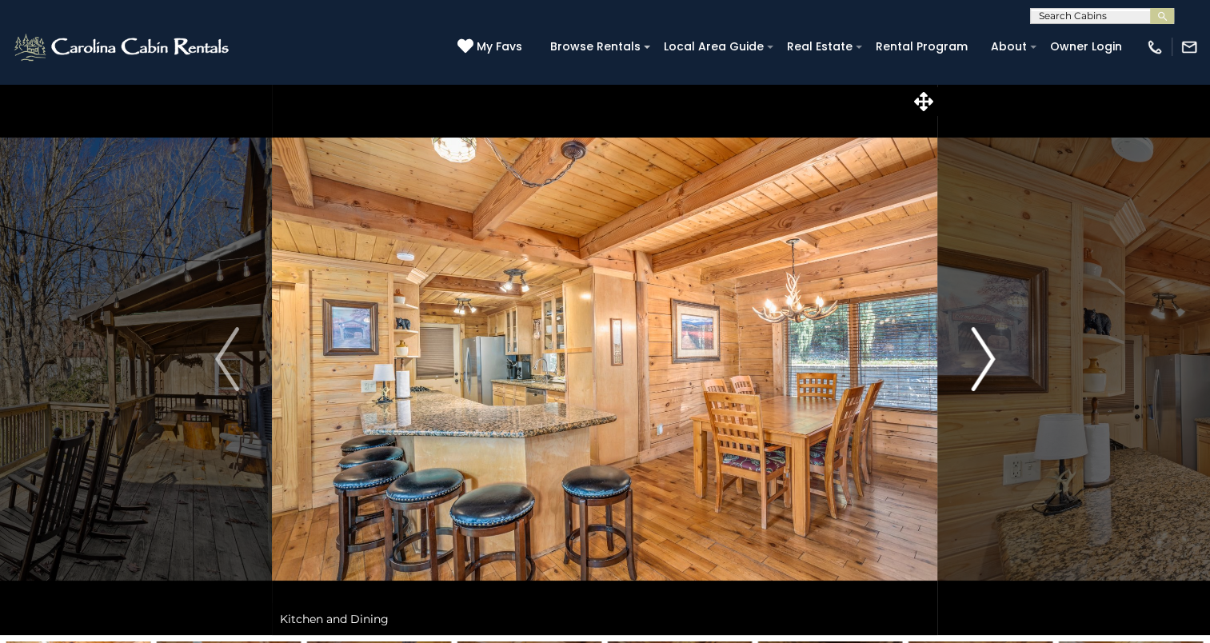
click at [978, 361] on img "Next" at bounding box center [983, 359] width 24 height 64
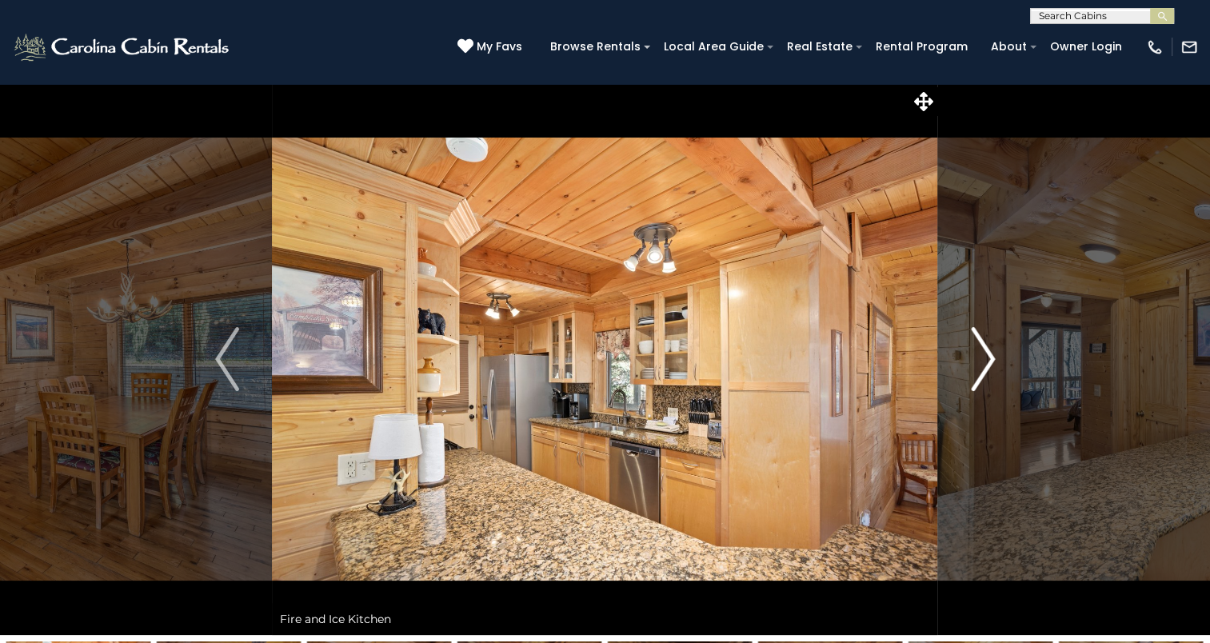
click at [978, 361] on img "Next" at bounding box center [983, 359] width 24 height 64
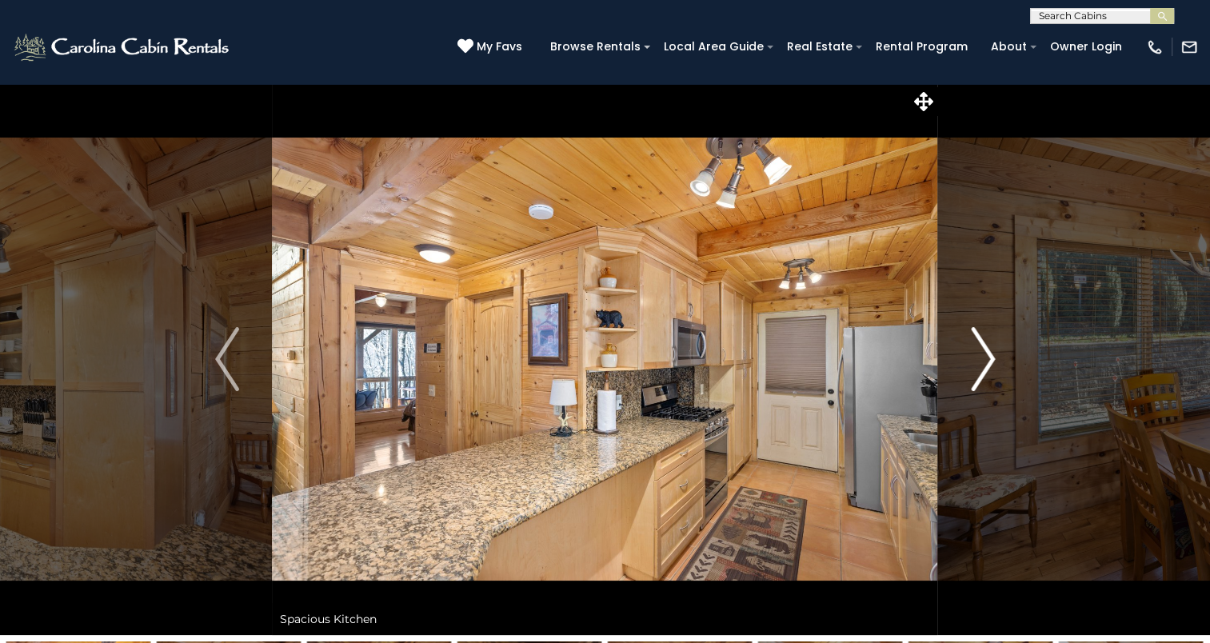
click at [978, 361] on img "Next" at bounding box center [983, 359] width 24 height 64
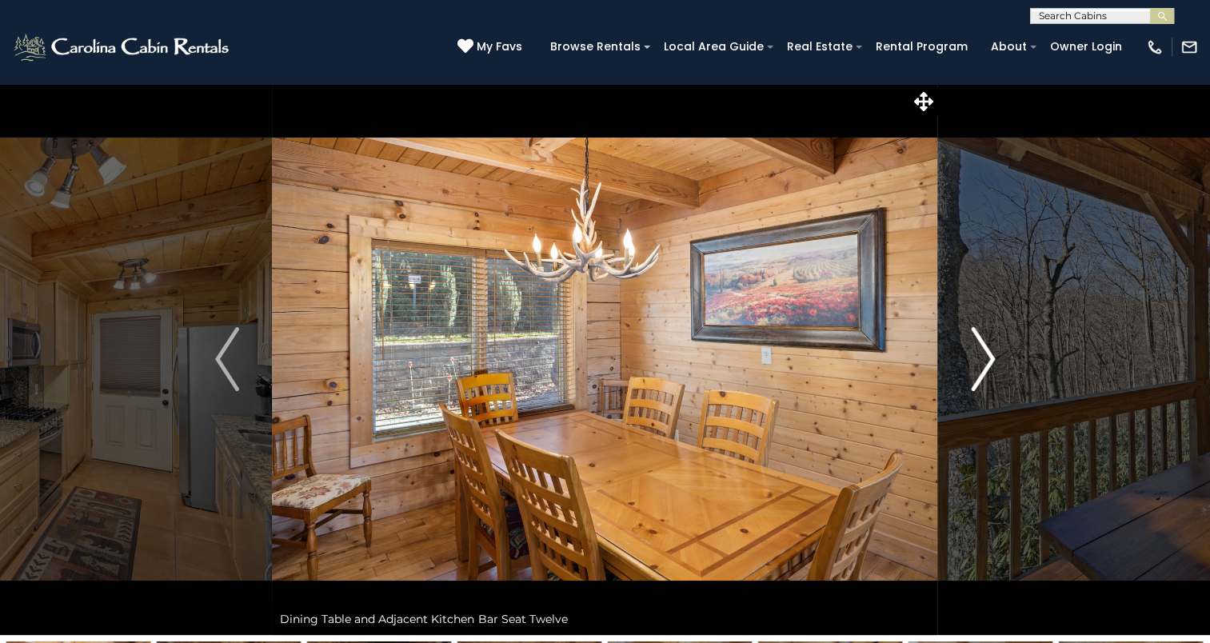
click at [978, 361] on img "Next" at bounding box center [983, 359] width 24 height 64
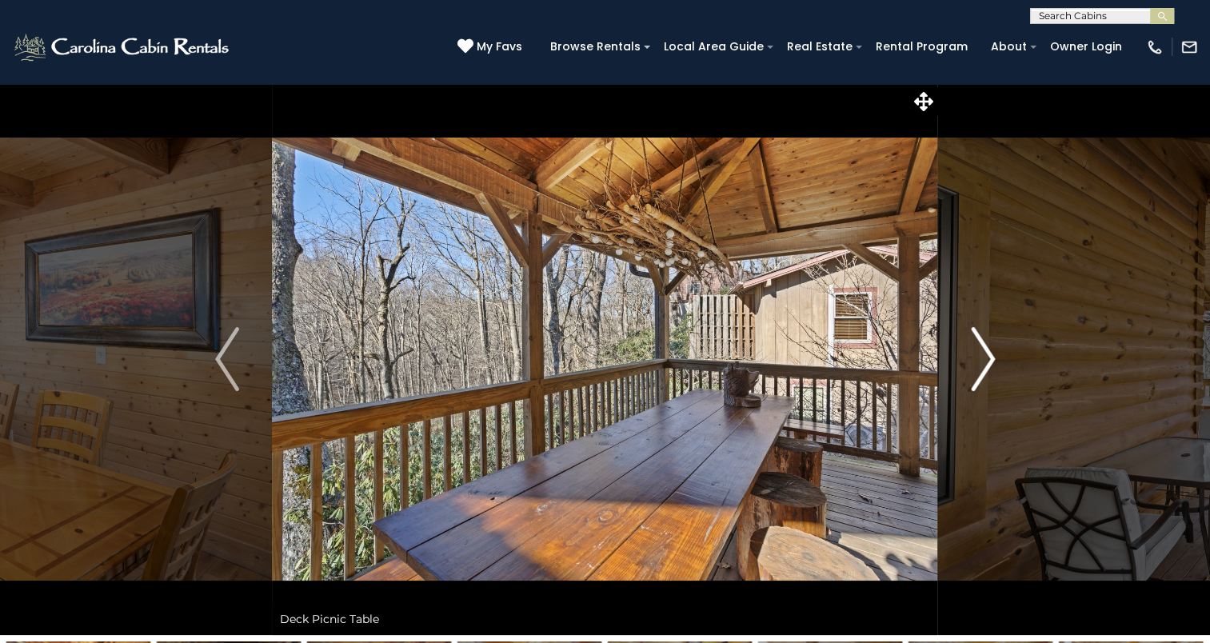
click at [978, 361] on img "Next" at bounding box center [983, 359] width 24 height 64
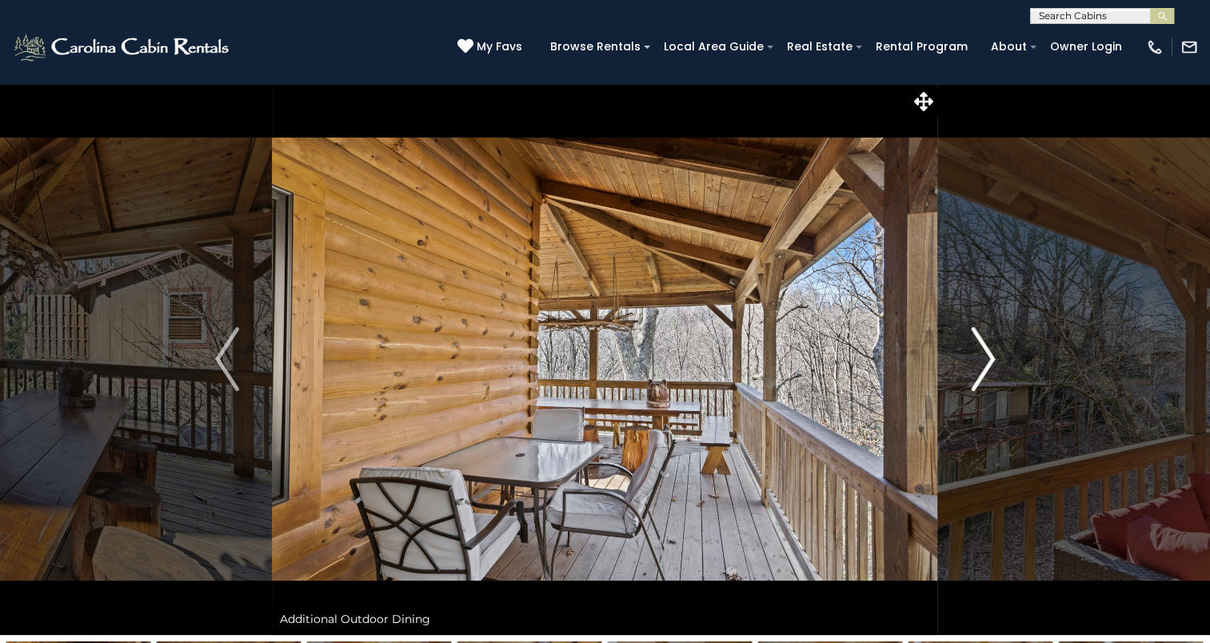
click at [978, 361] on img "Next" at bounding box center [983, 359] width 24 height 64
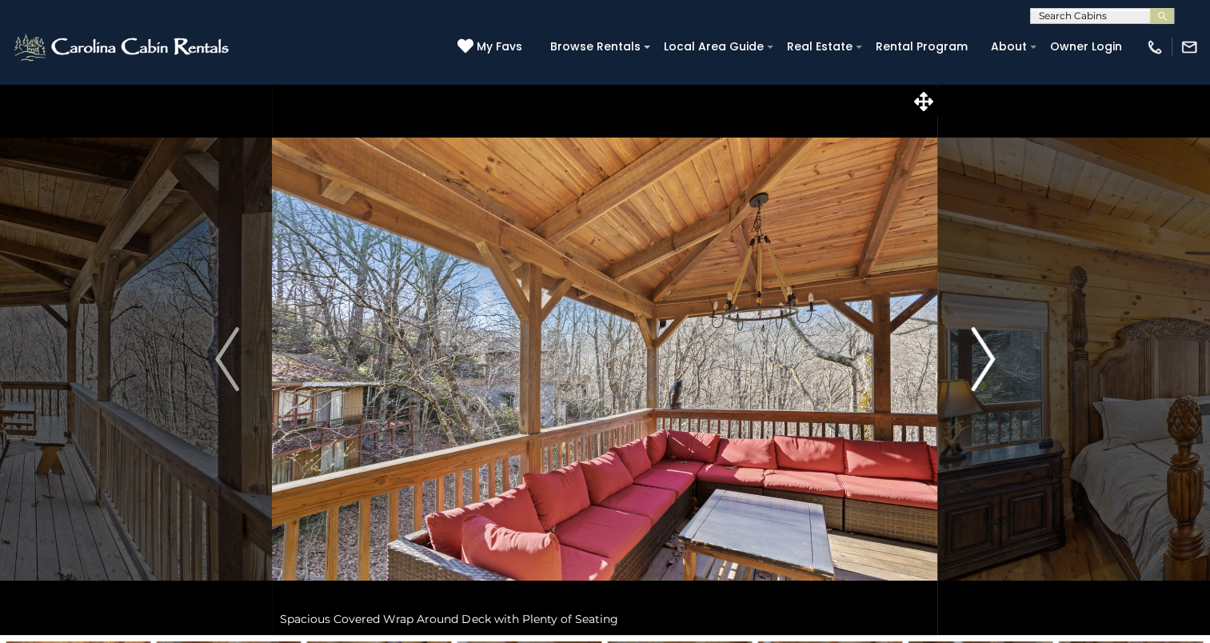
click at [978, 361] on img "Next" at bounding box center [983, 359] width 24 height 64
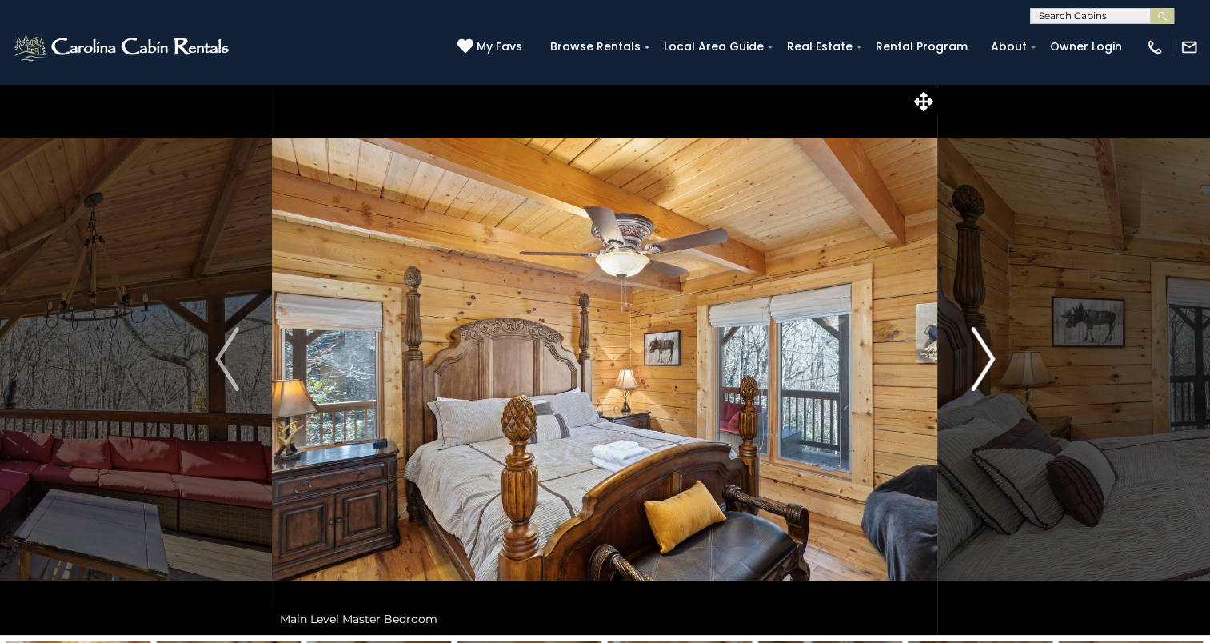
click at [978, 361] on img "Next" at bounding box center [983, 359] width 24 height 64
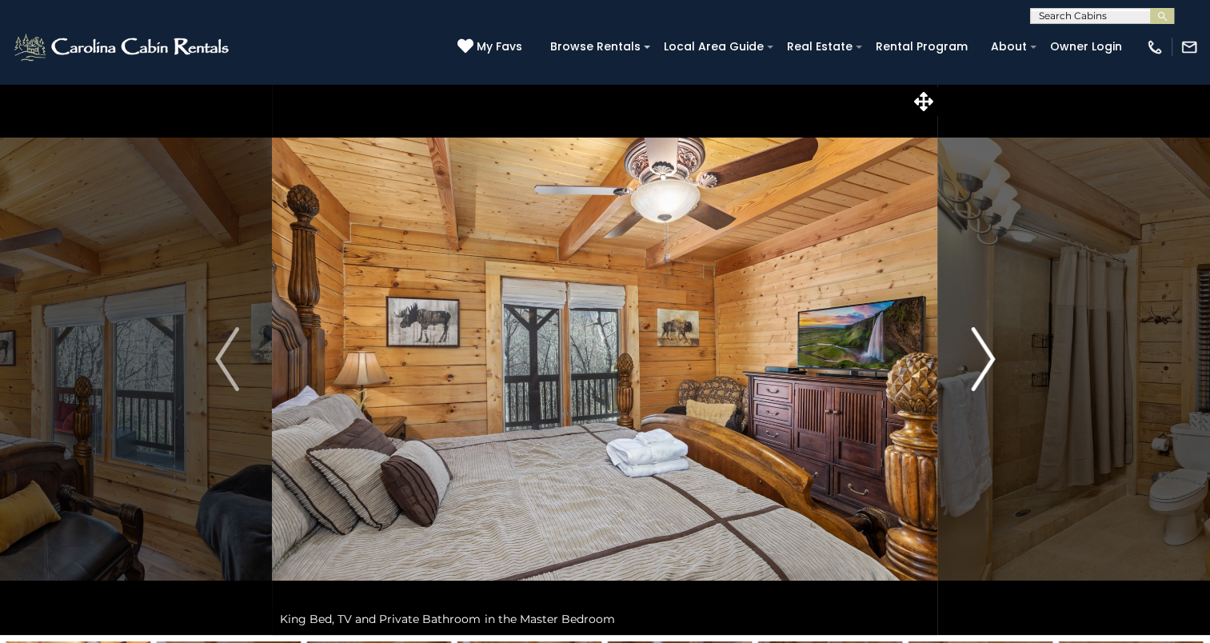
click at [978, 361] on img "Next" at bounding box center [983, 359] width 24 height 64
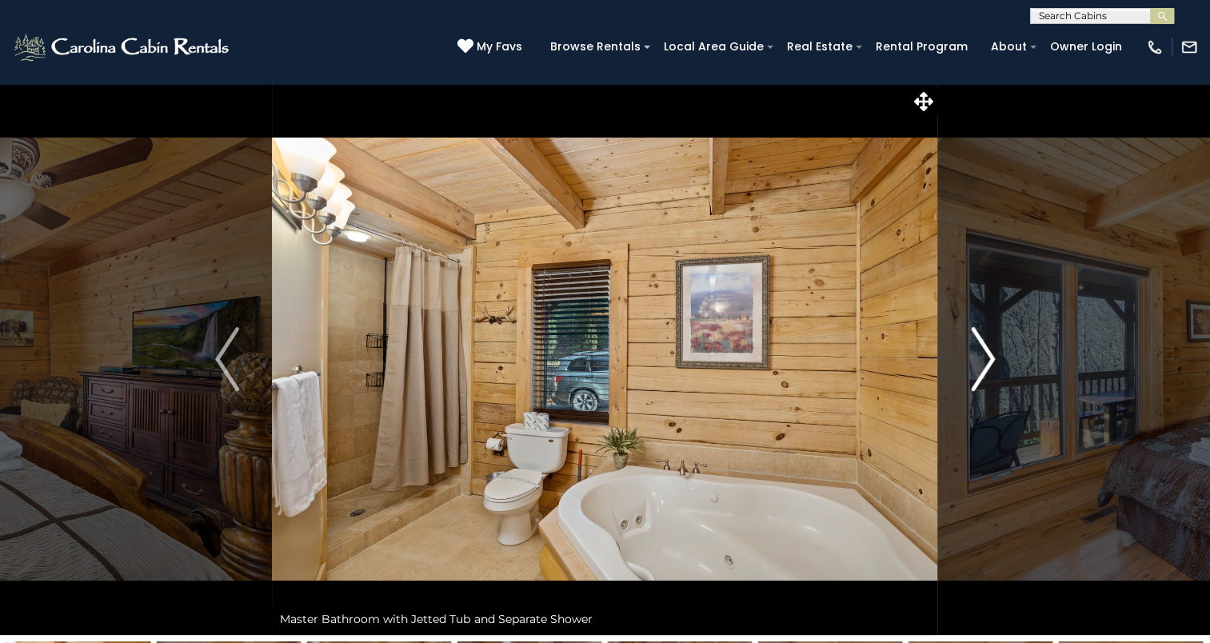
click at [978, 361] on img "Next" at bounding box center [983, 359] width 24 height 64
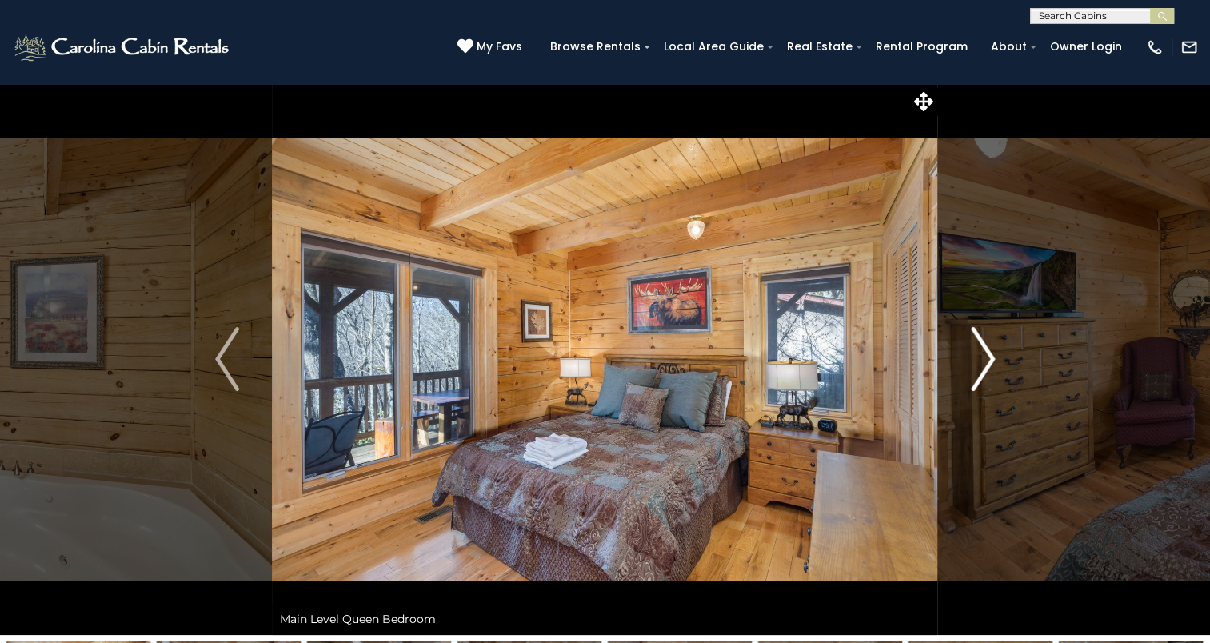
click at [980, 359] on img "Next" at bounding box center [983, 359] width 24 height 64
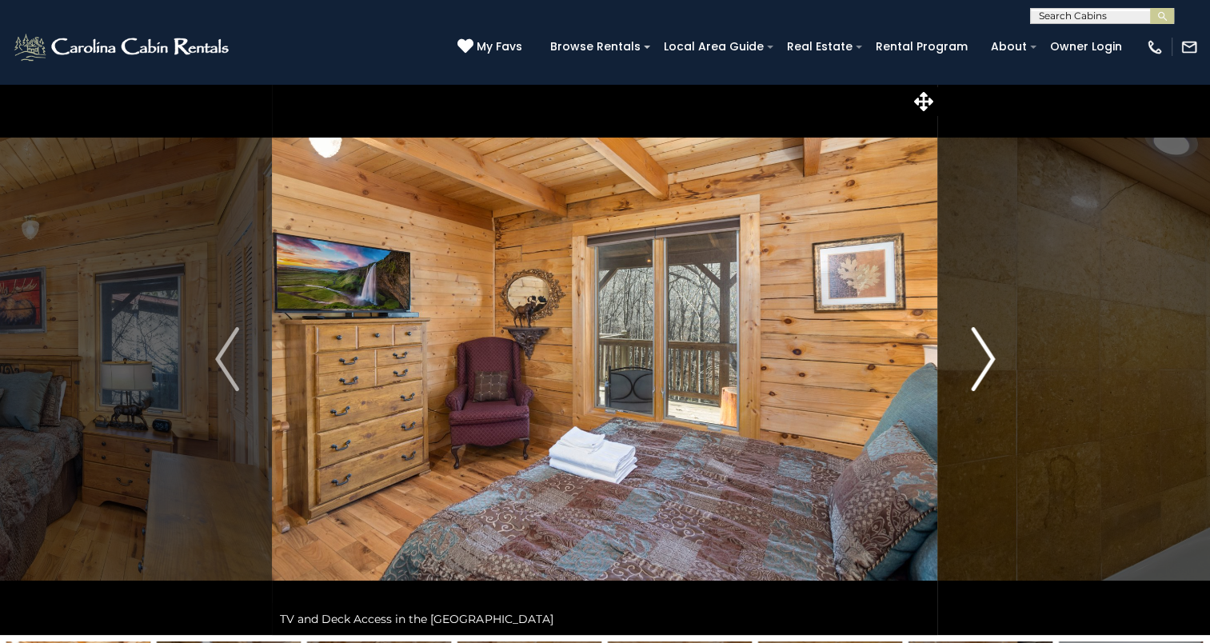
click at [988, 353] on img "Next" at bounding box center [983, 359] width 24 height 64
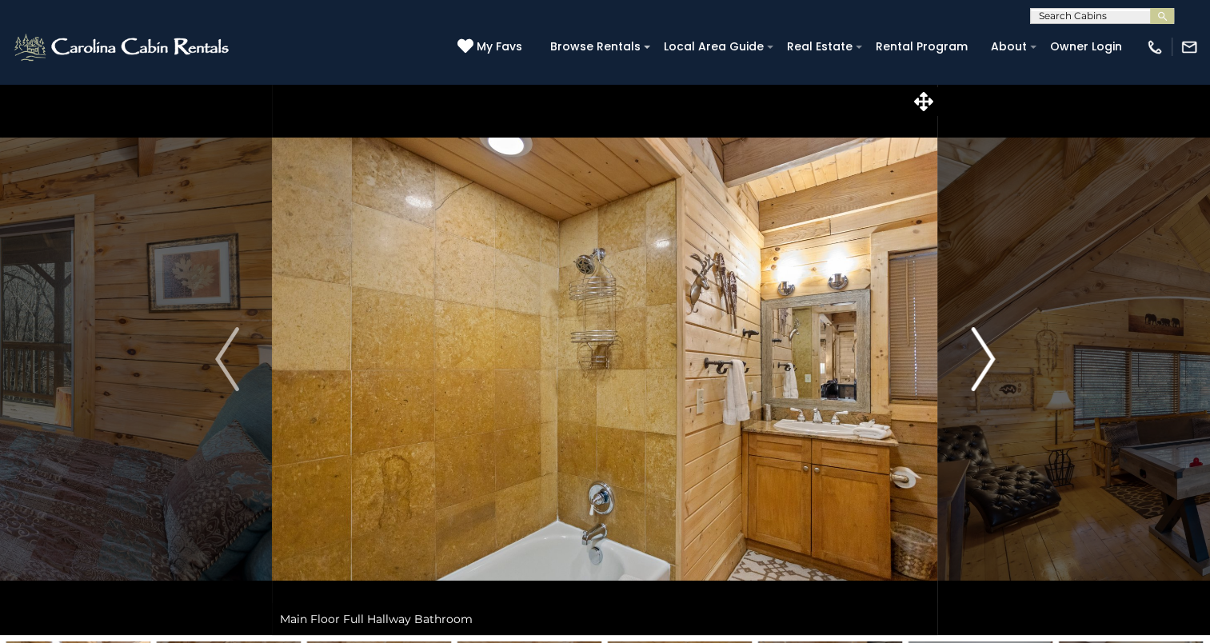
click at [988, 353] on img "Next" at bounding box center [983, 359] width 24 height 64
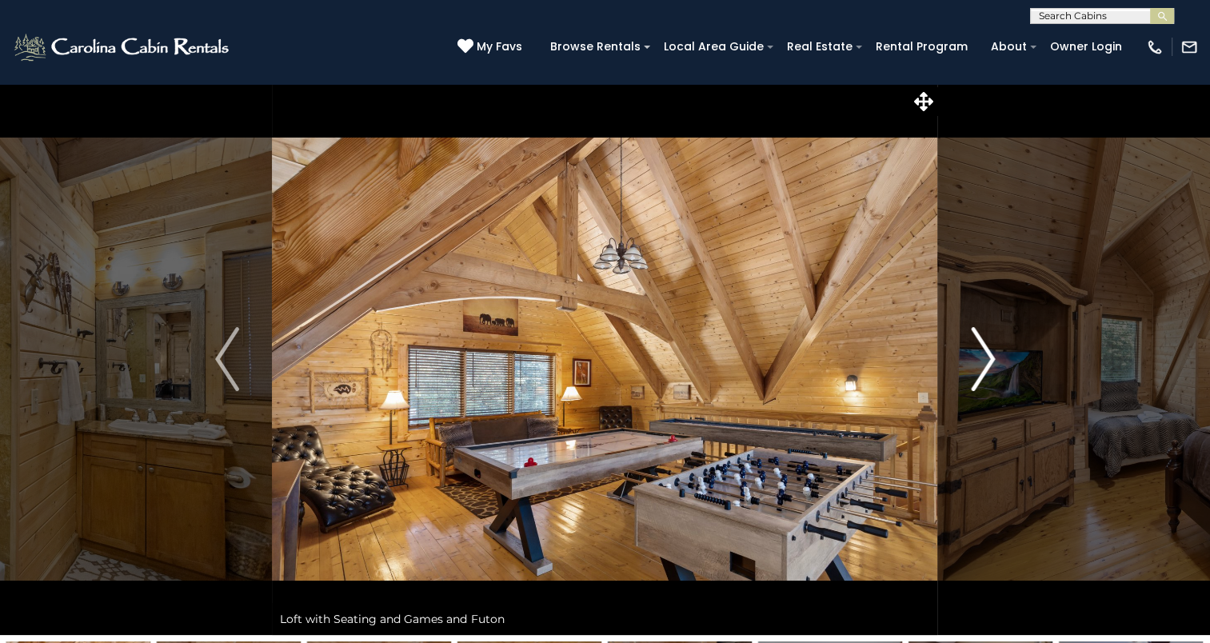
click at [988, 353] on img "Next" at bounding box center [983, 359] width 24 height 64
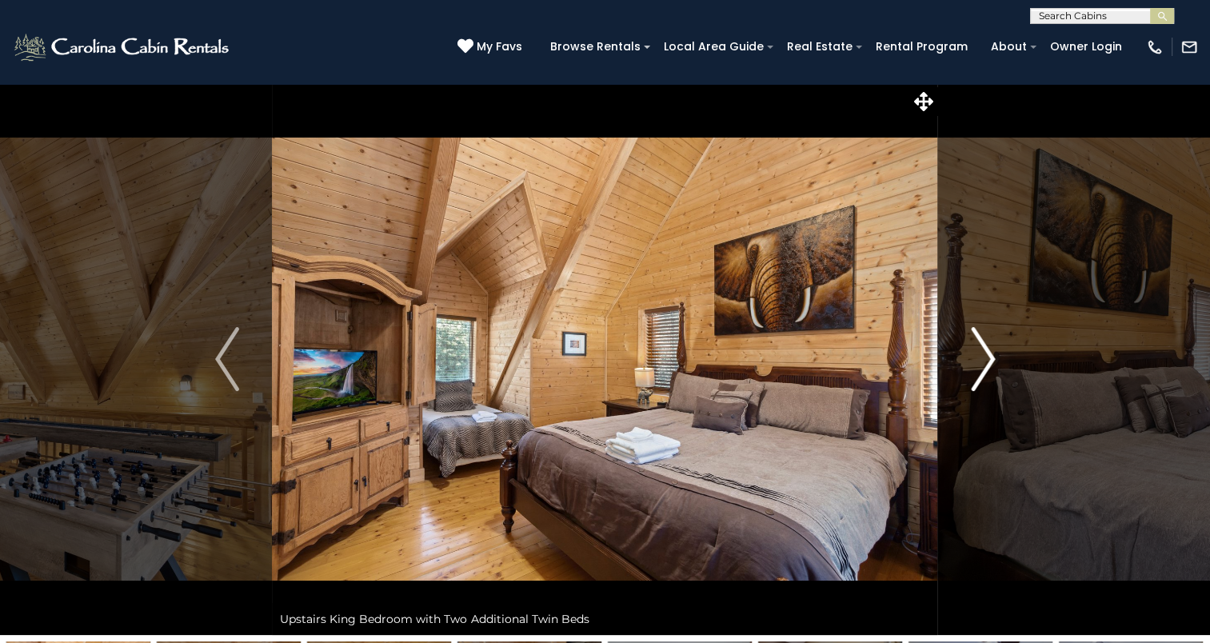
click at [988, 353] on img "Next" at bounding box center [983, 359] width 24 height 64
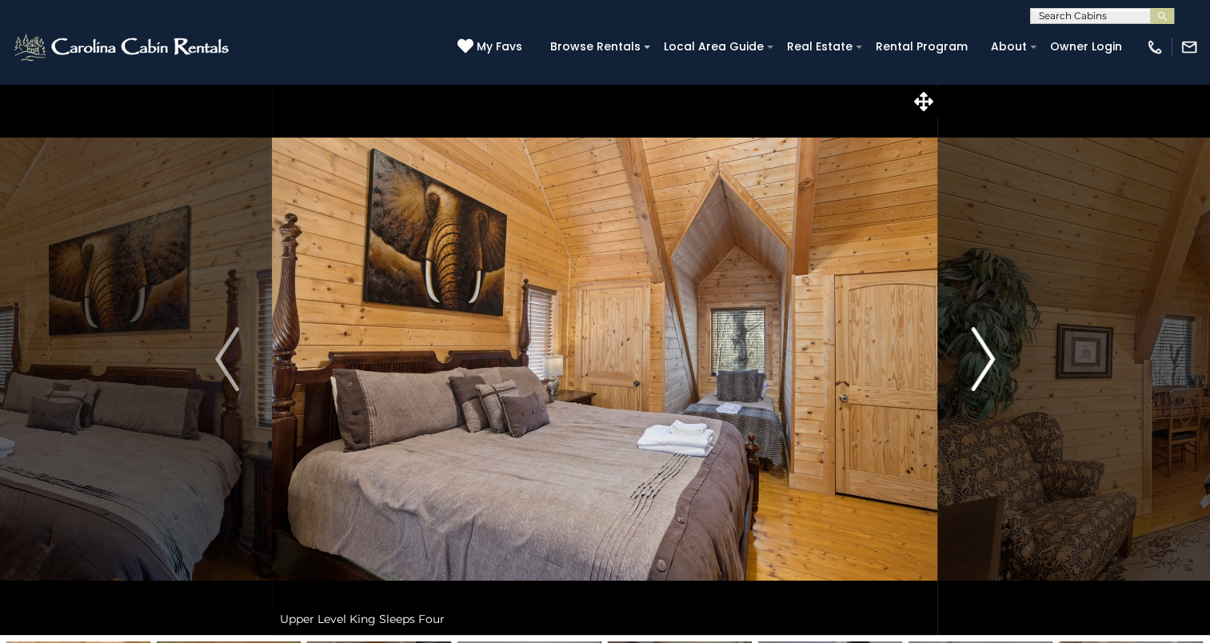
click at [988, 353] on img "Next" at bounding box center [983, 359] width 24 height 64
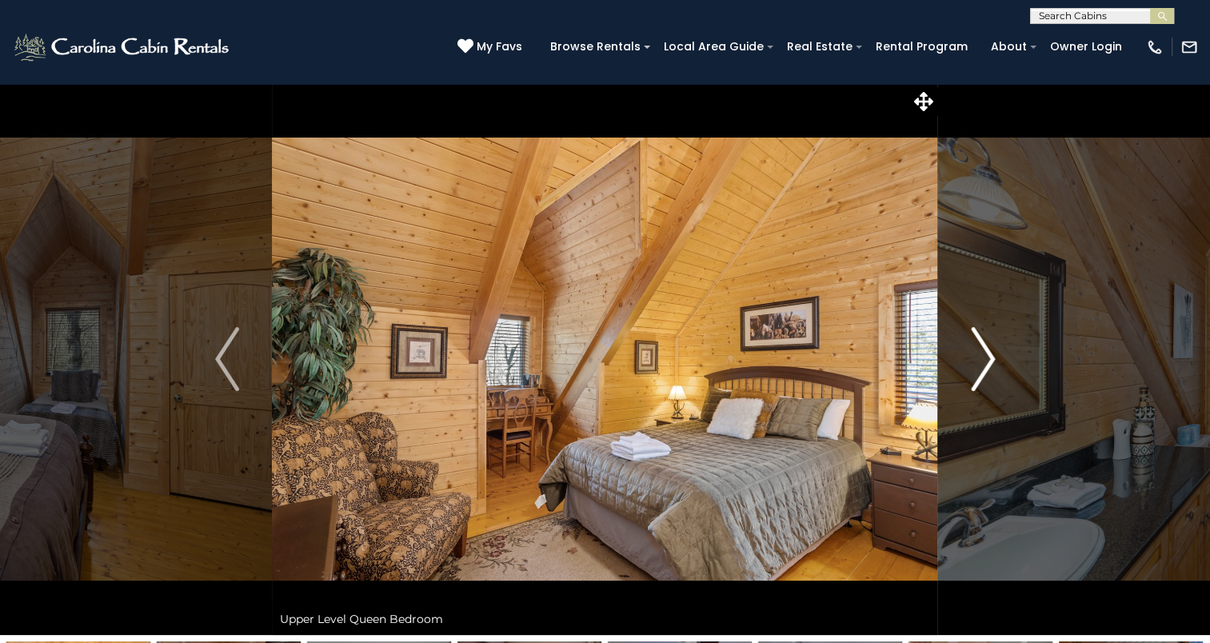
click at [988, 353] on img "Next" at bounding box center [983, 359] width 24 height 64
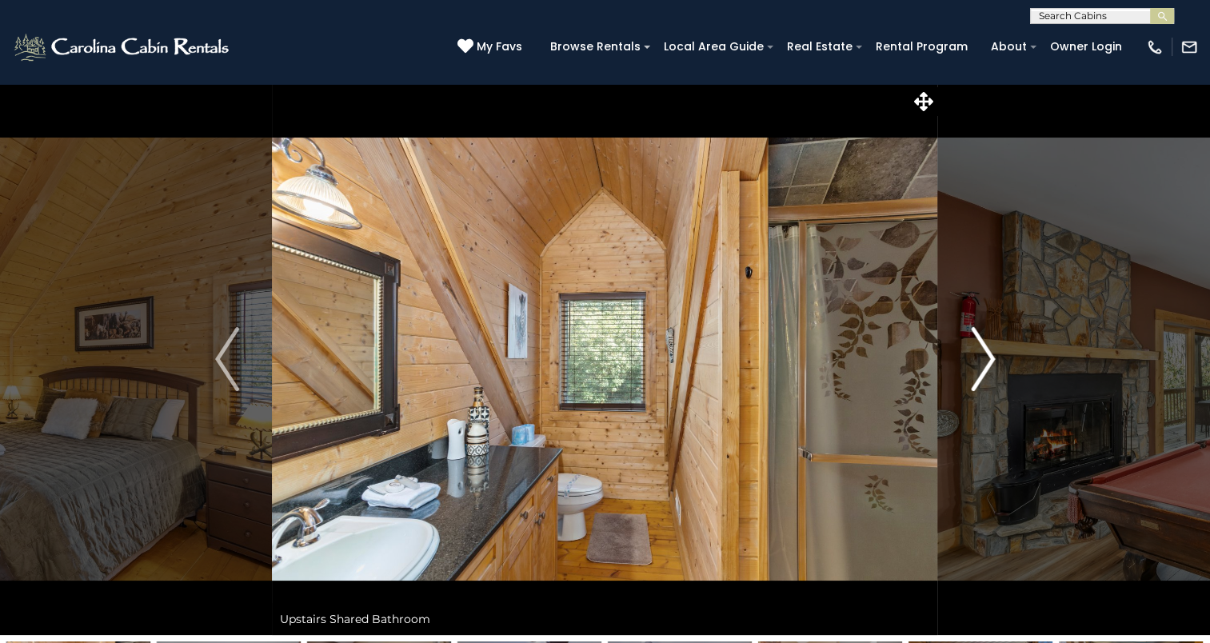
click at [988, 353] on img "Next" at bounding box center [983, 359] width 24 height 64
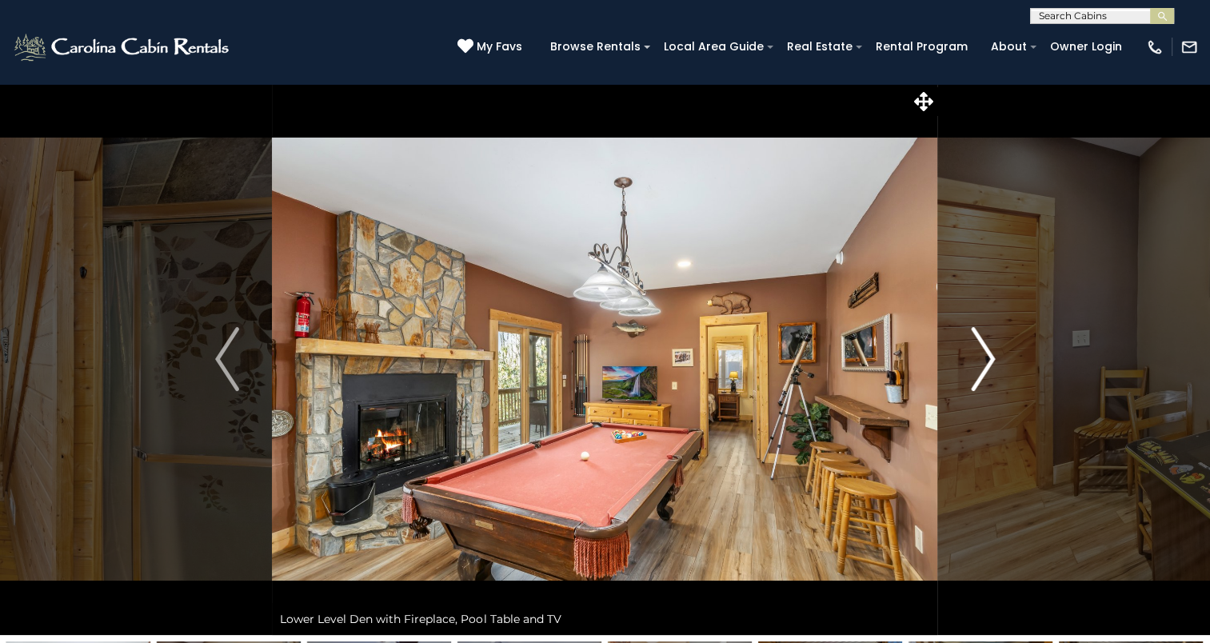
click at [989, 350] on img "Next" at bounding box center [983, 359] width 24 height 64
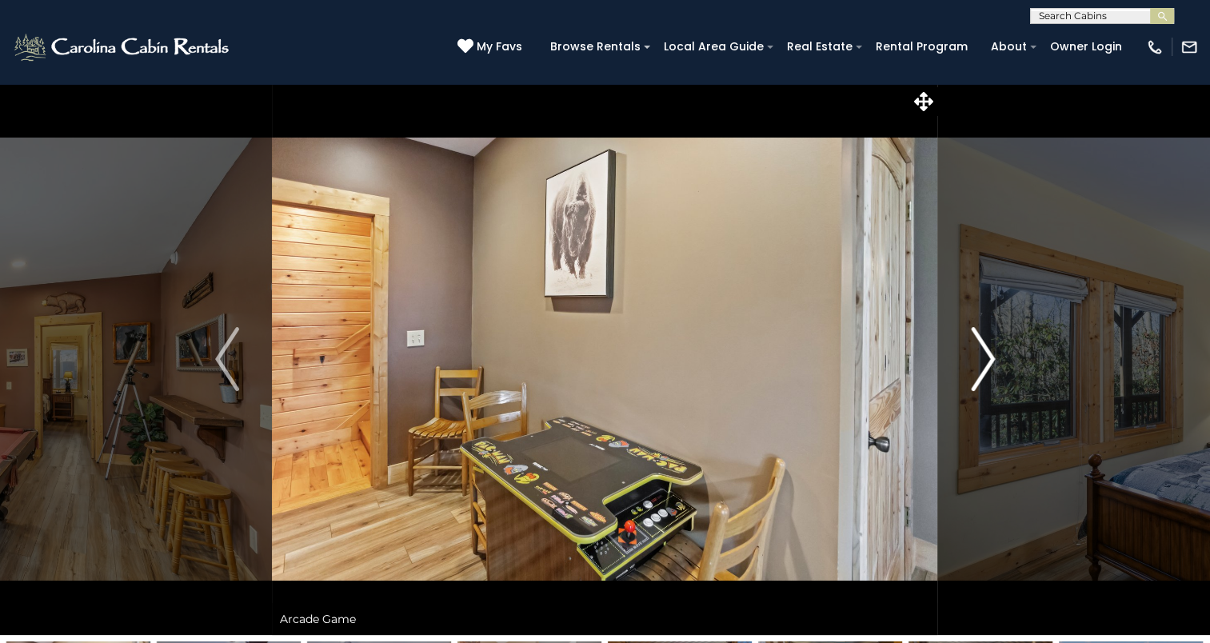
click at [994, 342] on img "Next" at bounding box center [983, 359] width 24 height 64
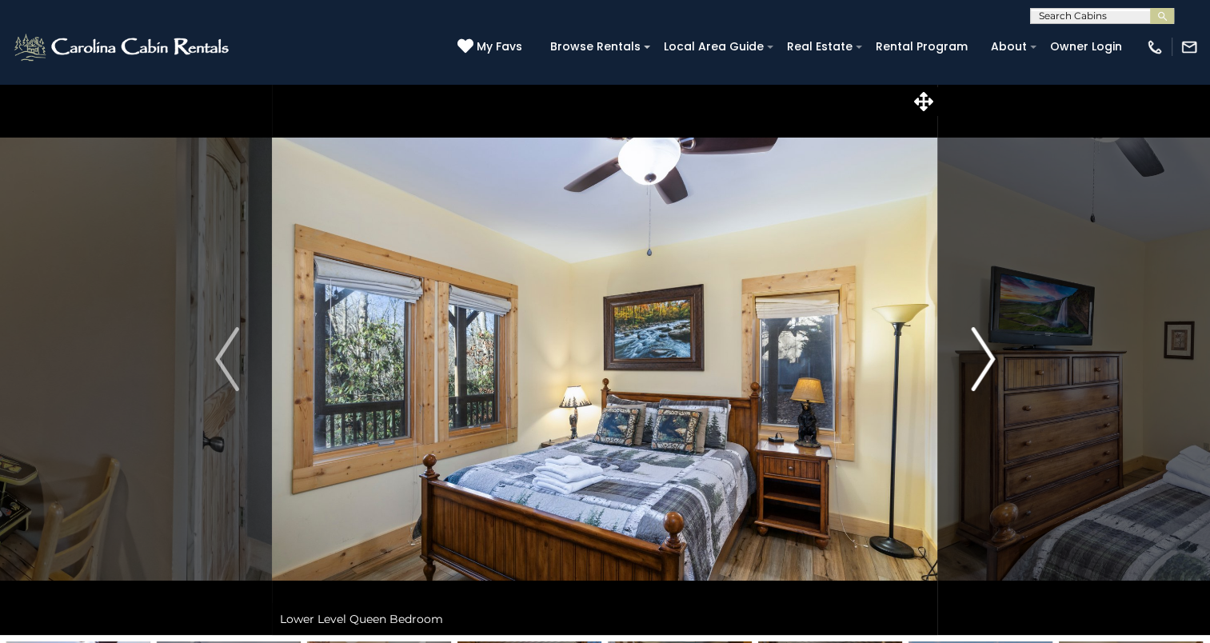
click at [997, 339] on button "Next" at bounding box center [983, 359] width 90 height 552
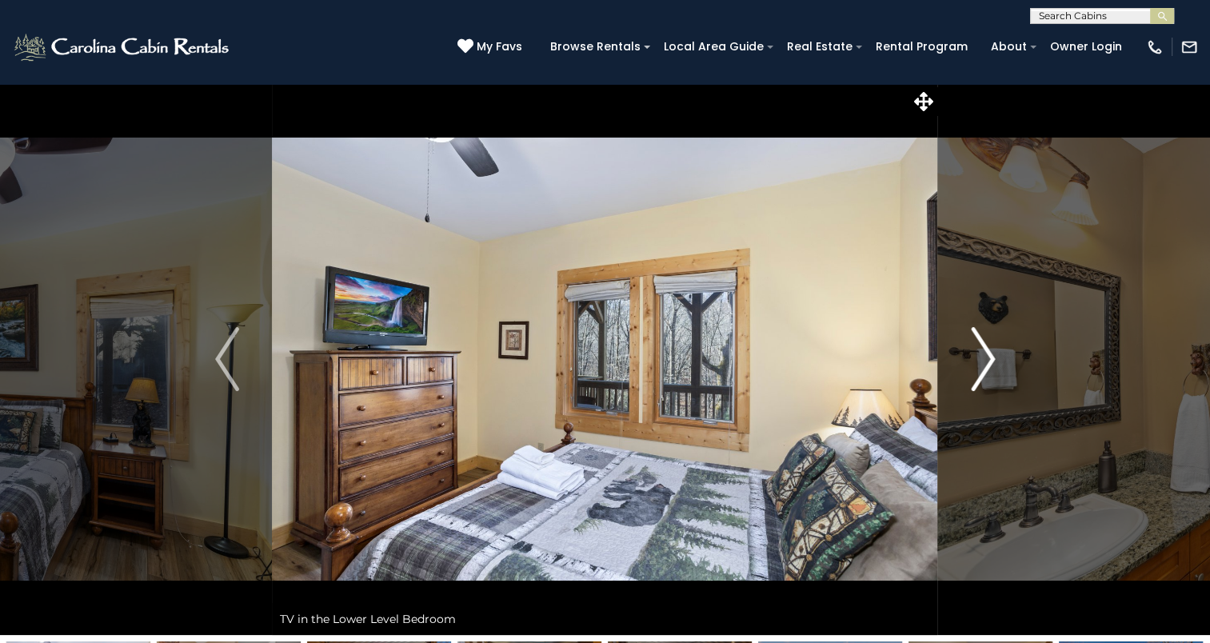
click at [997, 337] on button "Next" at bounding box center [983, 359] width 90 height 552
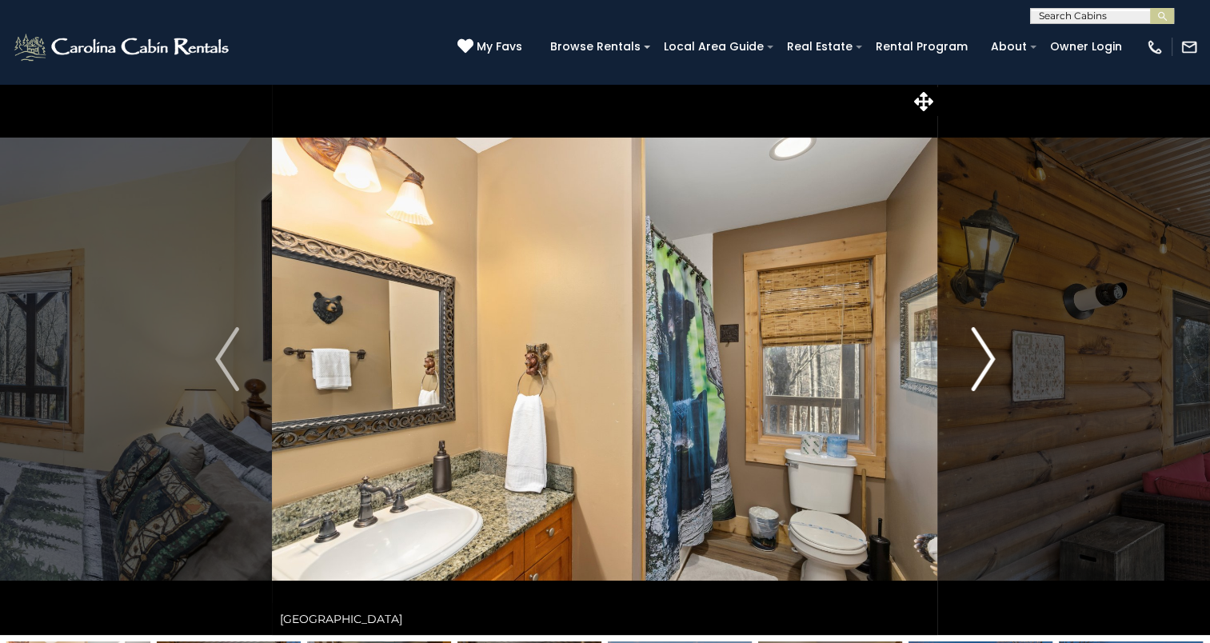
click at [992, 349] on img "Next" at bounding box center [983, 359] width 24 height 64
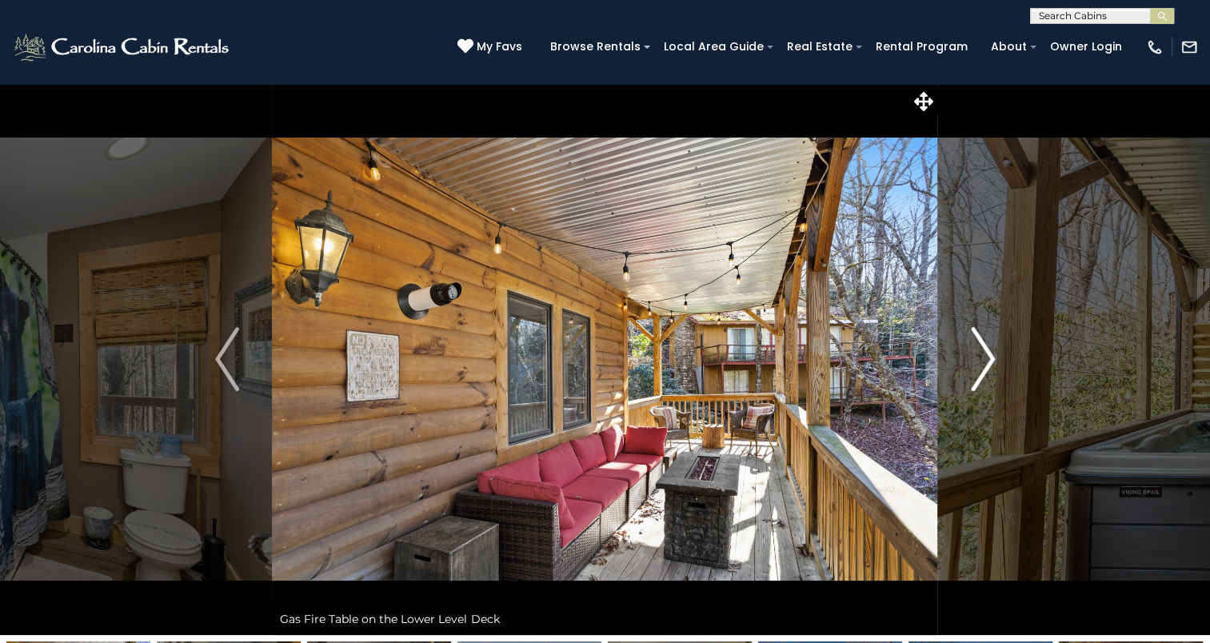
click at [992, 349] on img "Next" at bounding box center [983, 359] width 24 height 64
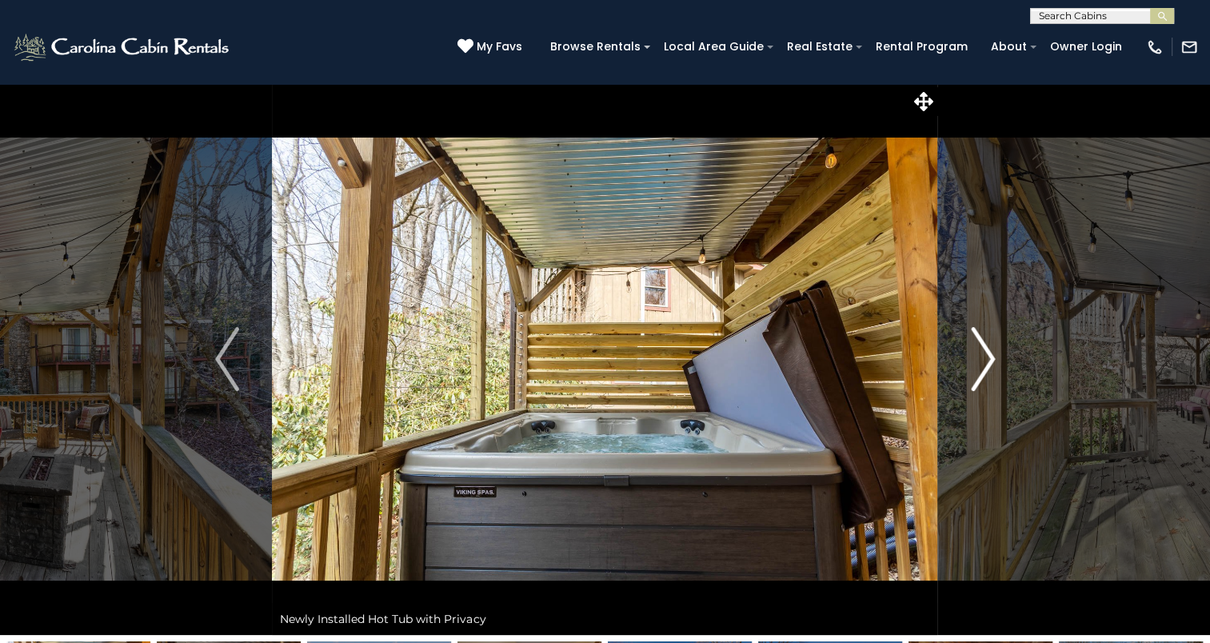
click at [995, 346] on button "Next" at bounding box center [983, 359] width 90 height 552
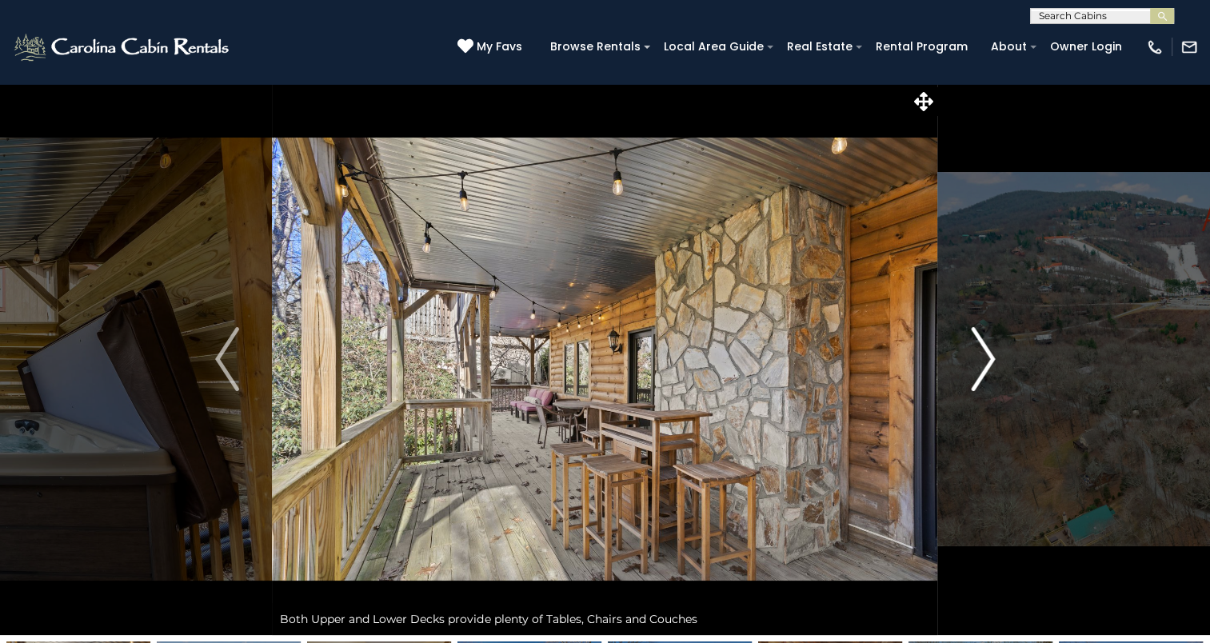
click at [995, 346] on button "Next" at bounding box center [983, 359] width 90 height 552
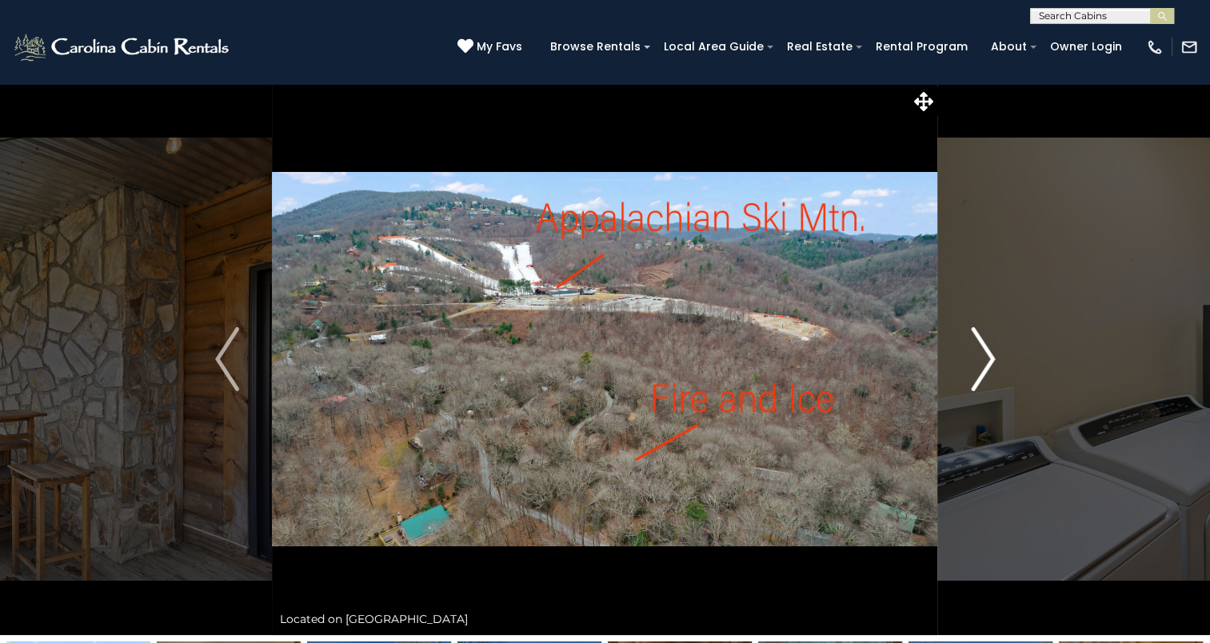
click at [991, 351] on img "Next" at bounding box center [983, 359] width 24 height 64
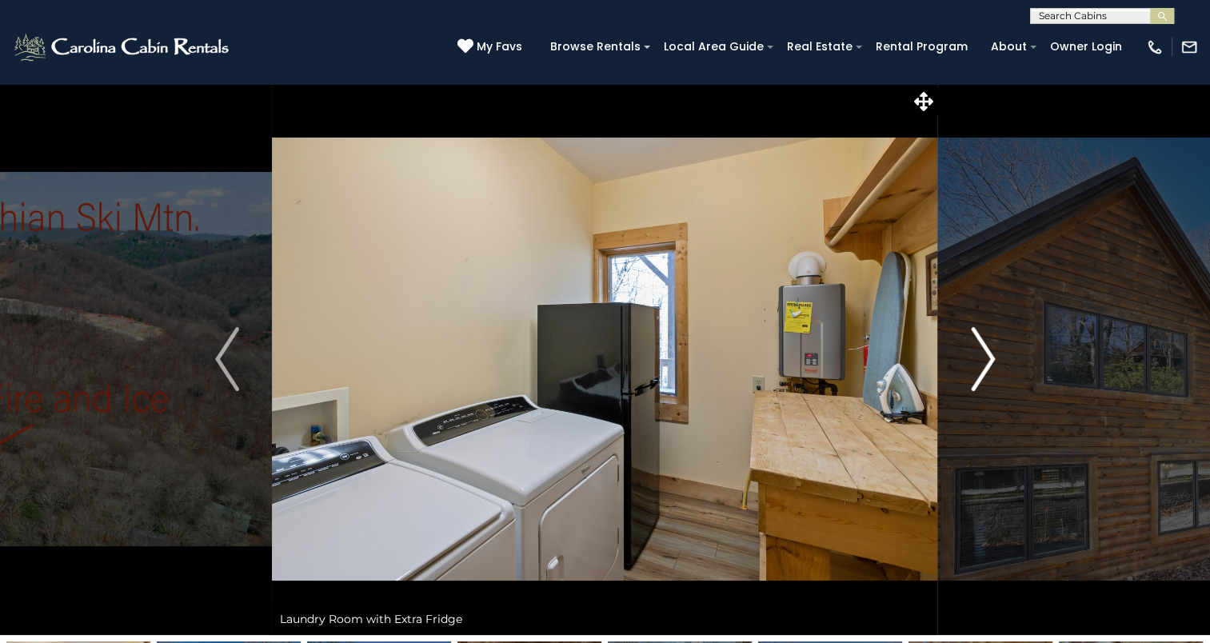
click at [991, 351] on img "Next" at bounding box center [983, 359] width 24 height 64
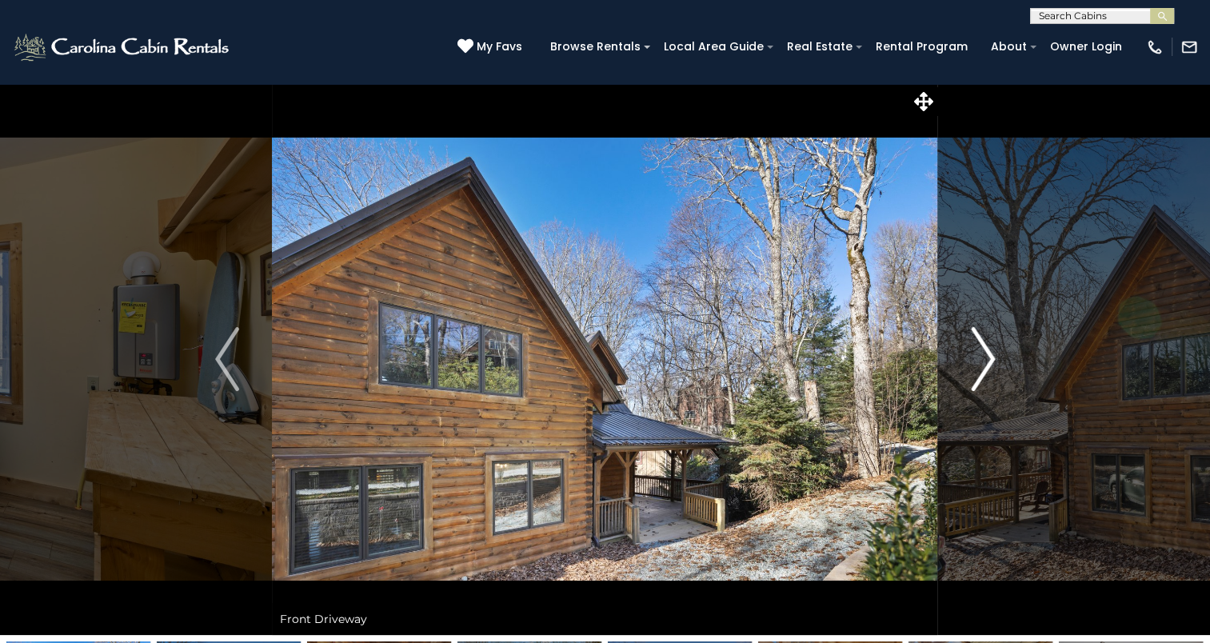
click at [991, 351] on img "Next" at bounding box center [983, 359] width 24 height 64
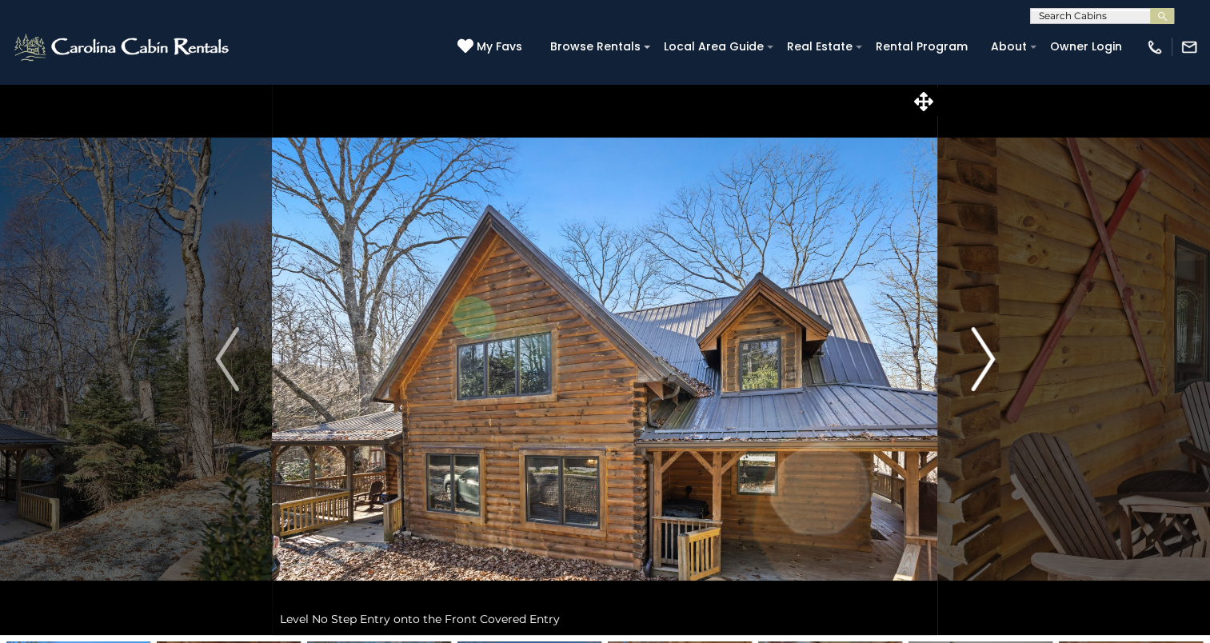
click at [992, 349] on img "Next" at bounding box center [983, 359] width 24 height 64
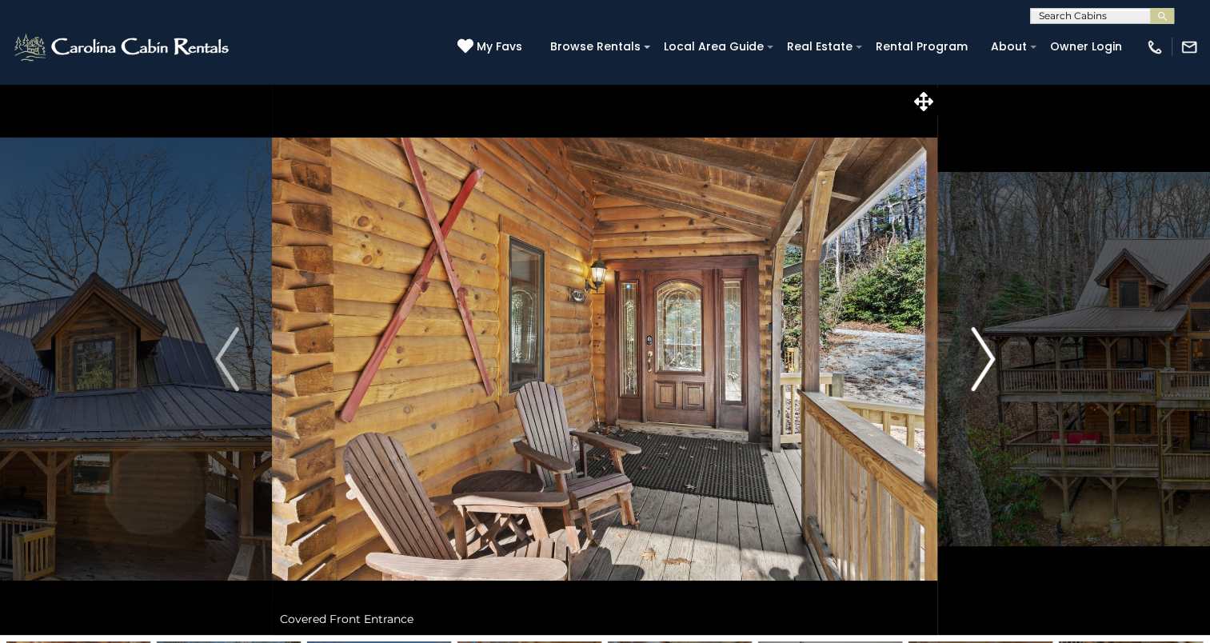
click at [992, 349] on img "Next" at bounding box center [983, 359] width 24 height 64
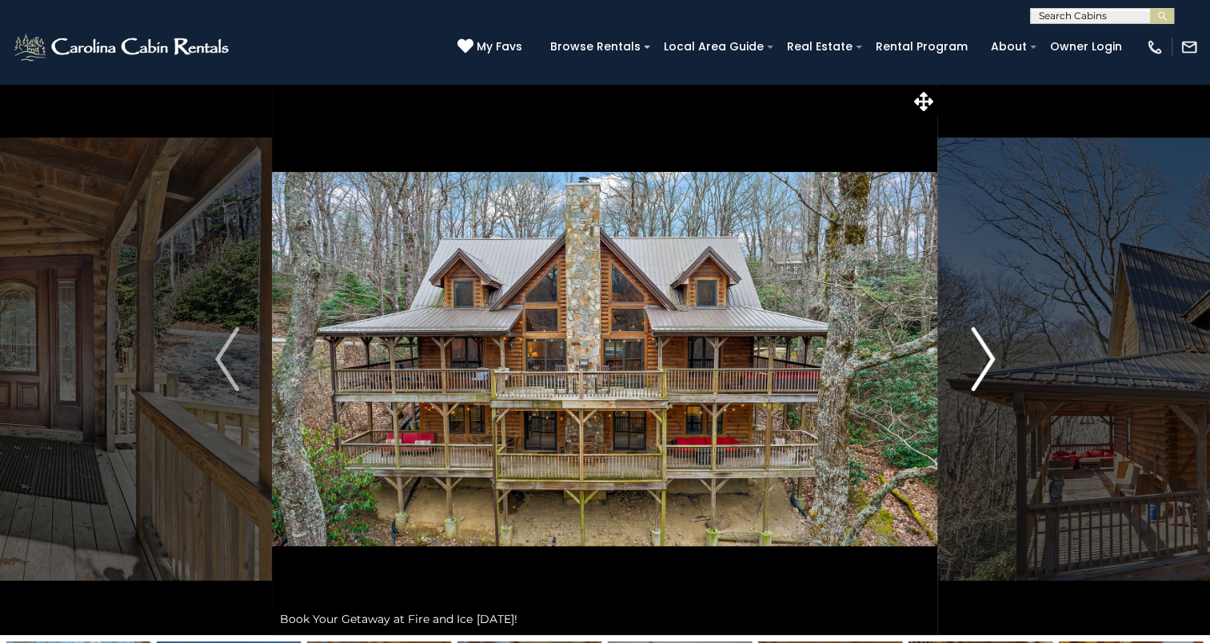
click at [993, 348] on img "Next" at bounding box center [983, 359] width 24 height 64
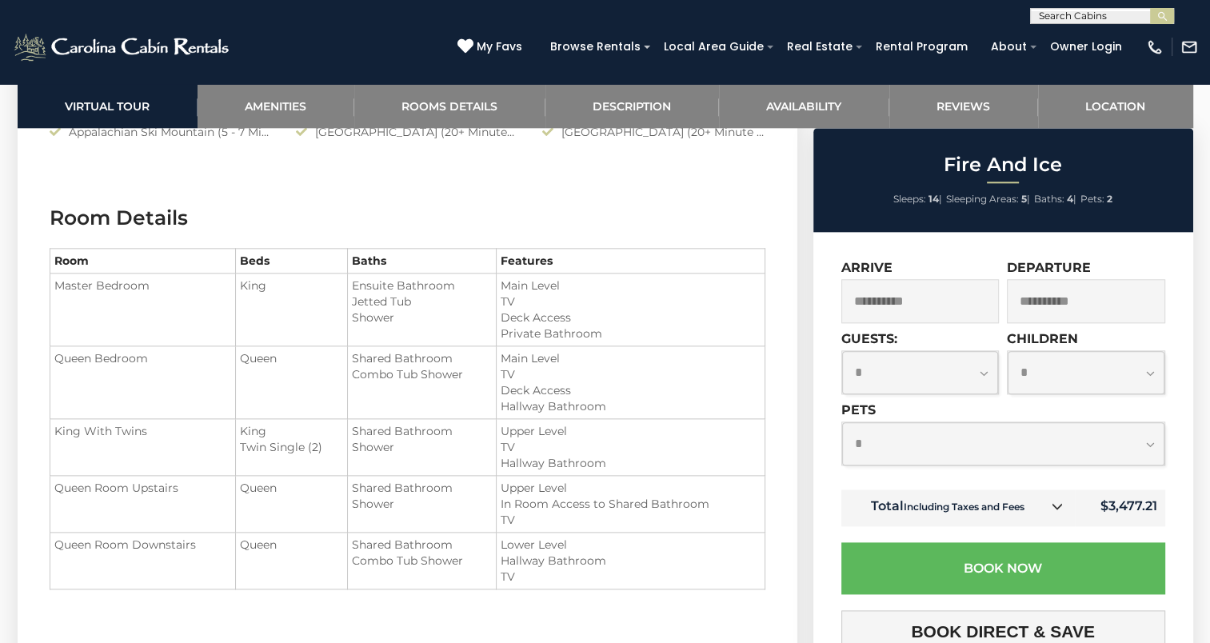
scroll to position [1843, 0]
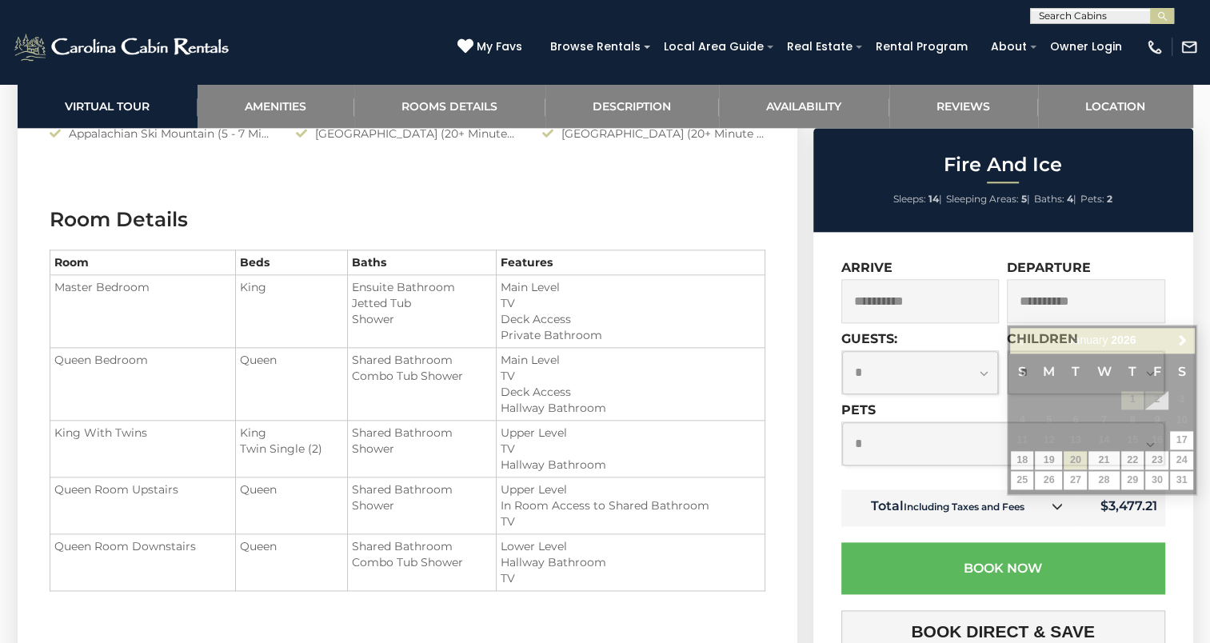
click at [1084, 295] on input "**********" at bounding box center [1086, 301] width 158 height 44
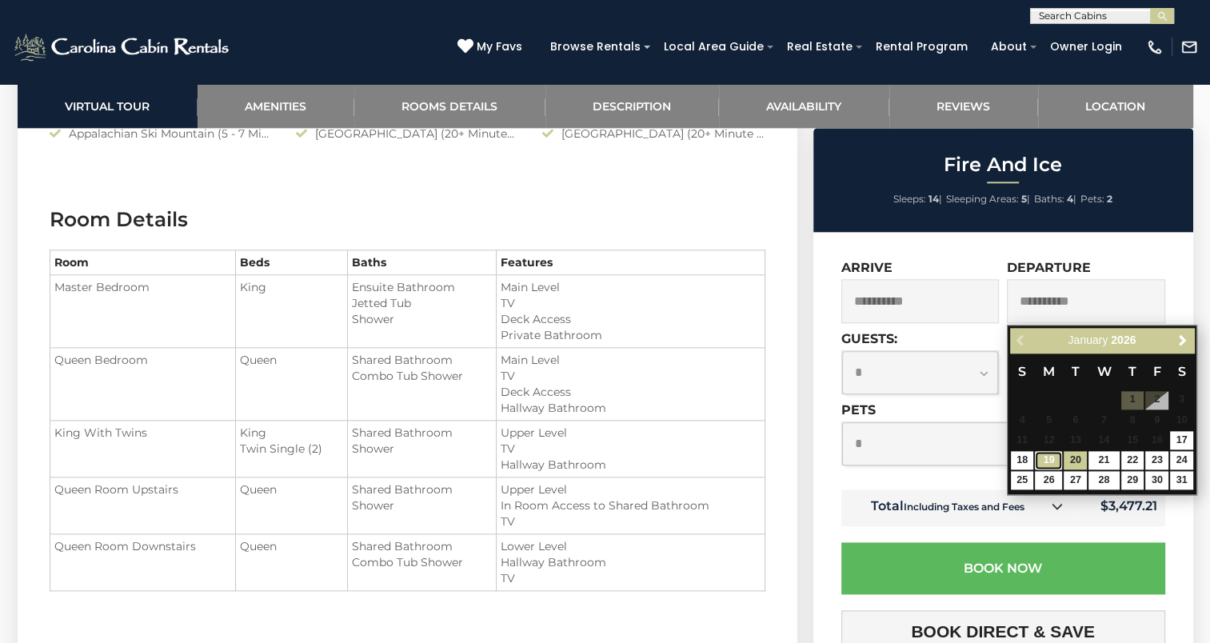
click at [1052, 459] on link "19" at bounding box center [1048, 460] width 27 height 18
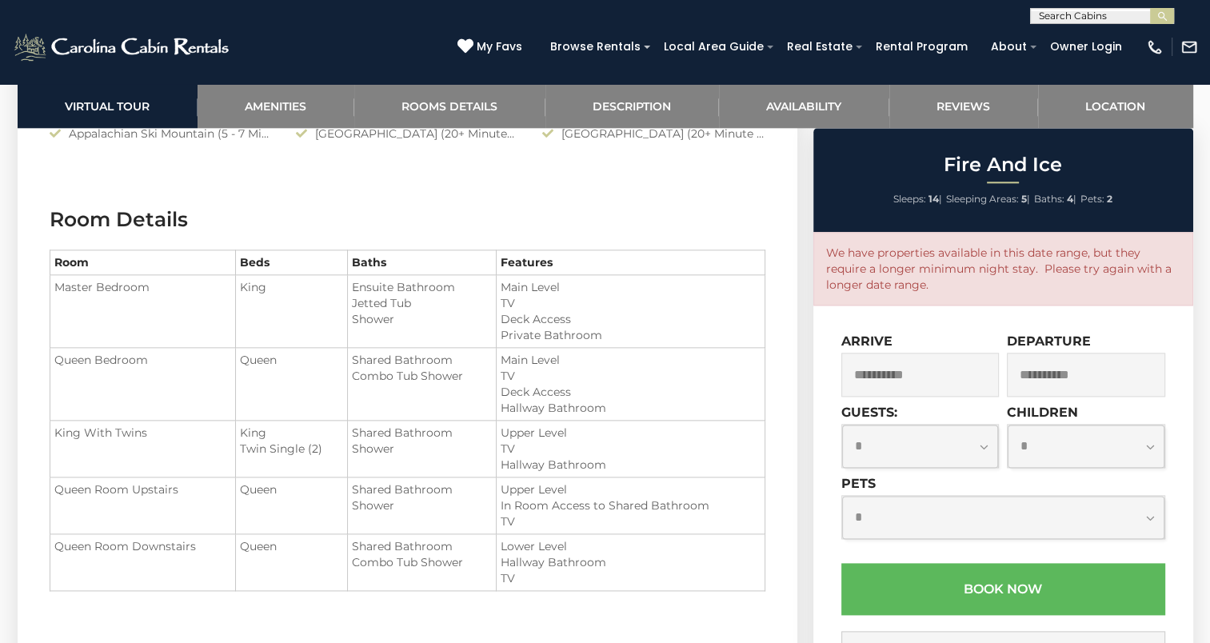
click at [1044, 384] on input "**********" at bounding box center [1086, 375] width 158 height 44
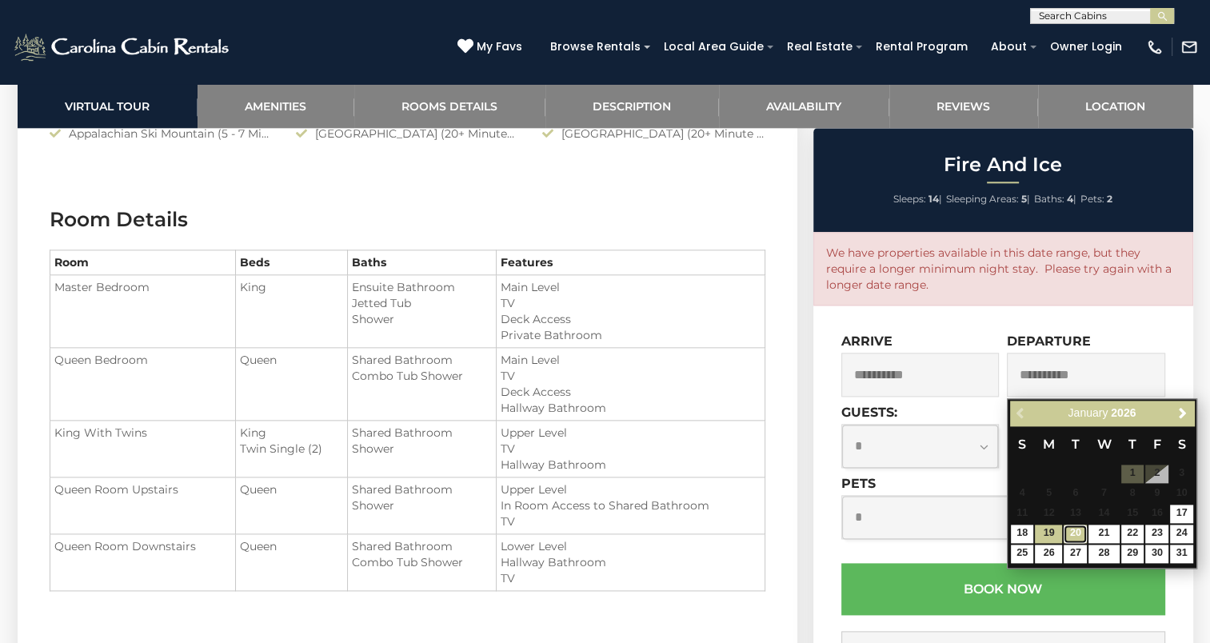
click at [1069, 532] on link "20" at bounding box center [1075, 534] width 23 height 18
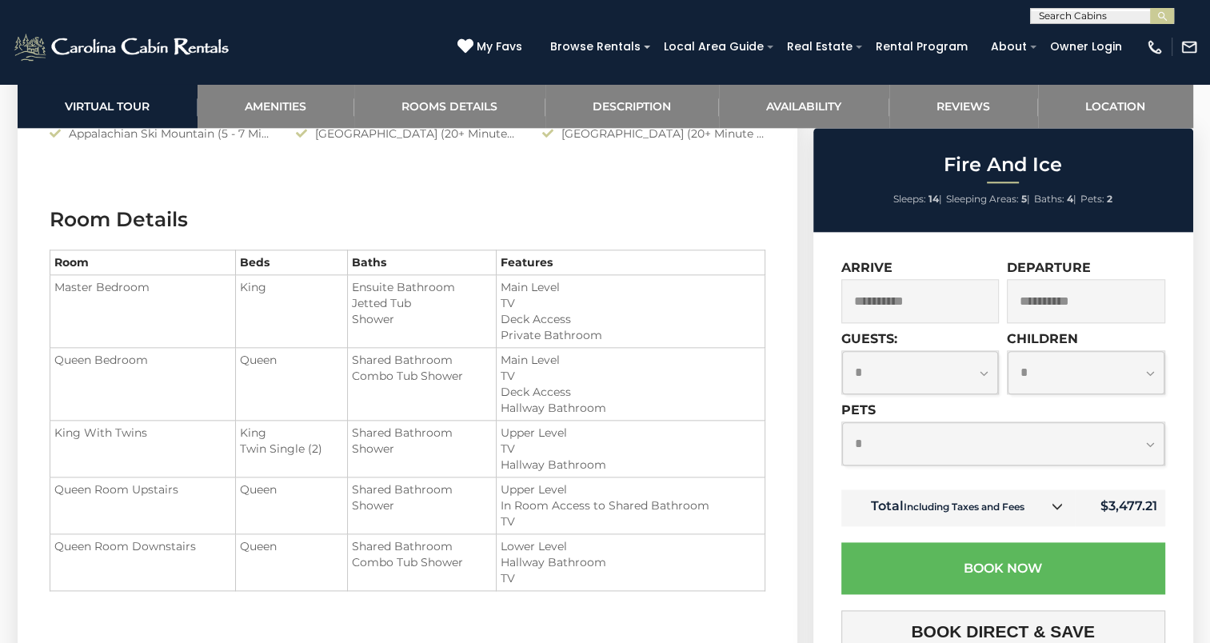
click at [941, 307] on input "**********" at bounding box center [920, 301] width 158 height 44
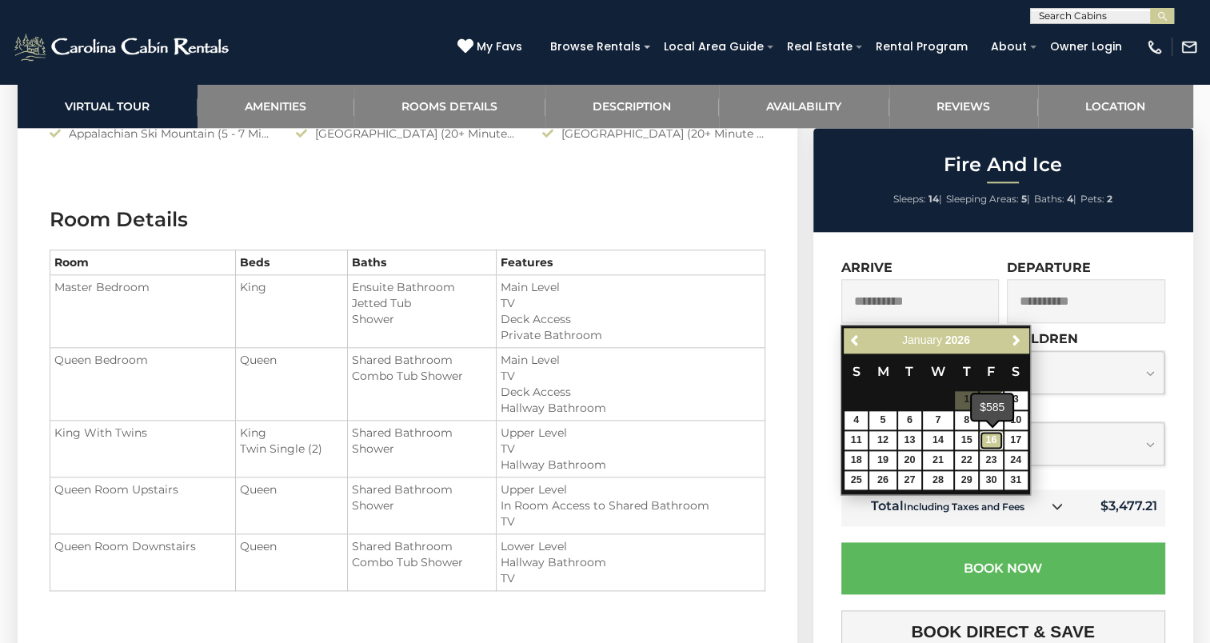
click at [985, 438] on link "16" at bounding box center [991, 440] width 23 height 18
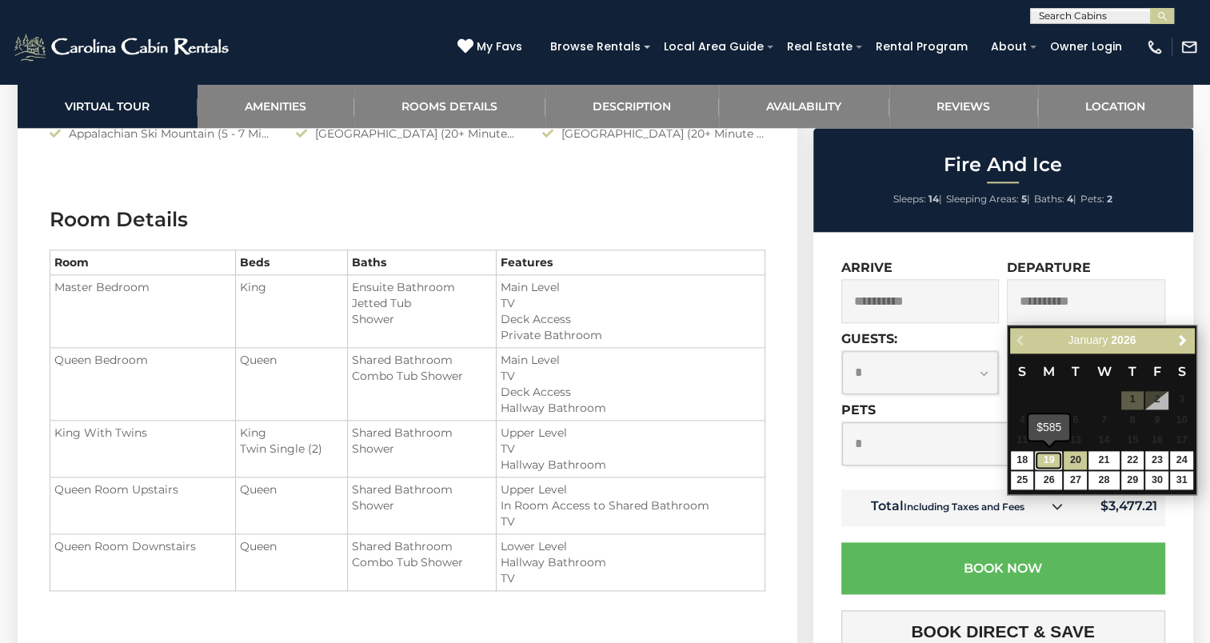
click at [1056, 459] on link "19" at bounding box center [1048, 460] width 27 height 18
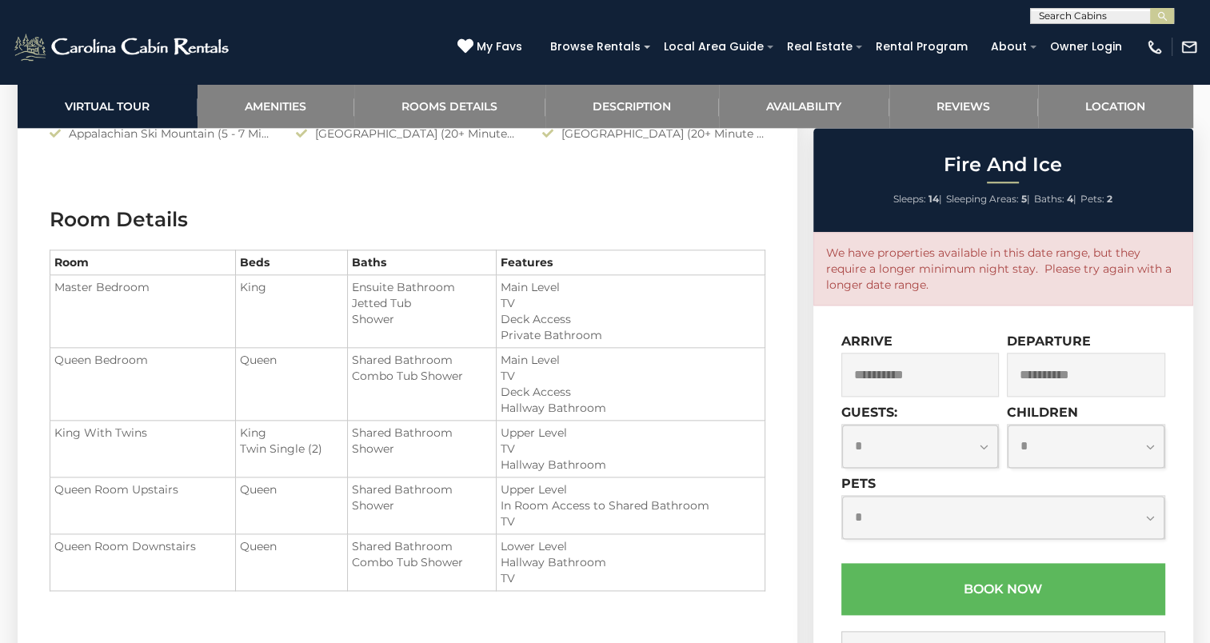
click at [1052, 381] on input "**********" at bounding box center [1086, 375] width 158 height 44
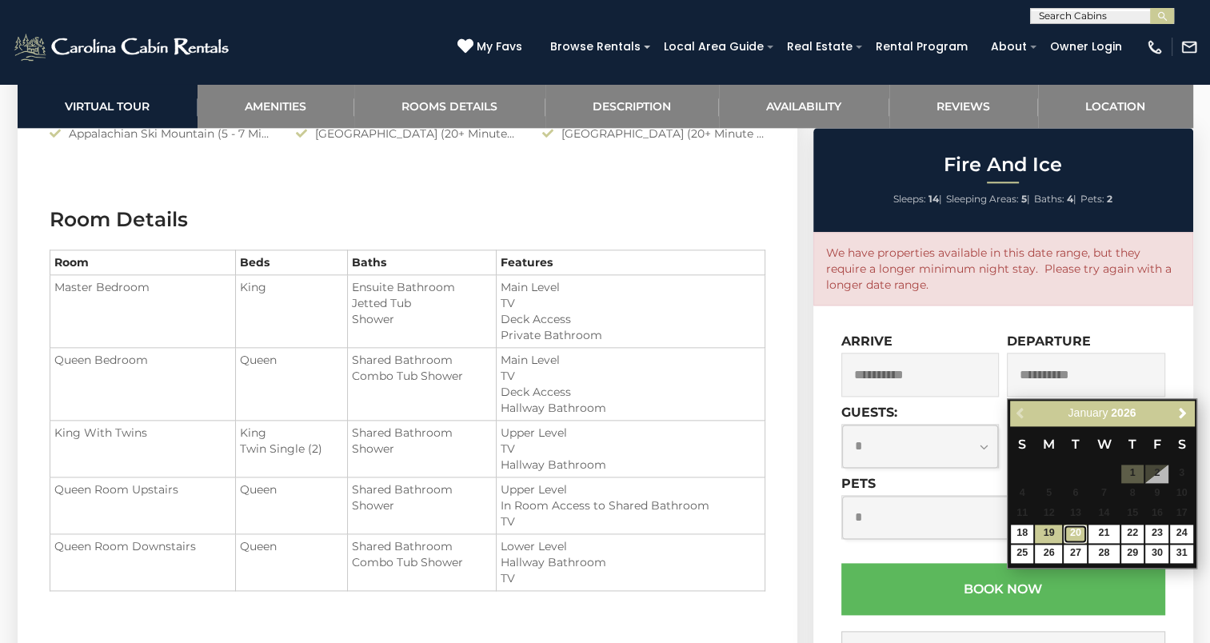
click at [1074, 529] on link "20" at bounding box center [1075, 534] width 23 height 18
type input "**********"
